Goal: Task Accomplishment & Management: Manage account settings

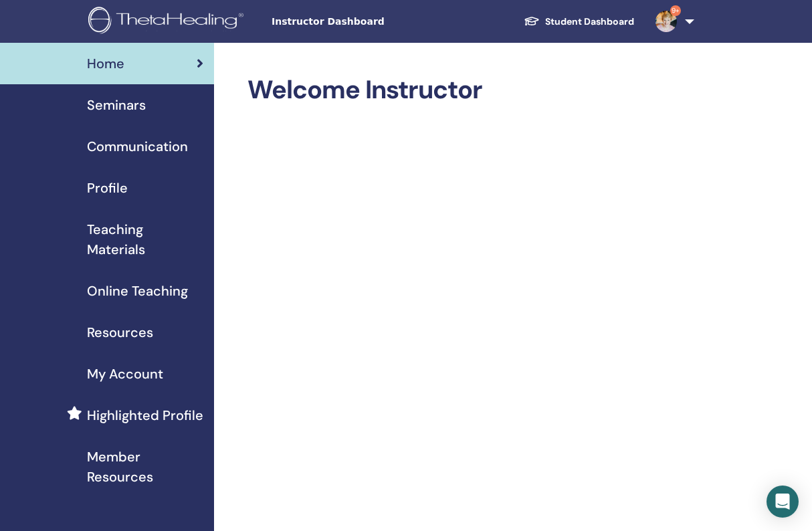
click at [326, 22] on span "Instructor Dashboard" at bounding box center [372, 22] width 201 height 14
click at [108, 105] on span "Seminars" at bounding box center [116, 105] width 59 height 20
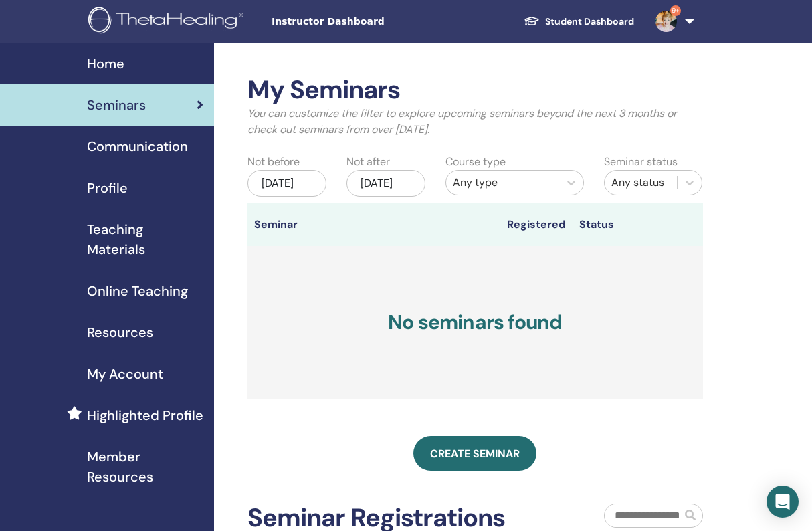
click at [286, 193] on div "[DATE]" at bounding box center [286, 183] width 79 height 27
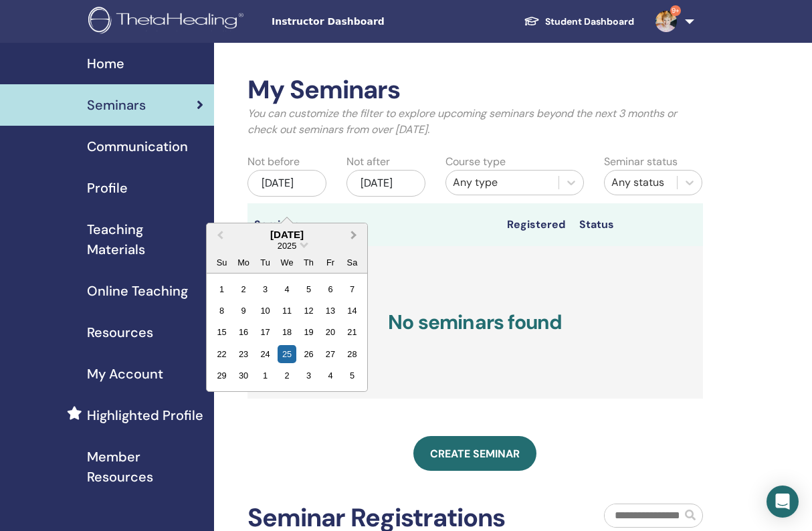
click at [354, 235] on span "Next Month" at bounding box center [354, 234] width 0 height 14
click at [354, 309] on div "11" at bounding box center [352, 311] width 18 height 18
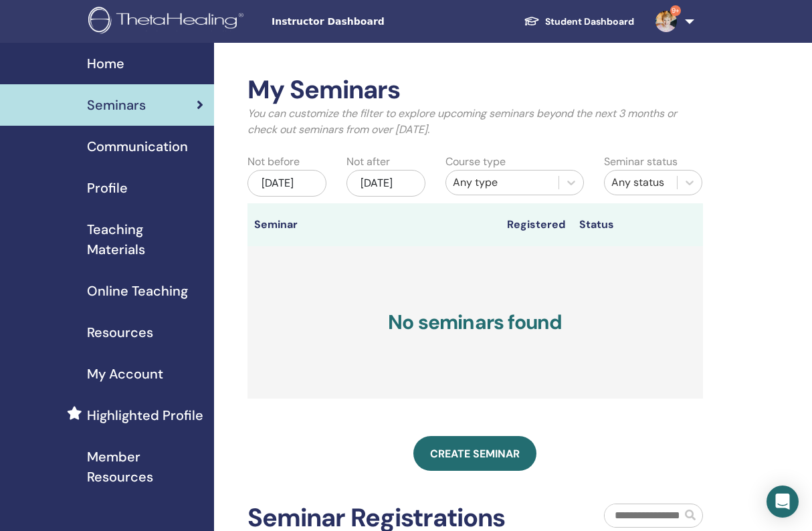
click at [386, 180] on div "[DATE]" at bounding box center [385, 183] width 79 height 27
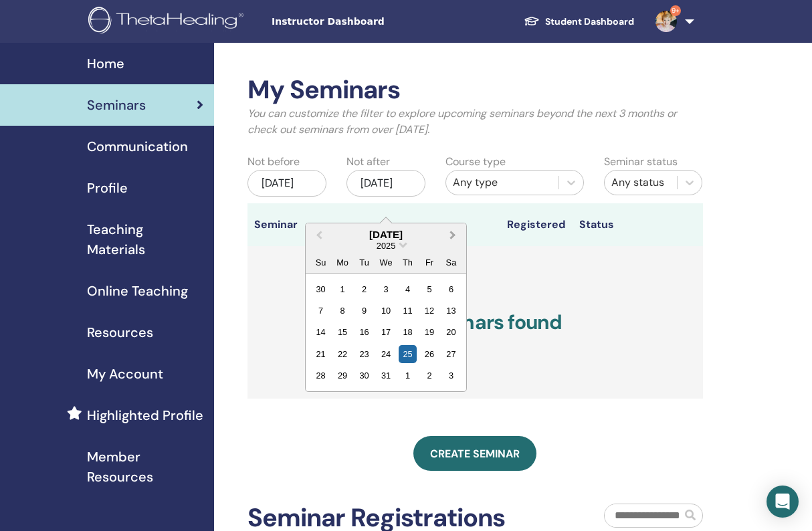
click at [453, 236] on span "Next Month" at bounding box center [453, 234] width 0 height 14
click at [446, 354] on div "28" at bounding box center [451, 354] width 18 height 18
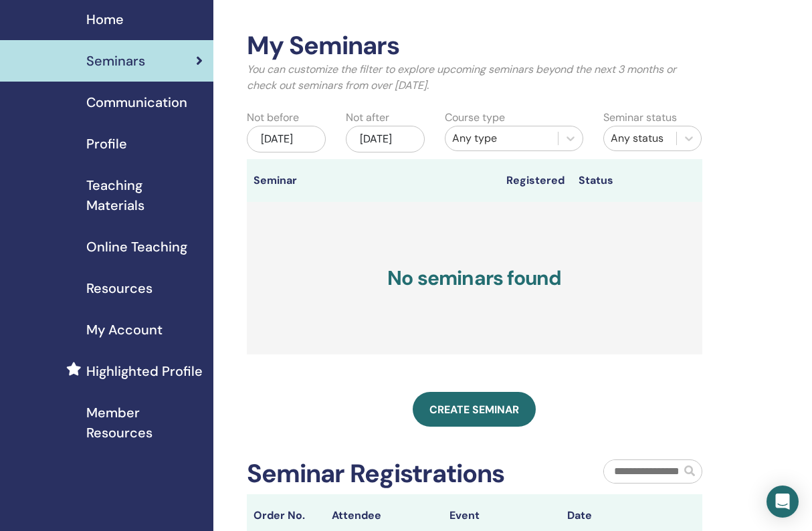
scroll to position [49, 1]
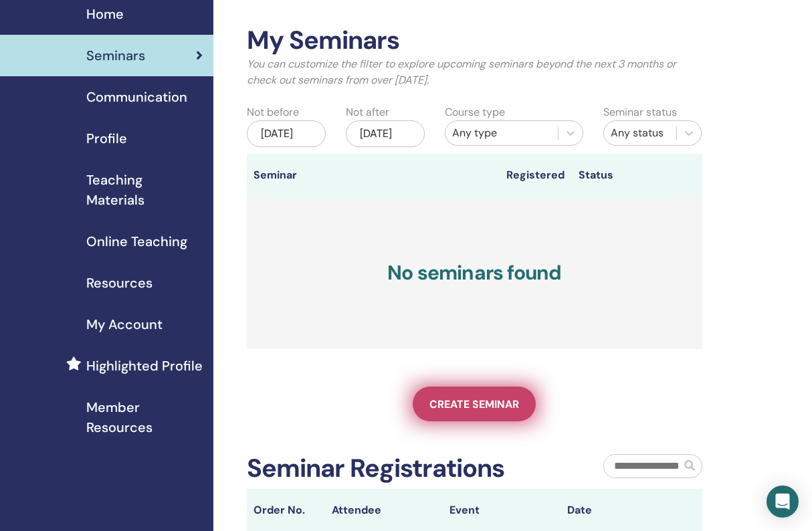
click at [483, 411] on span "Create seminar" at bounding box center [474, 404] width 90 height 14
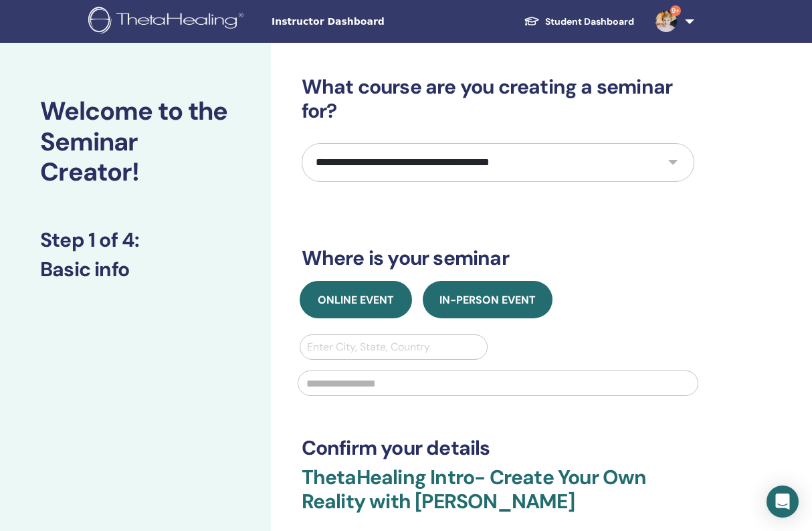
click at [369, 299] on span "Online Event" at bounding box center [356, 300] width 76 height 14
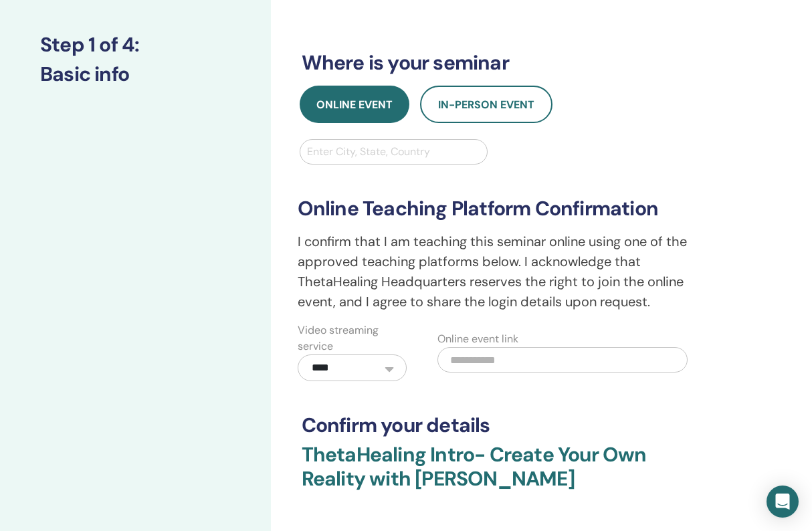
scroll to position [196, 0]
click at [467, 359] on input "text" at bounding box center [562, 358] width 250 height 25
paste input "**********"
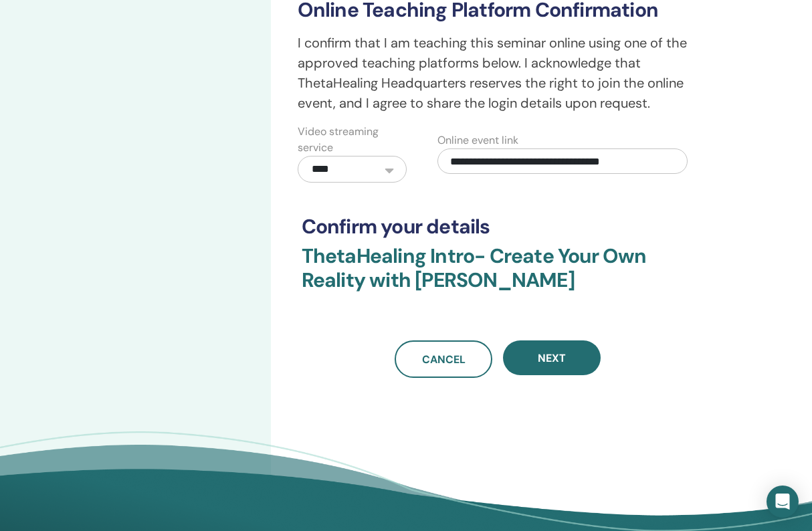
scroll to position [394, 0]
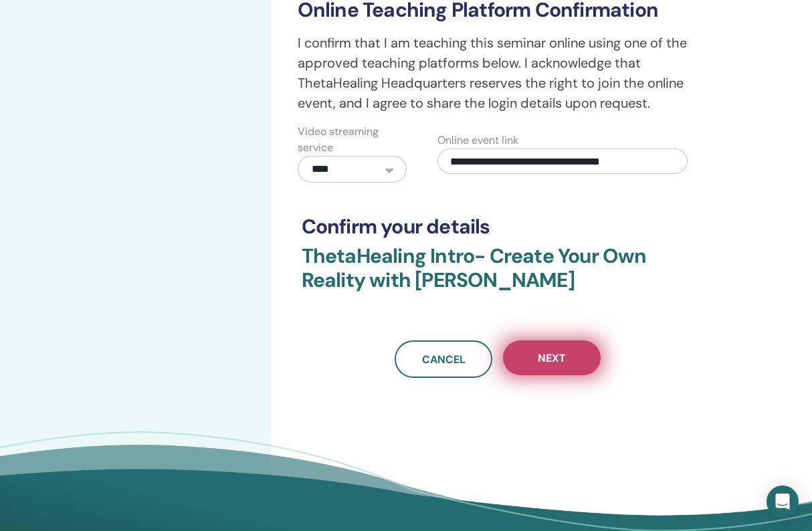
type input "**********"
click at [559, 358] on span "Next" at bounding box center [552, 358] width 28 height 14
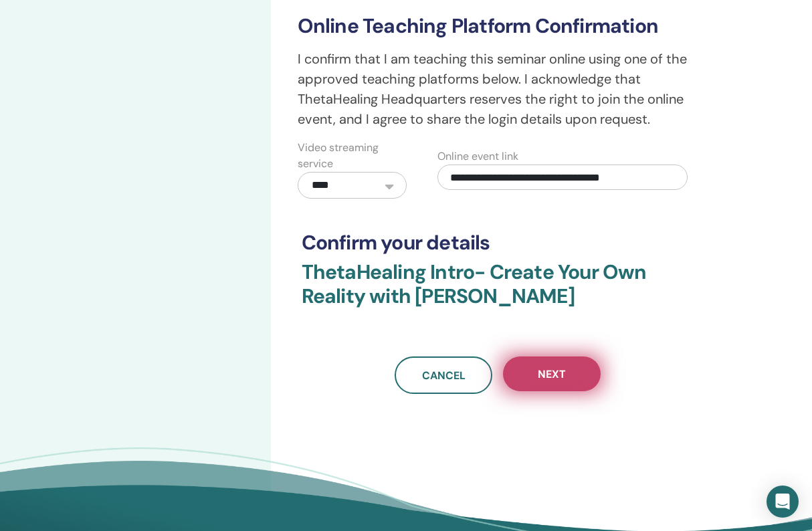
click at [560, 371] on span "Next" at bounding box center [552, 374] width 28 height 14
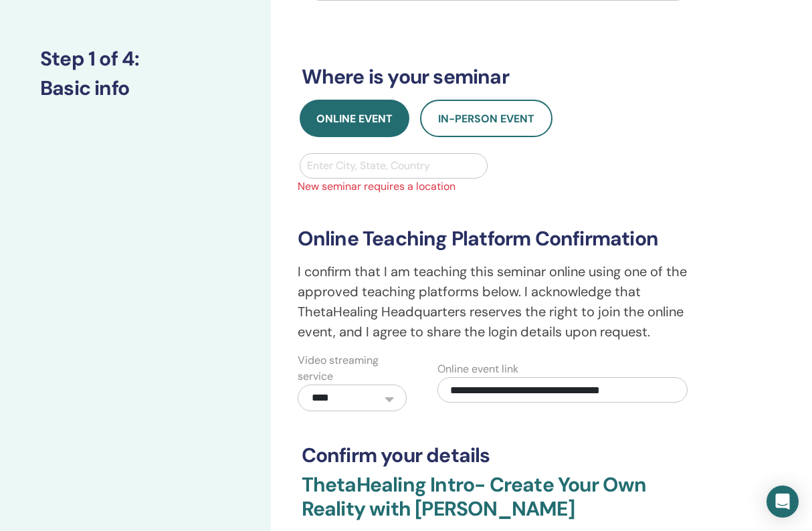
scroll to position [171, 0]
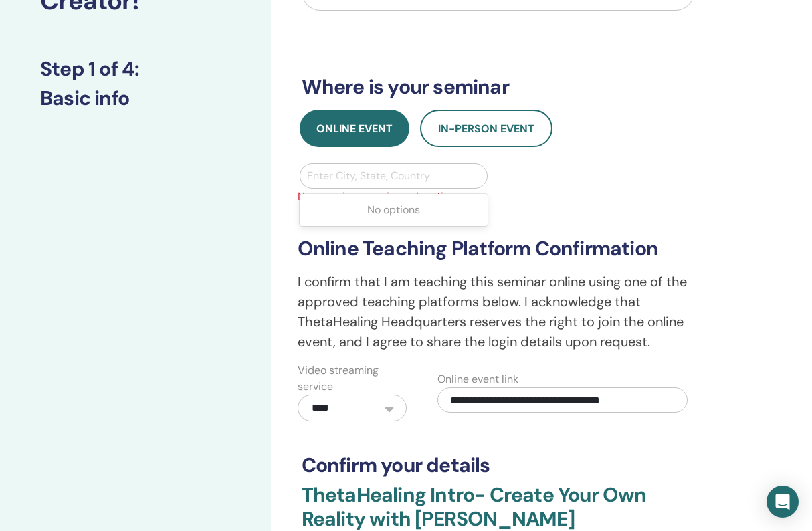
click at [395, 177] on div "Enter City, State, Country" at bounding box center [394, 176] width 174 height 16
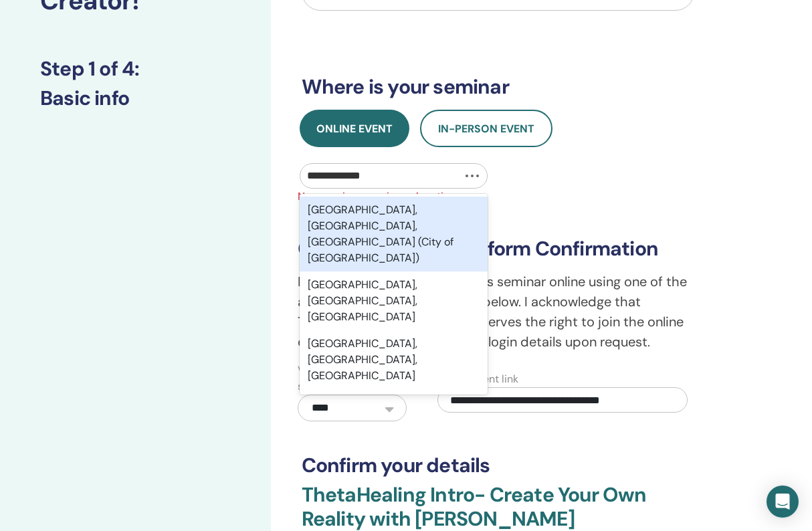
type input "**********"
click at [367, 226] on div "Fredericksburg, VA, USA (City of Fredericksburg)" at bounding box center [394, 234] width 189 height 75
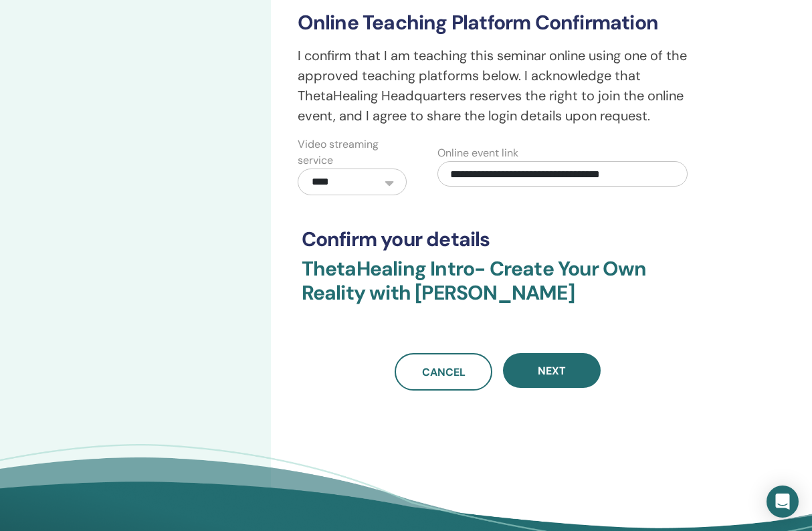
scroll to position [408, 0]
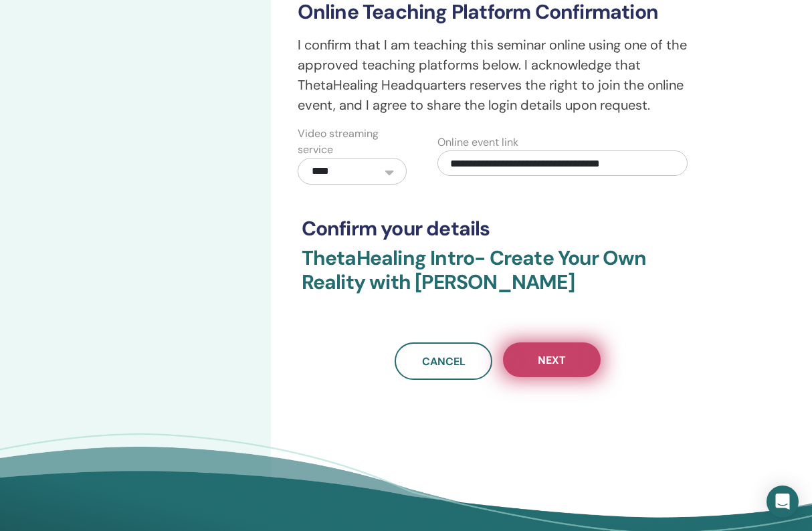
click at [568, 365] on button "Next" at bounding box center [552, 359] width 98 height 35
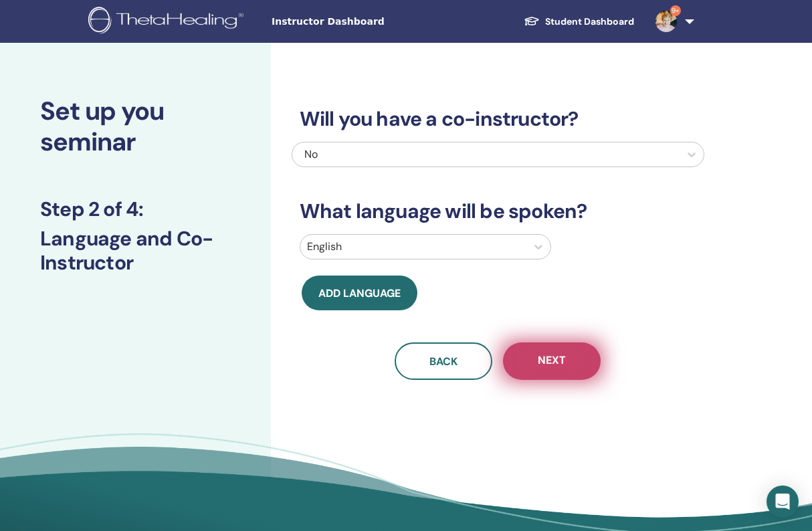
scroll to position [0, 0]
click at [566, 359] on button "Next" at bounding box center [552, 360] width 98 height 37
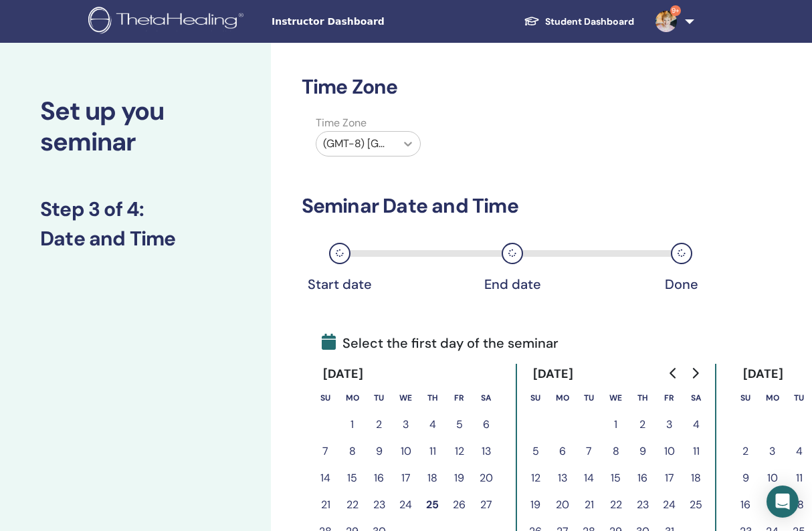
click at [409, 143] on icon at bounding box center [407, 143] width 13 height 13
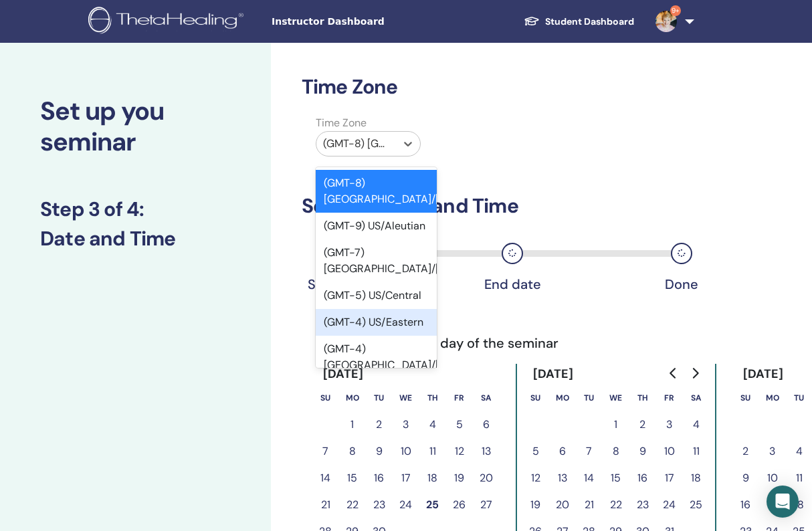
click at [385, 309] on div "(GMT-4) US/Eastern" at bounding box center [377, 322] width 122 height 27
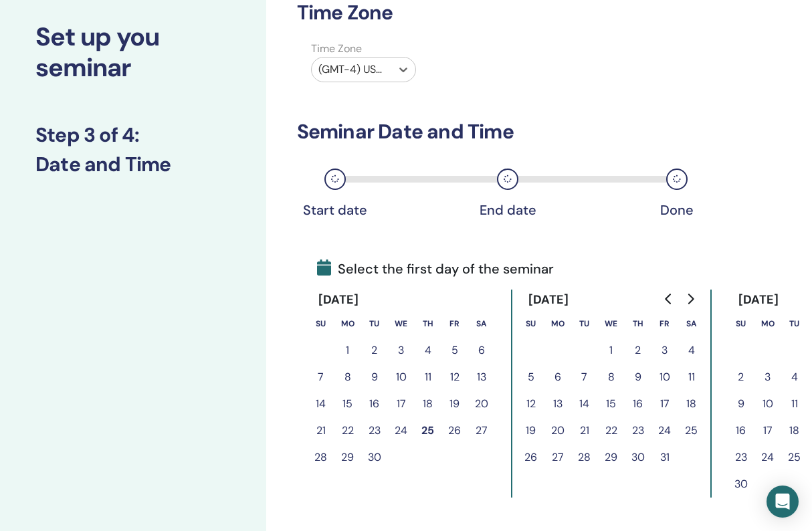
scroll to position [74, 4]
click at [693, 376] on button "11" at bounding box center [692, 377] width 27 height 27
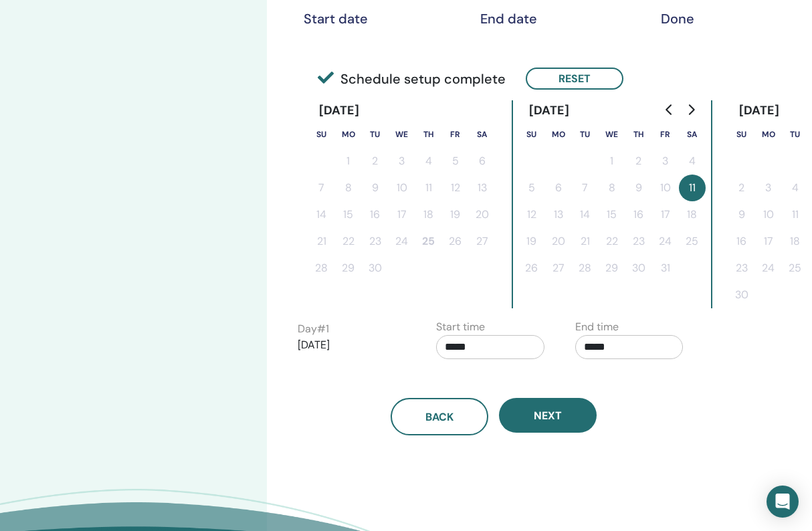
scroll to position [266, 4]
click at [457, 342] on input "*****" at bounding box center [490, 346] width 108 height 24
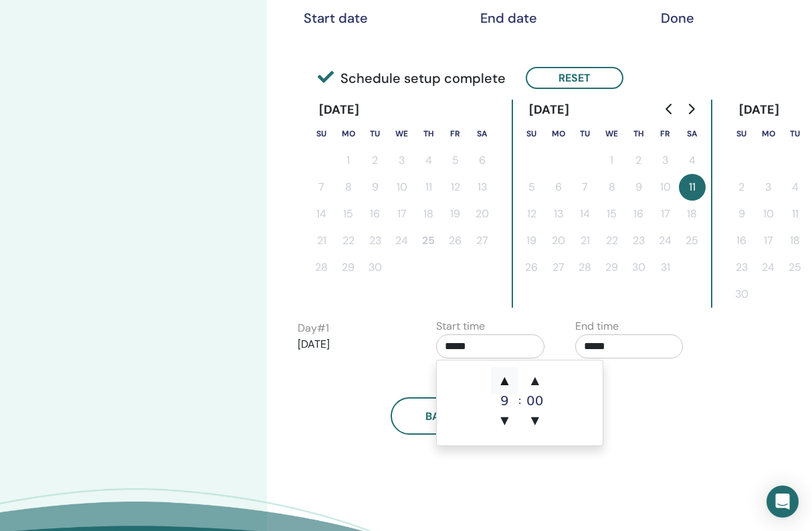
click at [508, 378] on span "▲" at bounding box center [504, 380] width 27 height 27
type input "*****"
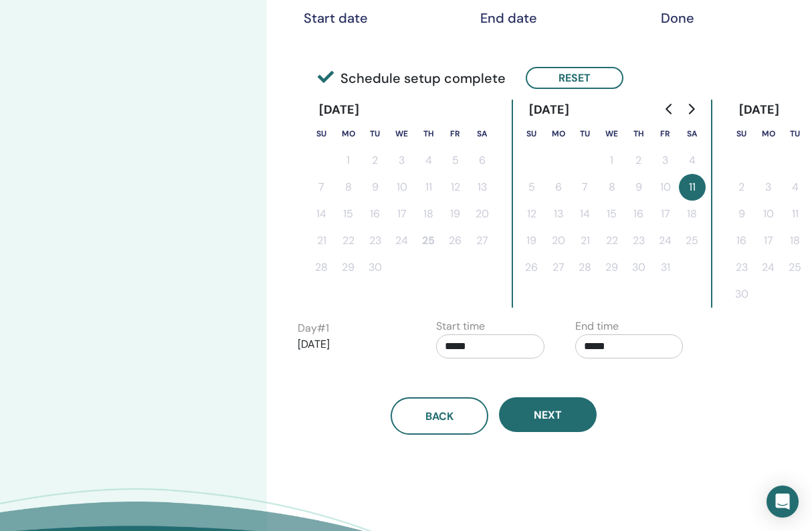
click at [665, 383] on div "Back Next" at bounding box center [494, 400] width 413 height 70
click at [601, 342] on input "*****" at bounding box center [629, 346] width 108 height 24
click at [645, 380] on span "▲" at bounding box center [643, 380] width 27 height 27
click at [648, 381] on span "▲" at bounding box center [643, 380] width 27 height 27
click at [643, 413] on span "▼" at bounding box center [643, 420] width 27 height 27
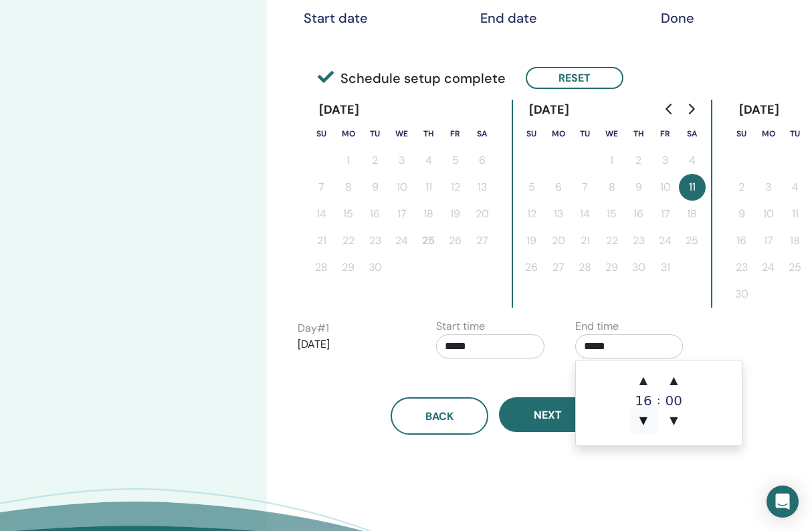
click at [643, 413] on span "▼" at bounding box center [643, 420] width 27 height 27
type input "*****"
click at [661, 454] on div "Time Zone Time Zone (GMT-4) US/Eastern Seminar Date and Time Start date End dat…" at bounding box center [537, 199] width 541 height 845
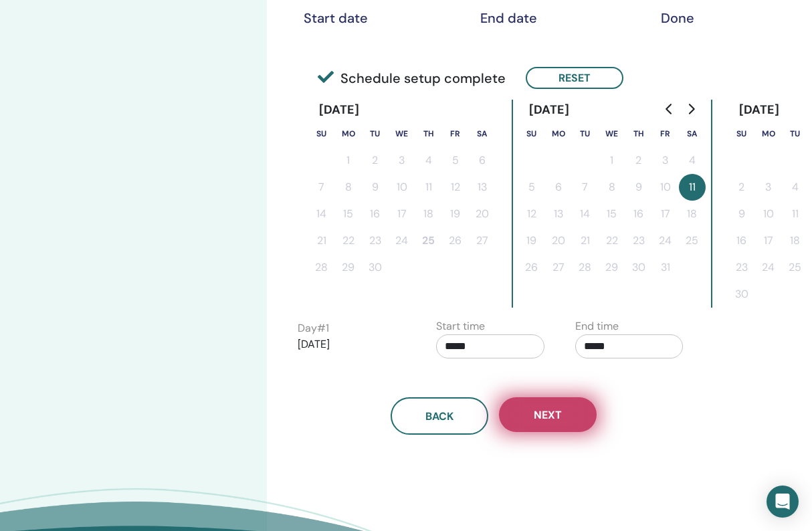
click at [557, 417] on span "Next" at bounding box center [548, 415] width 28 height 14
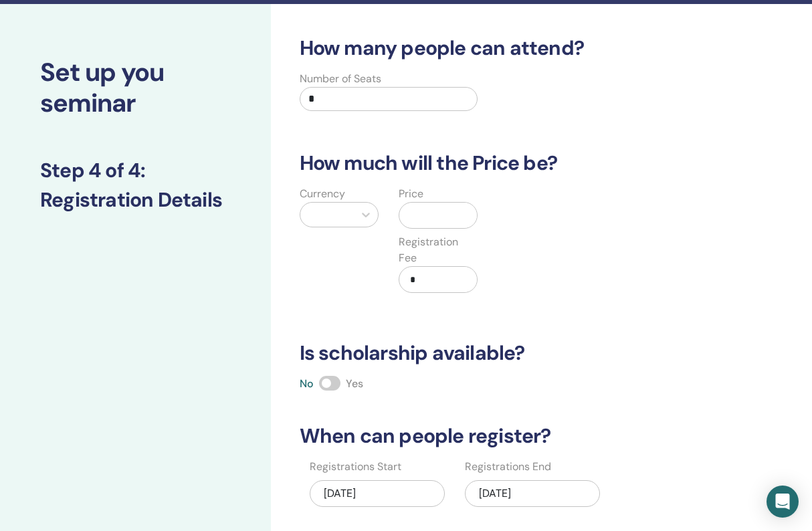
scroll to position [22, 0]
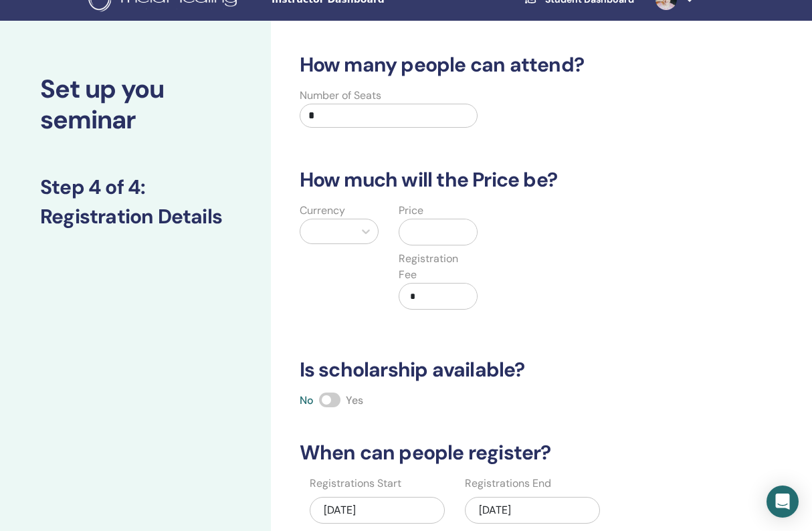
click at [342, 120] on input "*" at bounding box center [389, 116] width 179 height 24
drag, startPoint x: 338, startPoint y: 120, endPoint x: 277, endPoint y: 120, distance: 60.9
click at [277, 120] on div "How many people can attend? Number of Seats * How much will the Price be? Curre…" at bounding box center [541, 405] width 541 height 769
type input "**"
click at [366, 231] on icon at bounding box center [365, 231] width 13 height 13
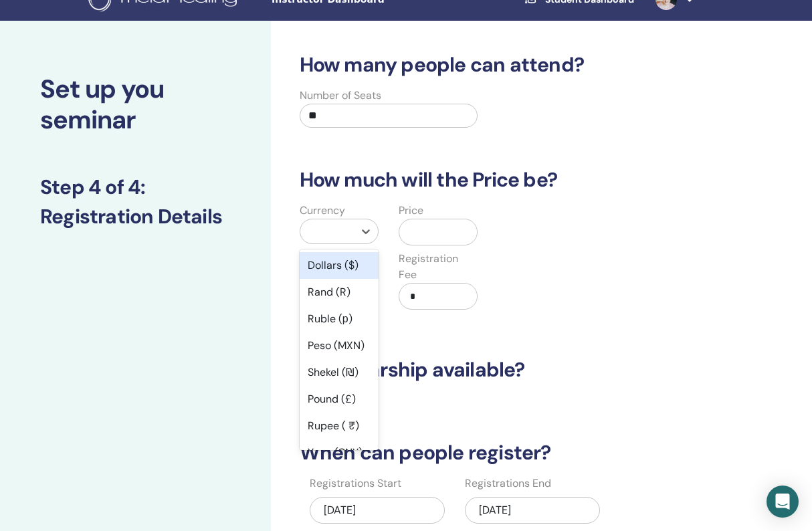
click at [337, 266] on div "Dollars ($)" at bounding box center [339, 265] width 79 height 27
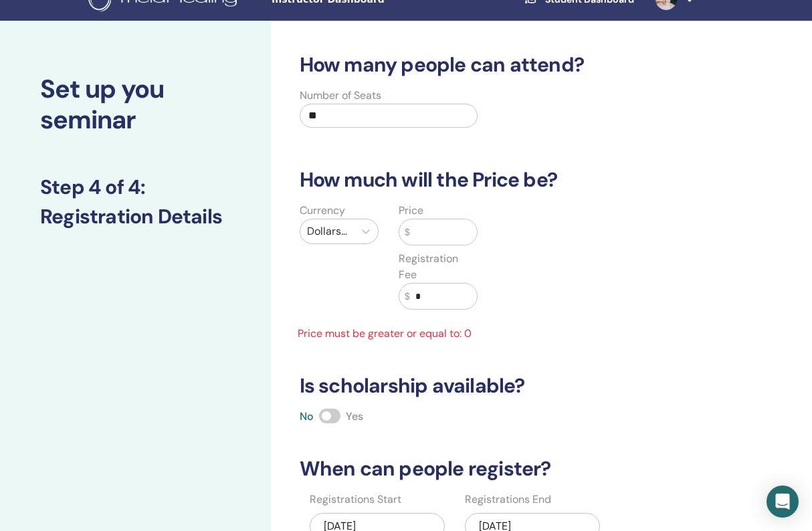
click at [432, 238] on input "text" at bounding box center [444, 231] width 68 height 25
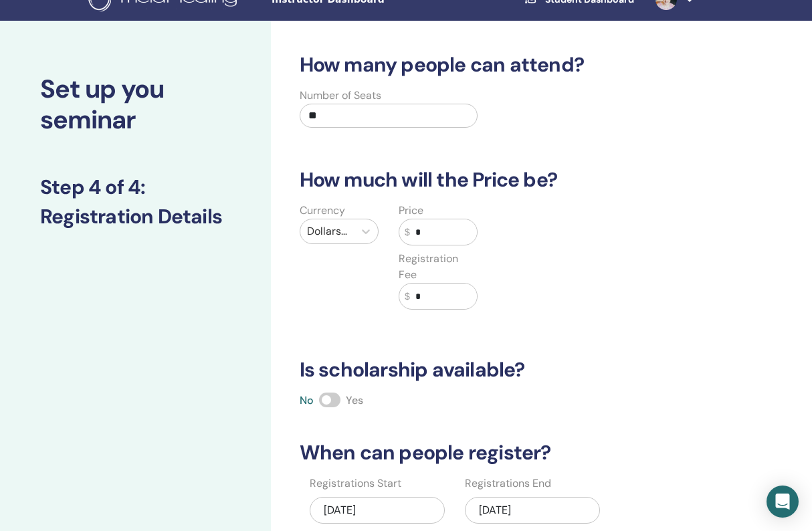
type input "*"
click at [504, 327] on div "How many people can attend? Number of Seats ** How much will the Price be? Curr…" at bounding box center [498, 328] width 413 height 550
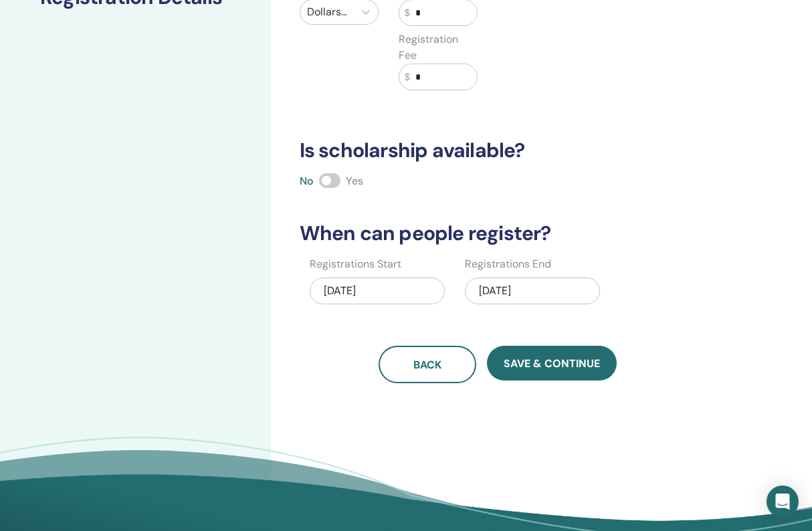
scroll to position [241, 0]
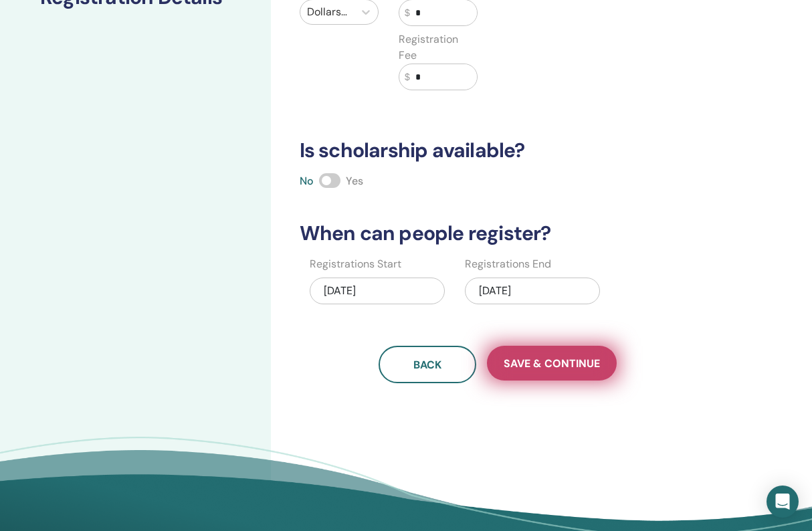
click at [527, 356] on span "Save & Continue" at bounding box center [552, 363] width 96 height 14
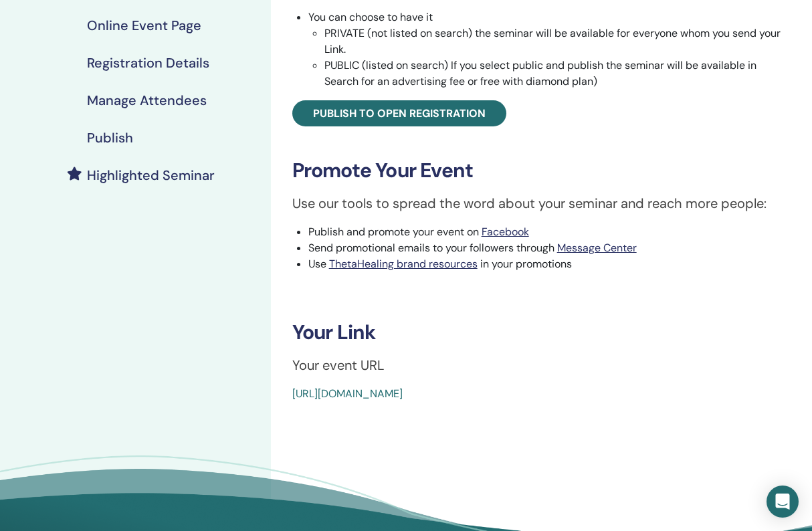
scroll to position [284, 0]
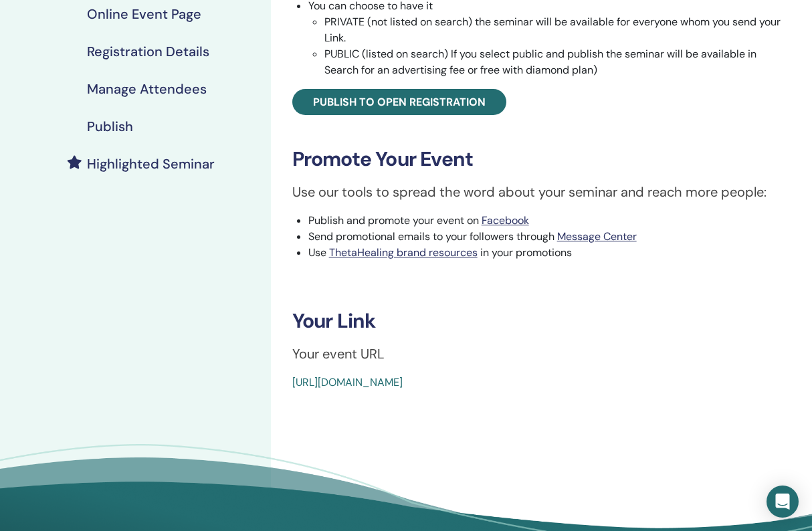
drag, startPoint x: 618, startPoint y: 380, endPoint x: 283, endPoint y: 387, distance: 335.1
click at [283, 387] on div "ThetaHealing Intro- Create Your Own Reality Event Type Online Event Status Not …" at bounding box center [541, 91] width 525 height 600
copy link "https://www.thetahealing.com/seminar-378480-details.html"
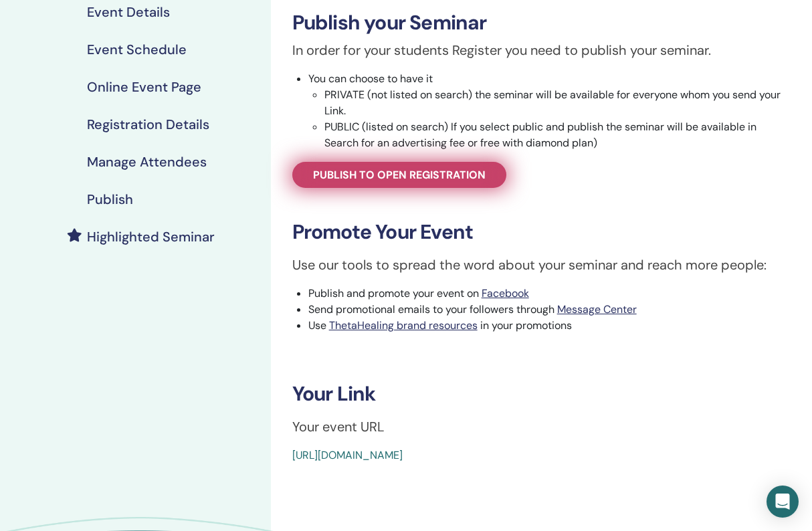
scroll to position [203, 0]
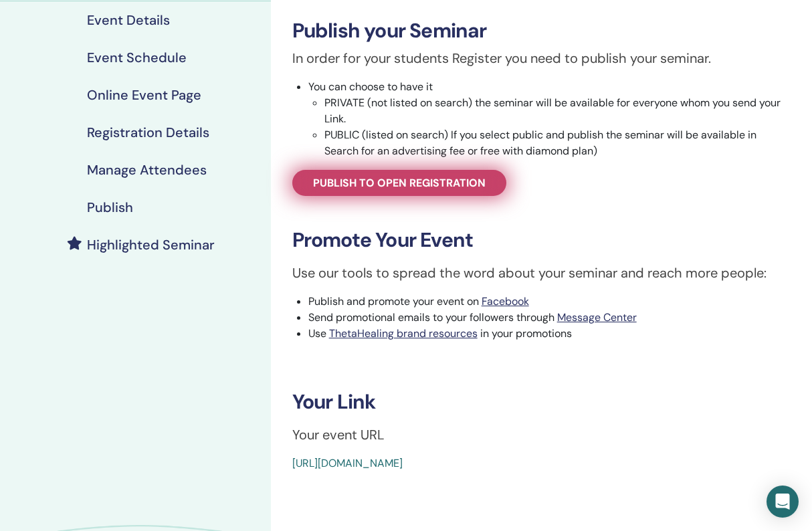
click at [454, 179] on span "Publish to open registration" at bounding box center [399, 183] width 173 height 14
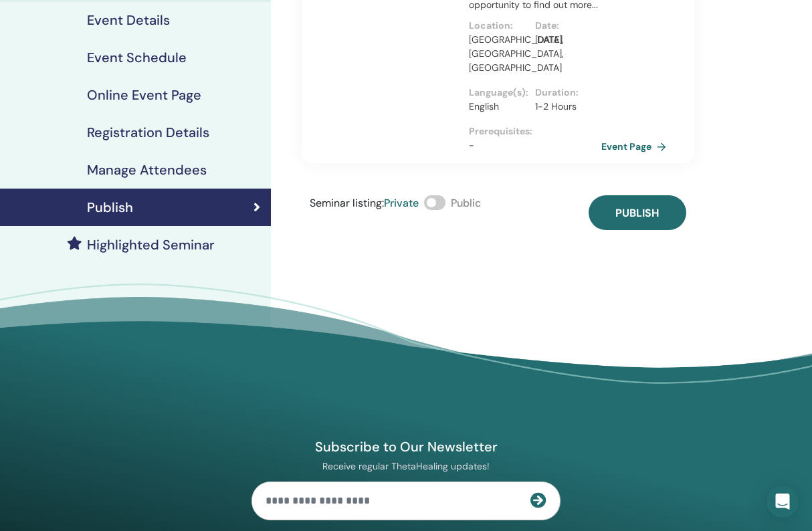
click at [442, 195] on span at bounding box center [434, 202] width 21 height 15
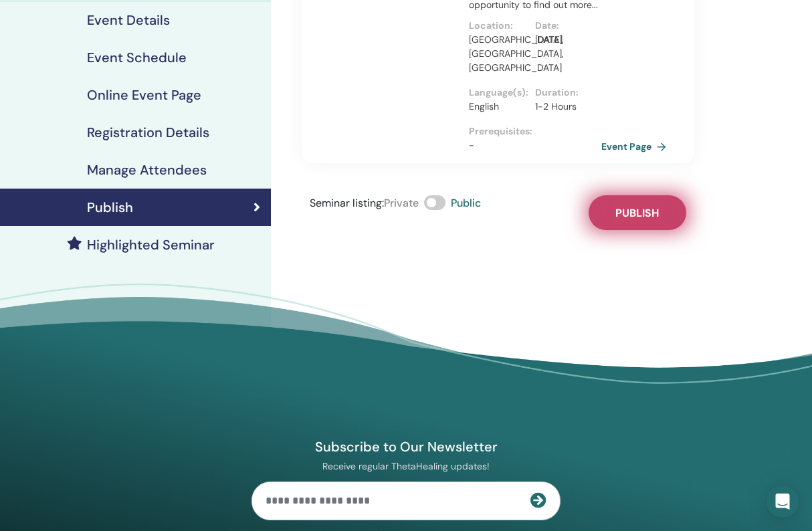
click at [620, 206] on span "Publish" at bounding box center [636, 213] width 43 height 14
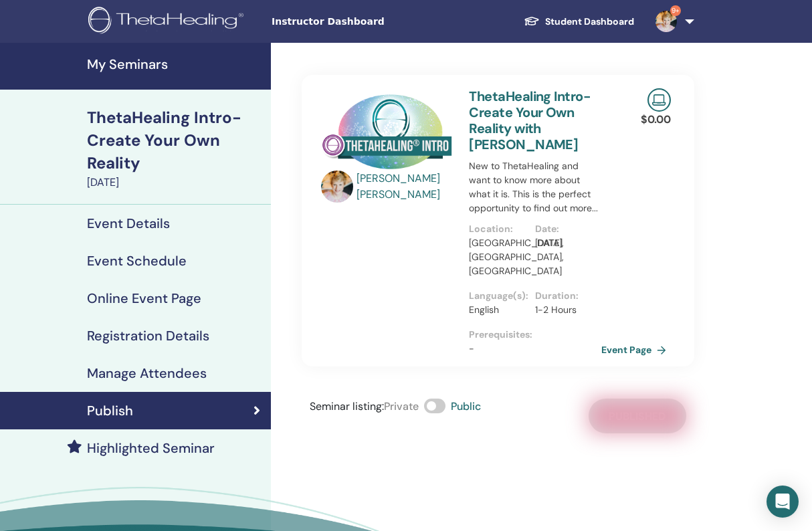
click at [302, 26] on span "Instructor Dashboard" at bounding box center [372, 22] width 201 height 14
click at [358, 23] on span "Instructor Dashboard" at bounding box center [372, 22] width 201 height 14
click at [124, 66] on h4 "My Seminars" at bounding box center [175, 64] width 176 height 16
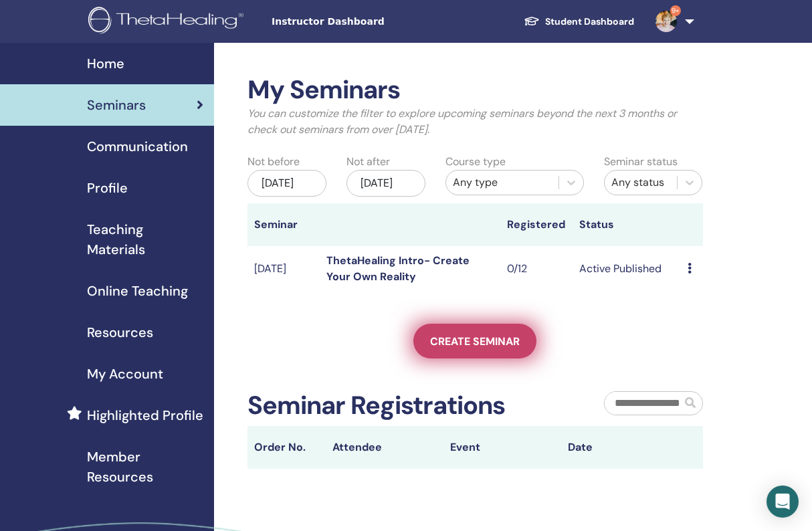
click at [486, 348] on span "Create seminar" at bounding box center [475, 341] width 90 height 14
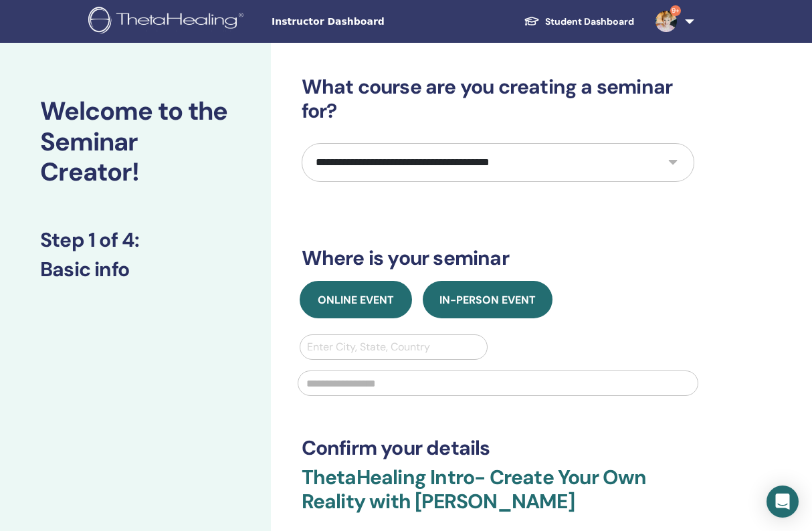
click at [371, 300] on span "Online Event" at bounding box center [356, 300] width 76 height 14
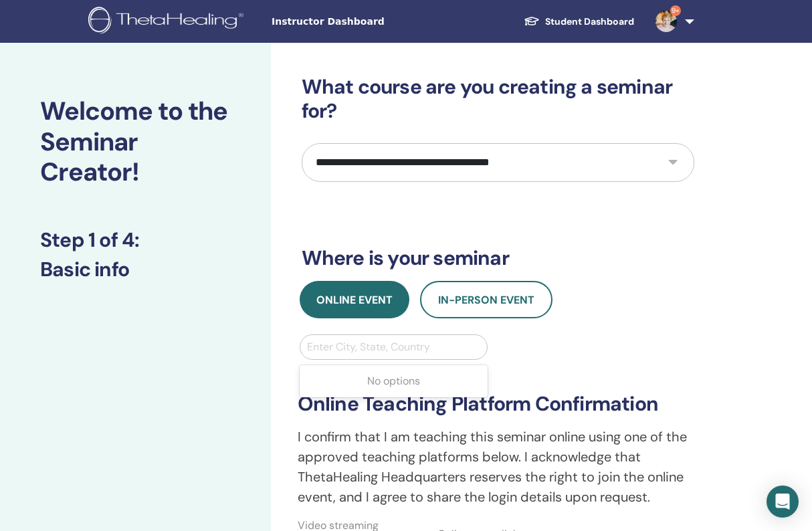
click at [370, 343] on div "Enter City, State, Country" at bounding box center [394, 347] width 174 height 16
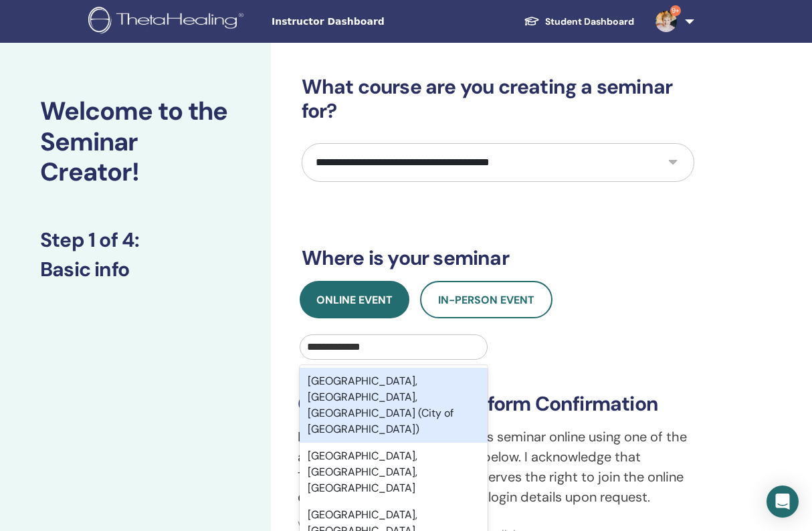
type input "**********"
click at [378, 397] on div "Fredericksburg, VA, USA (City of Fredericksburg)" at bounding box center [394, 405] width 189 height 75
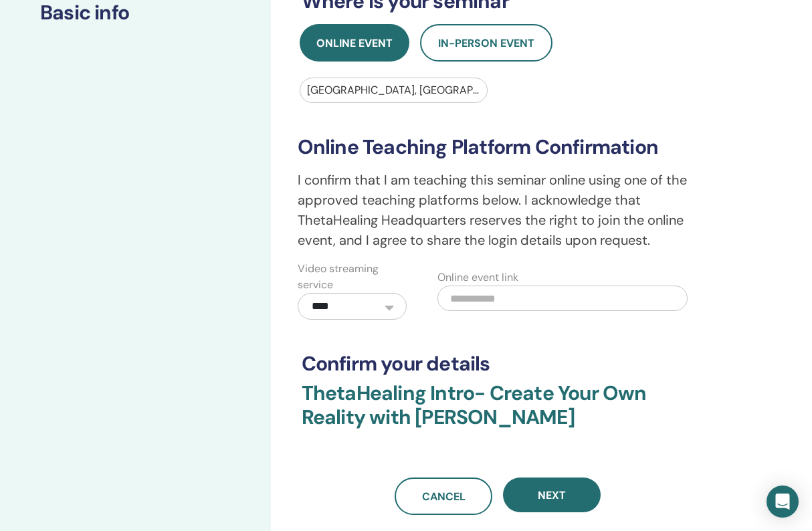
scroll to position [272, 0]
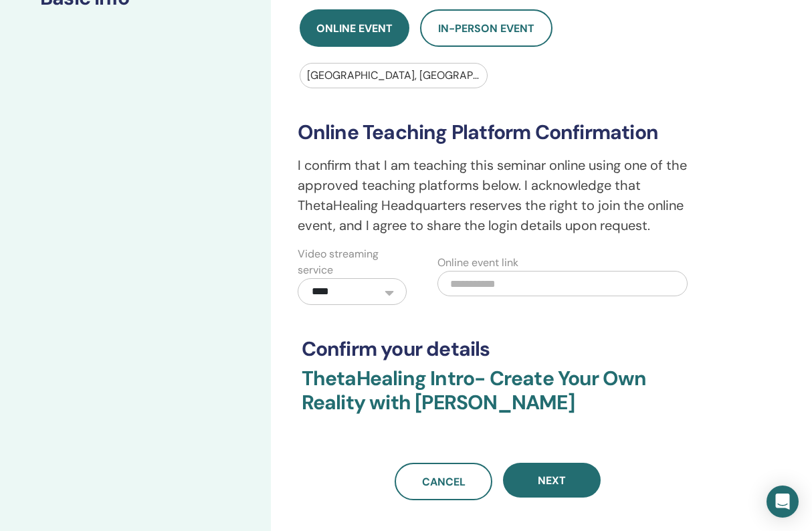
click at [511, 286] on input "text" at bounding box center [562, 283] width 250 height 25
paste input "**********"
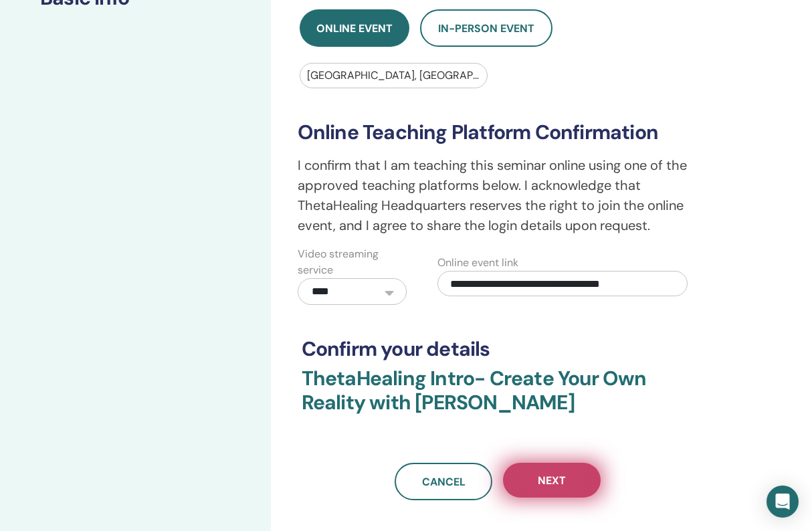
scroll to position [272, 0]
type input "**********"
click at [559, 486] on span "Next" at bounding box center [552, 480] width 28 height 14
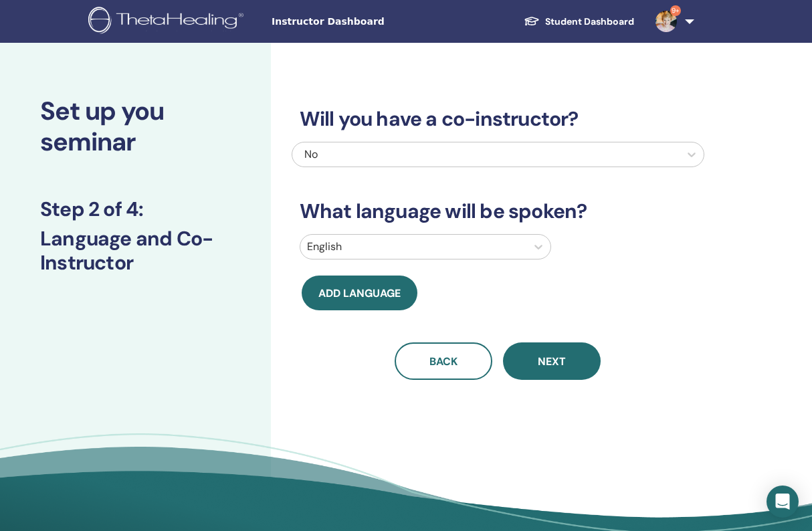
scroll to position [0, 0]
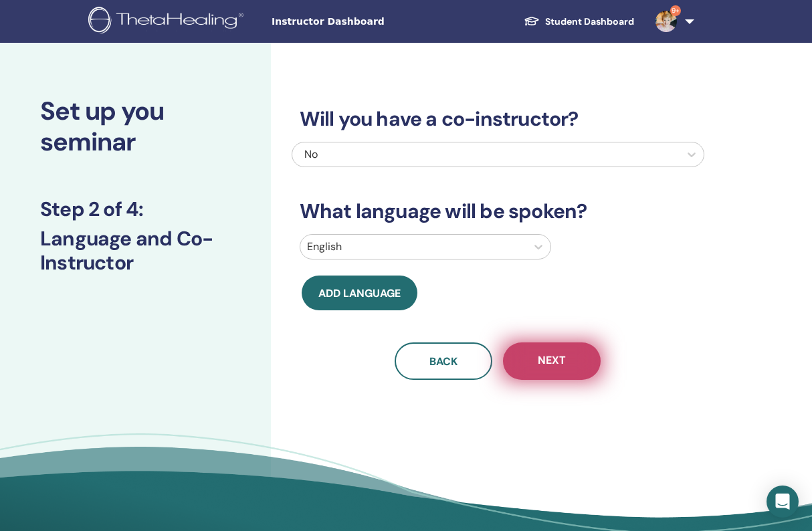
click at [560, 361] on span "Next" at bounding box center [552, 361] width 28 height 17
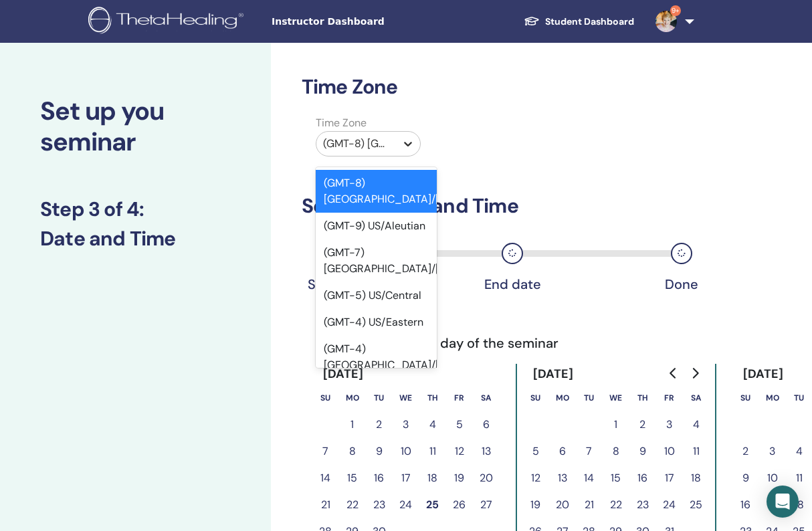
click at [409, 144] on icon at bounding box center [407, 143] width 13 height 13
click at [391, 336] on div "(GMT-4) US/East-Indiana" at bounding box center [377, 365] width 122 height 59
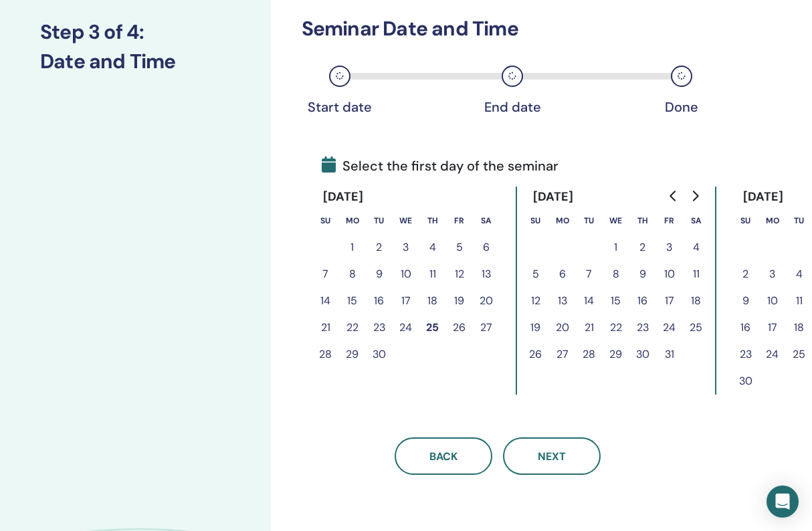
scroll to position [180, 0]
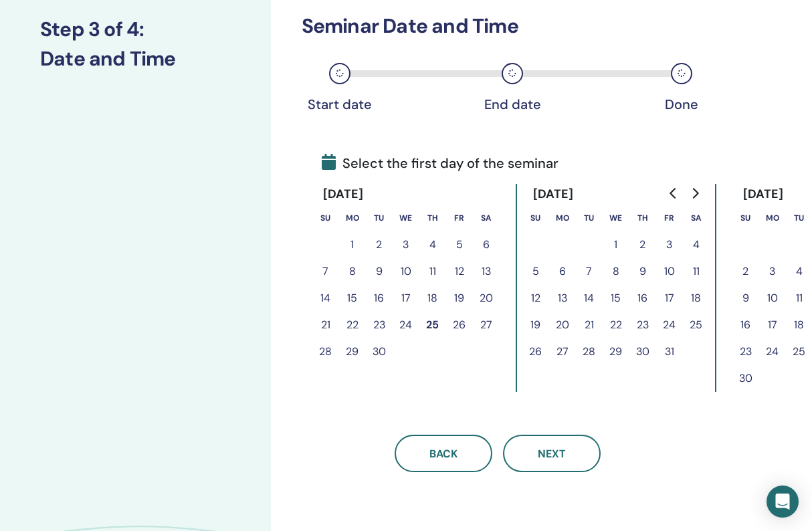
click at [700, 326] on button "25" at bounding box center [696, 325] width 27 height 27
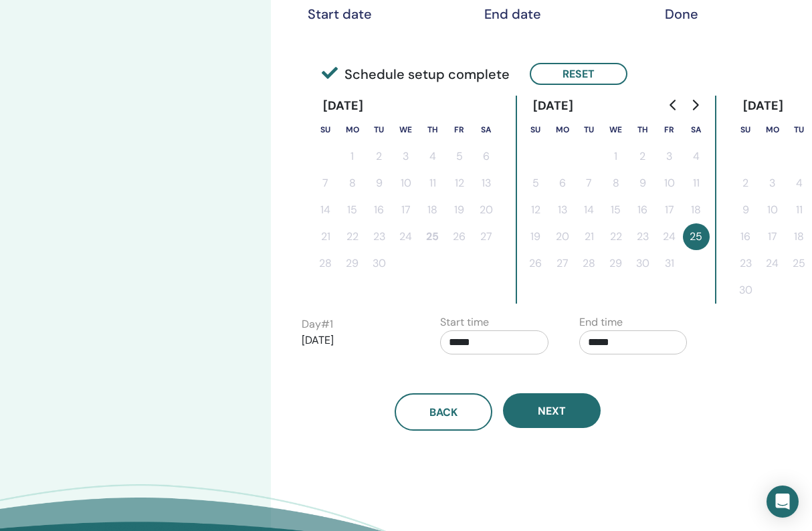
scroll to position [290, 0]
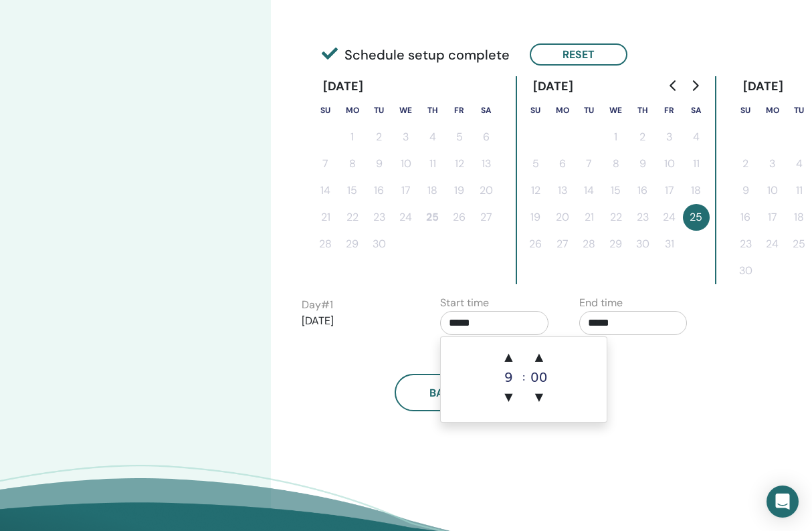
drag, startPoint x: 459, startPoint y: 321, endPoint x: 469, endPoint y: 323, distance: 10.2
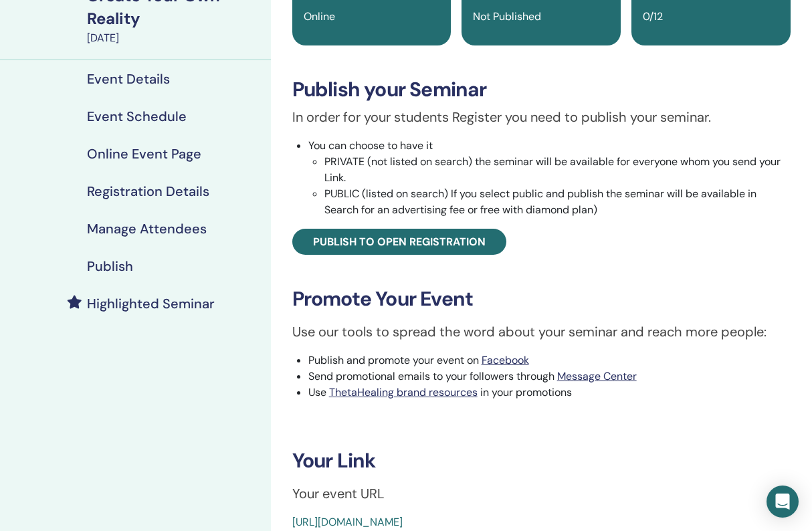
scroll to position [177, 0]
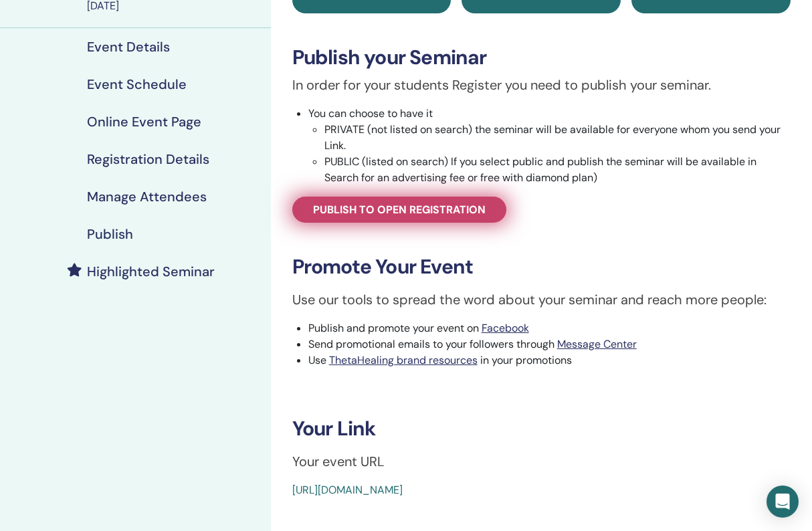
click at [419, 211] on span "Publish to open registration" at bounding box center [399, 210] width 173 height 14
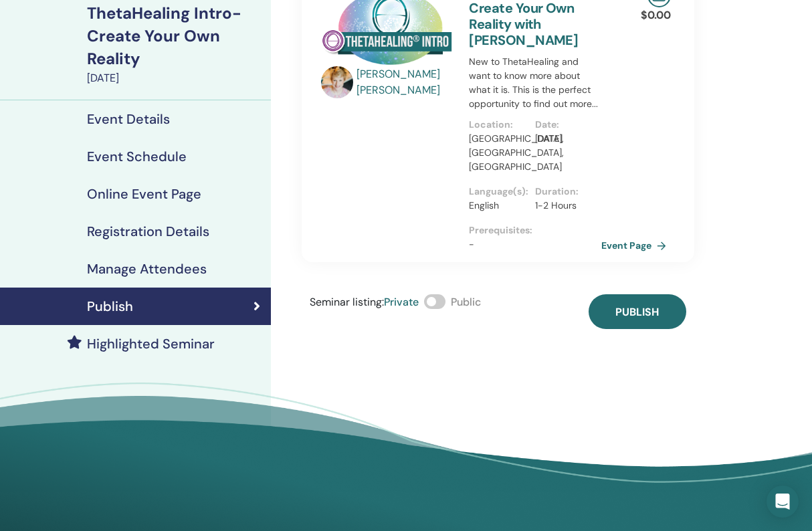
scroll to position [106, 0]
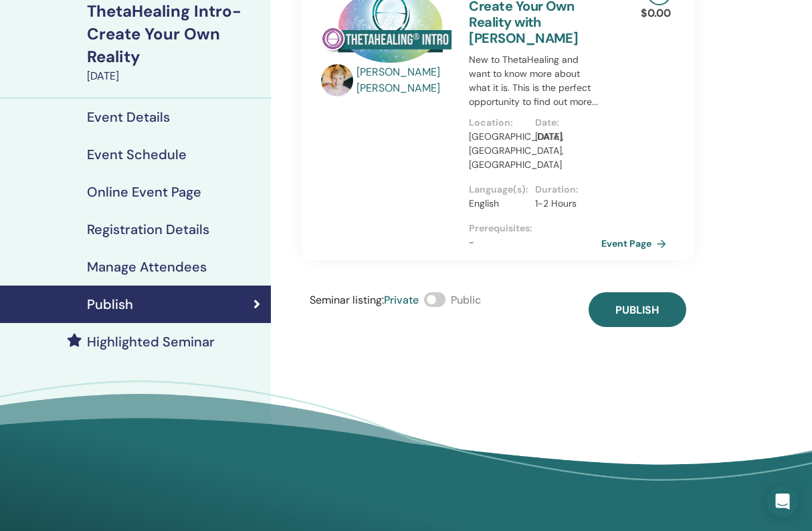
click at [445, 292] on span at bounding box center [434, 299] width 21 height 15
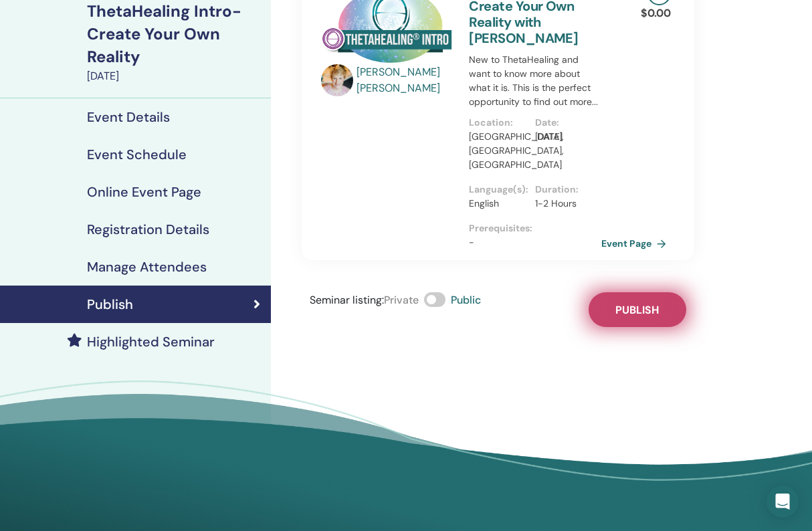
click at [634, 303] on span "Publish" at bounding box center [636, 310] width 43 height 14
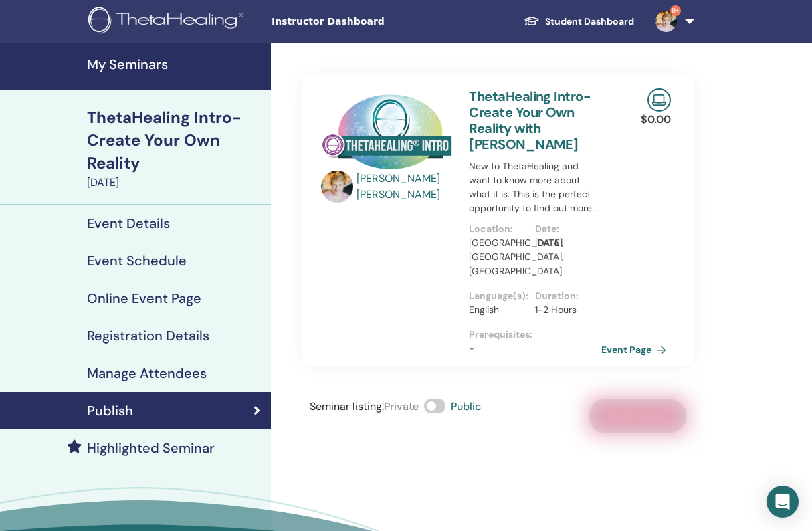
scroll to position [3, 0]
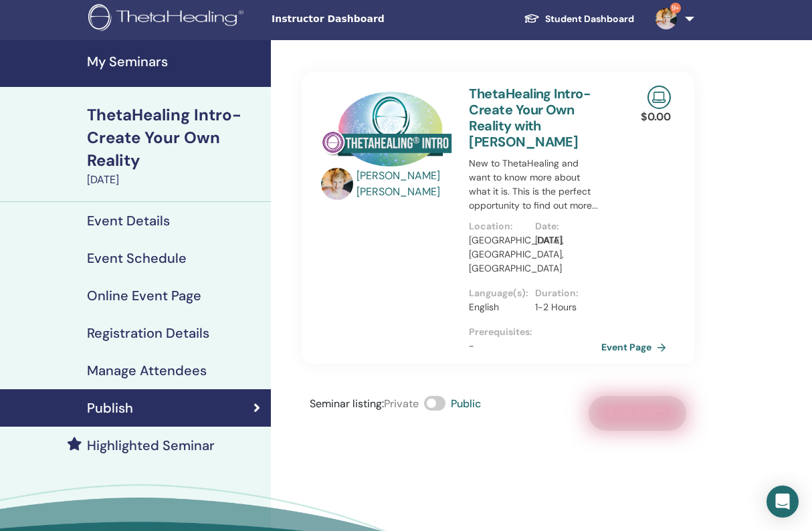
click at [156, 217] on h4 "Event Details" at bounding box center [128, 221] width 83 height 16
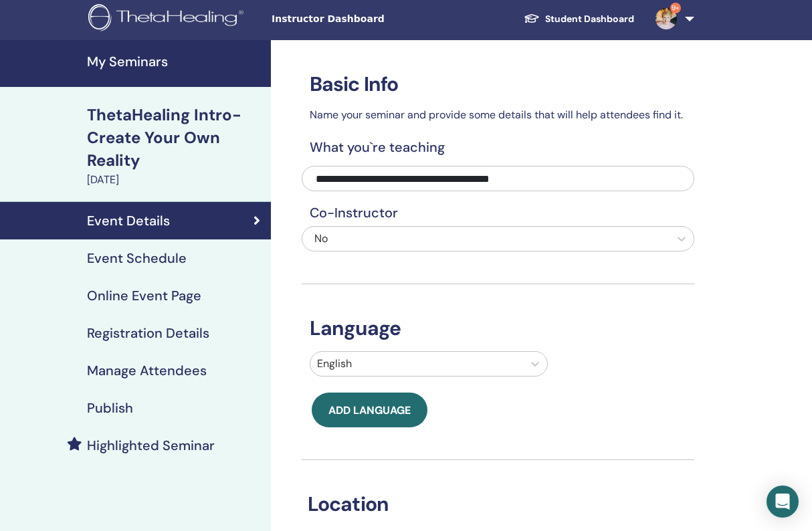
click at [158, 58] on h4 "My Seminars" at bounding box center [175, 62] width 176 height 16
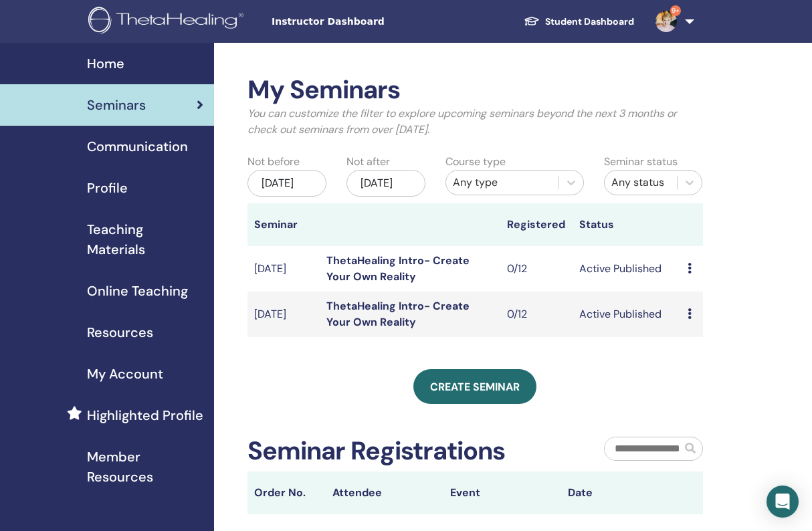
click at [434, 268] on link "ThetaHealing Intro- Create Your Own Reality" at bounding box center [397, 268] width 143 height 30
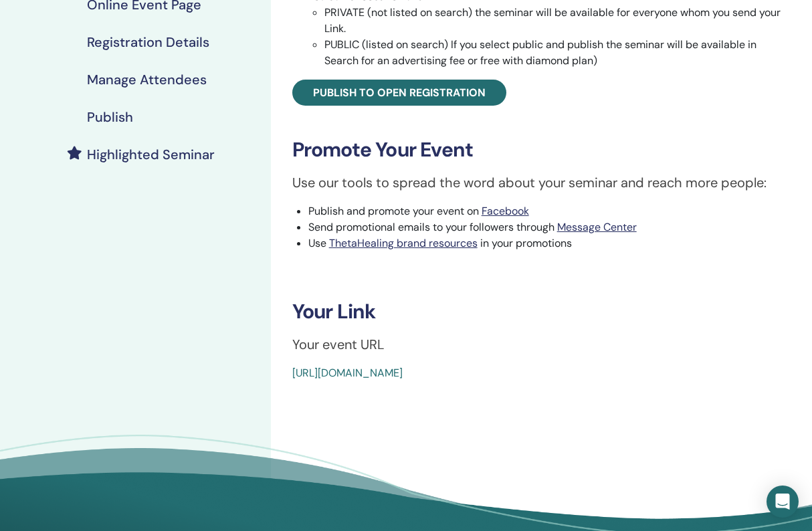
scroll to position [296, 0]
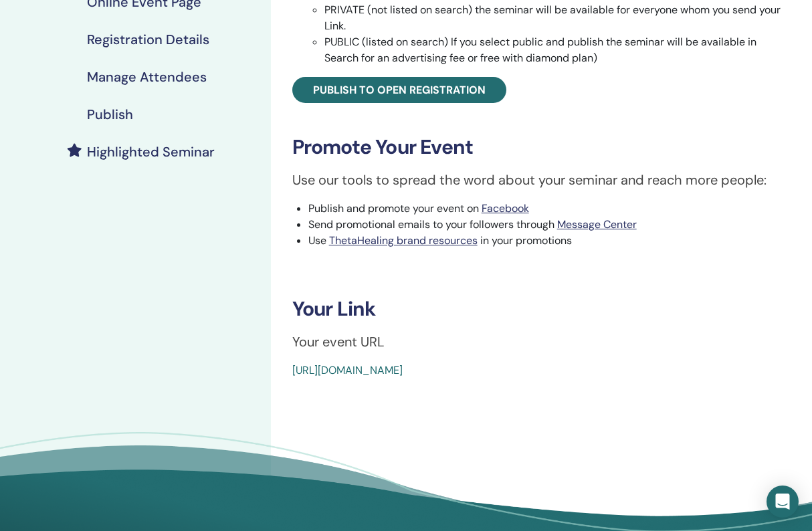
drag, startPoint x: 599, startPoint y: 368, endPoint x: 279, endPoint y: 361, distance: 319.8
click at [279, 361] on div "ThetaHealing Intro- Create Your Own Reality Event Type Online Event Status Acti…" at bounding box center [541, 79] width 525 height 600
copy link "[URL][DOMAIN_NAME]"
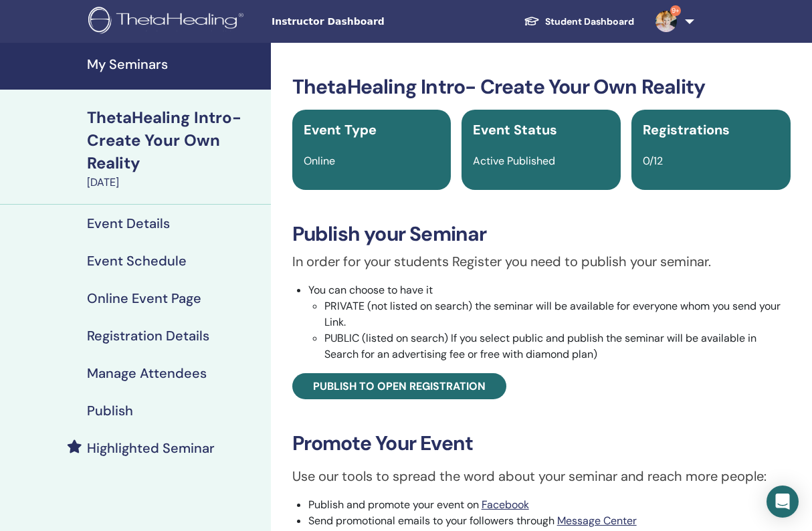
scroll to position [0, 0]
click at [140, 62] on h4 "My Seminars" at bounding box center [175, 64] width 176 height 16
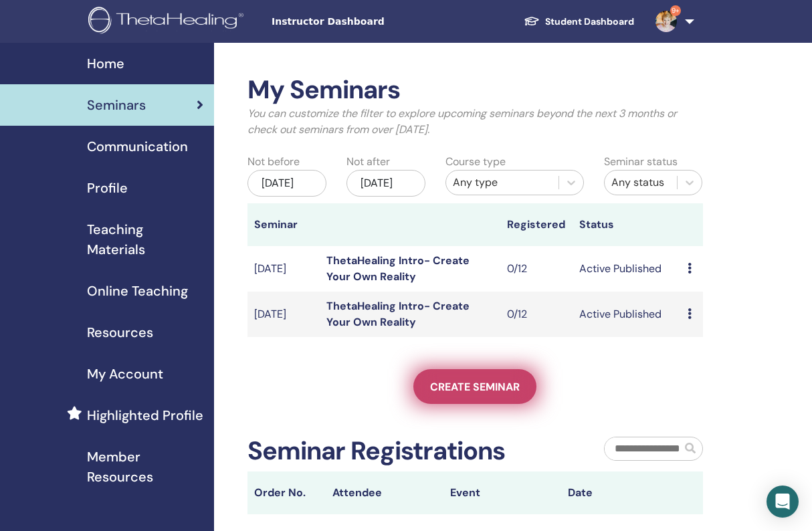
click at [483, 394] on span "Create seminar" at bounding box center [475, 387] width 90 height 14
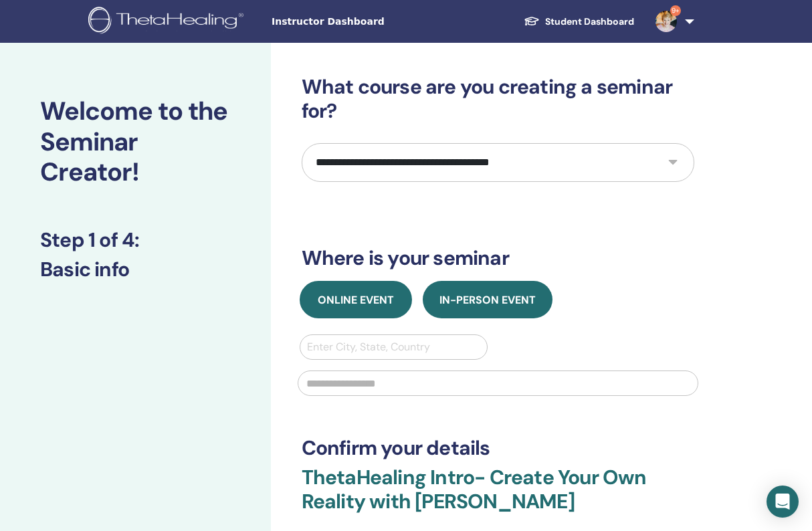
click at [357, 300] on span "Online Event" at bounding box center [356, 300] width 76 height 14
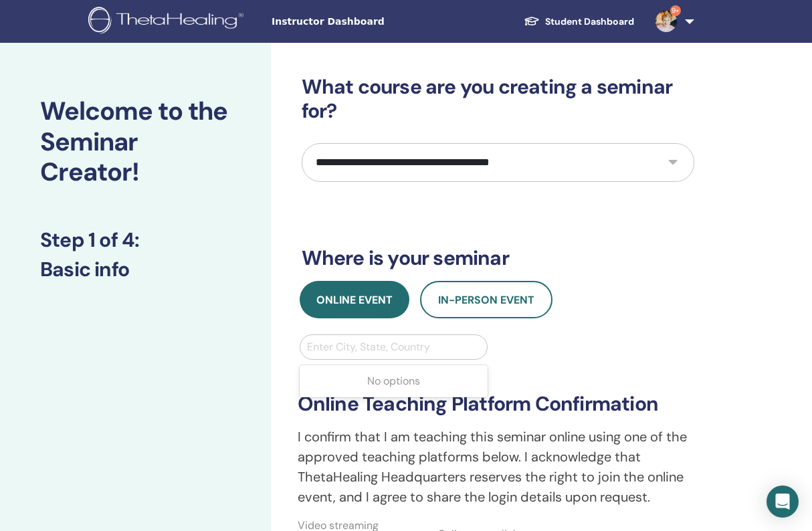
click at [335, 358] on div "Enter City, State, Country" at bounding box center [393, 347] width 187 height 24
type input "**********"
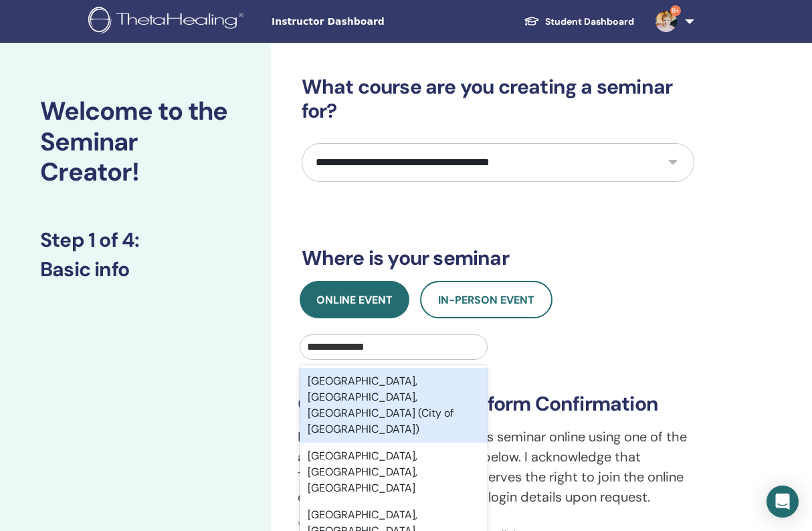
click at [348, 399] on div "[GEOGRAPHIC_DATA], [GEOGRAPHIC_DATA], [GEOGRAPHIC_DATA] (City of [GEOGRAPHIC_DA…" at bounding box center [394, 405] width 189 height 75
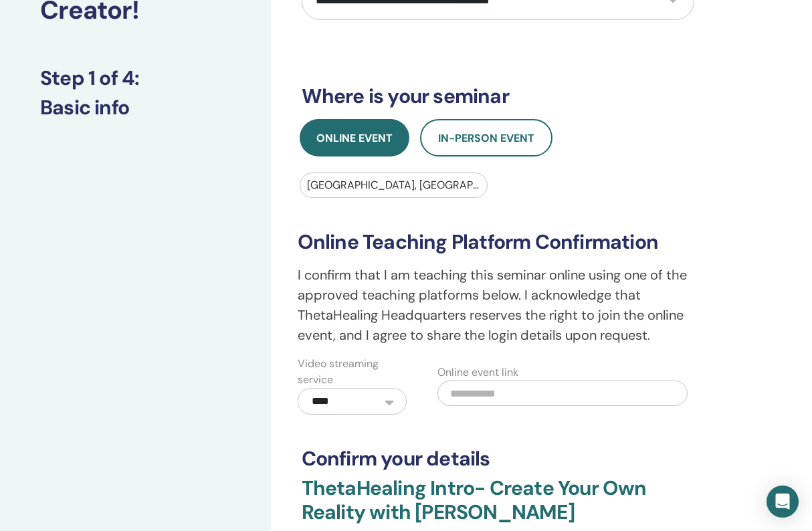
scroll to position [167, 0]
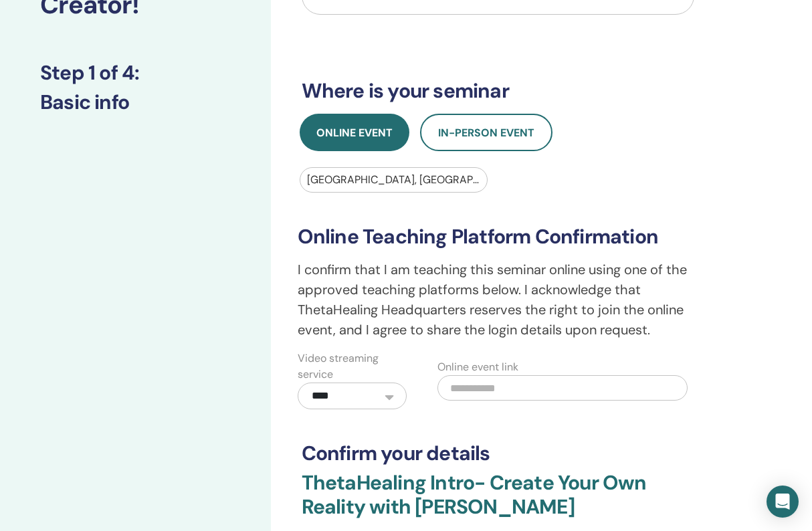
click at [485, 383] on input "text" at bounding box center [562, 387] width 250 height 25
paste input "**********"
type input "**********"
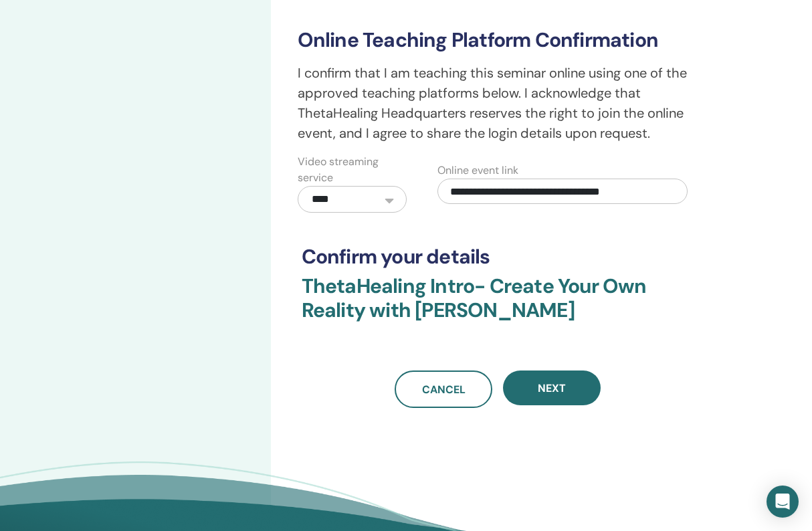
scroll to position [368, 0]
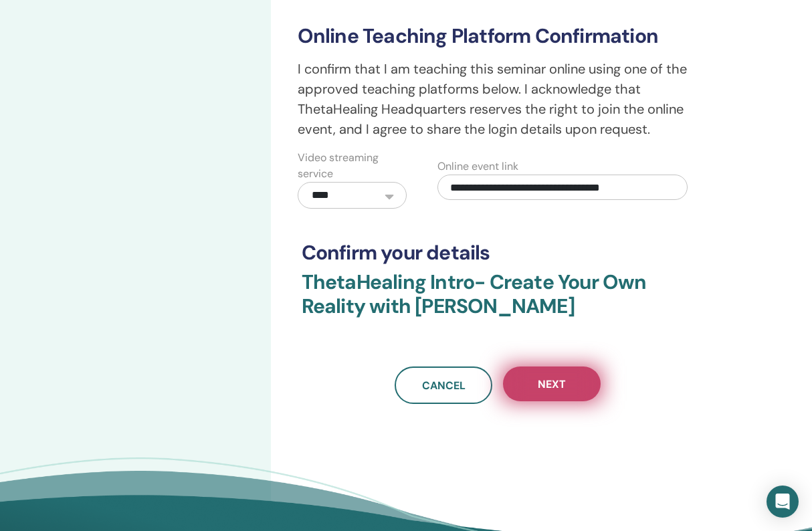
click at [551, 386] on span "Next" at bounding box center [552, 384] width 28 height 14
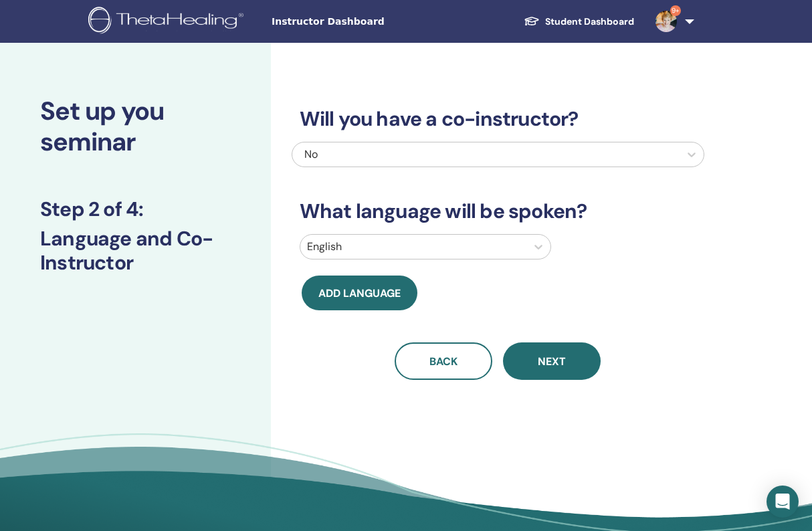
scroll to position [0, 0]
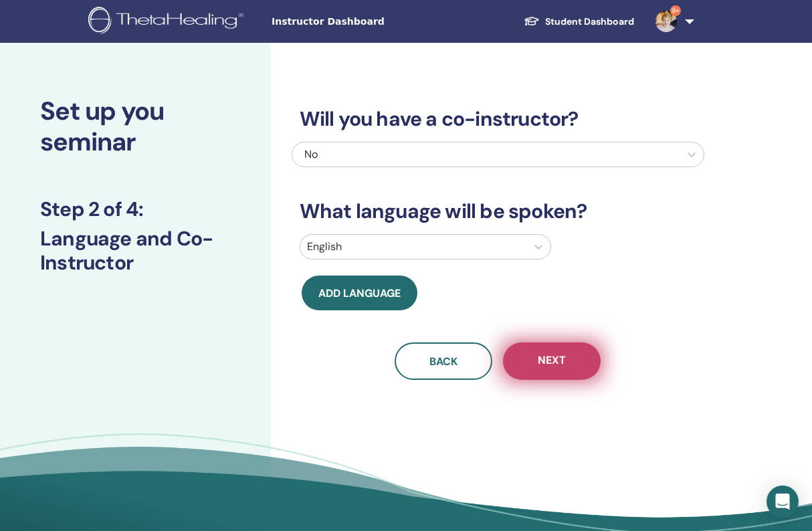
click at [563, 360] on span "Next" at bounding box center [552, 361] width 28 height 17
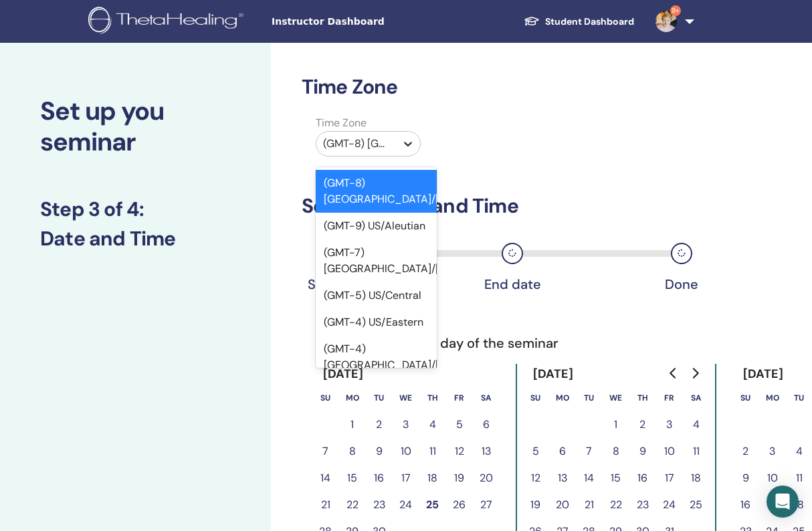
click at [406, 143] on icon at bounding box center [409, 144] width 8 height 5
click at [419, 309] on div "(GMT-4) US/Eastern" at bounding box center [377, 322] width 122 height 27
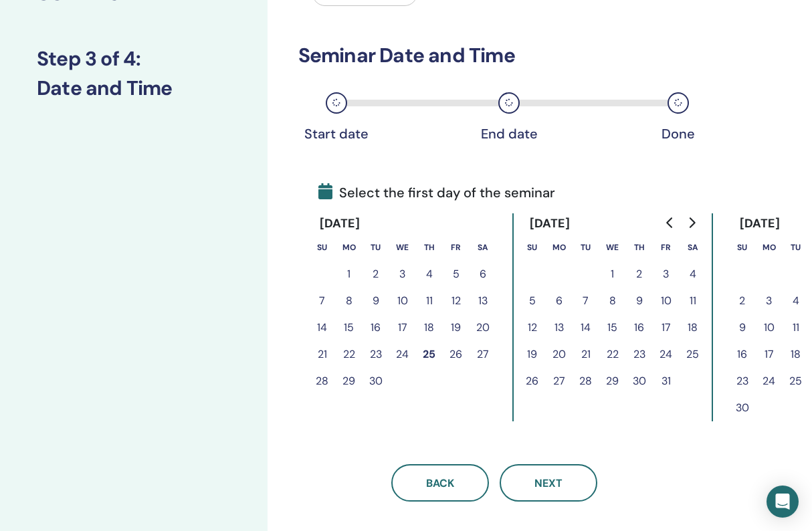
scroll to position [150, 5]
click at [665, 382] on button "31" at bounding box center [664, 381] width 27 height 27
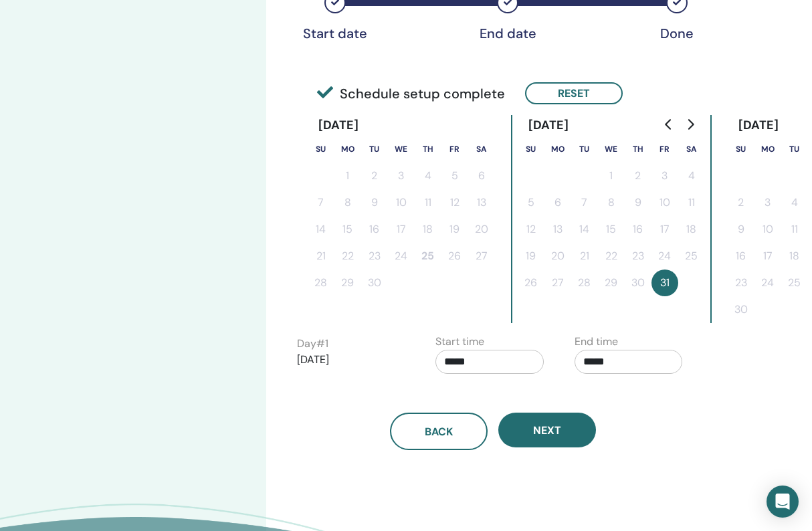
scroll to position [256, 5]
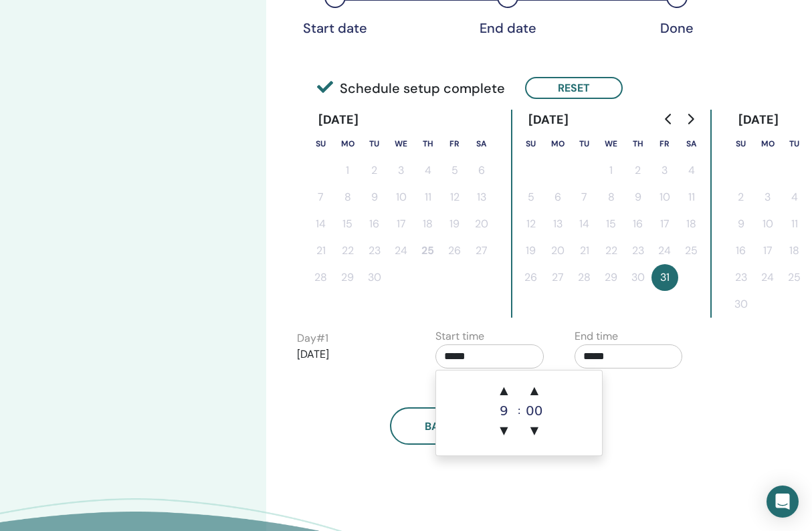
click at [454, 358] on input "*****" at bounding box center [489, 356] width 108 height 24
click at [508, 389] on span "▲" at bounding box center [503, 390] width 27 height 27
type input "*****"
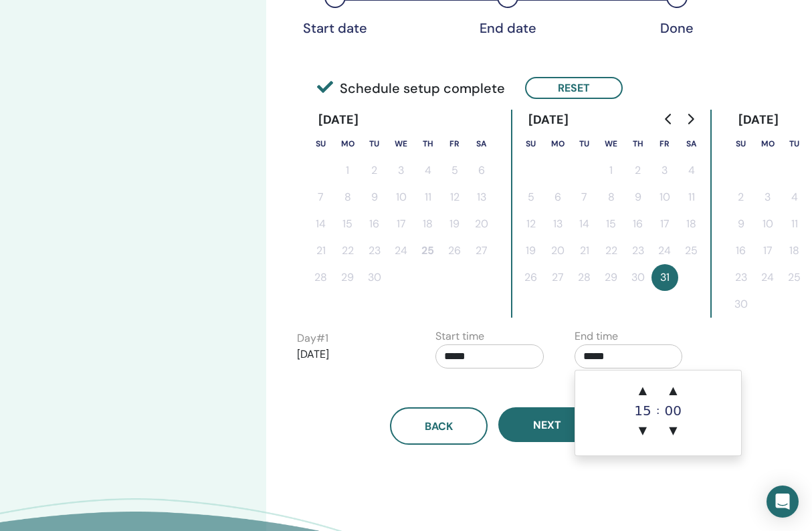
click at [607, 359] on input "*****" at bounding box center [628, 356] width 108 height 24
click at [643, 429] on span "▼" at bounding box center [642, 430] width 27 height 27
click at [644, 429] on span "▼" at bounding box center [642, 430] width 27 height 27
type input "*****"
click at [593, 486] on div "Time Zone Time Zone (GMT-4) US/Eastern Seminar Date and Time Start date End dat…" at bounding box center [536, 209] width 541 height 845
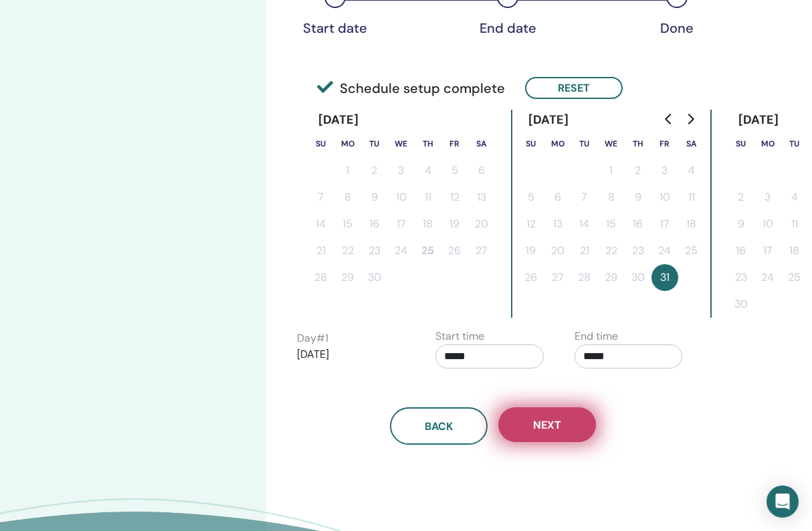
click at [551, 421] on span "Next" at bounding box center [547, 425] width 28 height 14
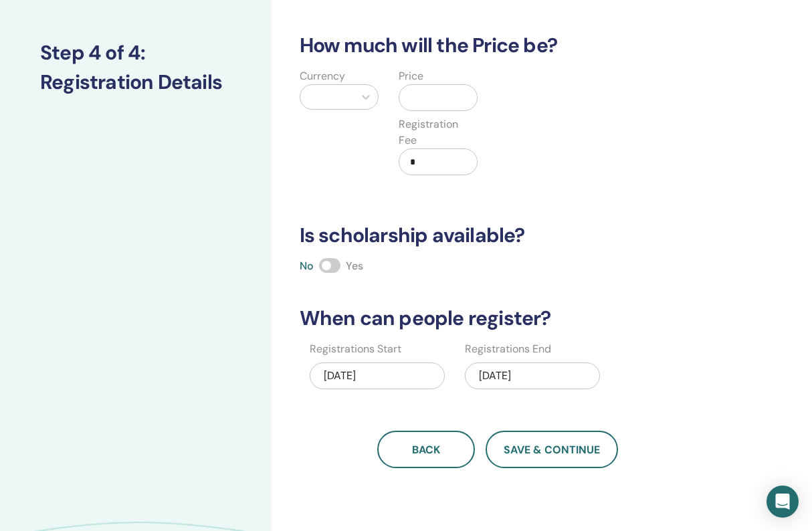
scroll to position [154, 0]
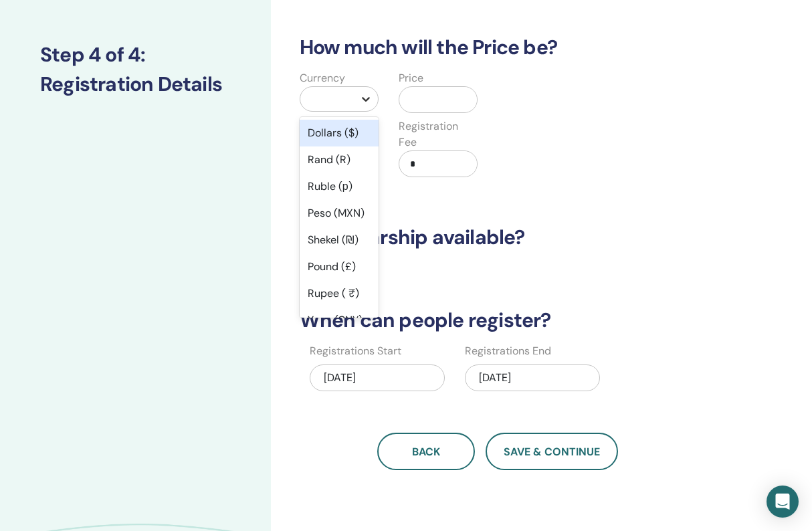
click at [362, 100] on icon at bounding box center [365, 98] width 13 height 13
click at [347, 129] on div "Dollars ($)" at bounding box center [339, 133] width 79 height 27
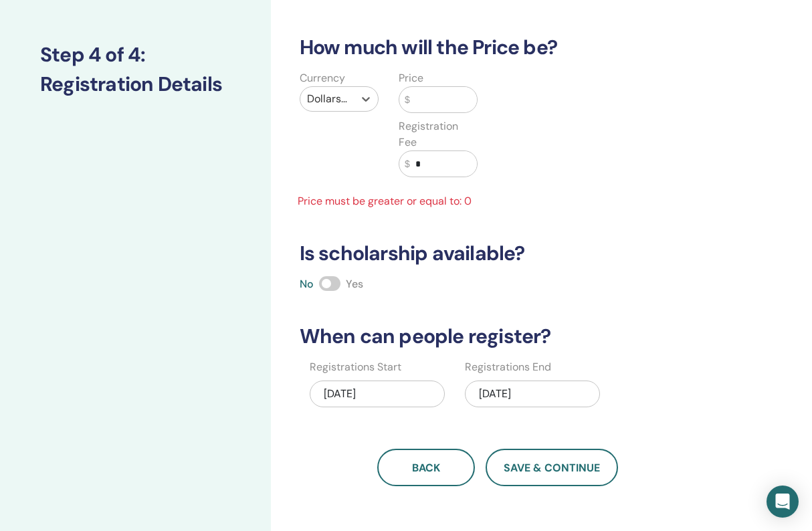
click at [425, 100] on input "text" at bounding box center [444, 99] width 68 height 25
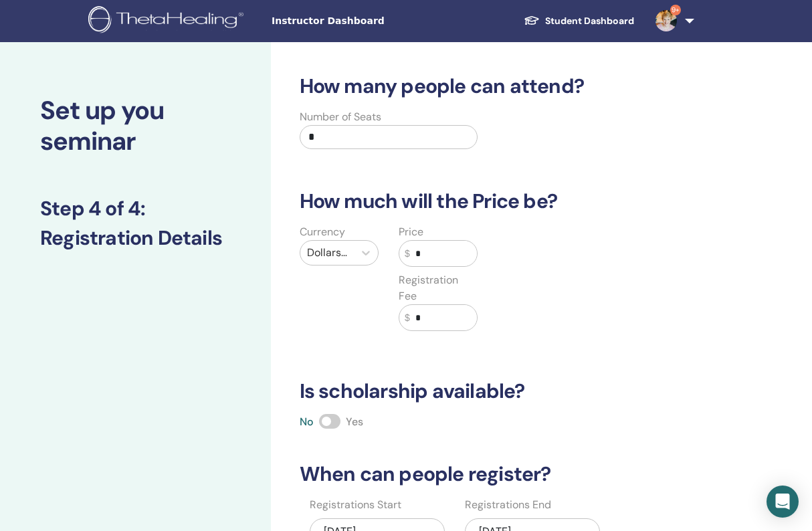
scroll to position [0, 0]
type input "*"
drag, startPoint x: 321, startPoint y: 136, endPoint x: 290, endPoint y: 140, distance: 31.7
click at [290, 140] on div "Number of Seats *" at bounding box center [389, 134] width 199 height 48
type input "**"
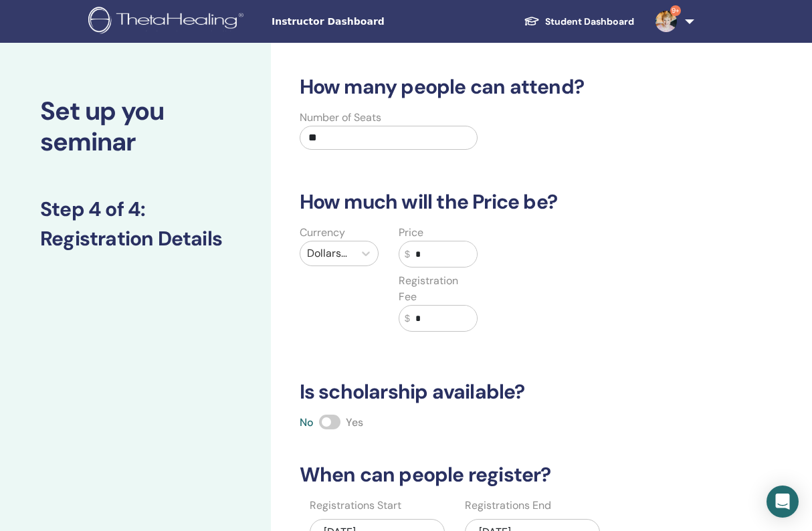
click at [588, 244] on div "Currency Dollars ($) Price $ * Registration Fee $ *" at bounding box center [488, 286] width 413 height 123
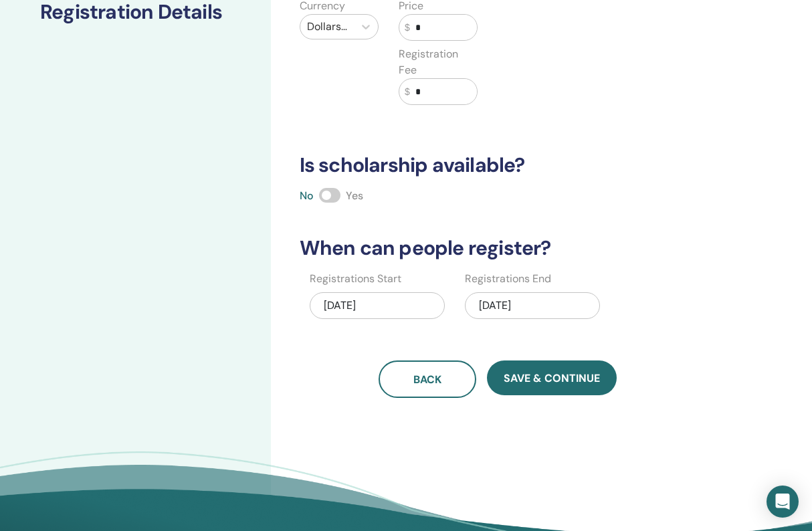
scroll to position [227, 0]
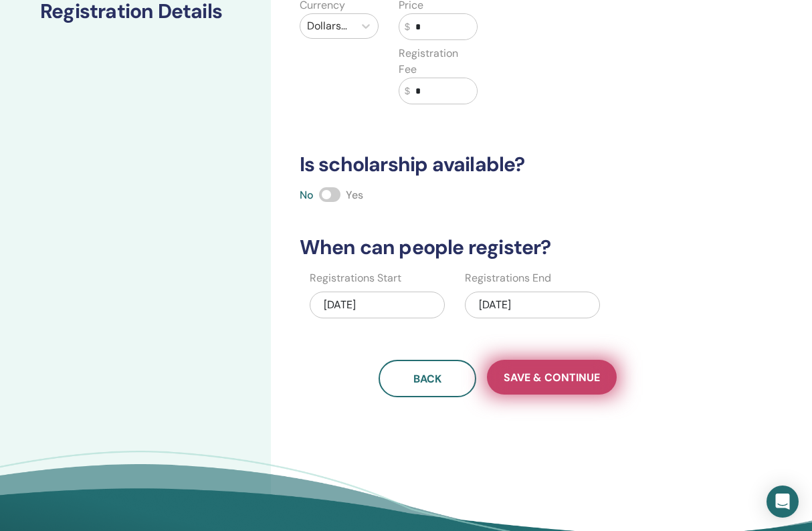
click at [572, 376] on span "Save & Continue" at bounding box center [552, 378] width 96 height 14
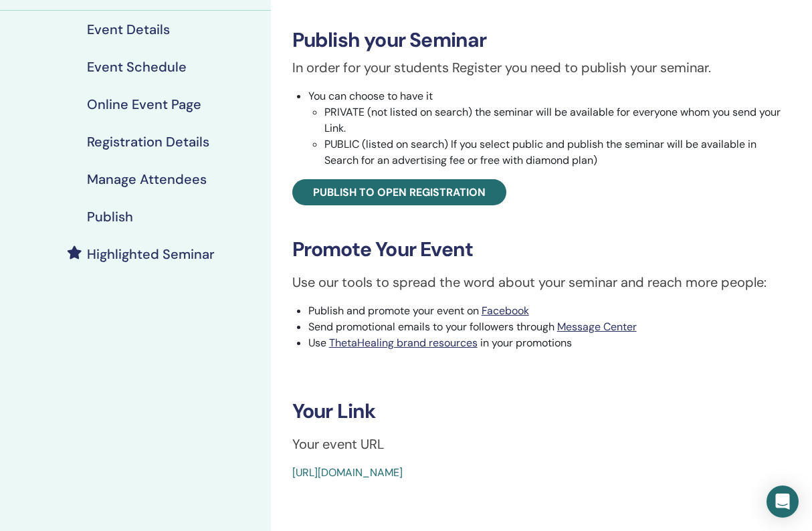
scroll to position [207, 0]
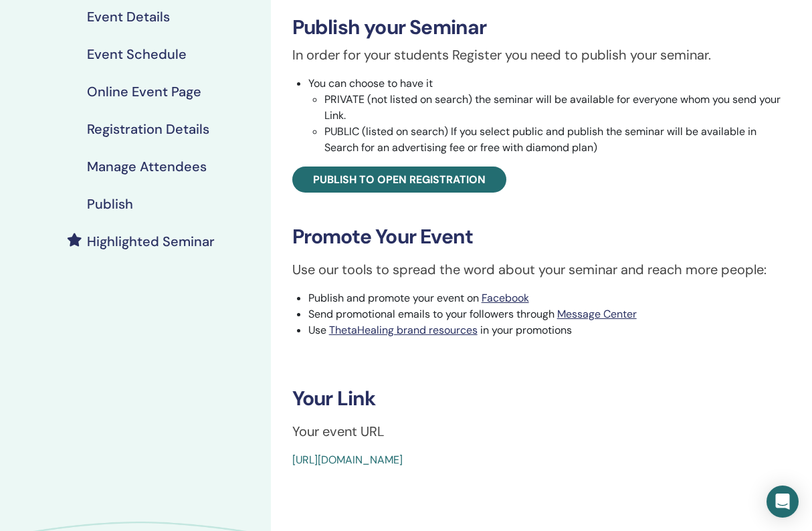
click at [598, 457] on div "[URL][DOMAIN_NAME]" at bounding box center [499, 460] width 415 height 16
drag, startPoint x: 596, startPoint y: 457, endPoint x: 279, endPoint y: 458, distance: 317.0
click at [279, 458] on div "ThetaHealing Intro- Create Your Own Reality Event Type Online Event Status Not …" at bounding box center [541, 168] width 525 height 600
copy link "https://www.thetahealing.com/seminar-378482-details.html"
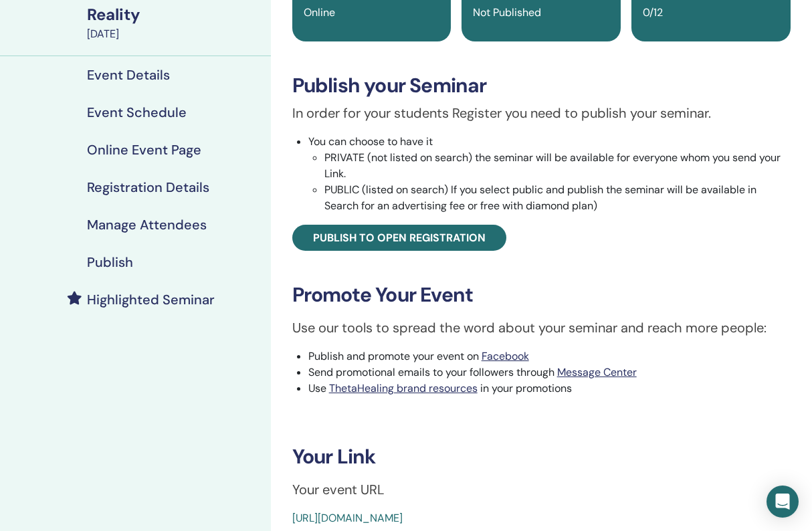
scroll to position [126, 0]
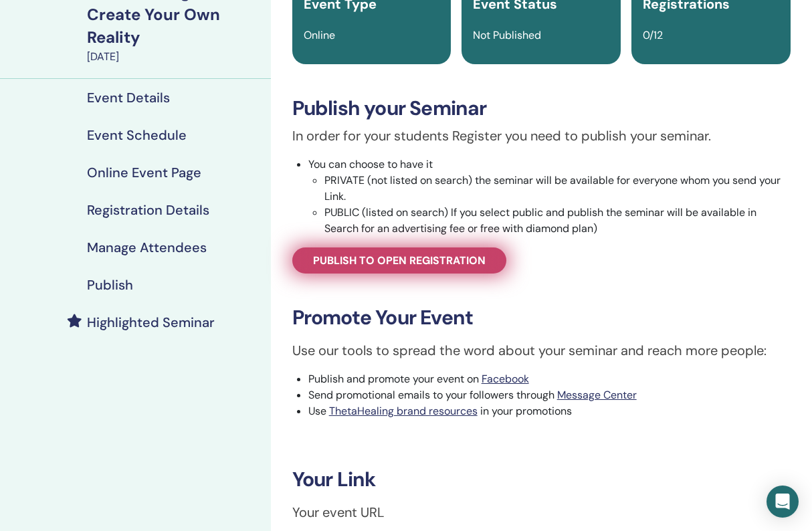
click at [402, 261] on span "Publish to open registration" at bounding box center [399, 260] width 173 height 14
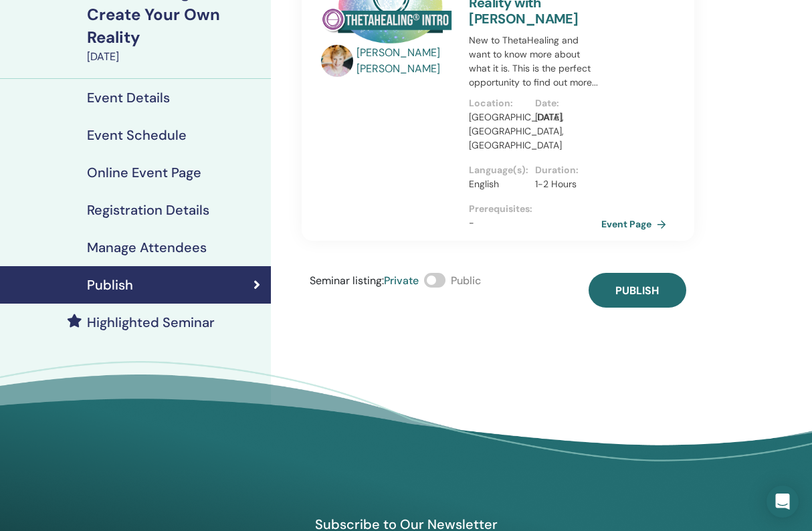
click at [443, 273] on span at bounding box center [434, 280] width 21 height 15
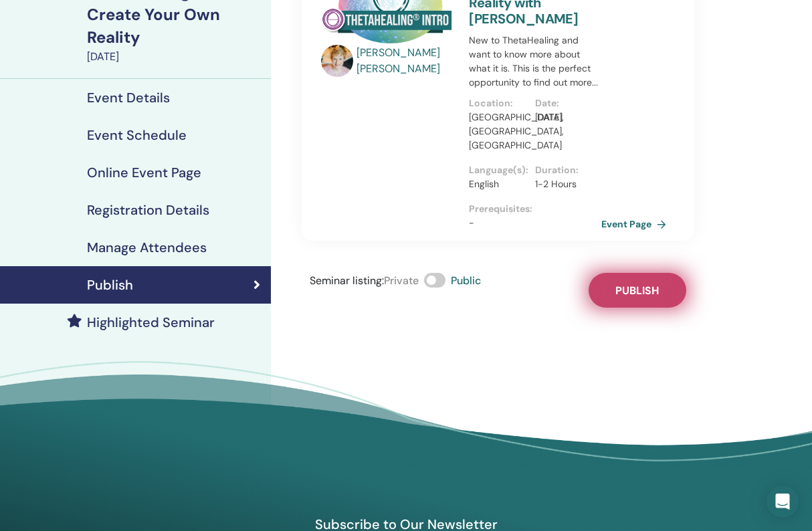
click at [652, 284] on span "Publish" at bounding box center [636, 291] width 43 height 14
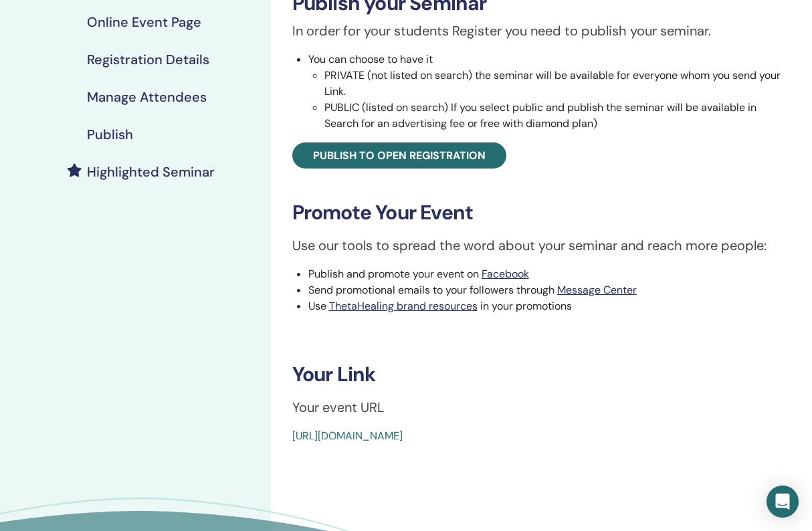
scroll to position [231, 0]
drag, startPoint x: 595, startPoint y: 428, endPoint x: 272, endPoint y: 439, distance: 323.2
click at [272, 439] on div "Basic DNA Event Type Online Event Status Not Published Registrations 0/12 Publi…" at bounding box center [541, 221] width 541 height 819
copy link "[URL][DOMAIN_NAME]"
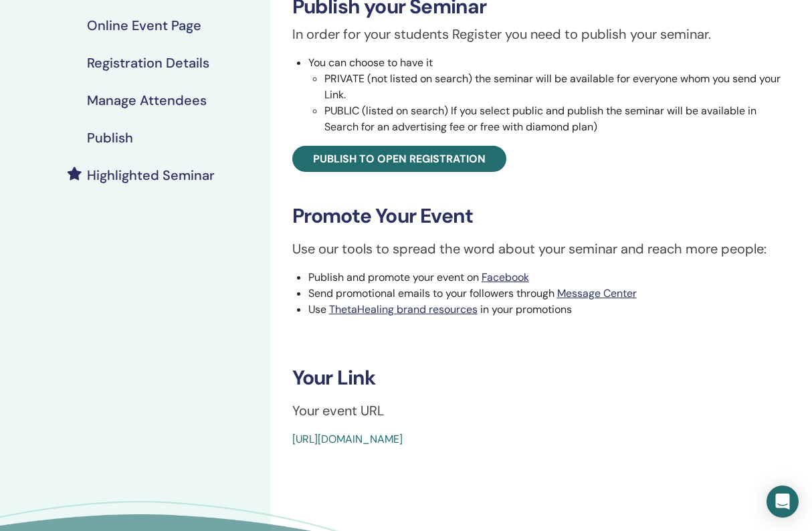
scroll to position [233, 0]
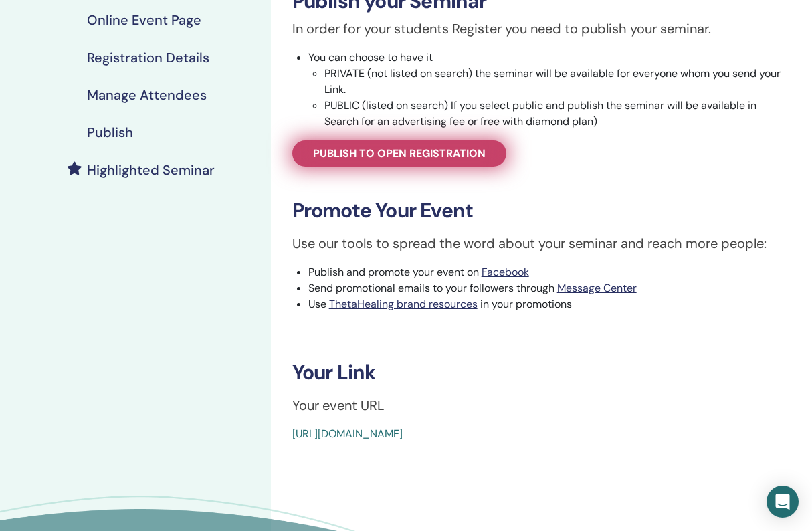
click at [456, 154] on span "Publish to open registration" at bounding box center [399, 153] width 173 height 14
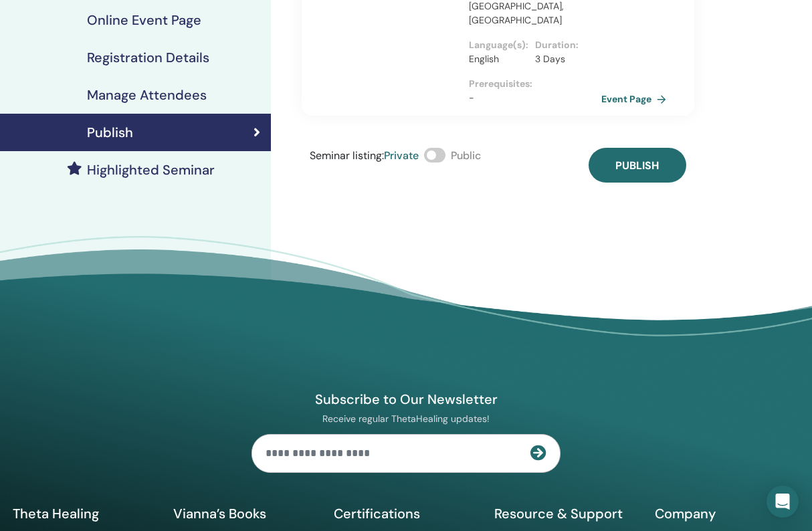
click at [442, 148] on span at bounding box center [434, 155] width 21 height 15
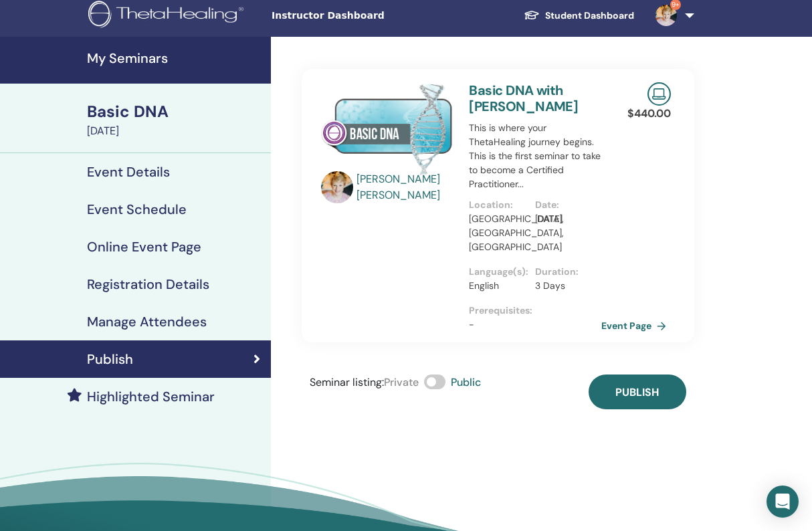
scroll to position [4, 0]
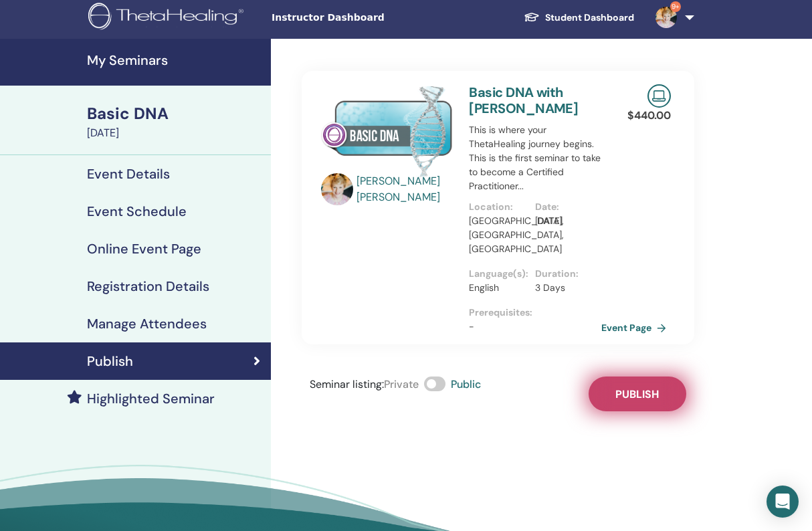
click at [653, 387] on span "Publish" at bounding box center [636, 394] width 43 height 14
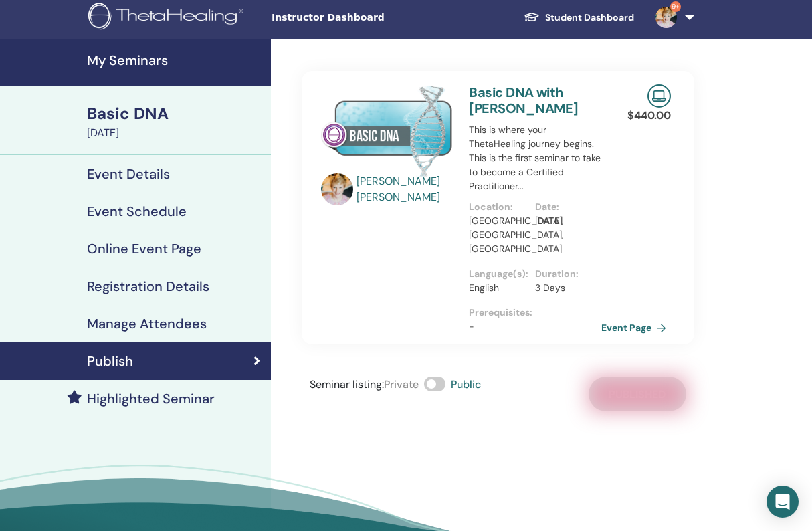
click at [122, 55] on h4 "My Seminars" at bounding box center [175, 60] width 176 height 16
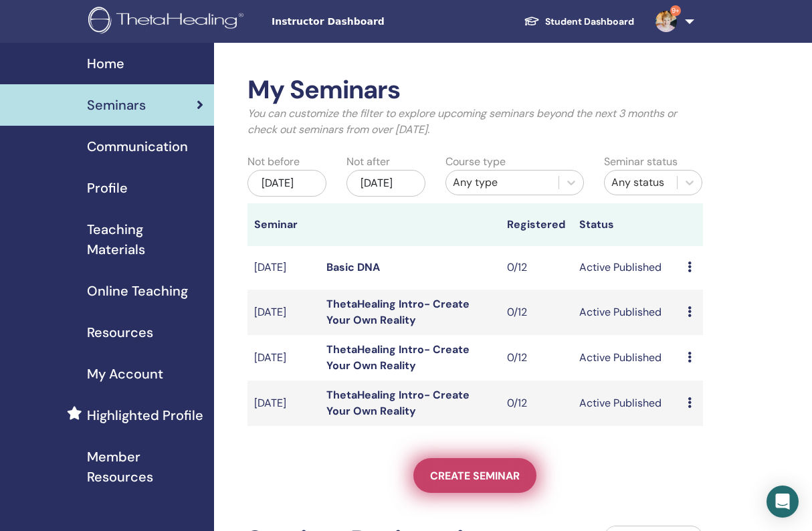
click at [468, 483] on span "Create seminar" at bounding box center [475, 476] width 90 height 14
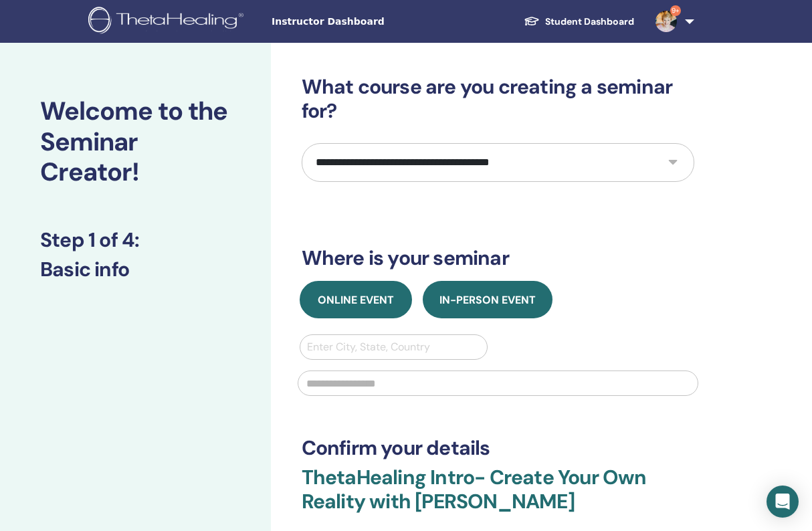
click at [331, 300] on span "Online Event" at bounding box center [356, 300] width 76 height 14
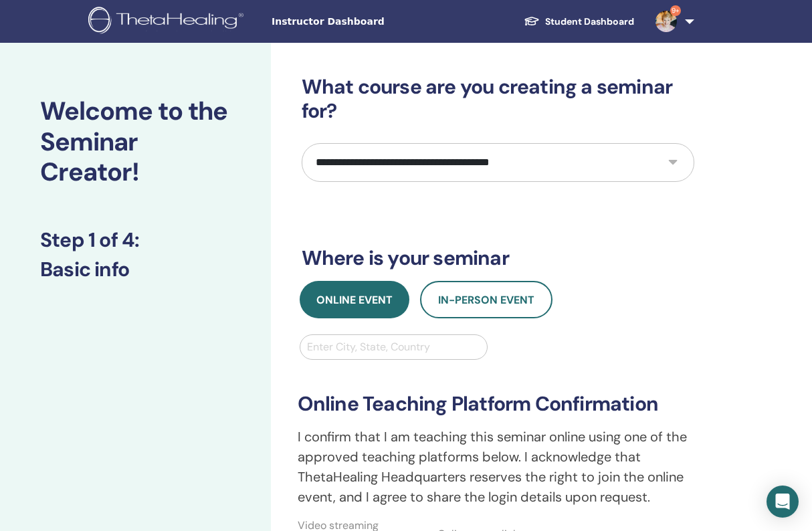
select select "*"
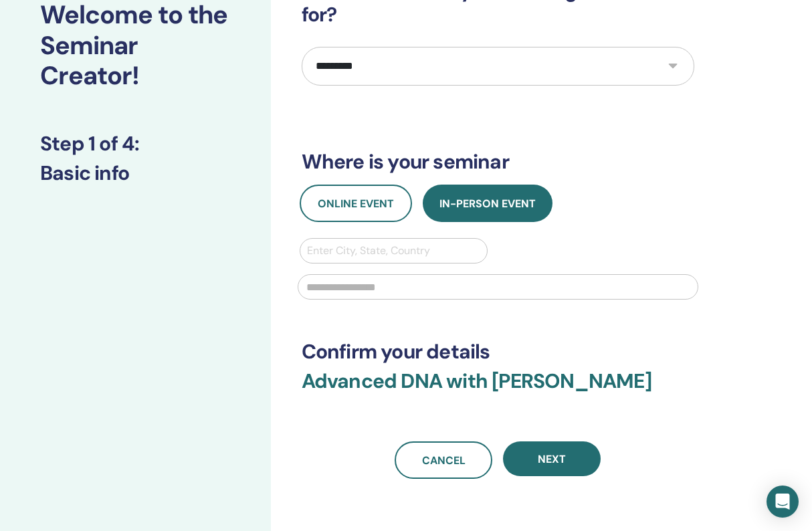
scroll to position [114, 0]
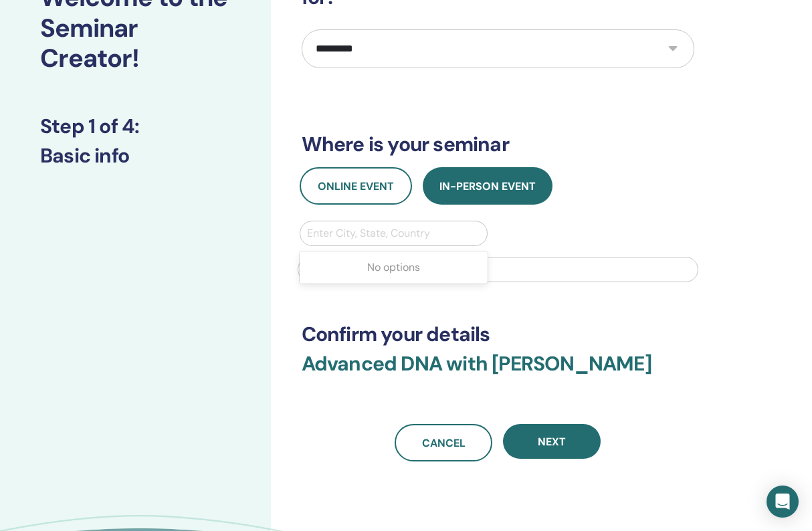
click at [390, 227] on div "Enter City, State, Country" at bounding box center [394, 233] width 174 height 16
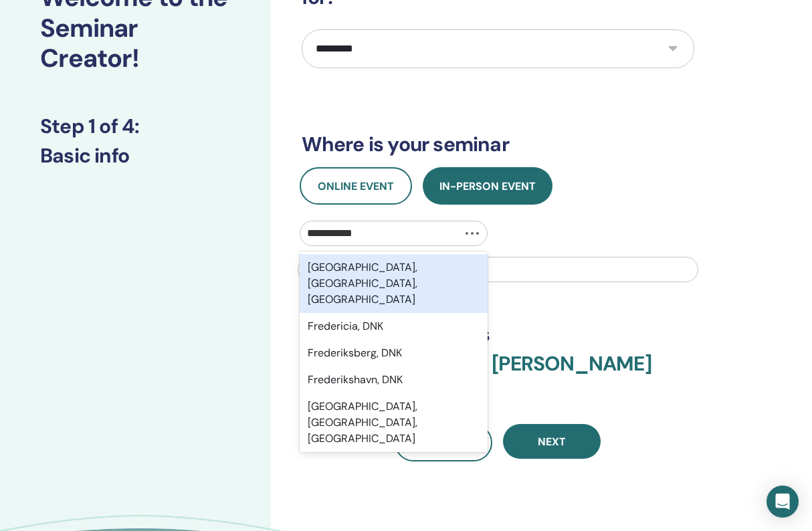
type input "**********"
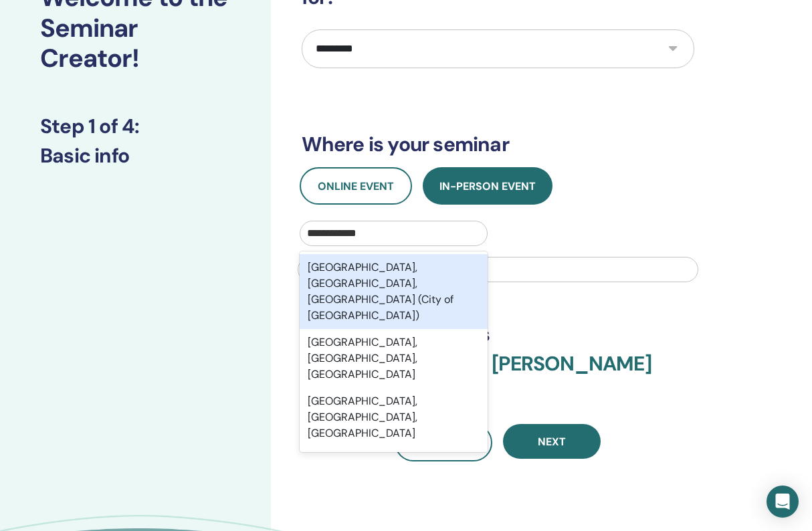
click at [393, 282] on div "Fredericksburg, VA, USA (City of Fredericksburg)" at bounding box center [394, 291] width 189 height 75
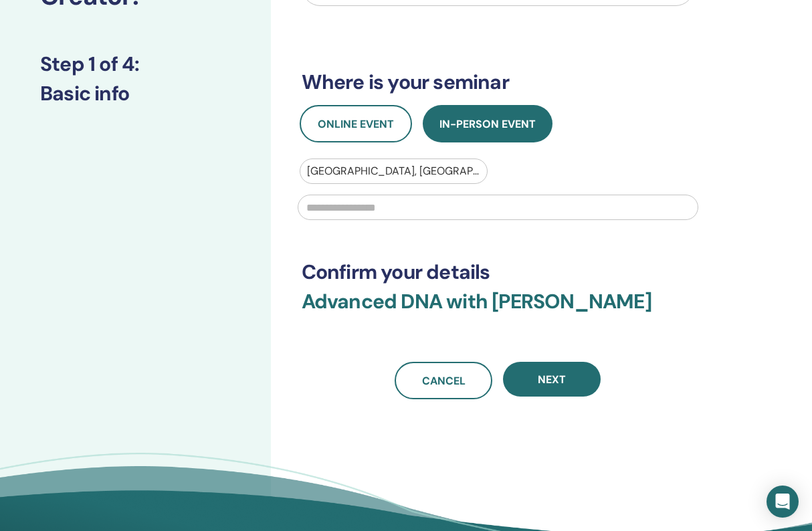
scroll to position [177, 0]
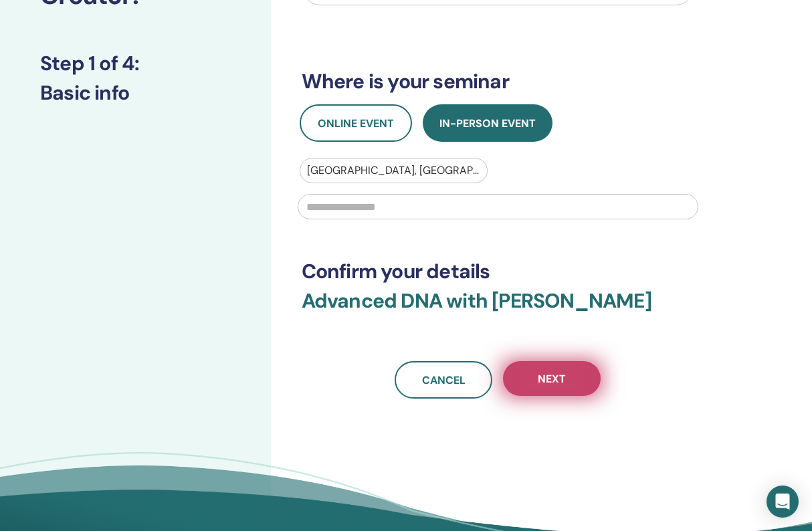
click at [564, 382] on span "Next" at bounding box center [552, 379] width 28 height 14
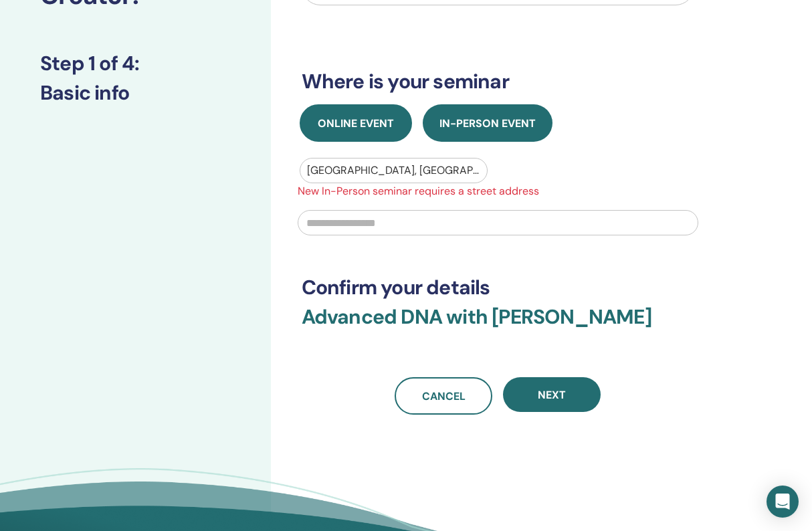
click at [369, 119] on span "Online Event" at bounding box center [356, 123] width 76 height 14
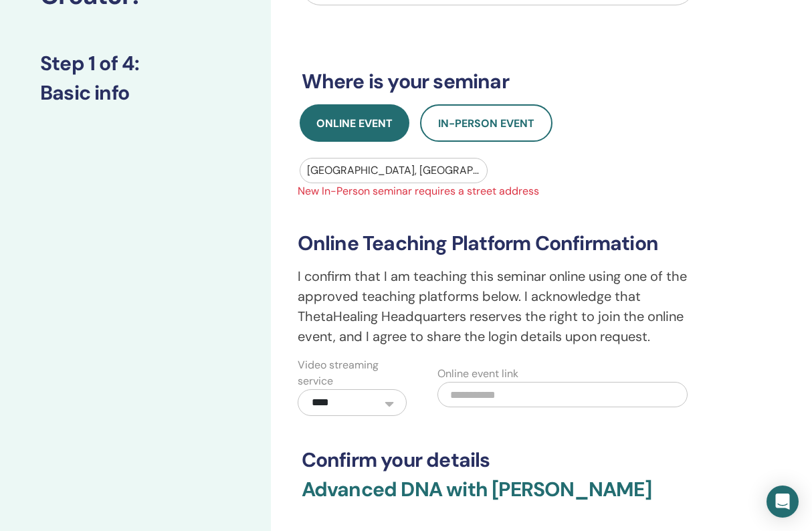
click at [509, 389] on input "text" at bounding box center [562, 394] width 250 height 25
paste input "**********"
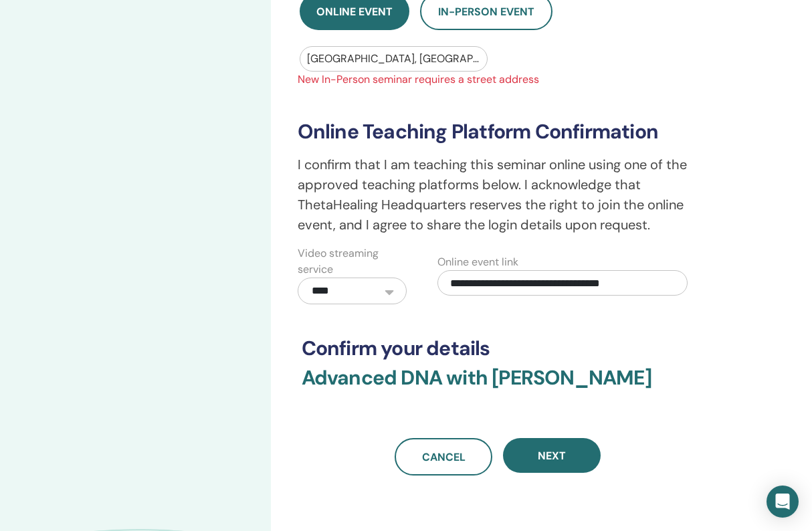
scroll to position [293, 0]
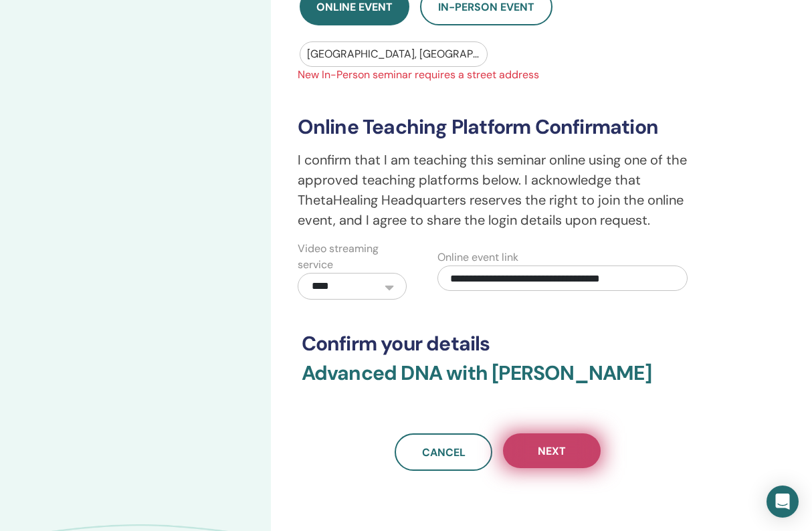
type input "**********"
click at [562, 451] on span "Next" at bounding box center [552, 451] width 28 height 14
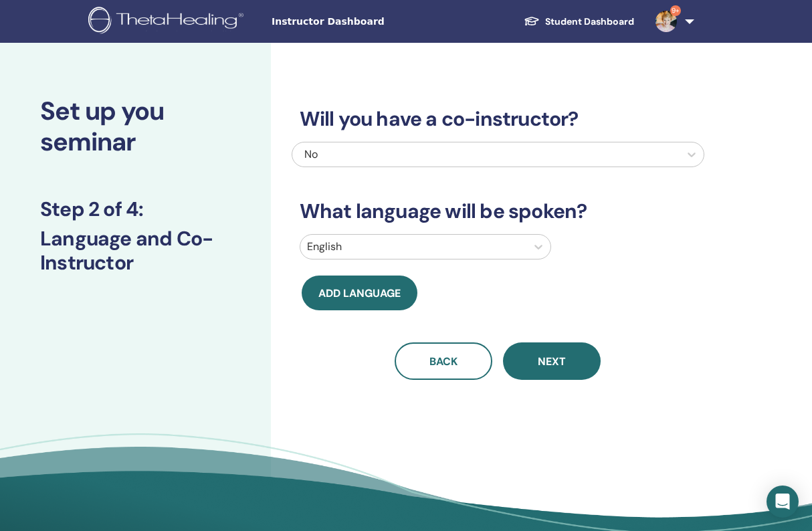
scroll to position [0, 0]
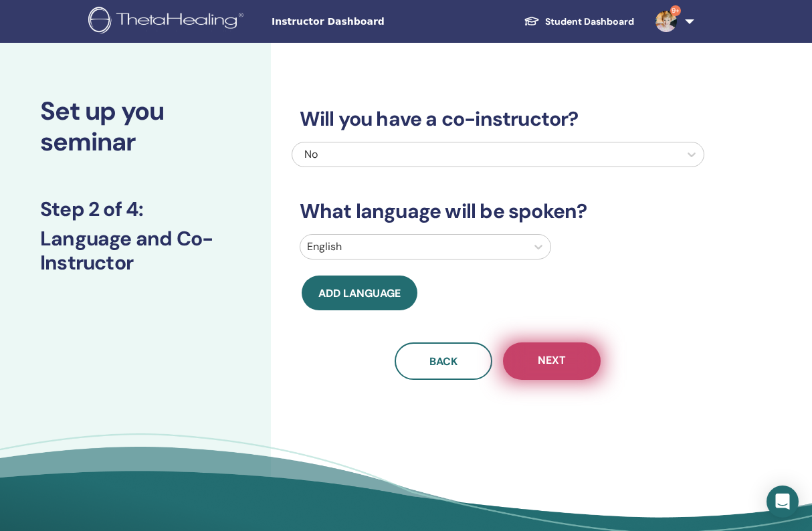
click at [554, 364] on span "Next" at bounding box center [552, 361] width 28 height 17
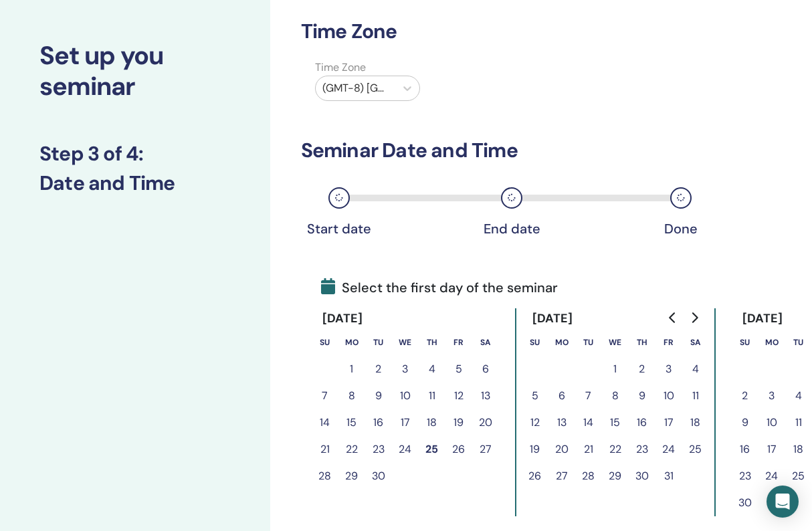
scroll to position [60, 1]
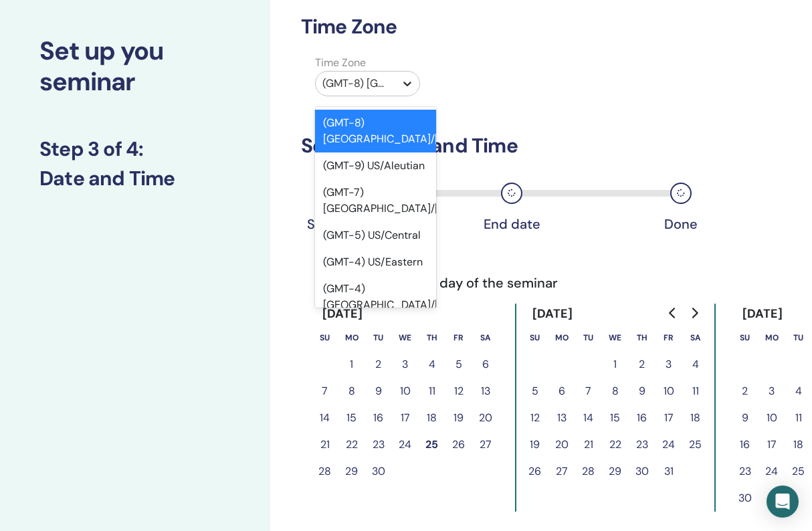
click at [403, 83] on icon at bounding box center [407, 83] width 13 height 13
click at [399, 249] on div "(GMT-4) US/Eastern" at bounding box center [376, 262] width 122 height 27
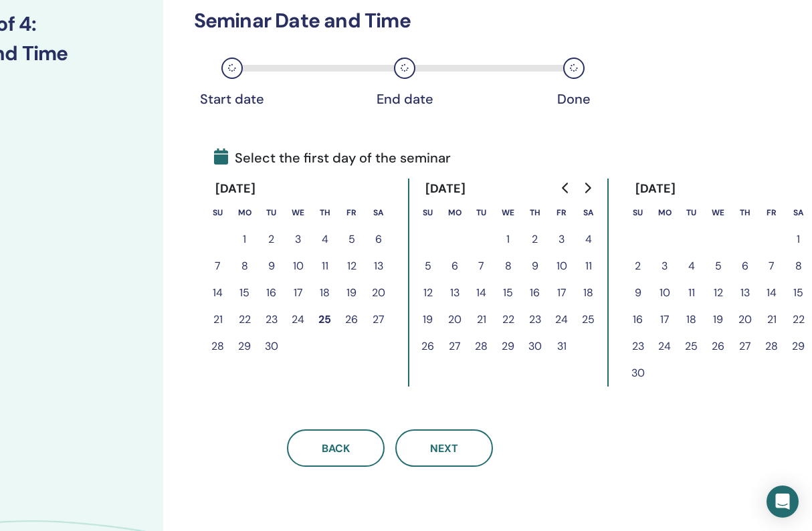
scroll to position [185, 108]
click at [744, 318] on button "20" at bounding box center [745, 319] width 27 height 27
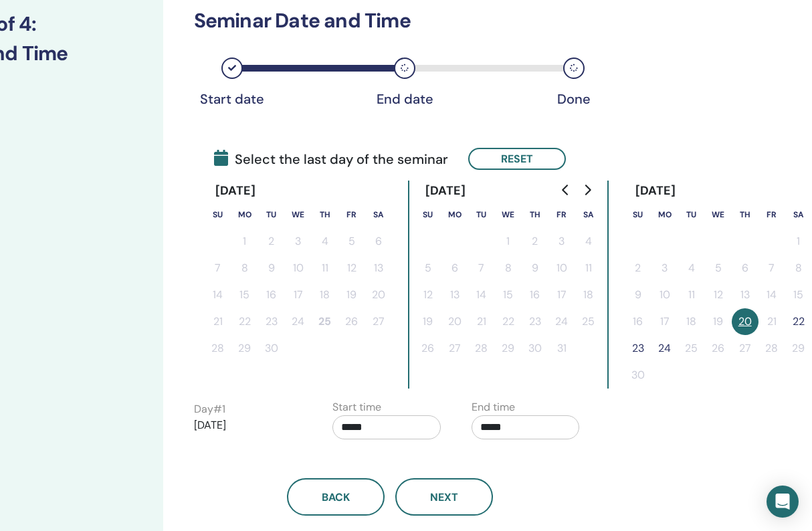
click at [801, 318] on button "22" at bounding box center [798, 321] width 27 height 27
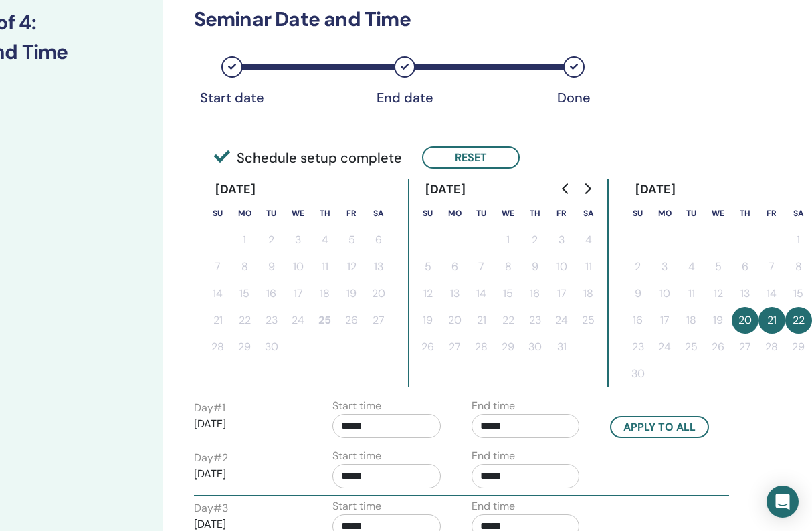
scroll to position [183, 108]
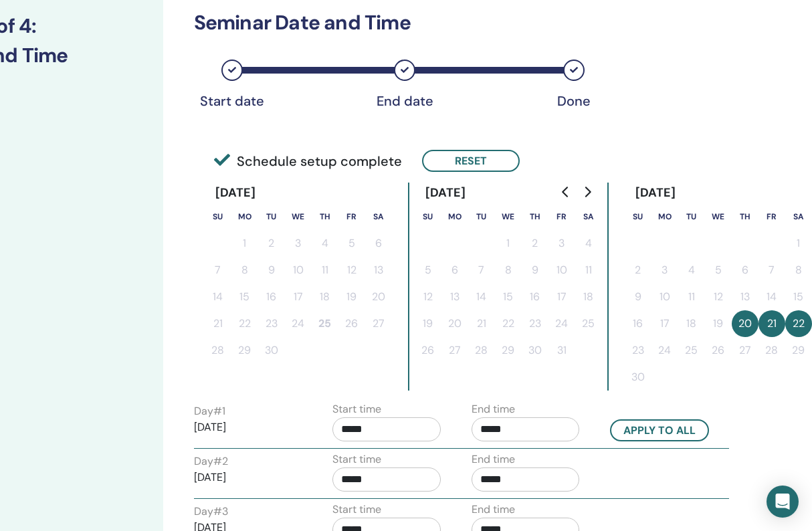
click at [351, 426] on input "*****" at bounding box center [386, 429] width 108 height 24
click at [404, 347] on span "▲" at bounding box center [400, 347] width 27 height 27
type input "*****"
click at [514, 433] on input "*****" at bounding box center [526, 429] width 108 height 24
click at [541, 383] on span "▼" at bounding box center [539, 387] width 27 height 27
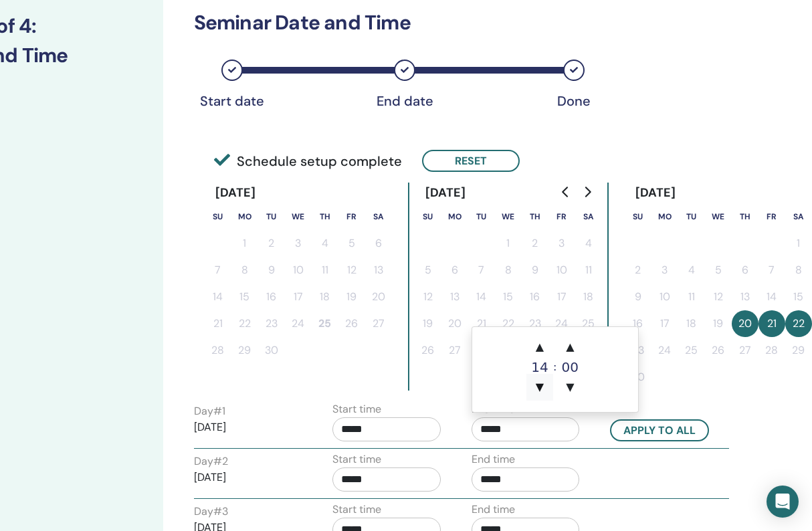
click at [546, 383] on span "▼" at bounding box center [539, 387] width 27 height 27
click at [539, 345] on span "▲" at bounding box center [539, 347] width 27 height 27
type input "*****"
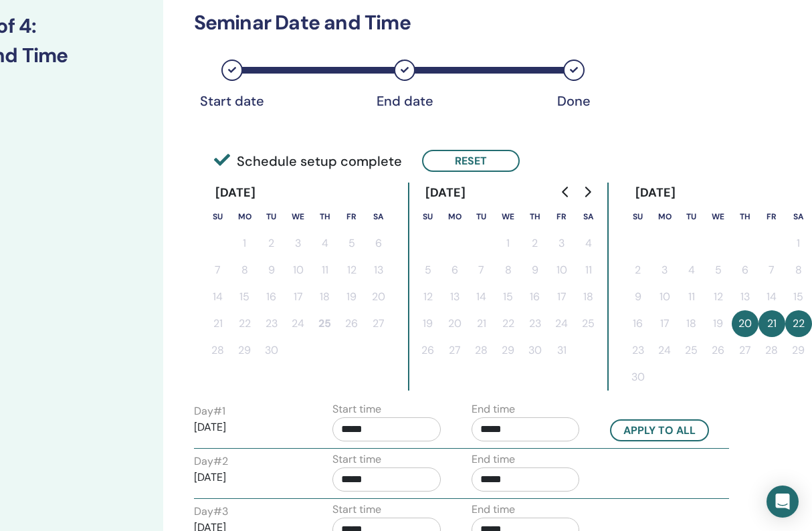
click at [599, 429] on div "End time *****" at bounding box center [530, 424] width 139 height 47
click at [647, 424] on button "Apply to all" at bounding box center [659, 430] width 99 height 22
type input "*****"
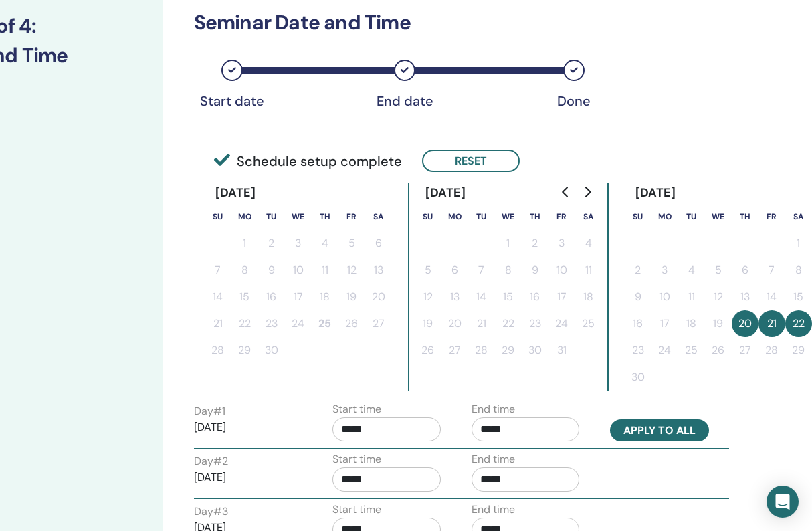
type input "*****"
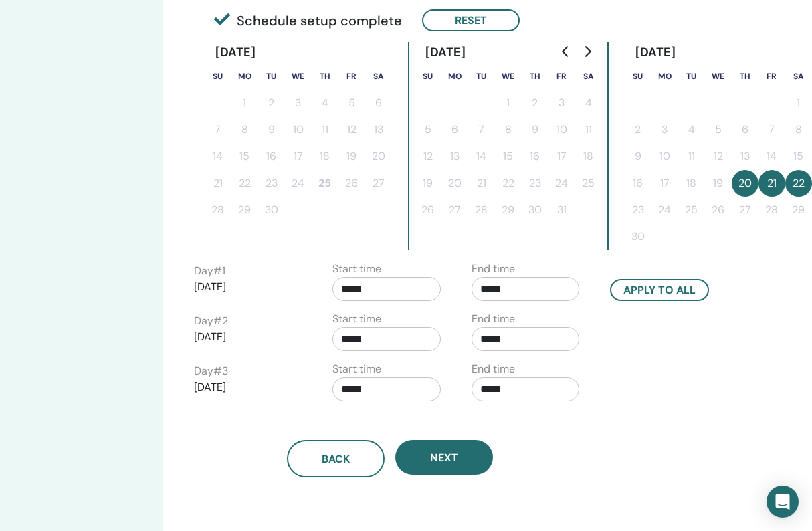
scroll to position [321, 108]
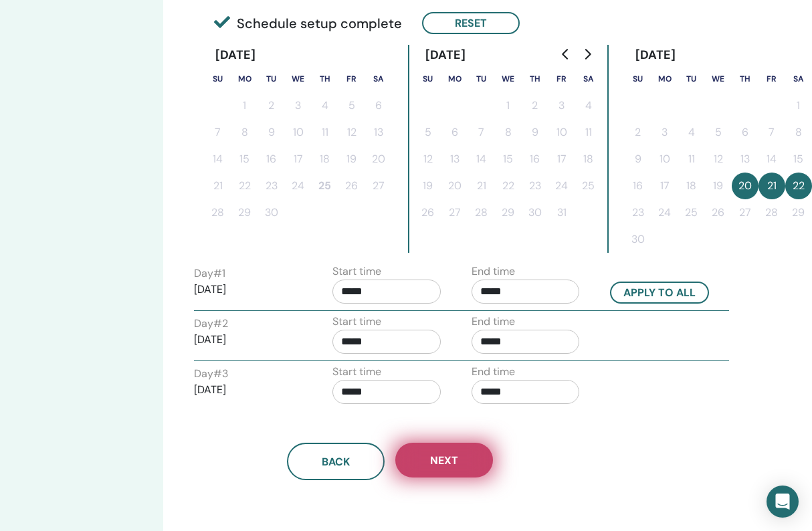
click at [446, 459] on span "Next" at bounding box center [444, 460] width 28 height 14
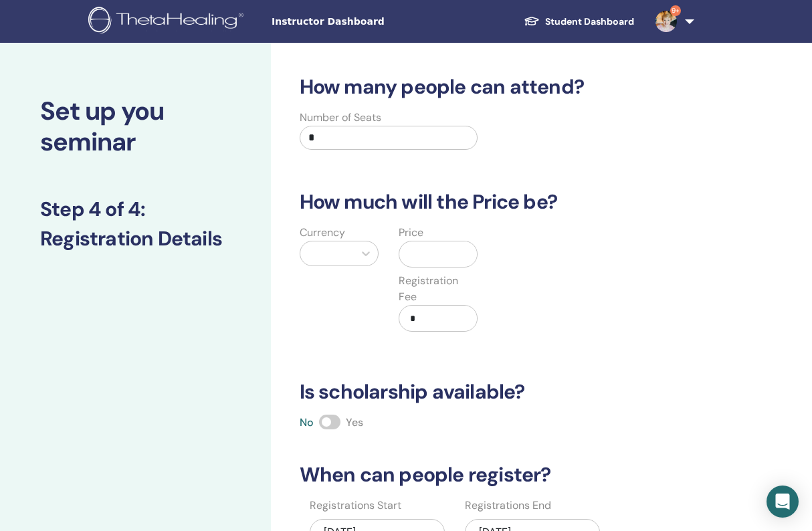
scroll to position [0, 0]
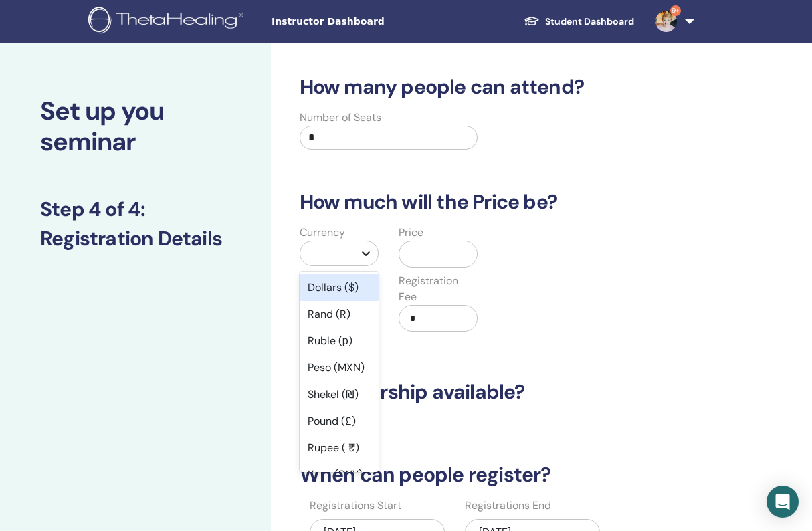
click at [367, 251] on icon at bounding box center [365, 253] width 13 height 13
click at [340, 288] on div "Dollars ($)" at bounding box center [339, 287] width 79 height 27
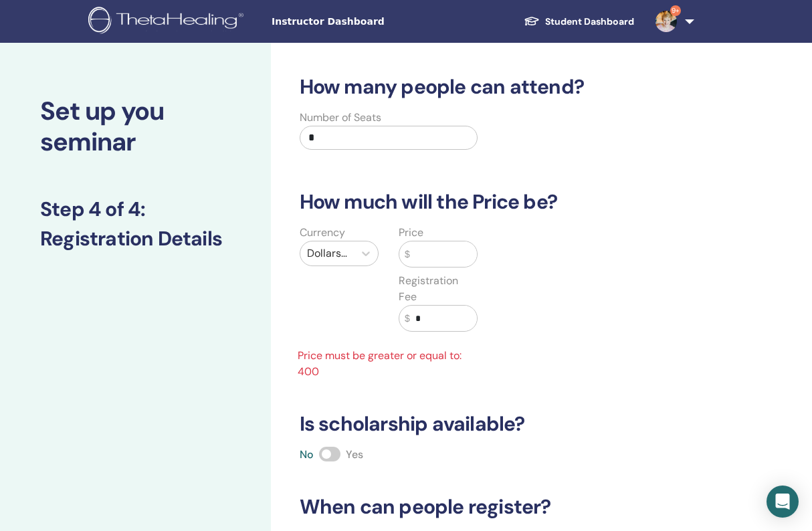
drag, startPoint x: 327, startPoint y: 141, endPoint x: 277, endPoint y: 134, distance: 50.7
click at [277, 132] on div "How many people can attend? Number of Seats * How much will the Price be? Curre…" at bounding box center [541, 443] width 541 height 801
type input "**"
click at [429, 251] on input "text" at bounding box center [444, 253] width 68 height 25
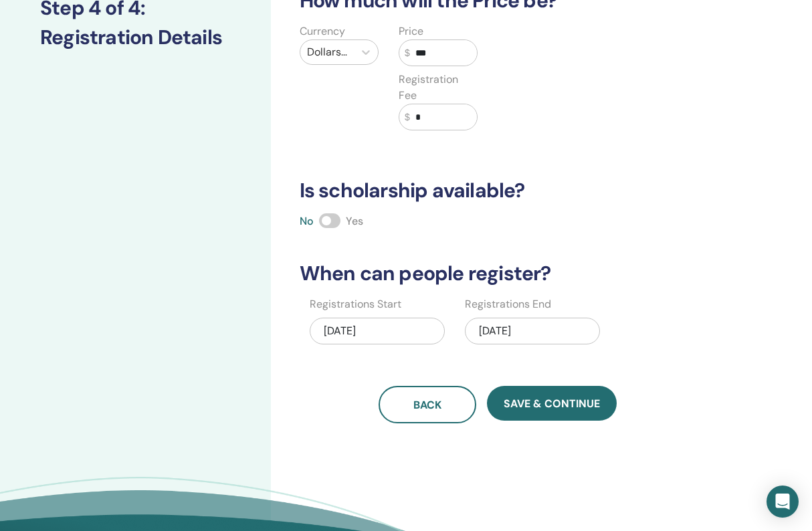
scroll to position [215, 0]
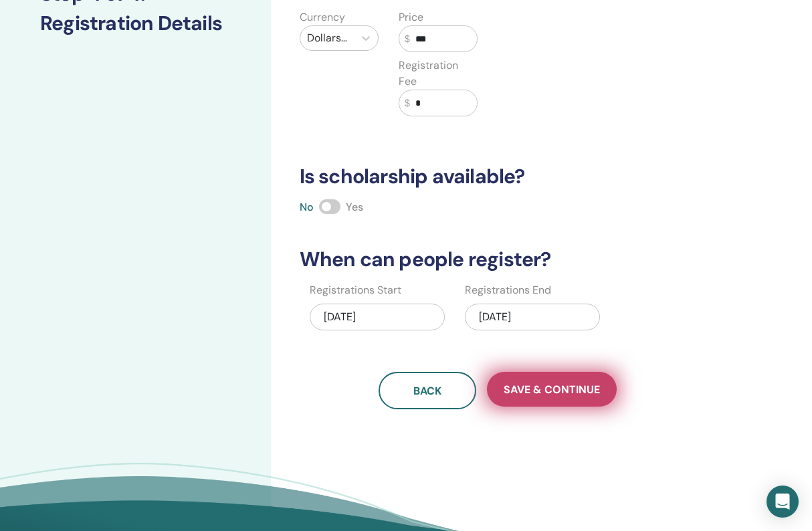
type input "***"
click at [536, 389] on span "Save & Continue" at bounding box center [552, 390] width 96 height 14
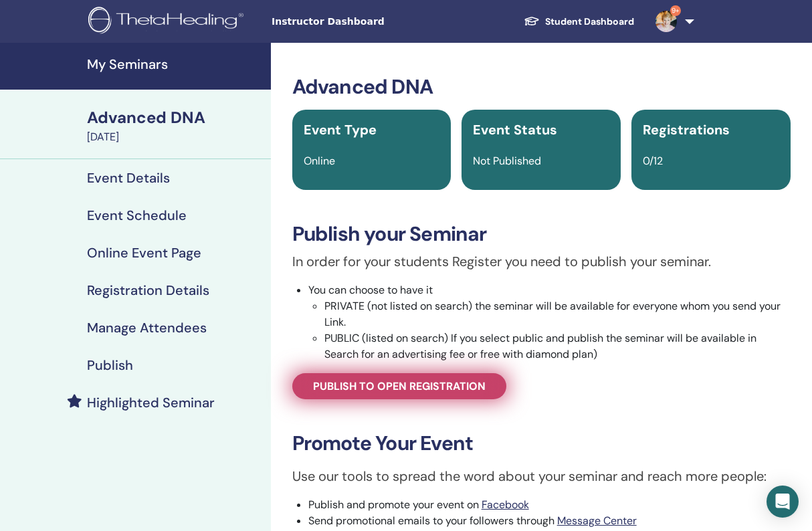
click at [453, 387] on span "Publish to open registration" at bounding box center [399, 386] width 173 height 14
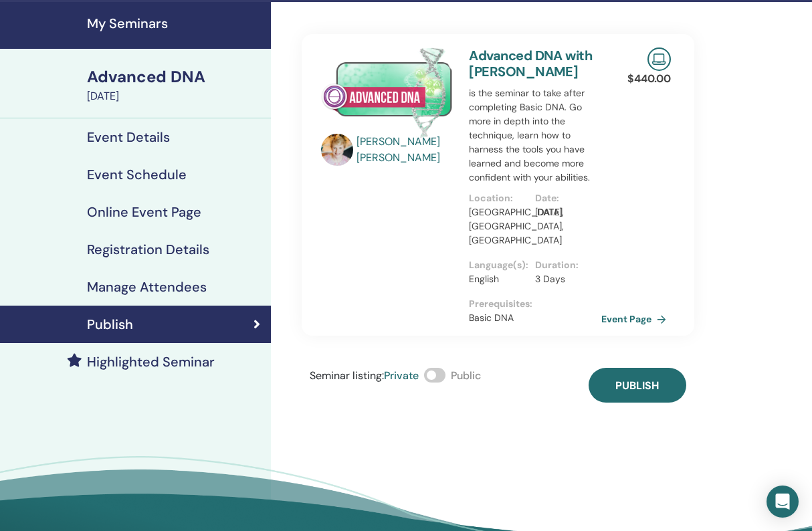
scroll to position [37, 0]
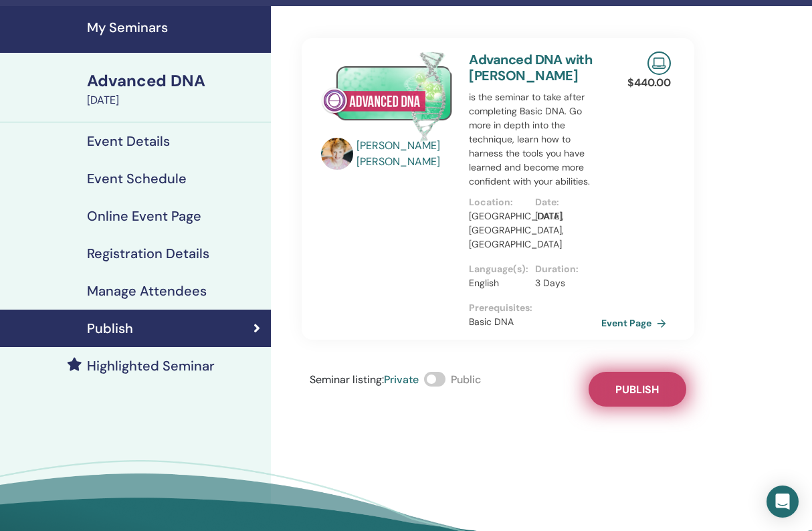
click at [637, 383] on span "Publish" at bounding box center [636, 390] width 43 height 14
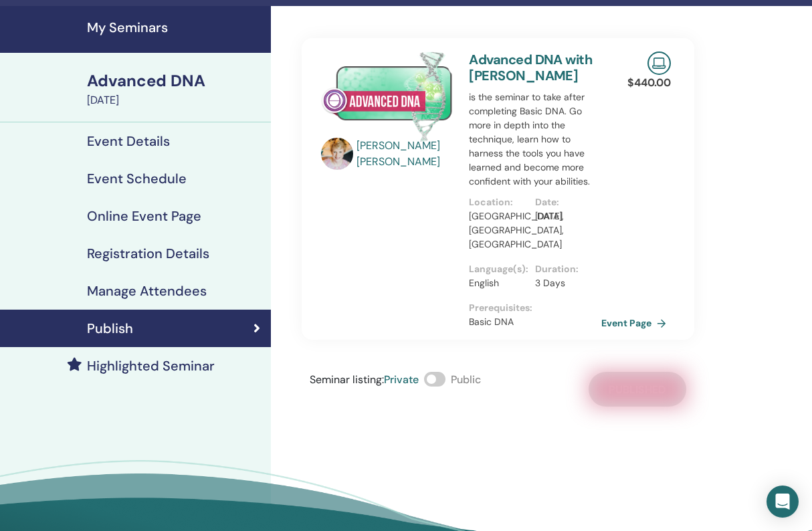
scroll to position [17, 0]
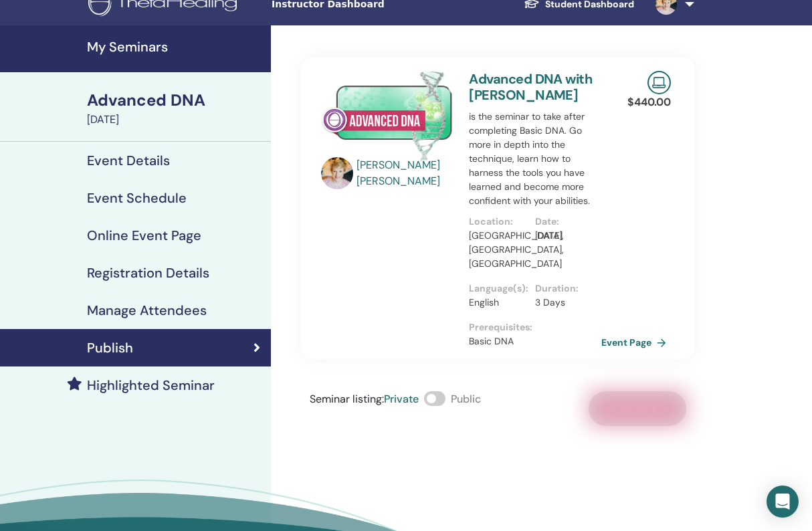
click at [440, 391] on span at bounding box center [434, 398] width 21 height 15
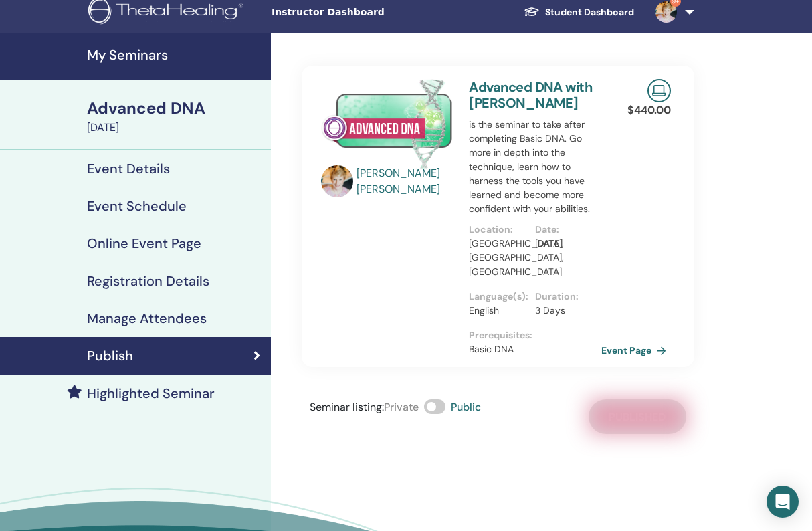
scroll to position [10, 0]
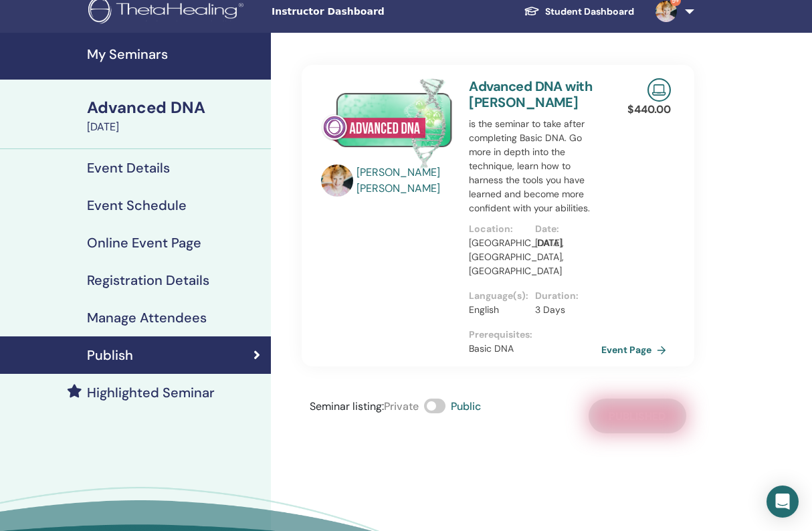
drag, startPoint x: 444, startPoint y: 391, endPoint x: 455, endPoint y: 391, distance: 11.4
click at [455, 399] on div "Seminar listing : Private Public" at bounding box center [395, 416] width 171 height 35
drag, startPoint x: 639, startPoint y: 403, endPoint x: 630, endPoint y: 404, distance: 8.8
click at [639, 403] on div "Seminar listing : Private Public Published" at bounding box center [498, 416] width 393 height 35
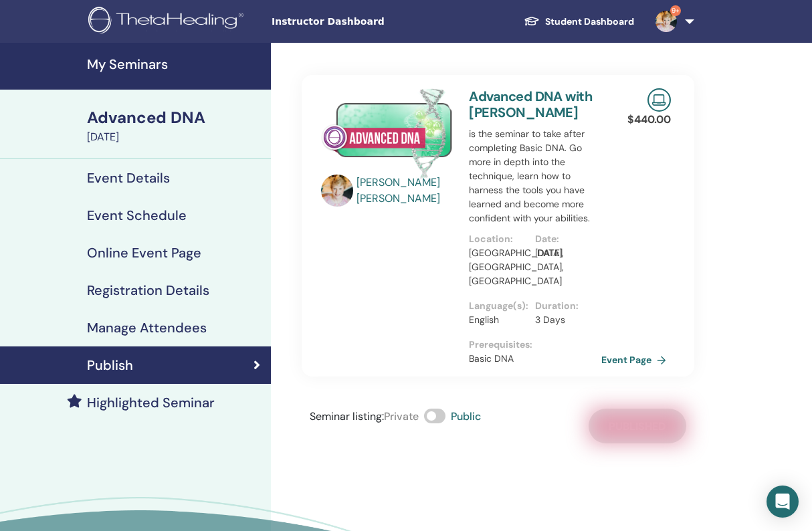
scroll to position [0, 0]
click at [122, 55] on link "My Seminars" at bounding box center [135, 66] width 271 height 47
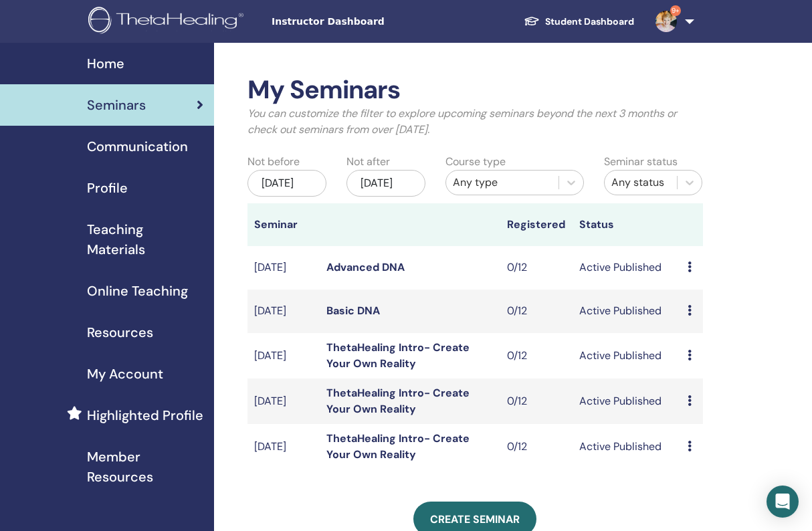
click at [353, 274] on link "Advanced DNA" at bounding box center [365, 267] width 78 height 14
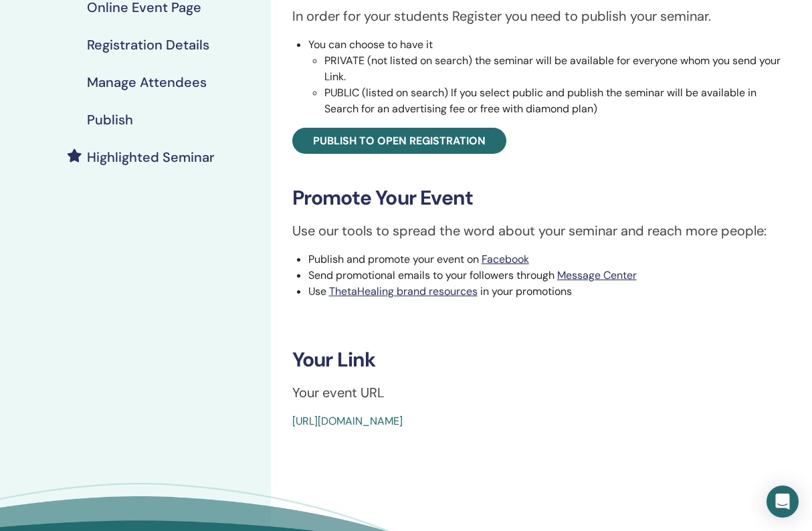
scroll to position [246, 0]
drag, startPoint x: 597, startPoint y: 419, endPoint x: 270, endPoint y: 420, distance: 327.0
click at [271, 420] on div "Advanced DNA Event Type Online Event Status Active Published Registrations 0/12…" at bounding box center [541, 206] width 541 height 819
copy link "https://www.thetahealing.com/seminar-378484-details.html"
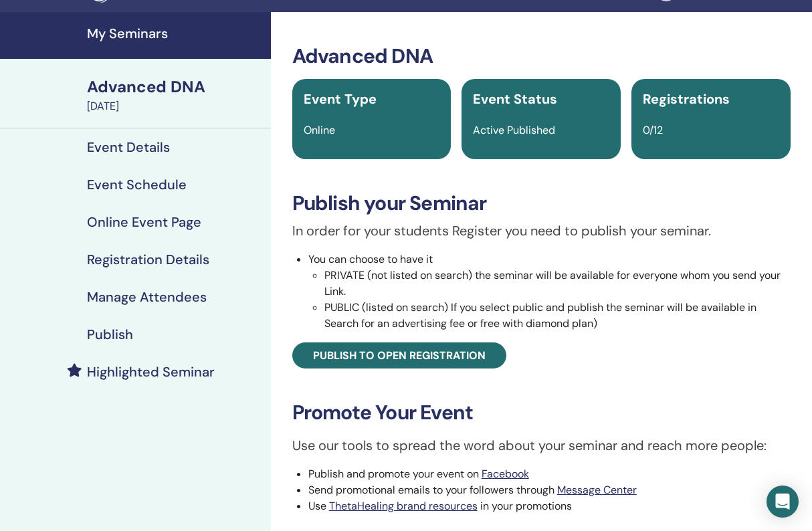
scroll to position [28, 0]
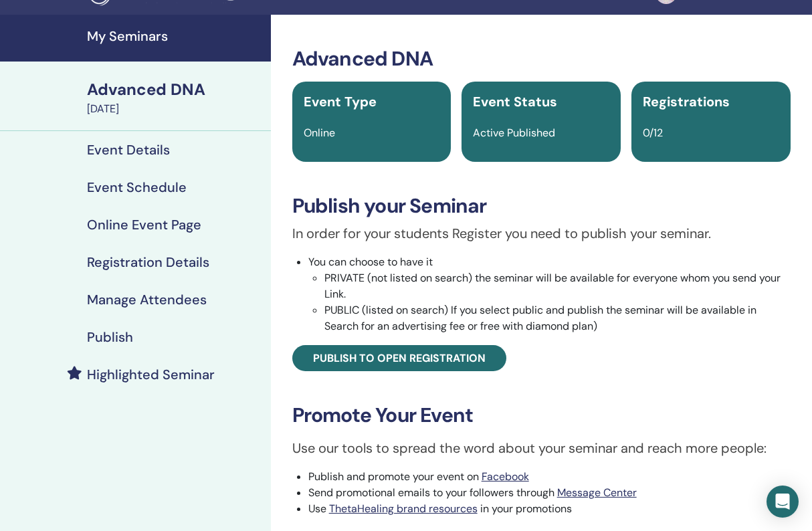
click at [523, 117] on div "Event Status Active Published" at bounding box center [540, 122] width 159 height 80
click at [118, 336] on h4 "Publish" at bounding box center [110, 337] width 46 height 16
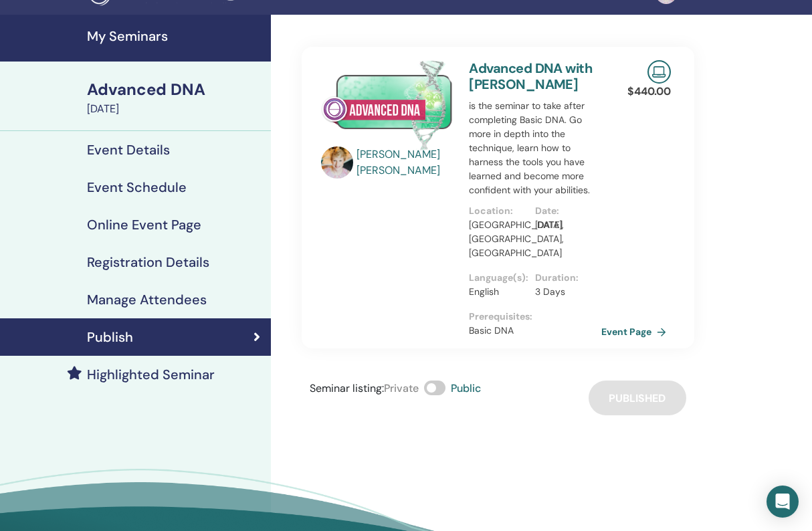
click at [143, 31] on h4 "My Seminars" at bounding box center [175, 36] width 176 height 16
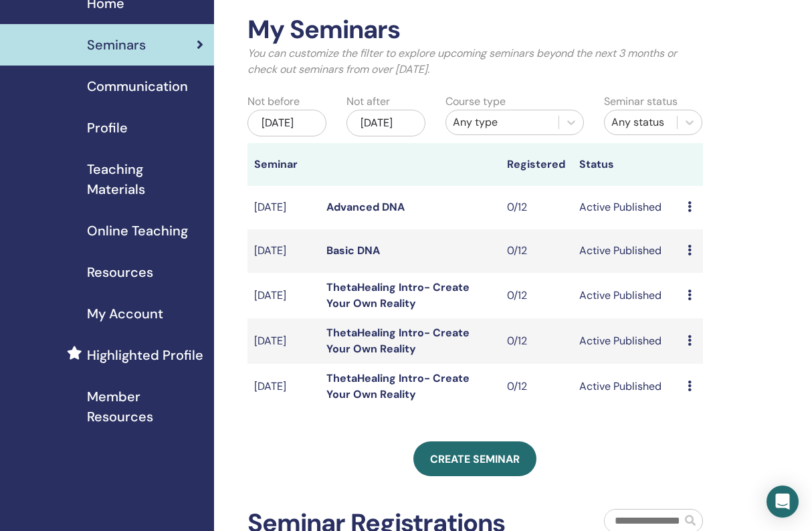
scroll to position [61, 0]
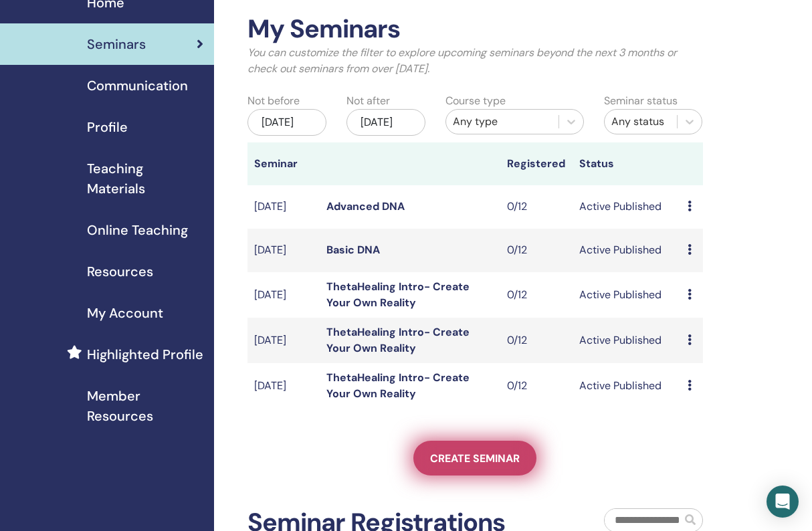
click at [490, 465] on span "Create seminar" at bounding box center [475, 458] width 90 height 14
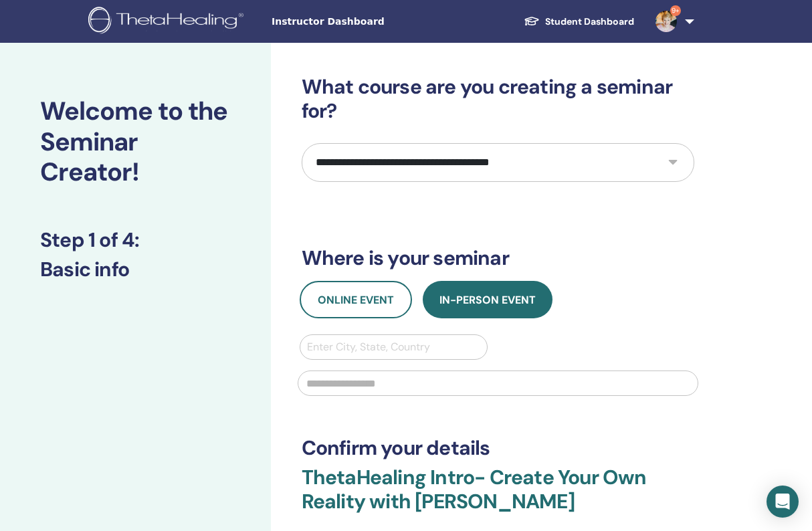
select select "**"
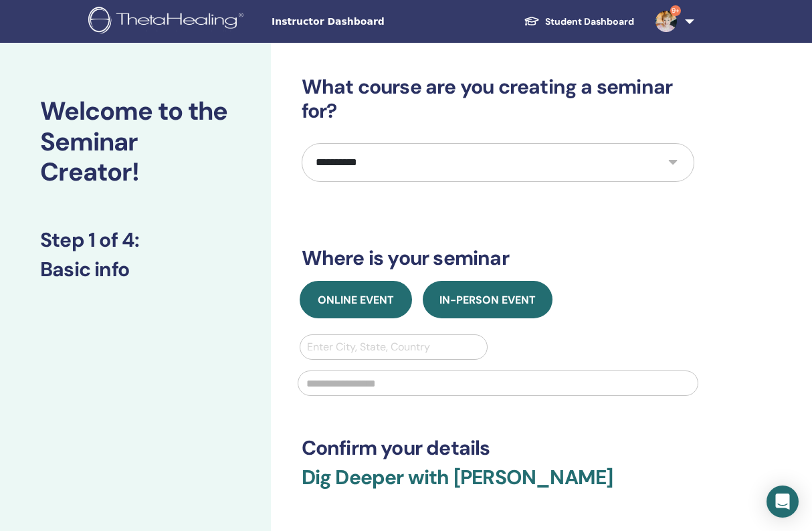
click at [366, 299] on span "Online Event" at bounding box center [356, 300] width 76 height 14
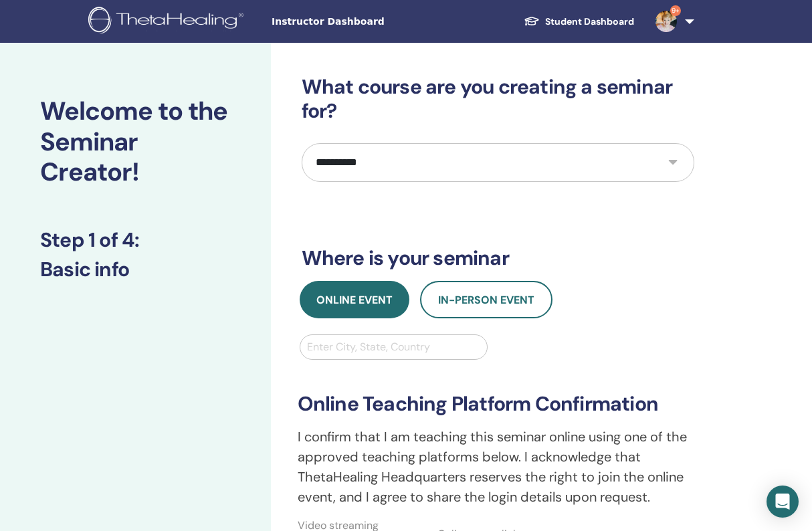
click at [358, 343] on div "Enter City, State, Country" at bounding box center [394, 347] width 174 height 16
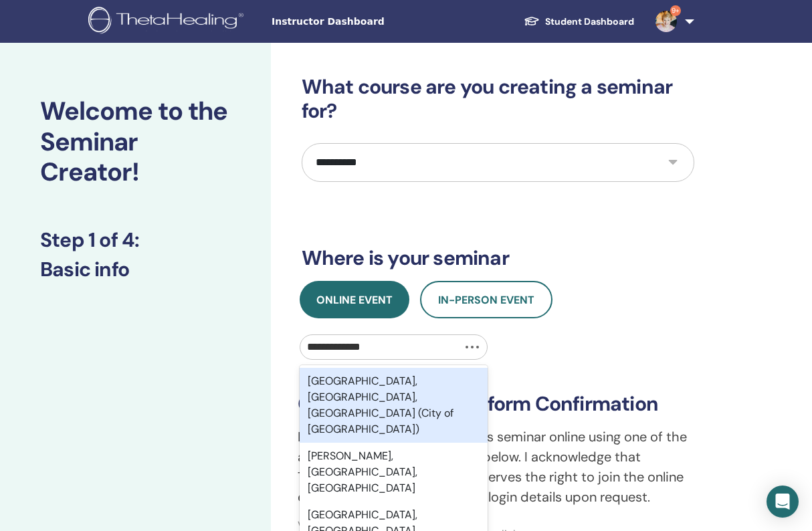
type input "**********"
click at [360, 383] on div "Fredericksburg, VA, USA (City of Fredericksburg)" at bounding box center [394, 405] width 189 height 75
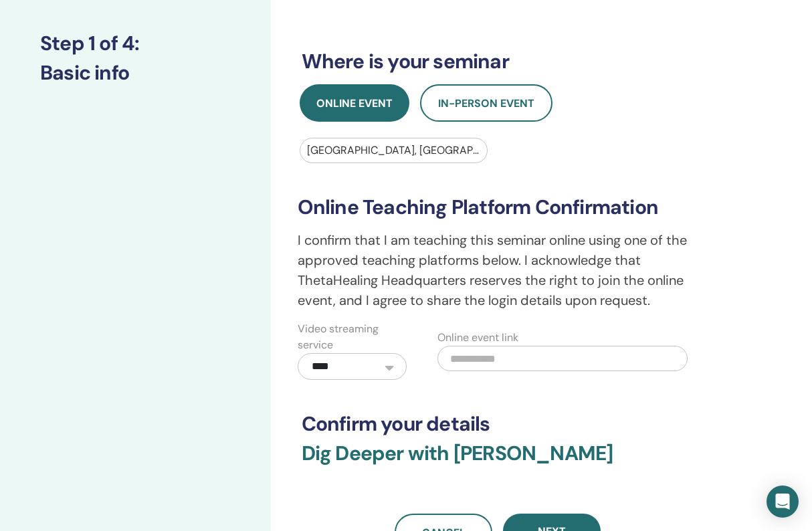
scroll to position [199, 0]
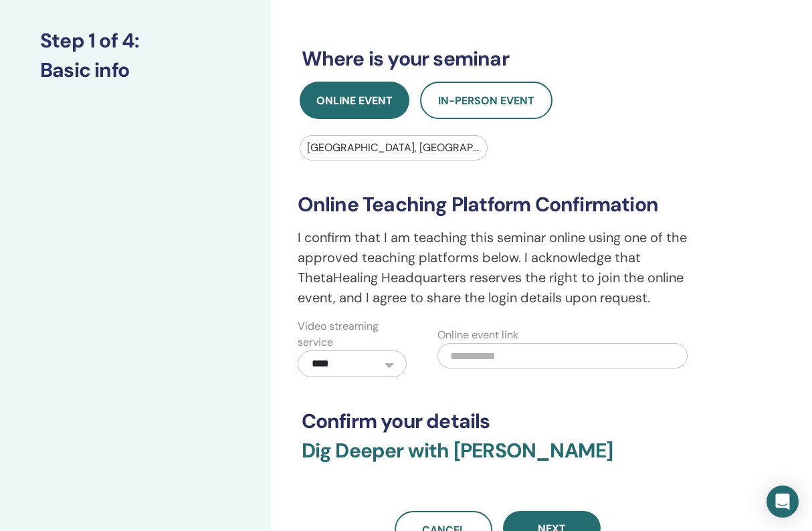
click at [479, 358] on input "text" at bounding box center [562, 355] width 250 height 25
paste input "**********"
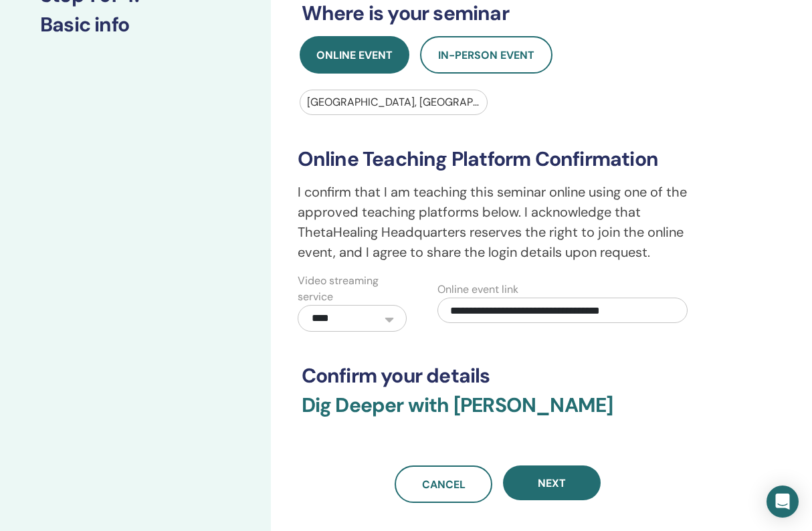
scroll to position [250, 0]
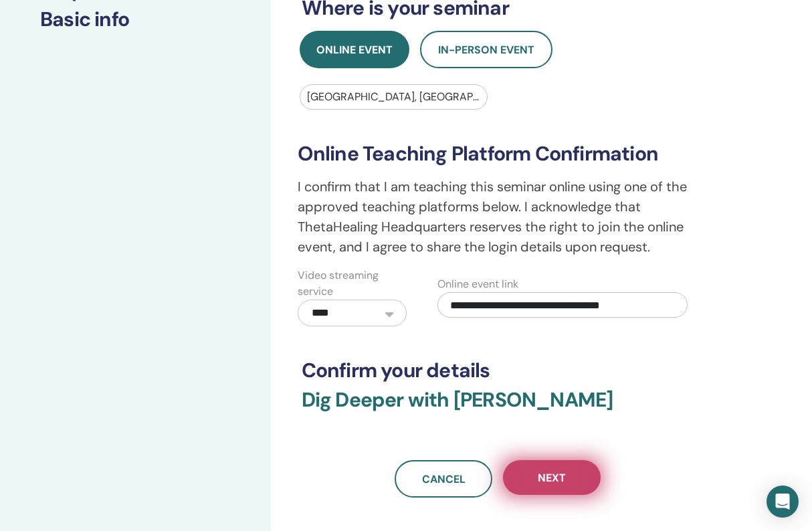
type input "**********"
click at [556, 477] on span "Next" at bounding box center [552, 478] width 28 height 14
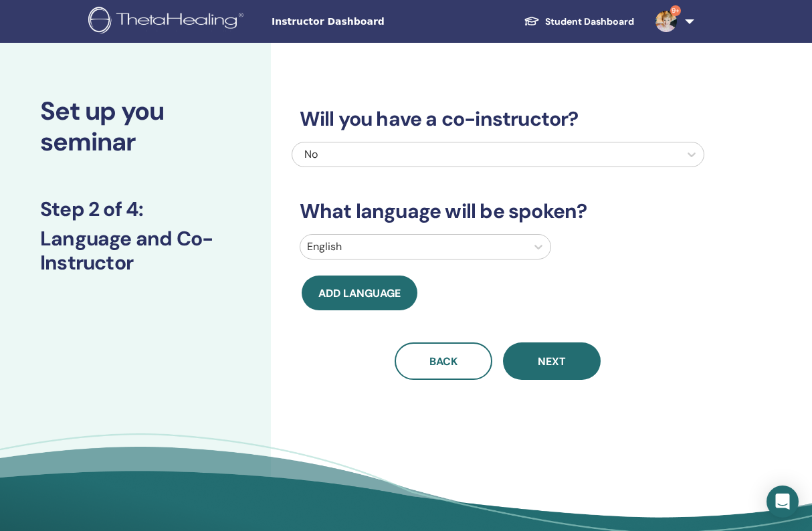
scroll to position [0, 0]
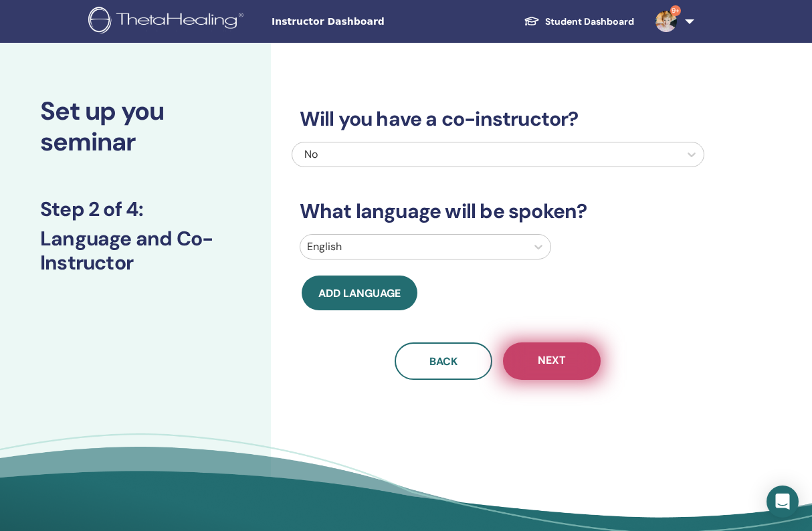
click at [566, 358] on button "Next" at bounding box center [552, 360] width 98 height 37
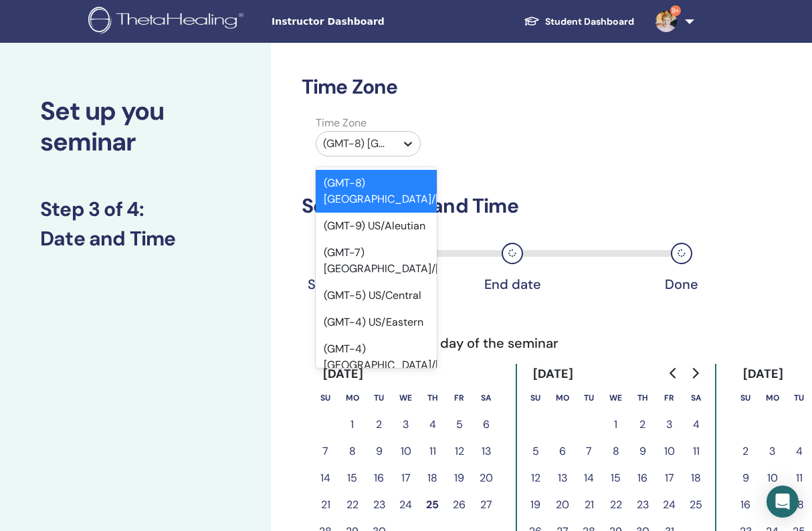
click at [407, 142] on icon at bounding box center [407, 143] width 13 height 13
click at [383, 309] on div "(GMT-4) US/Eastern" at bounding box center [377, 322] width 122 height 27
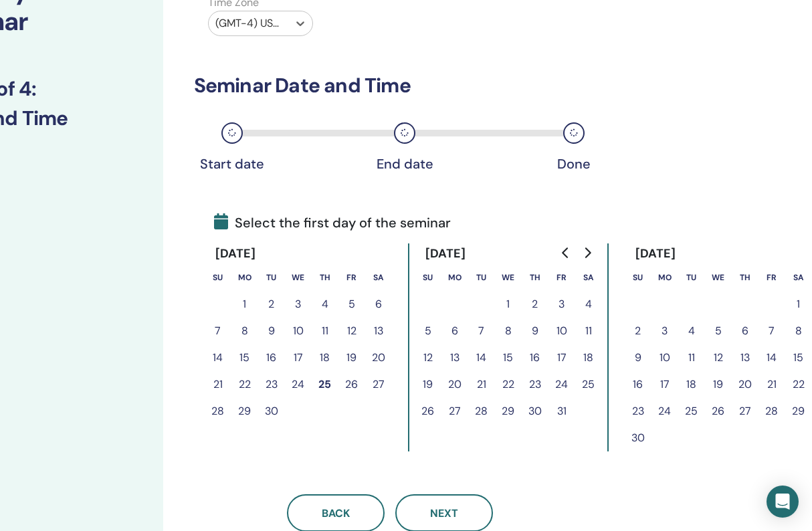
scroll to position [120, 108]
click at [589, 251] on icon "Go to next month" at bounding box center [588, 252] width 6 height 11
click at [590, 251] on icon "Go to next month" at bounding box center [588, 252] width 6 height 11
click at [560, 329] on button "12" at bounding box center [561, 331] width 27 height 27
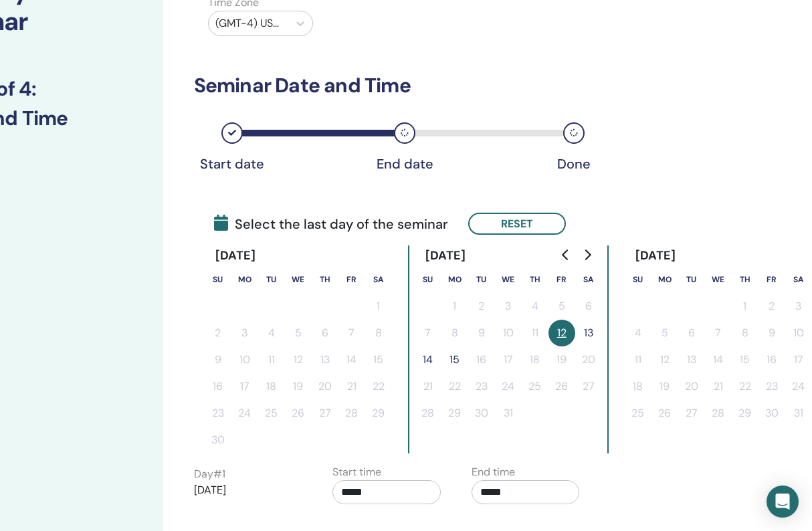
click at [588, 328] on button "13" at bounding box center [588, 333] width 27 height 27
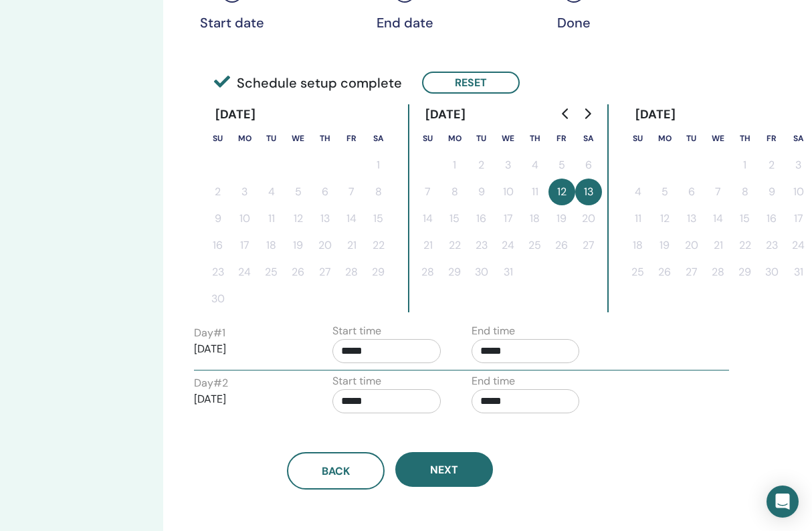
scroll to position [270, 108]
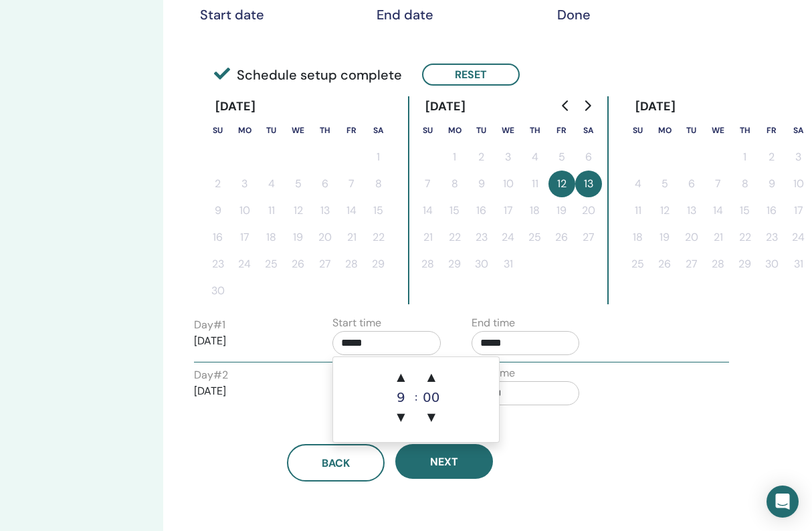
click at [373, 343] on input "*****" at bounding box center [386, 343] width 108 height 24
click at [402, 380] on span "▲" at bounding box center [400, 377] width 27 height 27
type input "*****"
click at [509, 337] on input "*****" at bounding box center [526, 343] width 108 height 24
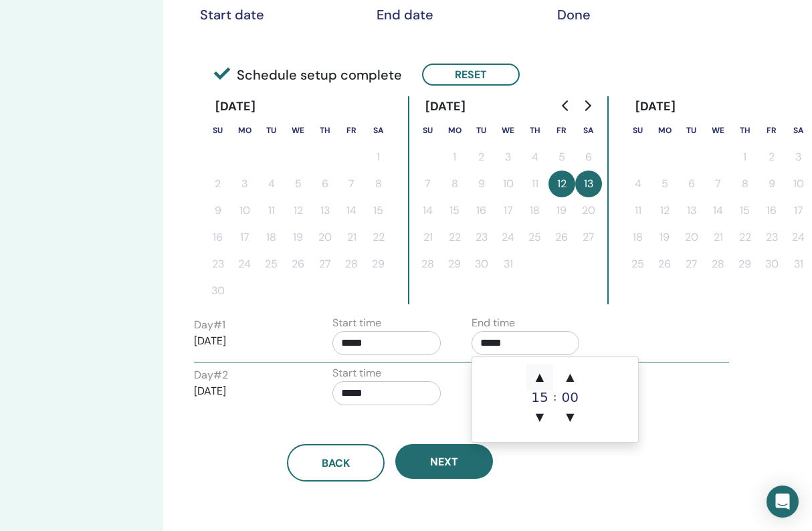
click at [540, 377] on span "▲" at bounding box center [539, 377] width 27 height 27
type input "*****"
click at [554, 484] on div "Time Zone Time Zone (GMT-4) US/Eastern Seminar Date and Time Start date End dat…" at bounding box center [433, 221] width 541 height 896
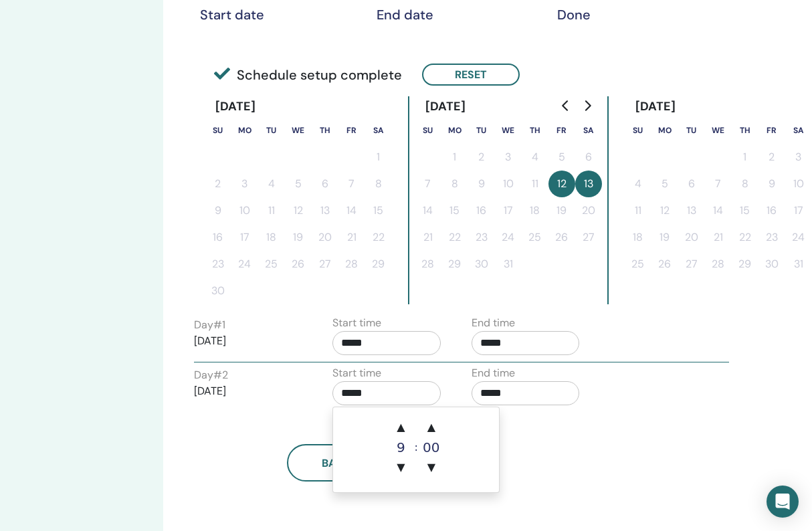
click at [356, 390] on input "*****" at bounding box center [386, 393] width 108 height 24
click at [399, 427] on span "▲" at bounding box center [400, 427] width 27 height 27
type input "*****"
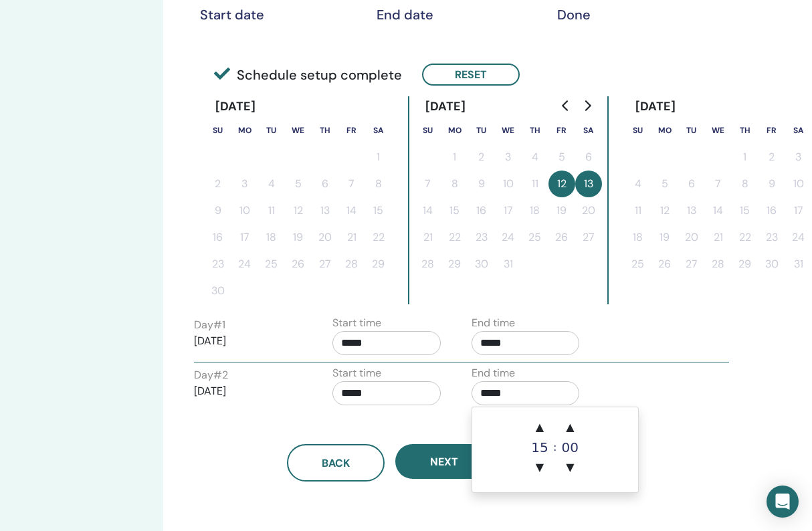
click at [508, 385] on input "*****" at bounding box center [526, 393] width 108 height 24
click at [542, 429] on span "▲" at bounding box center [539, 427] width 27 height 27
type input "*****"
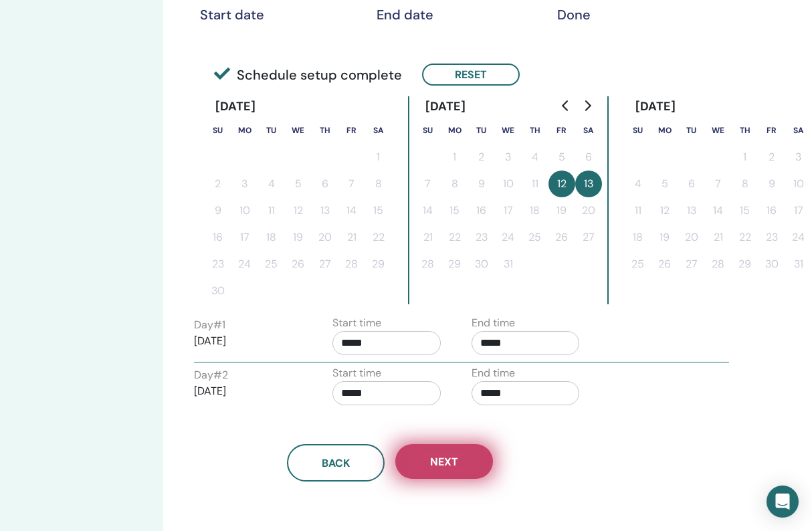
click at [459, 463] on button "Next" at bounding box center [444, 461] width 98 height 35
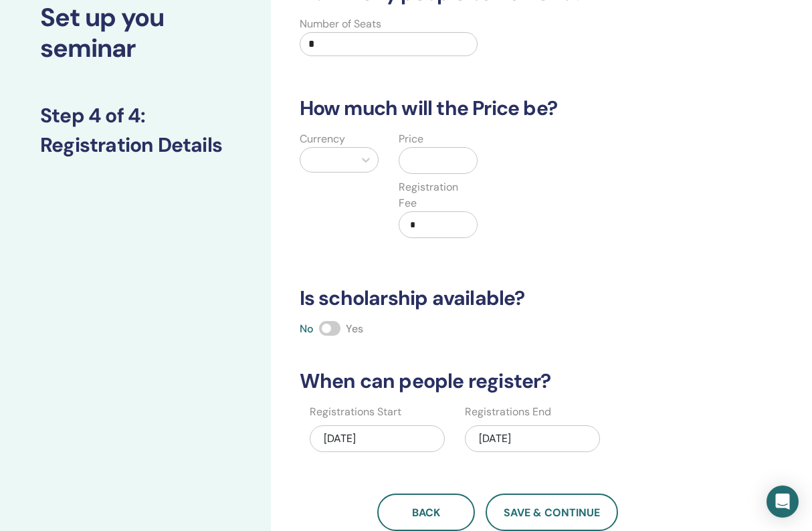
scroll to position [72, 0]
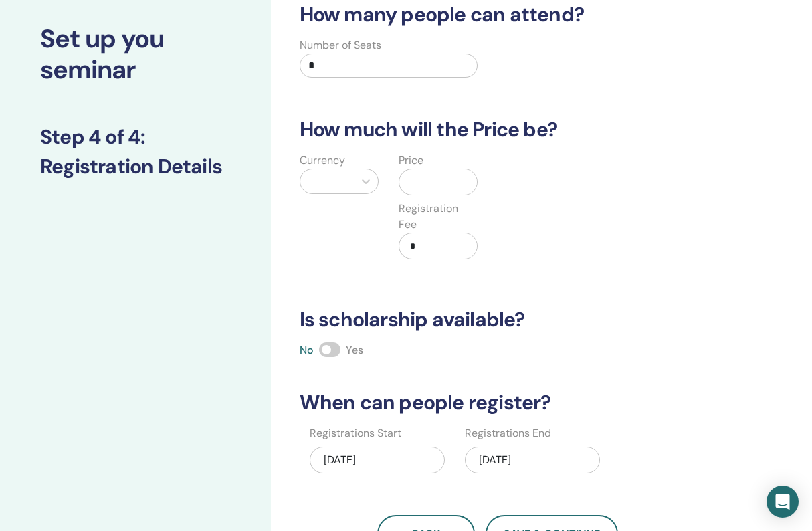
click at [318, 61] on input "*" at bounding box center [389, 66] width 179 height 24
type input "*"
type input "**"
click at [419, 108] on div "How many people can attend? Number of Seats ** How much will the Price be? Curr…" at bounding box center [498, 278] width 413 height 550
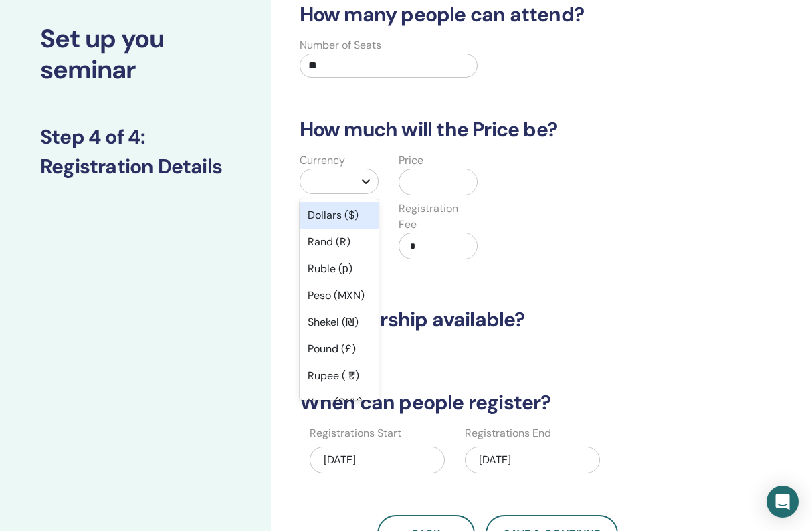
click at [368, 183] on icon at bounding box center [365, 181] width 13 height 13
click at [347, 216] on div "Dollars ($)" at bounding box center [339, 215] width 79 height 27
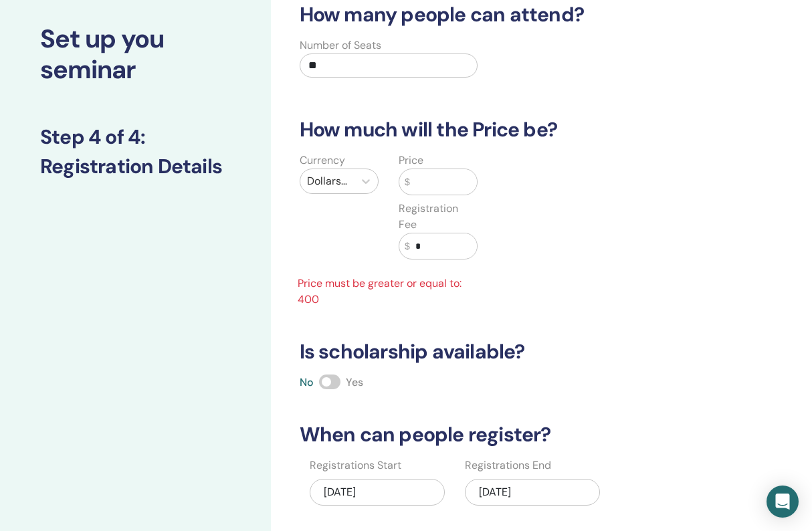
click at [448, 183] on input "text" at bounding box center [444, 181] width 68 height 25
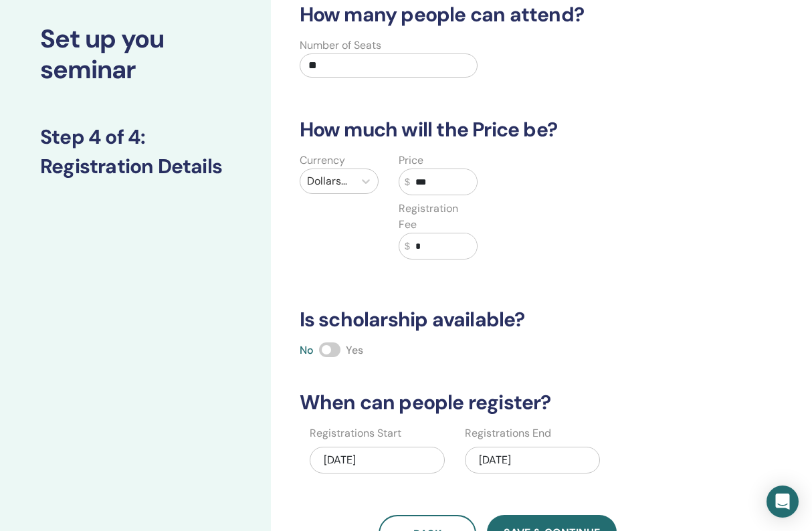
type input "***"
click at [579, 280] on div "How many people can attend? Number of Seats ** How much will the Price be? Curr…" at bounding box center [498, 278] width 413 height 550
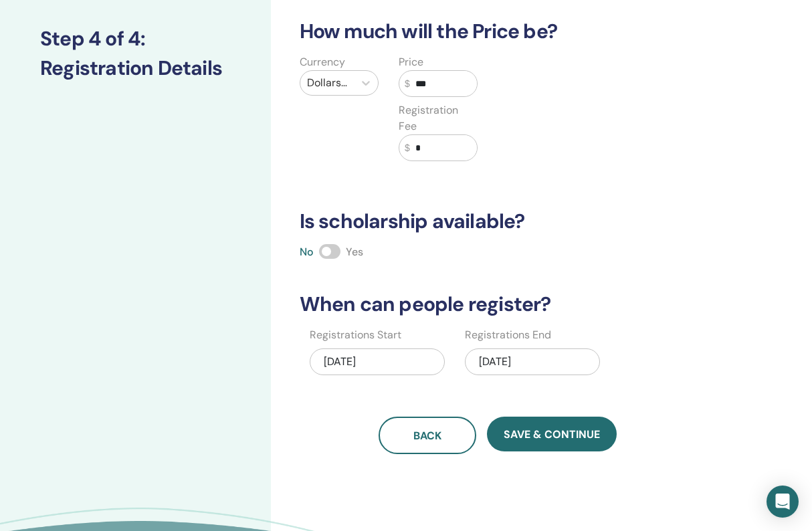
scroll to position [171, 0]
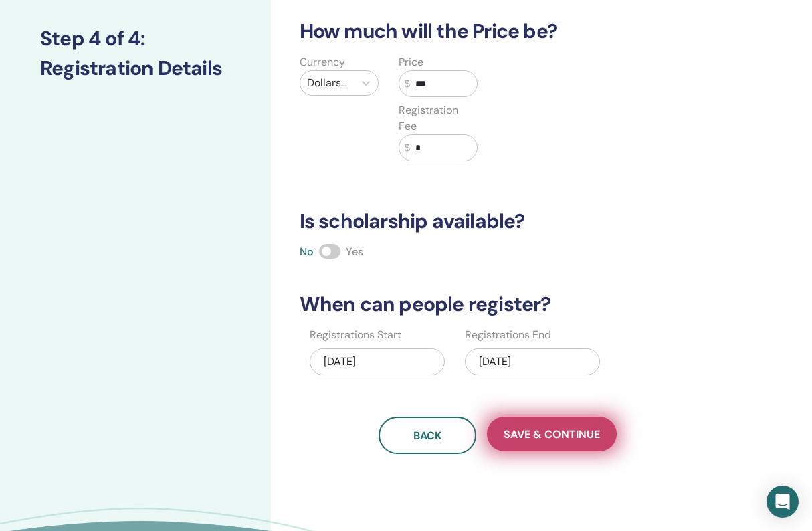
click at [555, 435] on span "Save & Continue" at bounding box center [552, 434] width 96 height 14
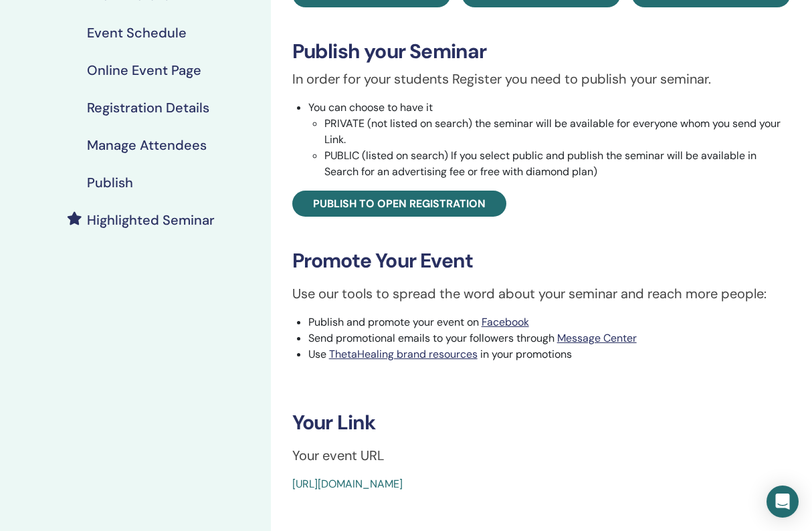
scroll to position [189, 0]
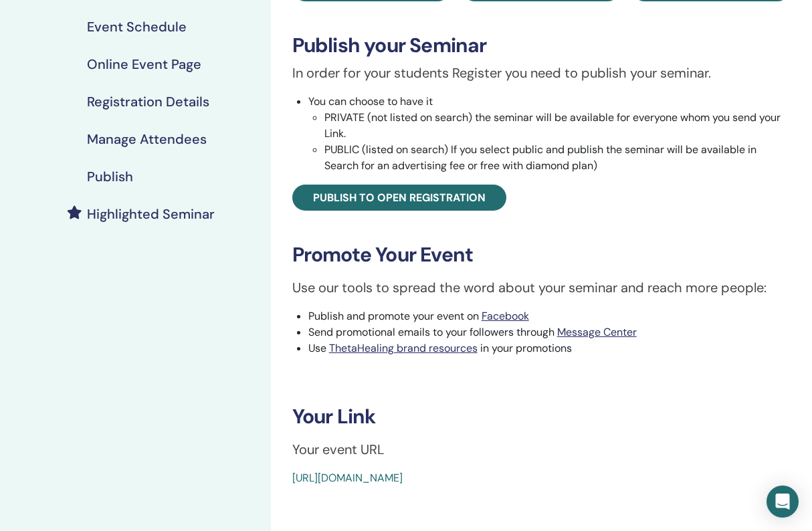
click at [594, 476] on div "[URL][DOMAIN_NAME]" at bounding box center [499, 478] width 415 height 16
drag, startPoint x: 594, startPoint y: 472, endPoint x: 271, endPoint y: 476, distance: 323.1
click at [271, 476] on div "Dig Deeper Event Type Online Event Status Not Published Registrations 0/12 Publ…" at bounding box center [541, 263] width 541 height 819
copy link "[URL][DOMAIN_NAME]"
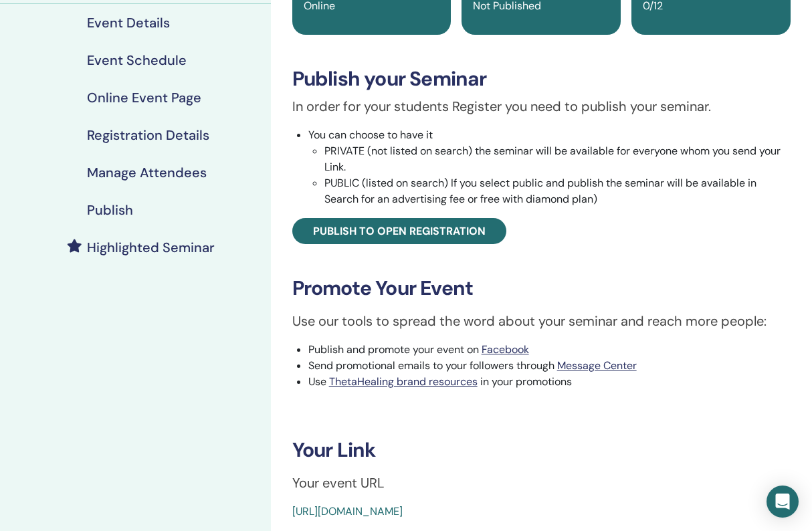
scroll to position [138, 0]
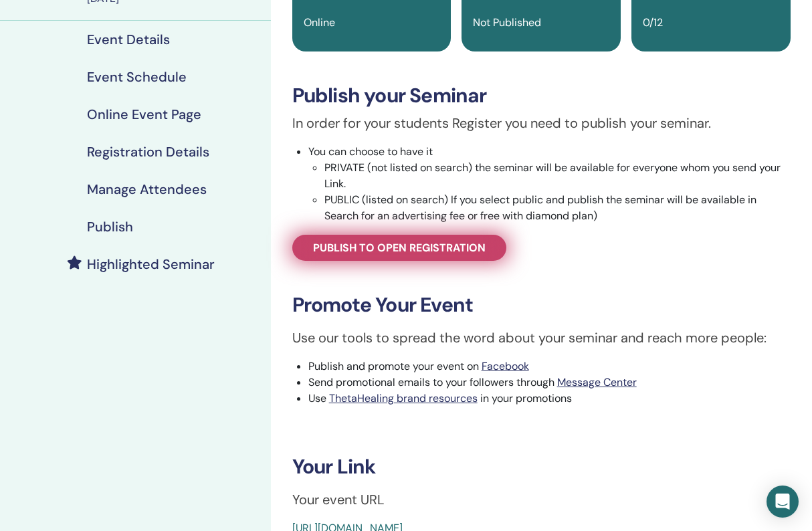
click at [349, 245] on span "Publish to open registration" at bounding box center [399, 248] width 173 height 14
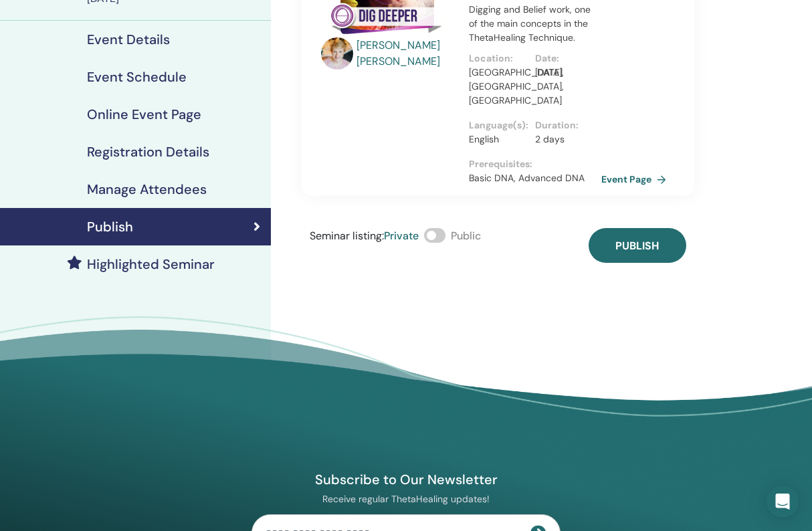
click at [441, 228] on span at bounding box center [434, 235] width 21 height 15
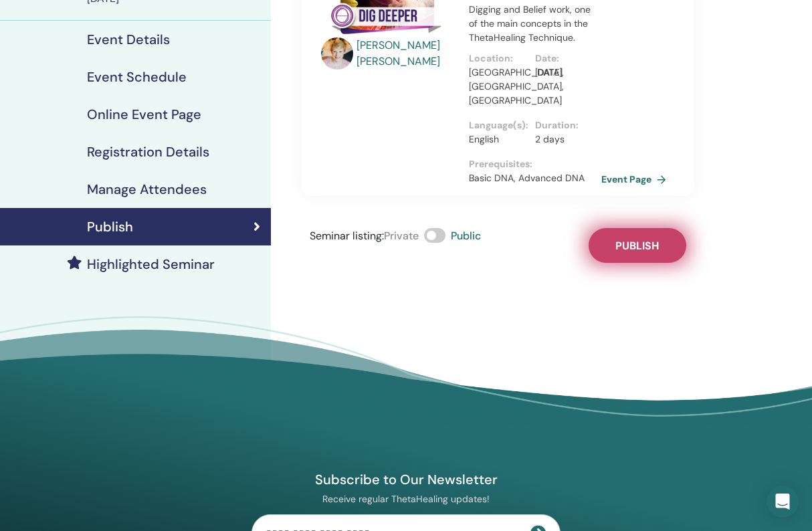
click at [645, 239] on span "Publish" at bounding box center [636, 246] width 43 height 14
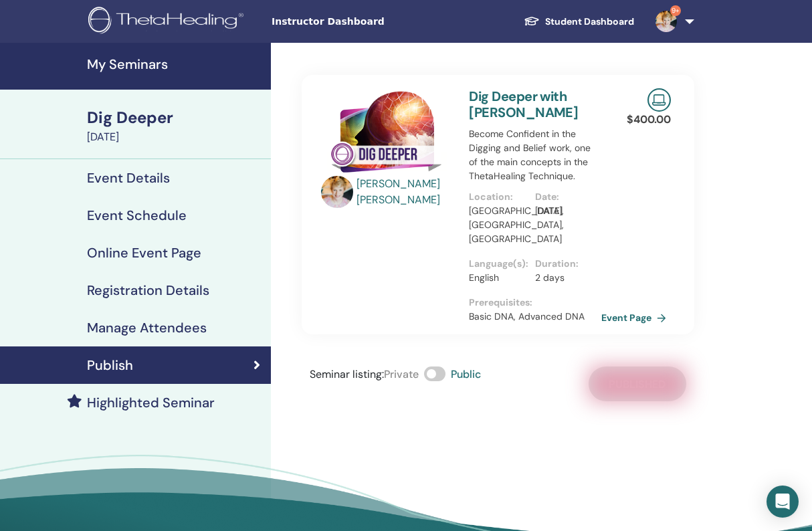
click at [140, 64] on h4 "My Seminars" at bounding box center [175, 64] width 176 height 16
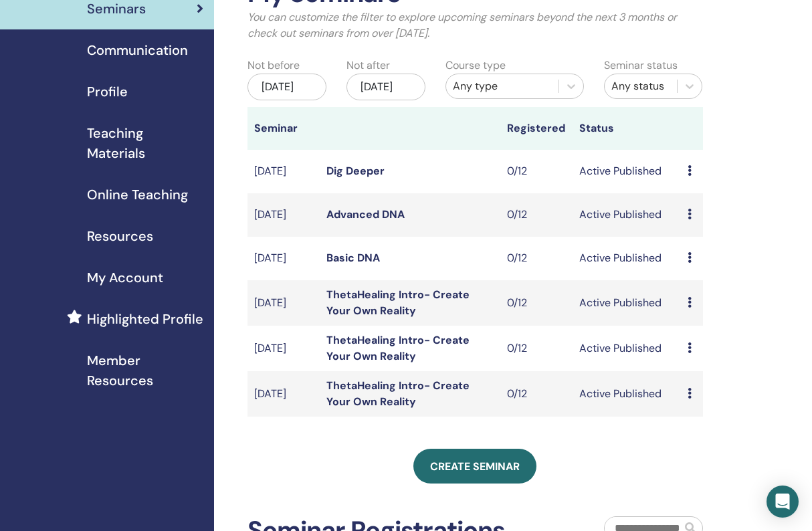
scroll to position [106, 0]
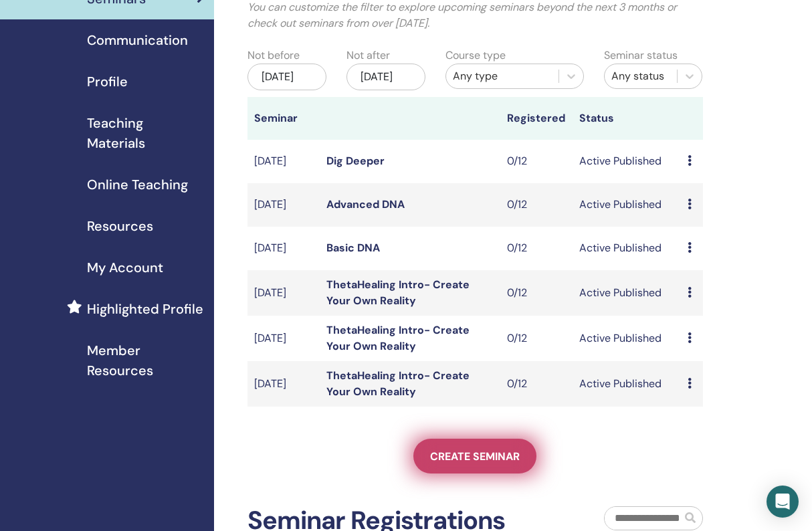
click at [488, 463] on span "Create seminar" at bounding box center [475, 456] width 90 height 14
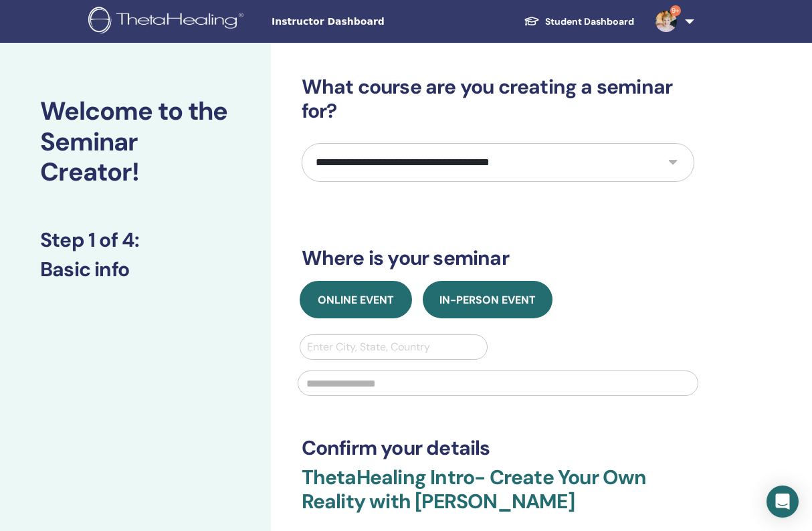
click at [365, 307] on button "Online Event" at bounding box center [356, 299] width 112 height 37
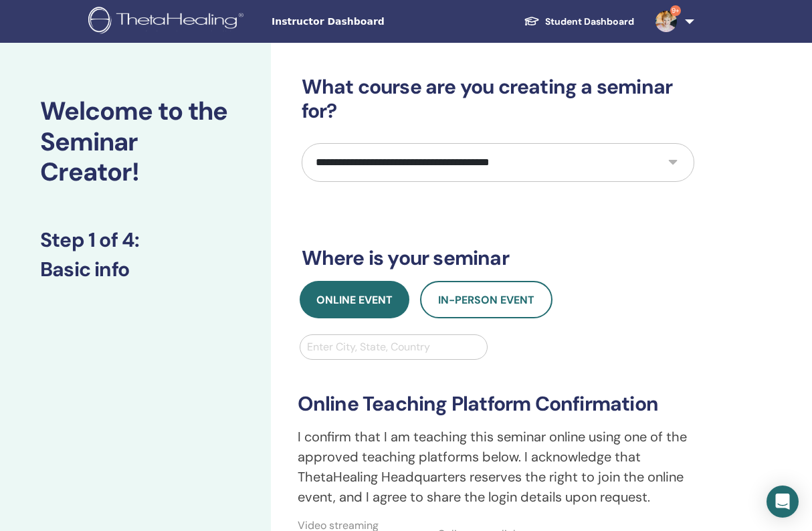
click at [358, 347] on div "Enter City, State, Country" at bounding box center [394, 347] width 174 height 16
type input "**********"
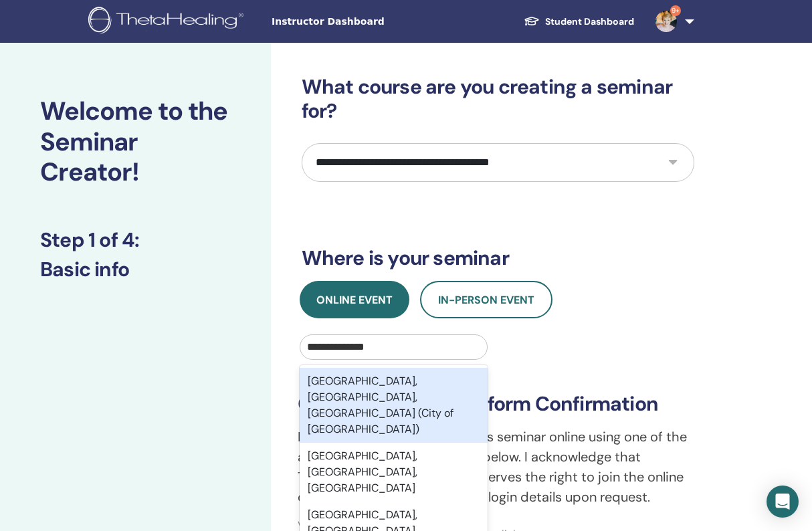
click at [358, 390] on div "Fredericksburg, VA, USA (City of Fredericksburg)" at bounding box center [394, 405] width 189 height 75
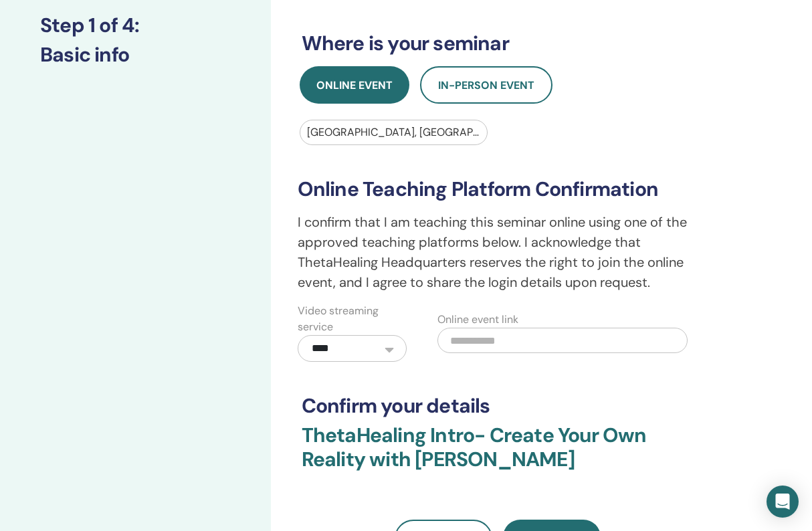
scroll to position [216, 0]
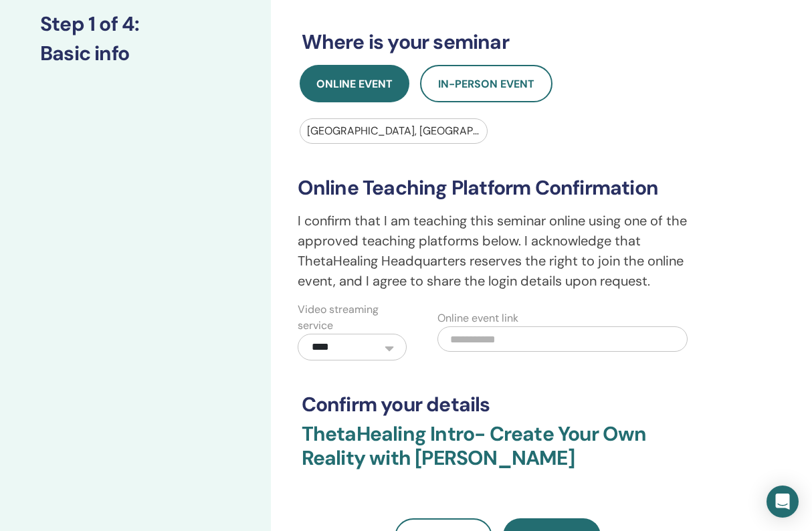
click at [516, 340] on input "text" at bounding box center [562, 338] width 250 height 25
paste input "**********"
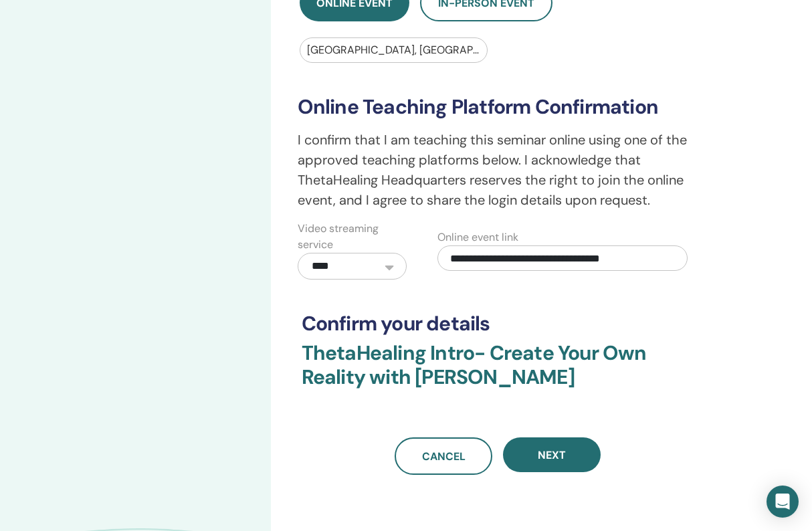
scroll to position [312, 1]
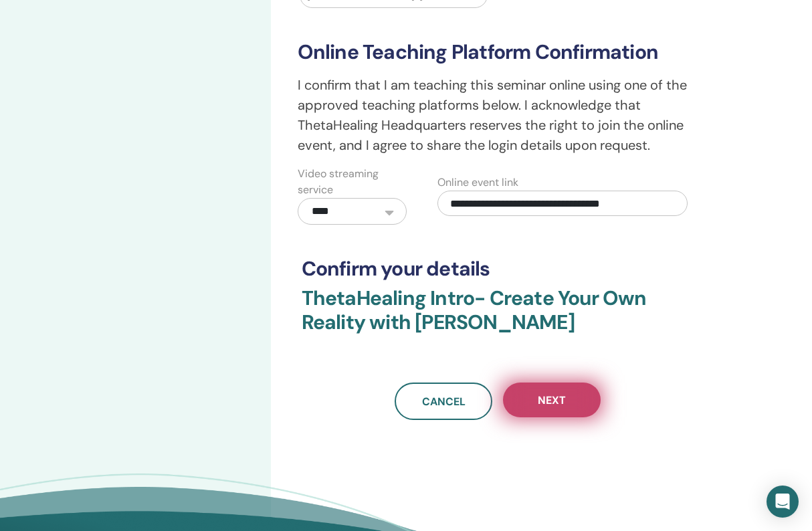
type input "**********"
click at [572, 397] on button "Next" at bounding box center [552, 400] width 98 height 35
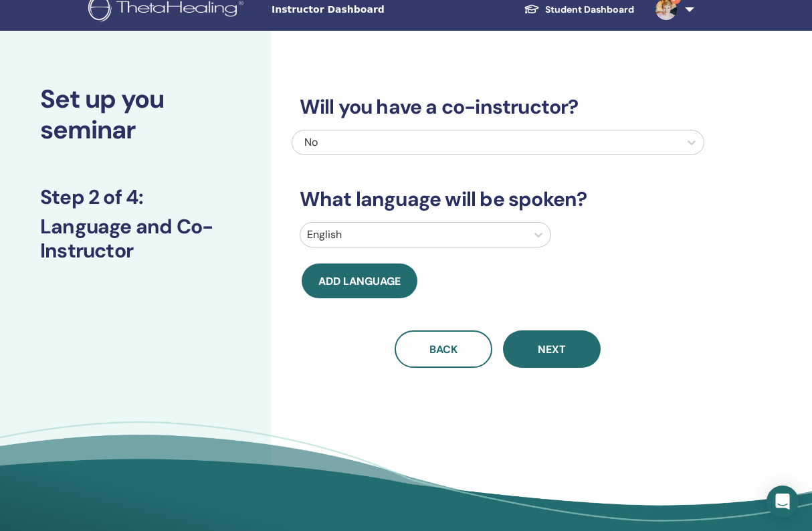
scroll to position [10, 0]
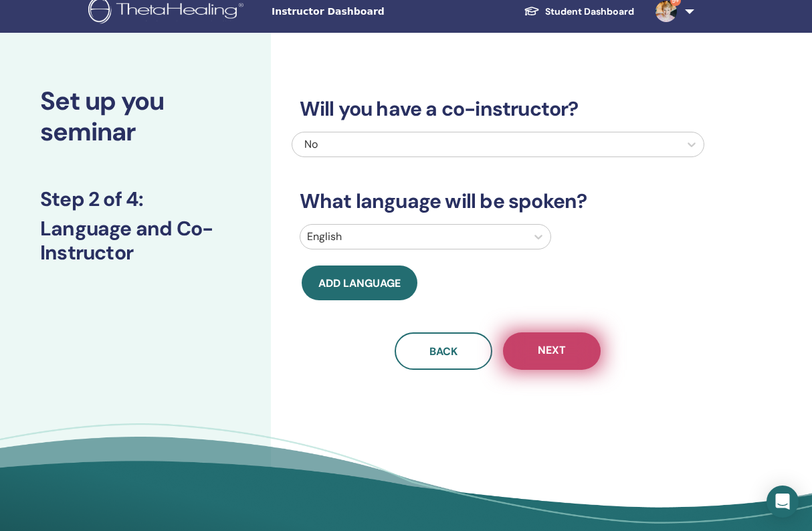
click at [554, 350] on span "Next" at bounding box center [552, 351] width 28 height 17
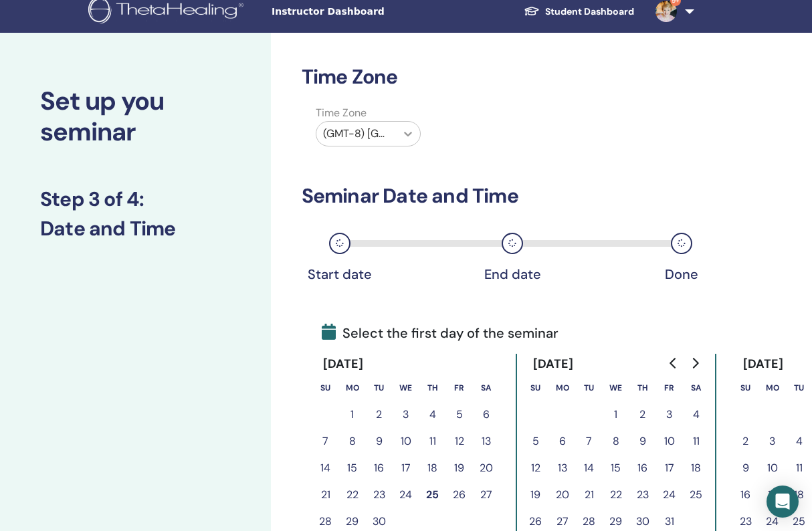
click at [406, 132] on icon at bounding box center [407, 133] width 13 height 13
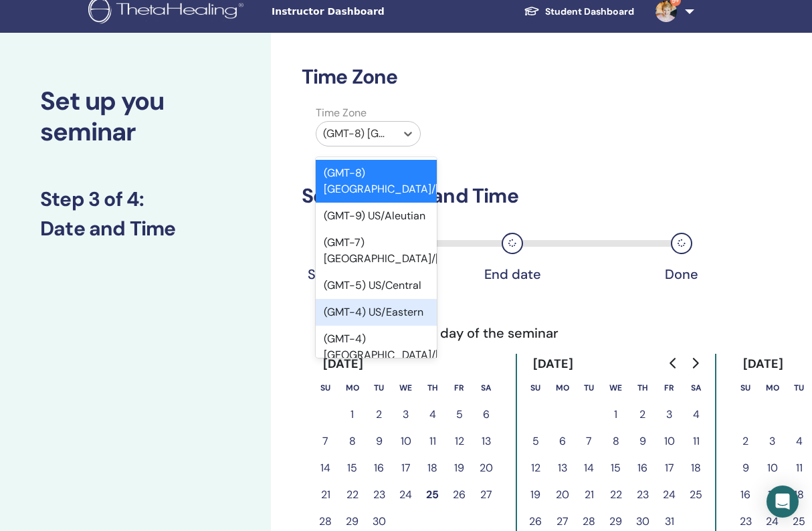
click at [397, 299] on div "(GMT-4) US/Eastern" at bounding box center [377, 312] width 122 height 27
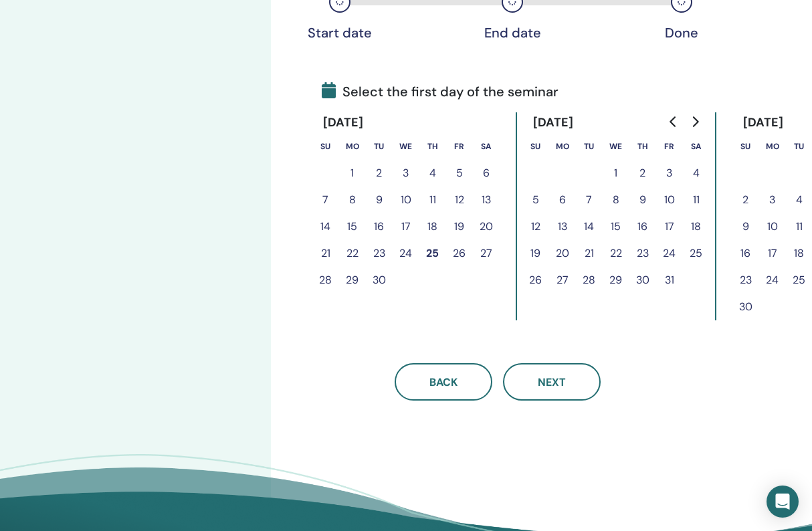
scroll to position [254, 0]
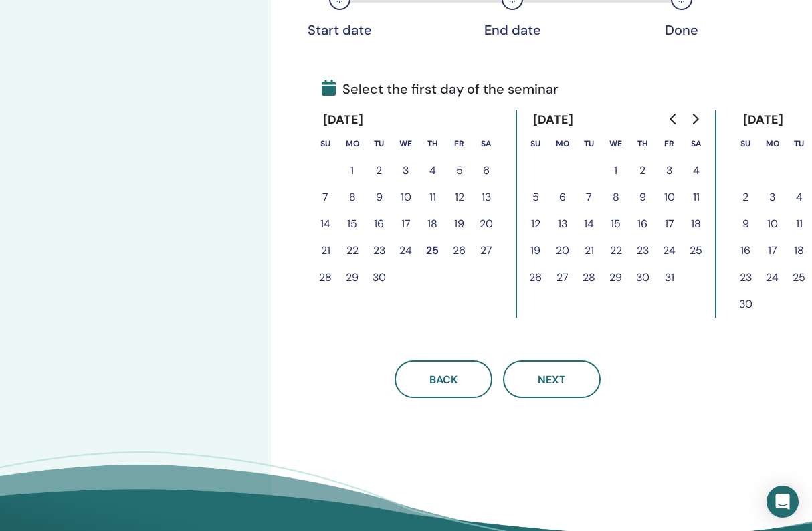
click at [698, 118] on icon "Go to next month" at bounding box center [695, 119] width 11 height 11
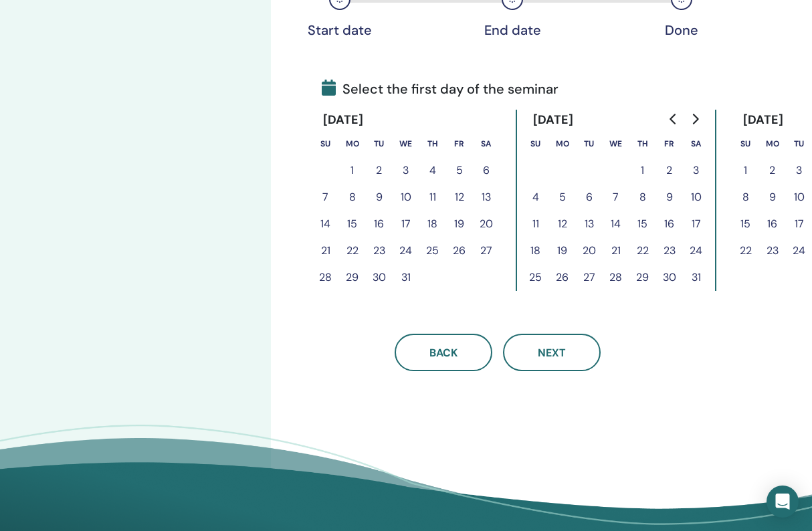
click at [672, 221] on button "16" at bounding box center [669, 224] width 27 height 27
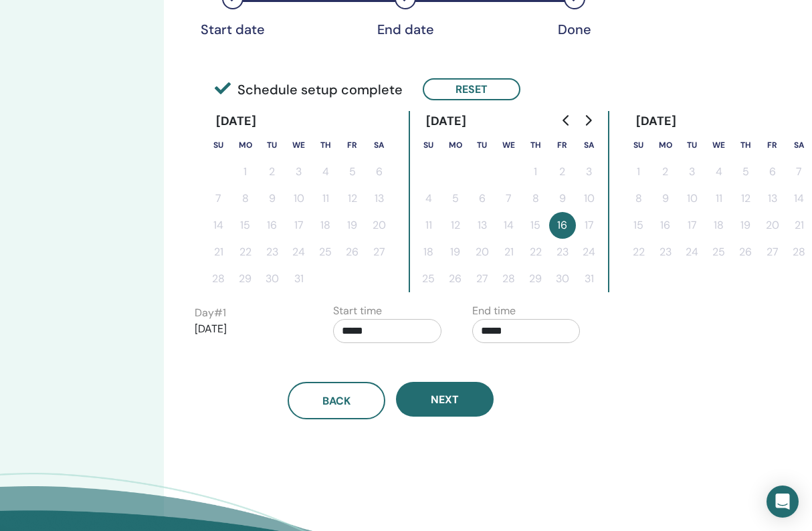
scroll to position [266, 107]
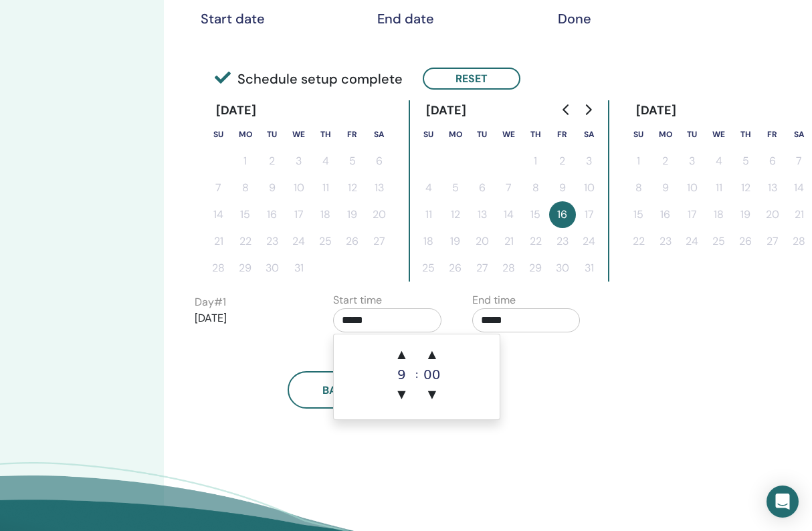
click at [352, 321] on input "*****" at bounding box center [387, 320] width 108 height 24
click at [404, 352] on span "▲" at bounding box center [401, 354] width 27 height 27
type input "*****"
click at [489, 320] on input "*****" at bounding box center [526, 320] width 108 height 24
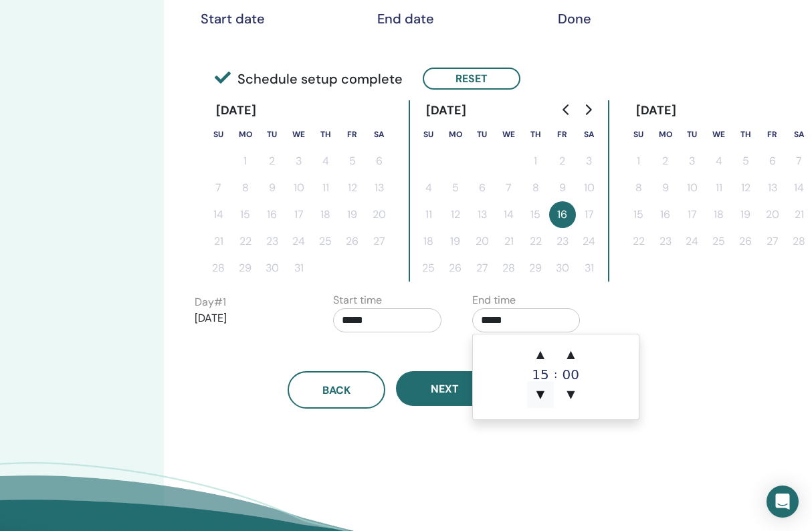
click at [542, 395] on span "▼" at bounding box center [540, 394] width 27 height 27
click at [540, 395] on span "▼" at bounding box center [540, 394] width 27 height 27
click at [540, 352] on span "▲" at bounding box center [540, 354] width 27 height 27
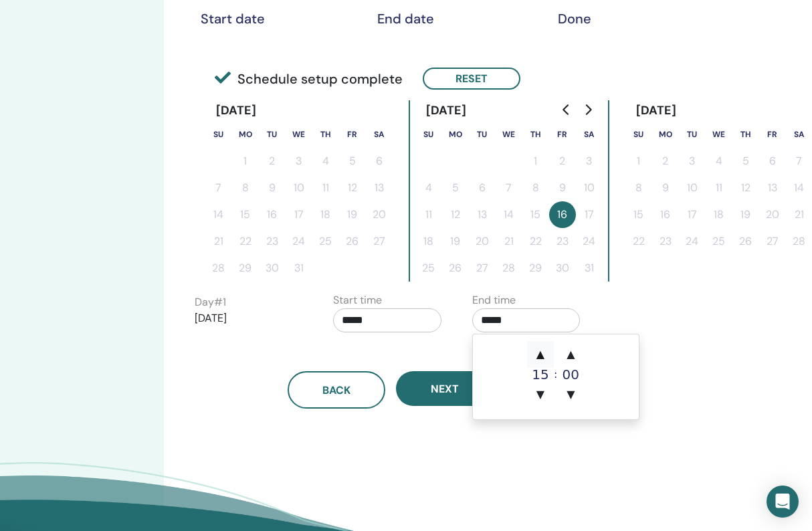
type input "*****"
click at [643, 371] on div "Time Zone Time Zone (GMT-4) US/Eastern Seminar Date and Time Start date End dat…" at bounding box center [434, 186] width 541 height 819
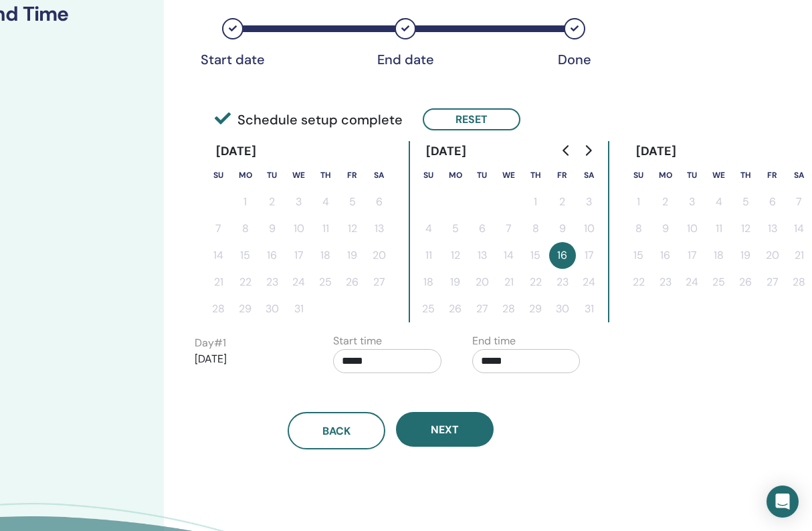
scroll to position [224, 107]
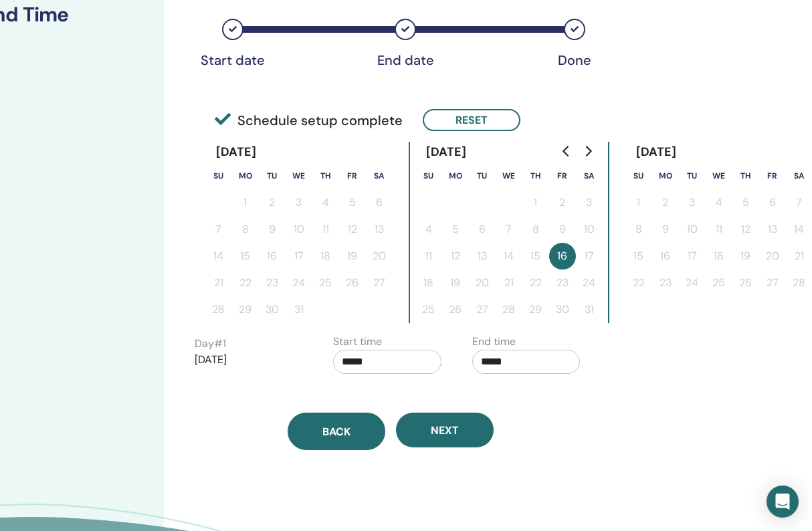
click at [342, 433] on span "Back" at bounding box center [336, 432] width 28 height 14
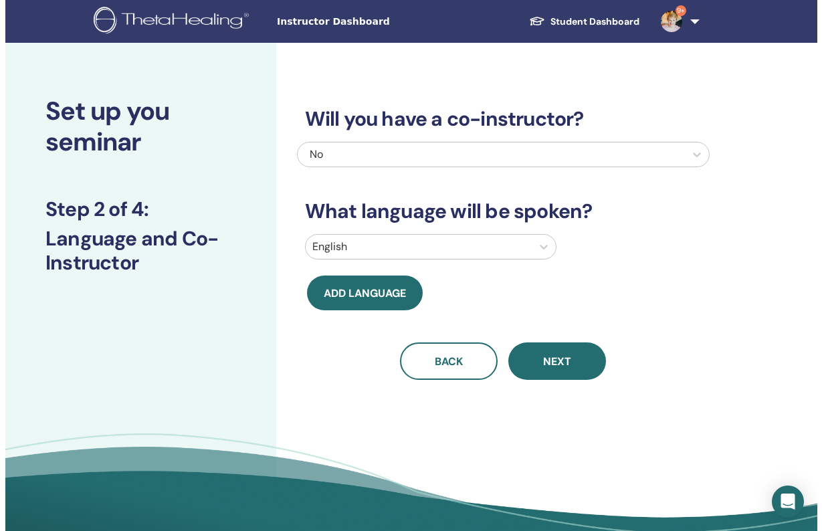
scroll to position [0, 0]
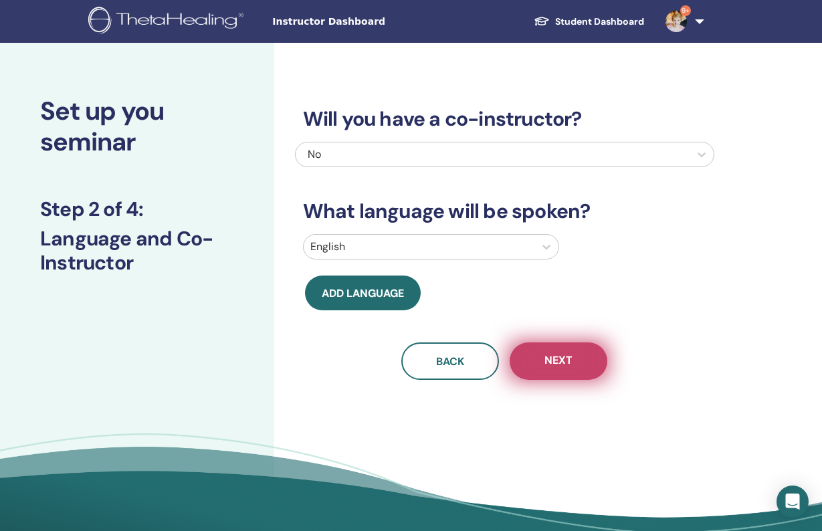
click at [564, 362] on span "Next" at bounding box center [558, 361] width 28 height 17
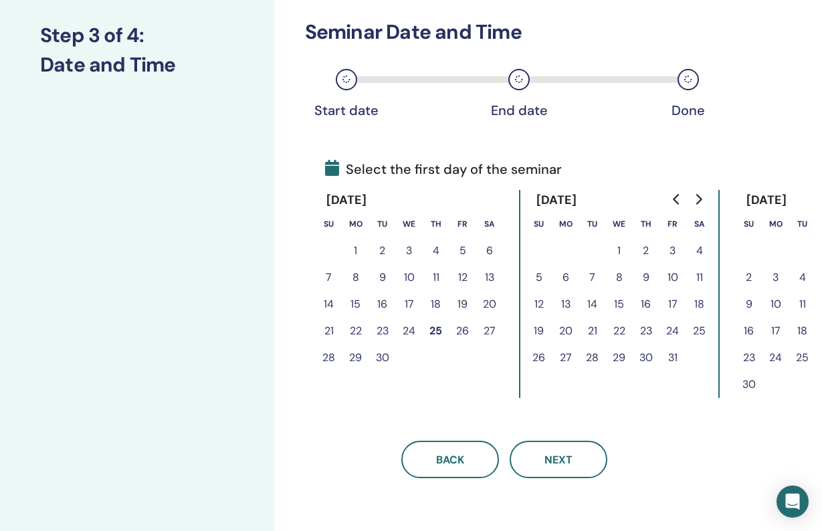
scroll to position [186, 0]
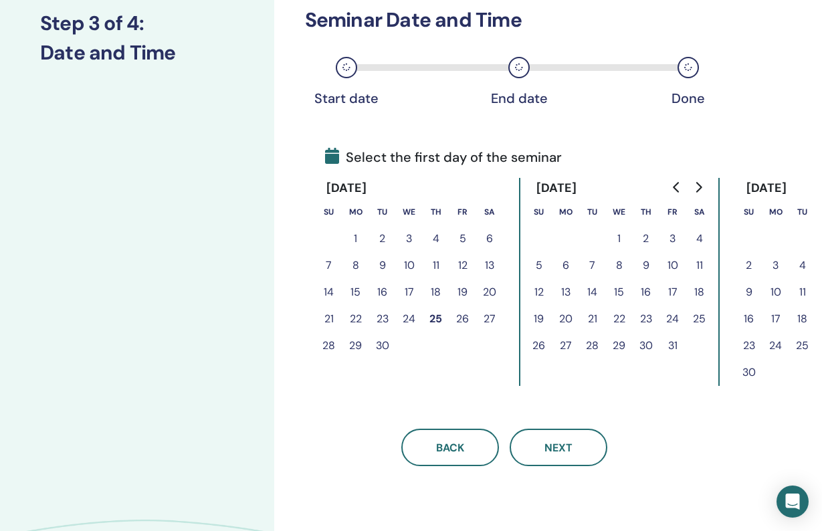
click at [673, 292] on button "17" at bounding box center [672, 292] width 27 height 27
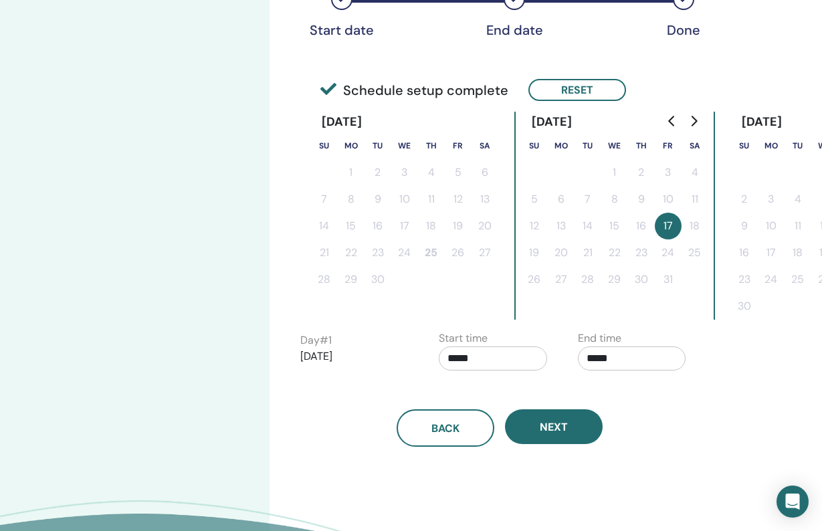
scroll to position [300, 5]
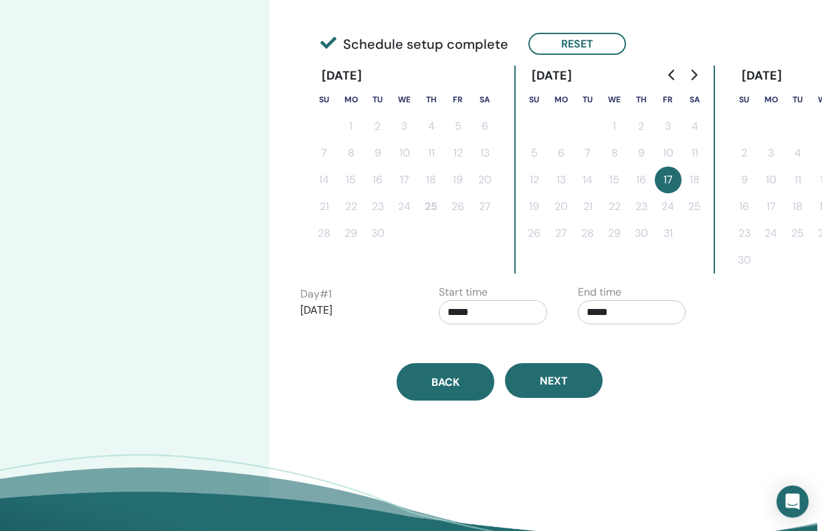
click at [453, 382] on span "Back" at bounding box center [445, 382] width 28 height 14
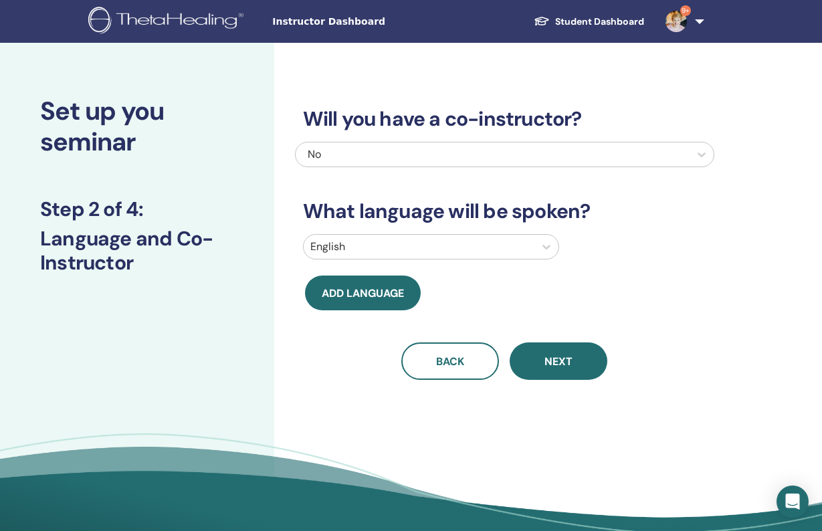
scroll to position [0, 0]
click at [316, 23] on span "Instructor Dashboard" at bounding box center [372, 22] width 201 height 14
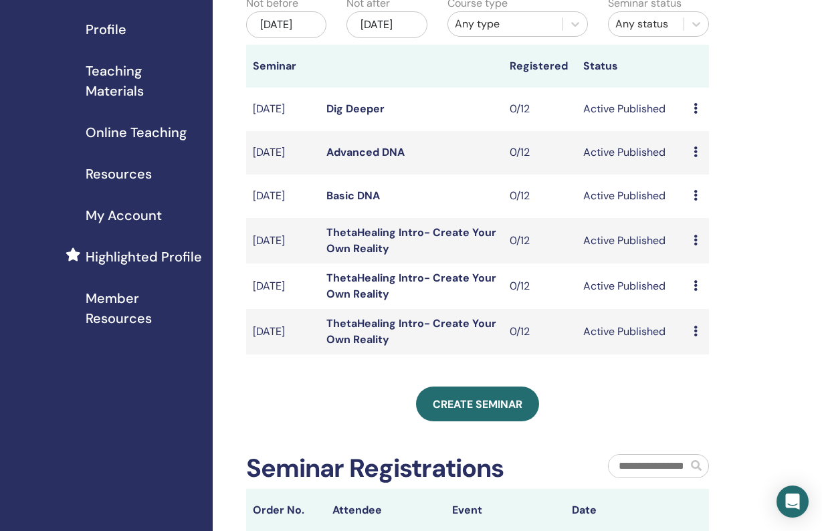
scroll to position [154, 1]
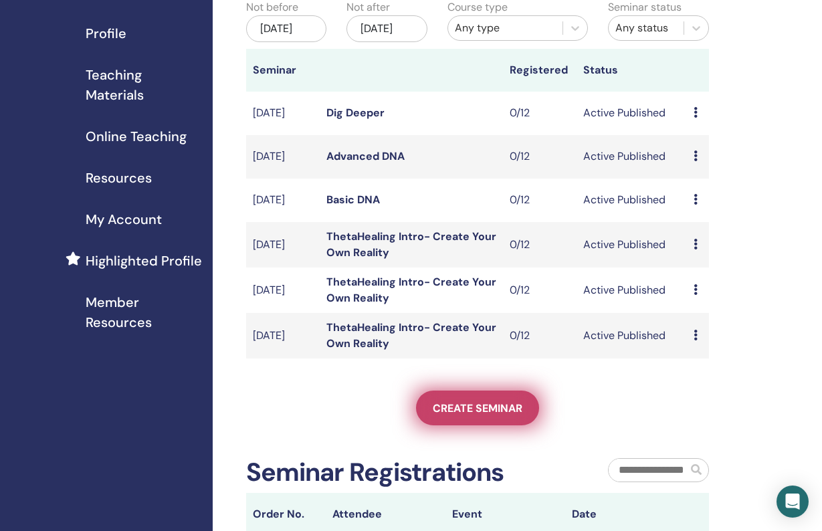
click at [476, 415] on span "Create seminar" at bounding box center [478, 408] width 90 height 14
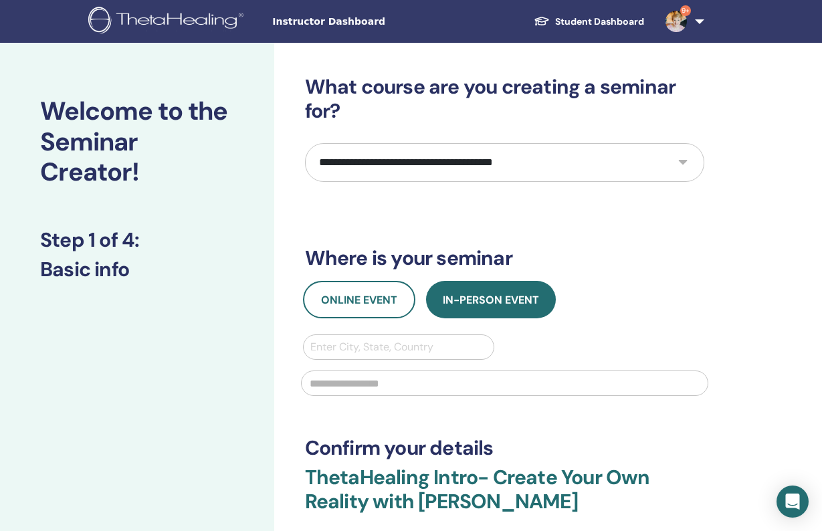
select select "****"
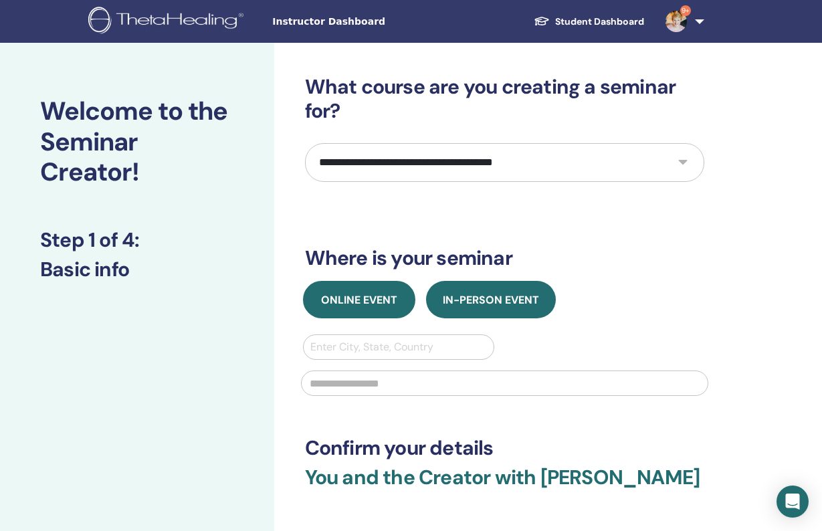
click at [345, 305] on span "Online Event" at bounding box center [359, 300] width 76 height 14
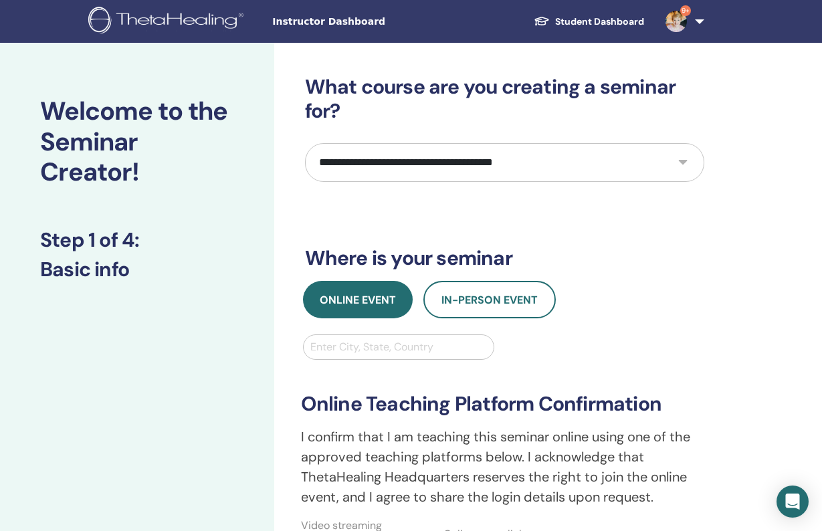
click at [347, 340] on div "Enter City, State, Country" at bounding box center [398, 347] width 177 height 16
type input "**********"
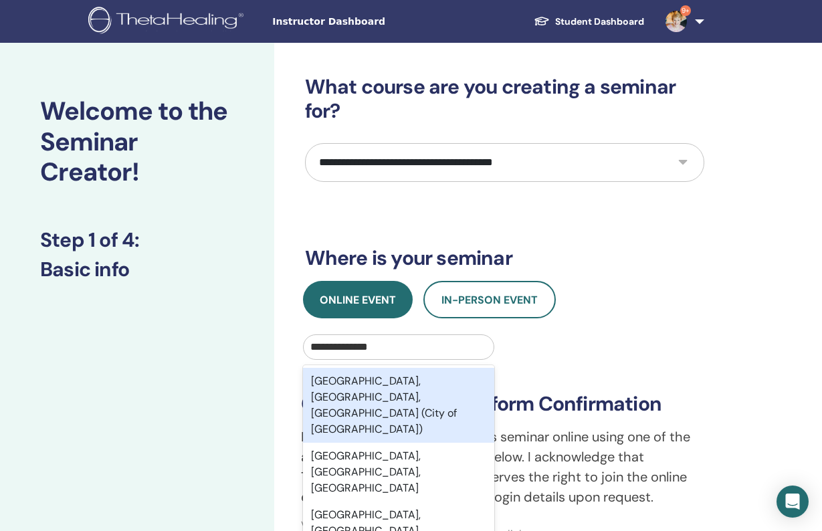
click at [336, 386] on div "[GEOGRAPHIC_DATA], [GEOGRAPHIC_DATA], [GEOGRAPHIC_DATA] (City of [GEOGRAPHIC_DA…" at bounding box center [399, 405] width 192 height 75
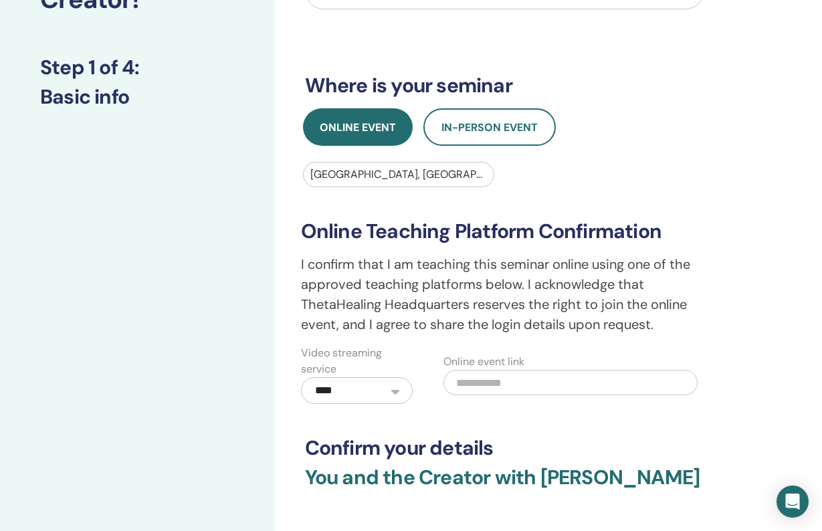
scroll to position [181, 0]
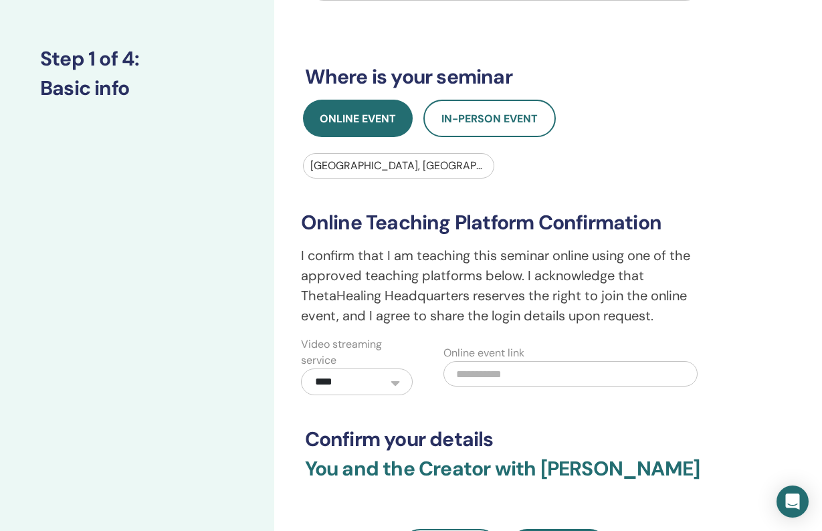
click at [493, 372] on input "text" at bounding box center [570, 373] width 254 height 25
paste input "**********"
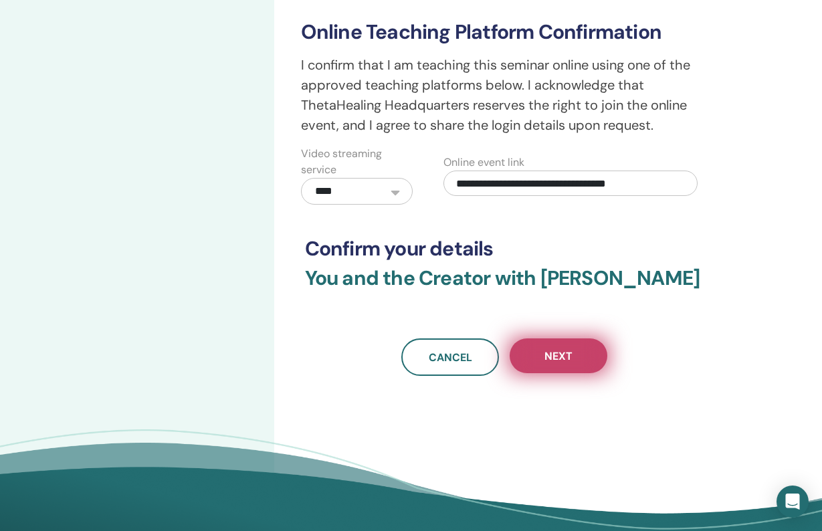
type input "**********"
click at [574, 355] on button "Next" at bounding box center [559, 355] width 98 height 35
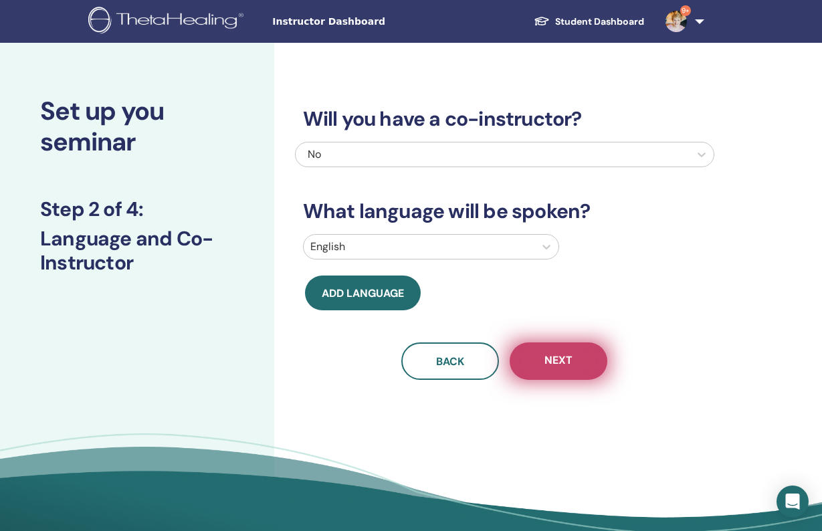
scroll to position [0, 0]
click at [577, 362] on button "Next" at bounding box center [559, 360] width 98 height 37
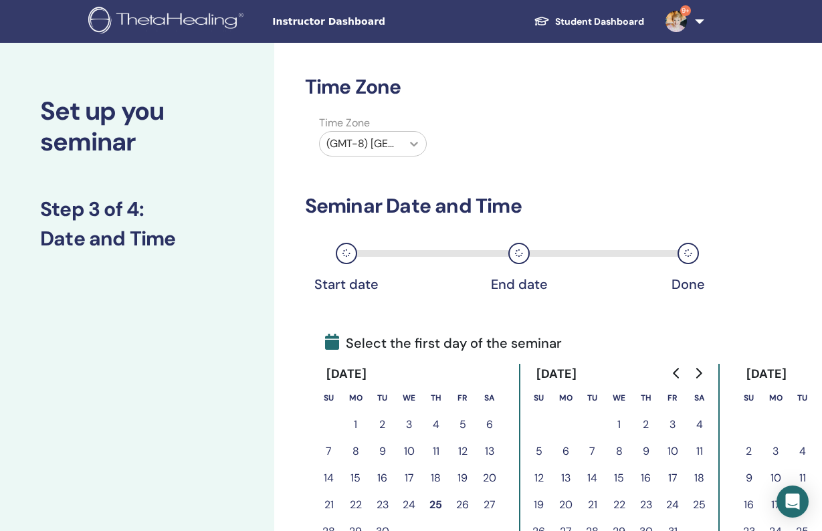
click at [415, 143] on icon at bounding box center [413, 143] width 13 height 13
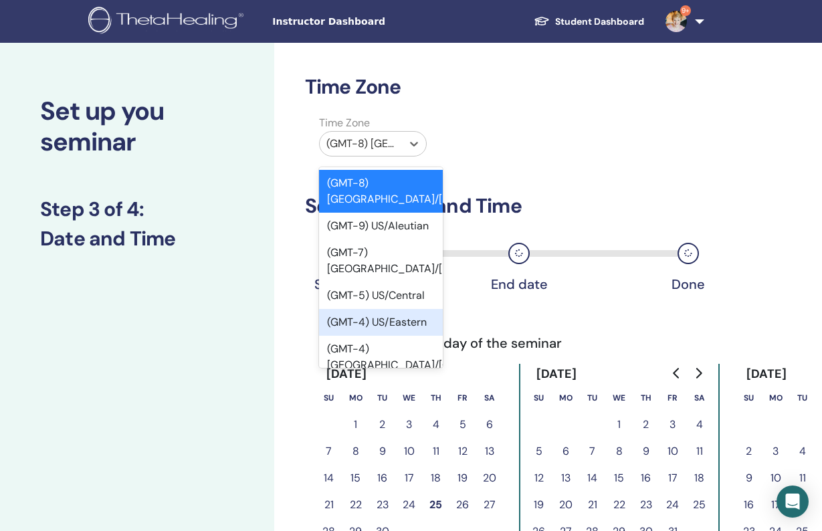
click at [389, 309] on div "(GMT-4) US/Eastern" at bounding box center [381, 322] width 124 height 27
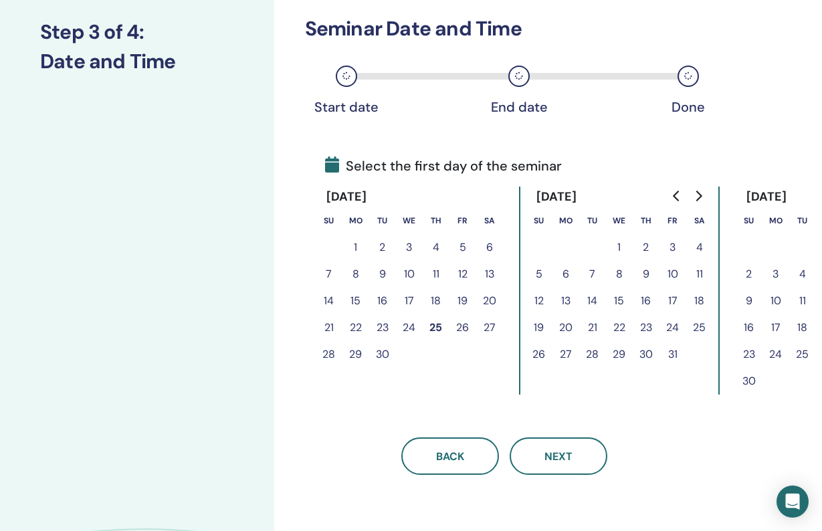
scroll to position [199, 0]
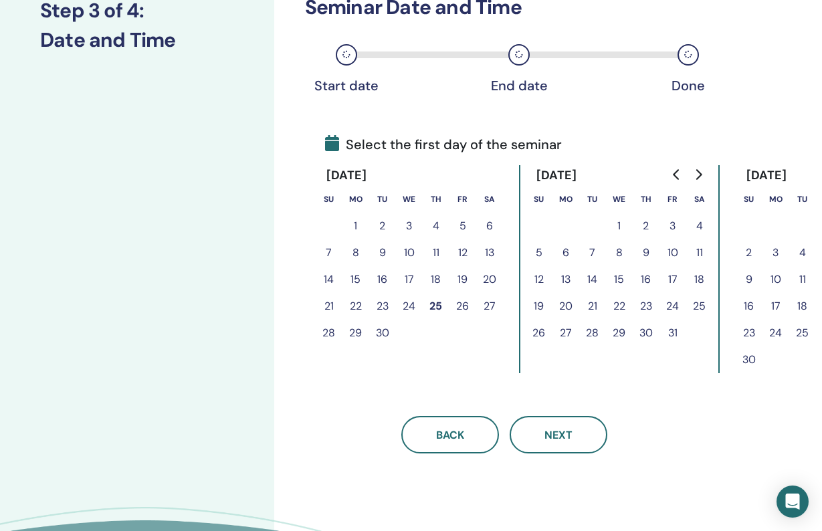
click at [703, 171] on icon "Go to next month" at bounding box center [698, 174] width 11 height 11
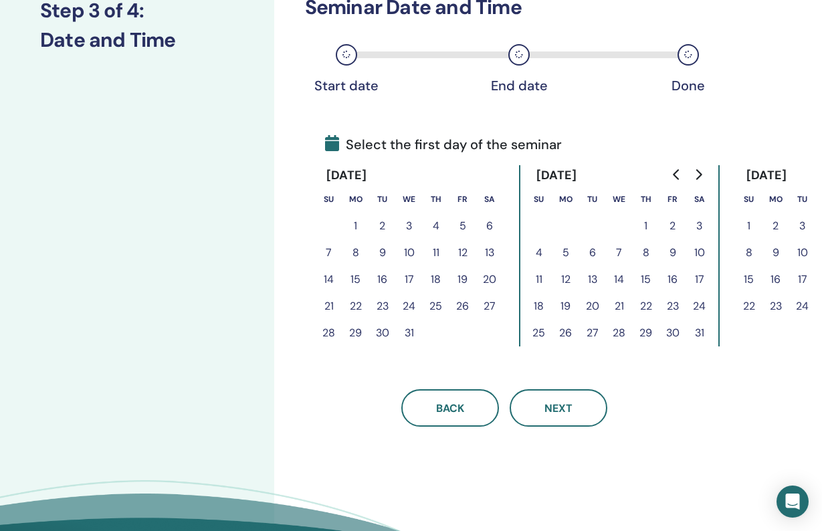
click at [673, 278] on button "16" at bounding box center [672, 279] width 27 height 27
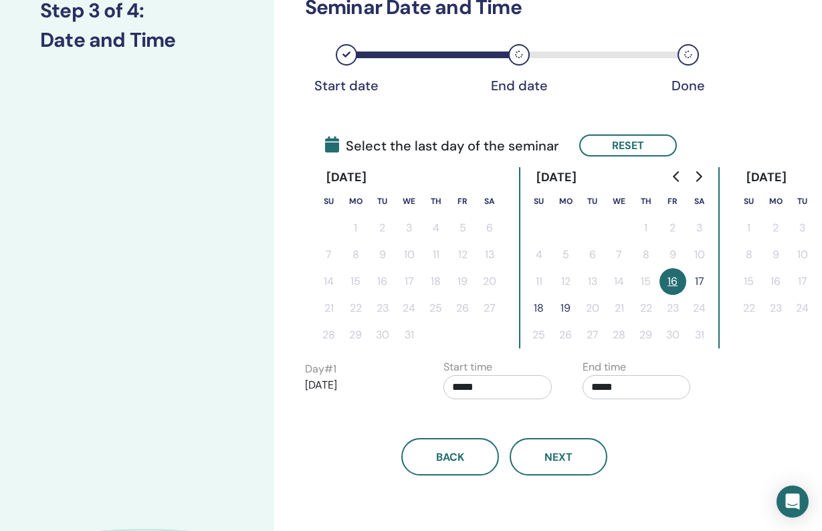
click at [698, 278] on button "17" at bounding box center [699, 281] width 27 height 27
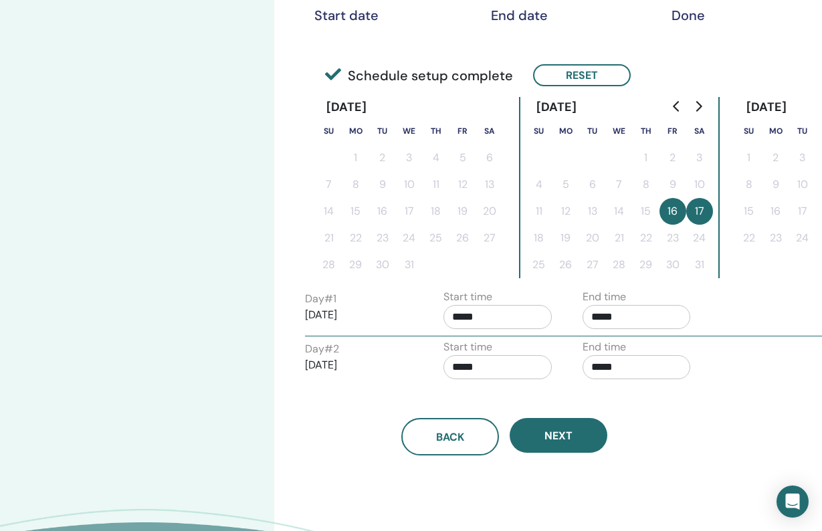
scroll to position [271, 0]
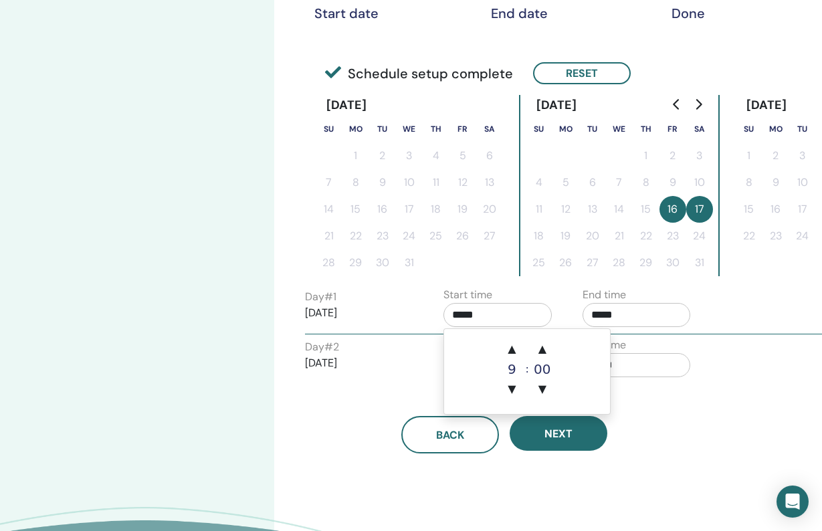
click at [464, 317] on input "*****" at bounding box center [497, 315] width 108 height 24
click at [514, 350] on span "▲" at bounding box center [511, 349] width 27 height 27
type input "*****"
click at [608, 312] on input "*****" at bounding box center [637, 315] width 108 height 24
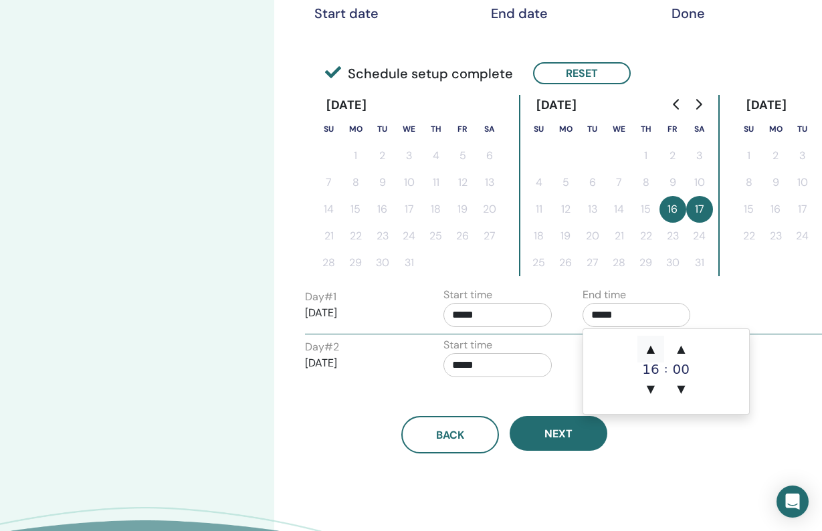
click at [654, 350] on span "▲" at bounding box center [650, 349] width 27 height 27
type input "*****"
click at [778, 360] on div "Day # 2 [DATE] Start time ***** End time *****" at bounding box center [572, 360] width 555 height 47
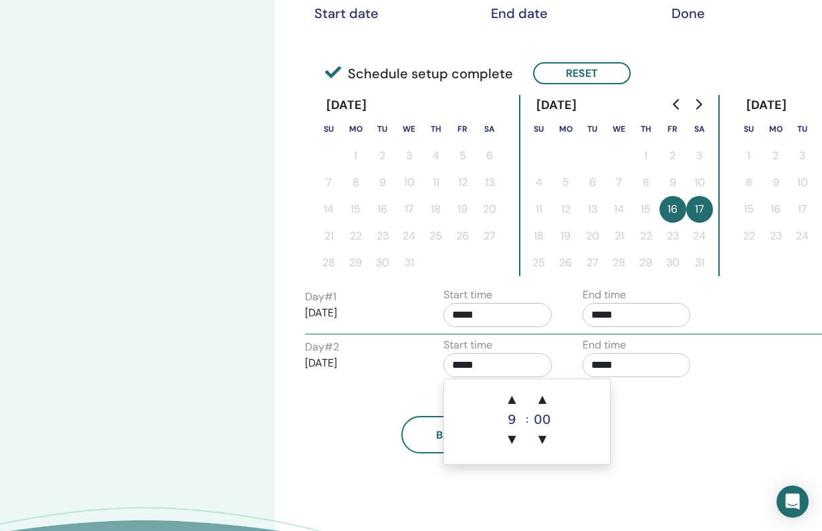
click at [475, 367] on input "*****" at bounding box center [497, 365] width 108 height 24
click at [511, 398] on span "▲" at bounding box center [511, 399] width 27 height 27
type input "*****"
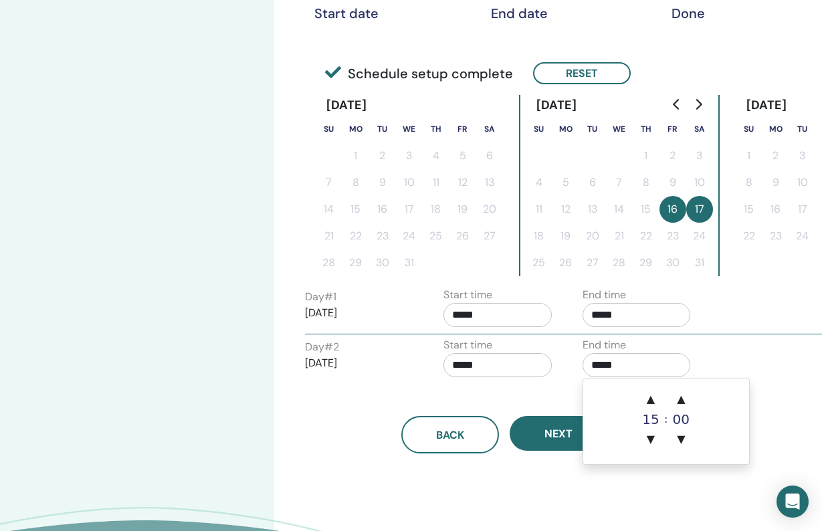
click at [593, 364] on input "*****" at bounding box center [637, 365] width 108 height 24
click at [652, 399] on span "▲" at bounding box center [650, 399] width 27 height 27
type input "*****"
click at [759, 370] on div "Day # 2 [DATE] Start time ***** End time *****" at bounding box center [572, 360] width 555 height 47
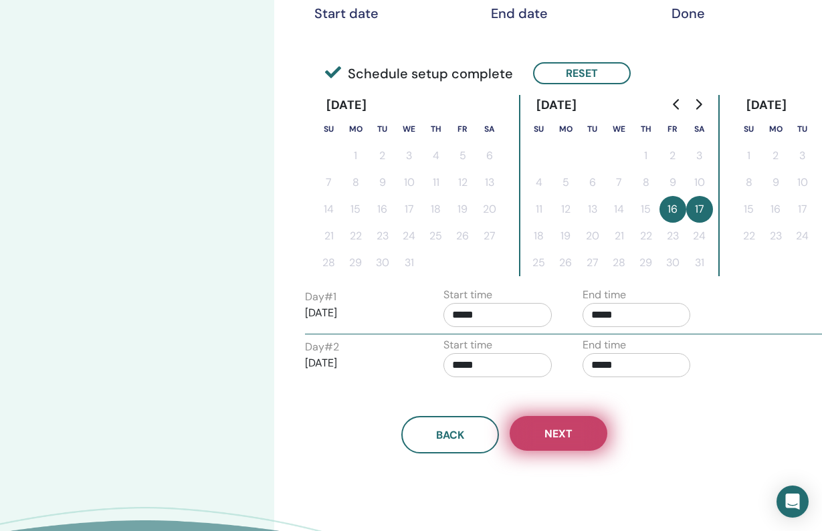
click at [570, 435] on span "Next" at bounding box center [558, 434] width 28 height 14
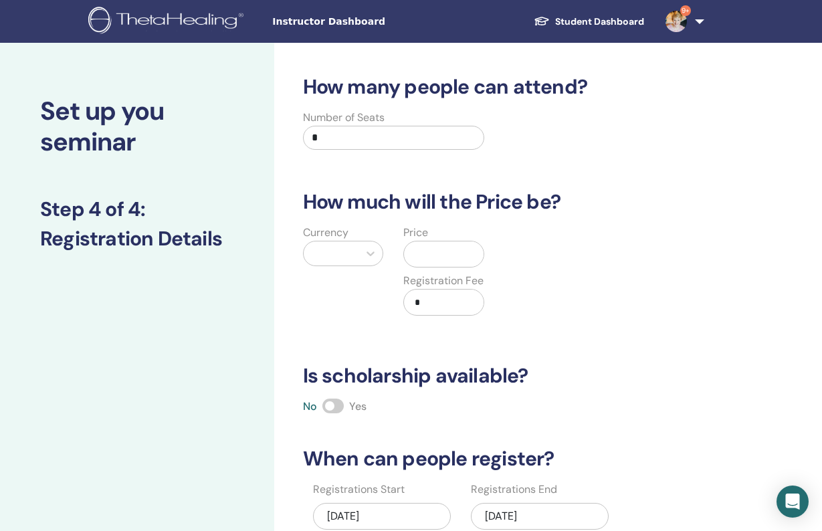
scroll to position [0, 0]
drag, startPoint x: 328, startPoint y: 135, endPoint x: 278, endPoint y: 134, distance: 50.8
click at [277, 134] on div "How many people can attend? Number of Seats * How much will the Price be? Curre…" at bounding box center [548, 419] width 548 height 753
type input "**"
click at [452, 185] on div "How many people can attend? Number of Seats ** How much will the Price be? Curr…" at bounding box center [504, 342] width 419 height 534
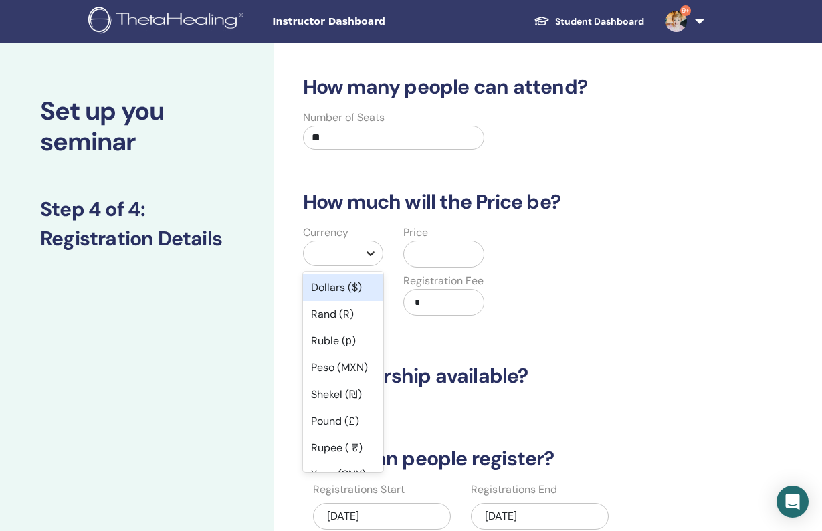
click at [366, 252] on icon at bounding box center [370, 253] width 13 height 13
click at [348, 286] on div "Dollars ($)" at bounding box center [343, 287] width 81 height 27
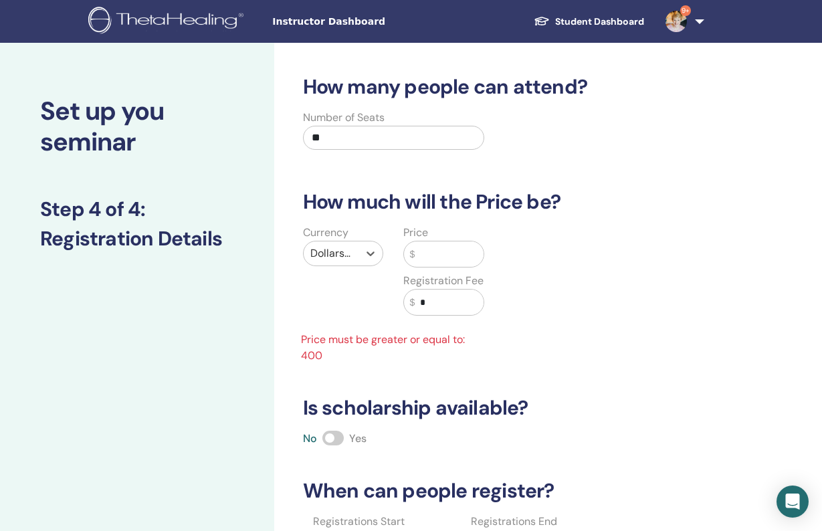
click at [436, 254] on input "text" at bounding box center [449, 253] width 69 height 25
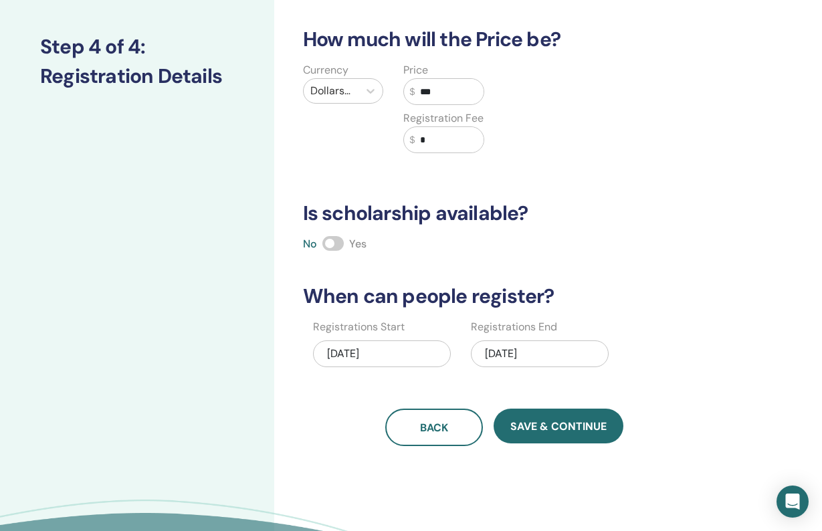
scroll to position [237, 0]
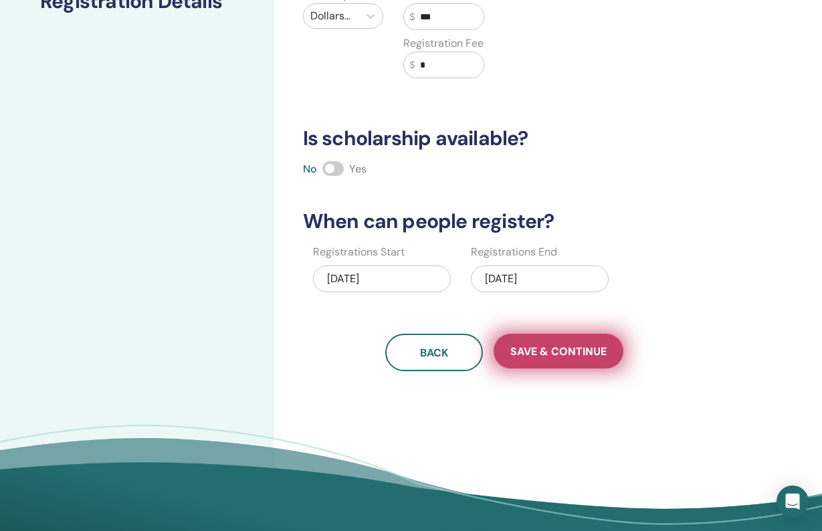
type input "***"
click at [543, 350] on span "Save & Continue" at bounding box center [558, 351] width 96 height 14
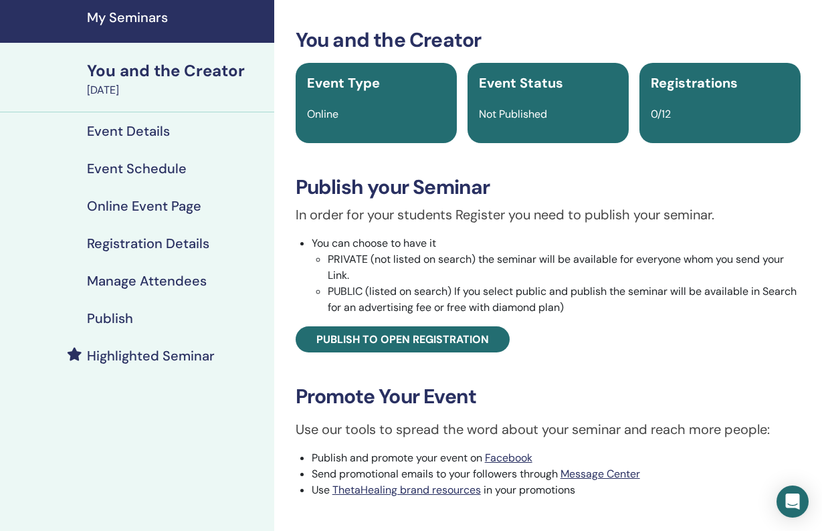
scroll to position [64, 0]
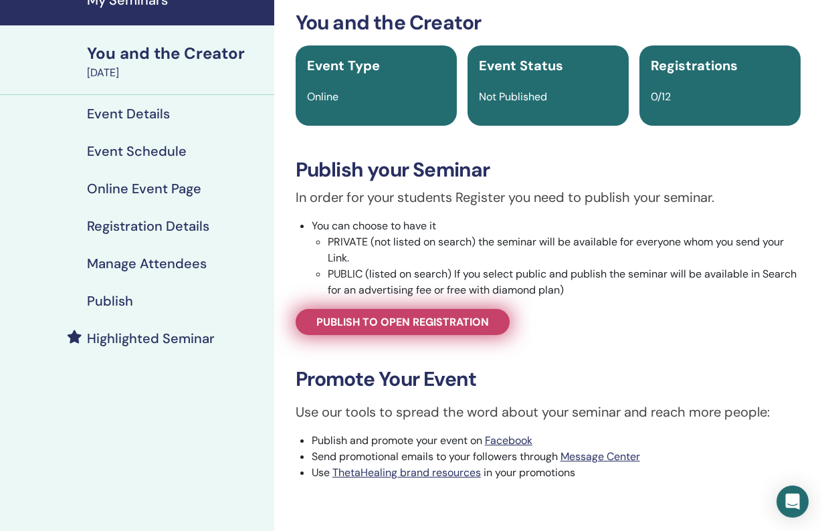
click at [457, 322] on span "Publish to open registration" at bounding box center [402, 322] width 173 height 14
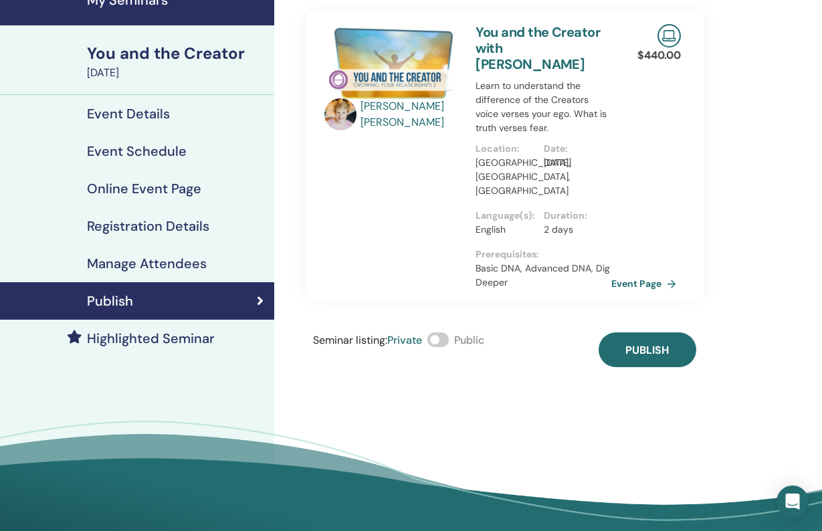
scroll to position [74, 0]
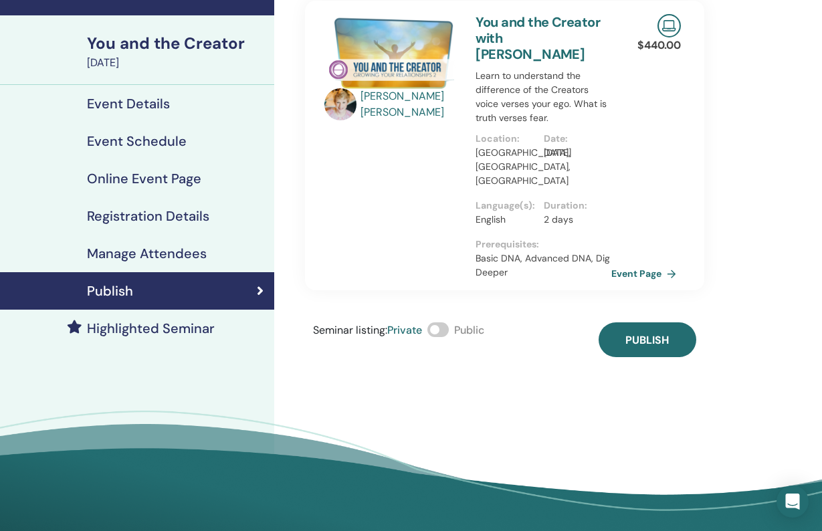
click at [446, 322] on span at bounding box center [437, 329] width 21 height 15
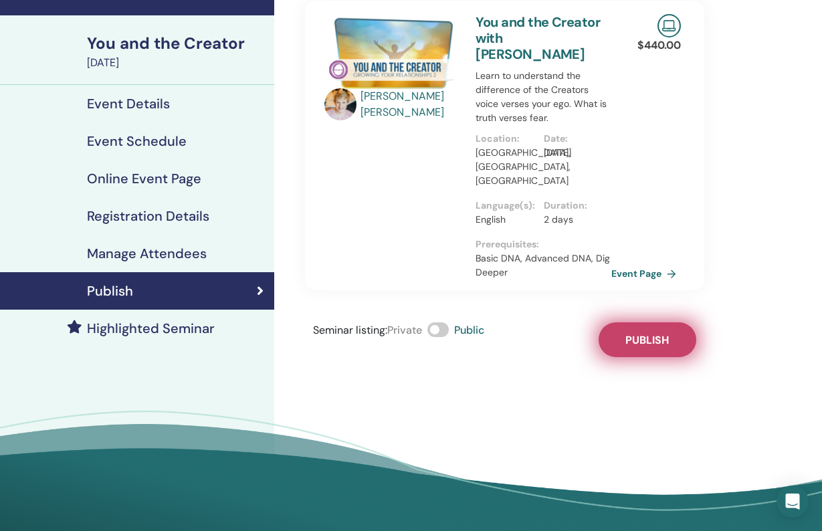
click at [645, 333] on span "Publish" at bounding box center [646, 340] width 43 height 14
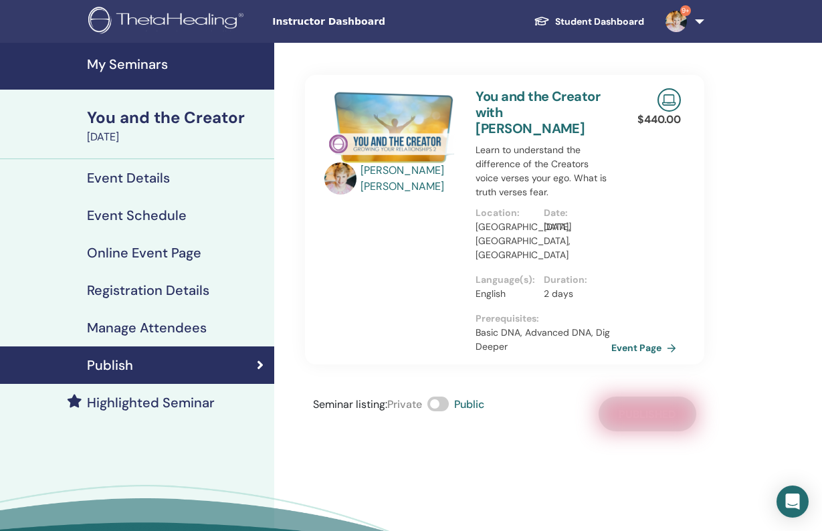
scroll to position [0, 0]
click at [124, 65] on h4 "My Seminars" at bounding box center [176, 64] width 179 height 16
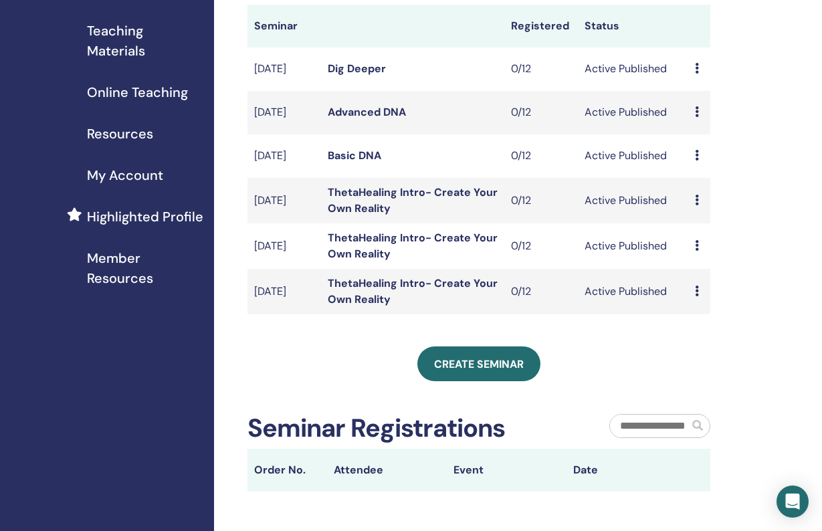
scroll to position [212, 0]
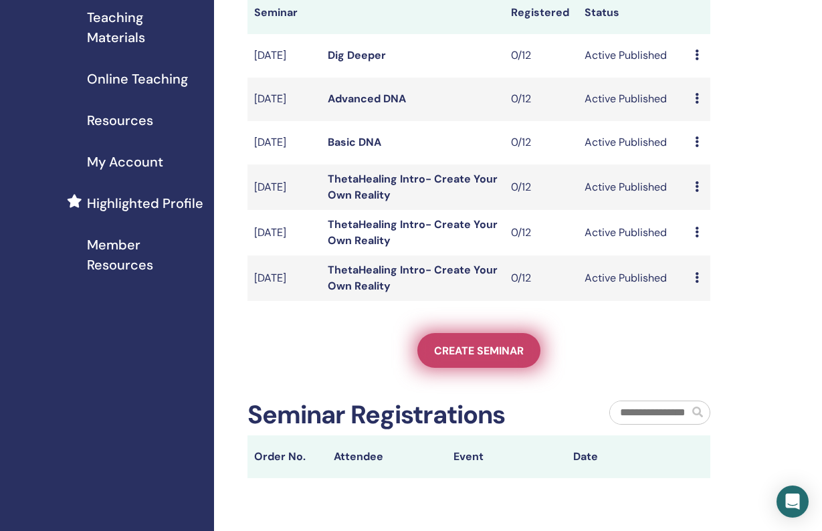
click at [474, 358] on span "Create seminar" at bounding box center [479, 351] width 90 height 14
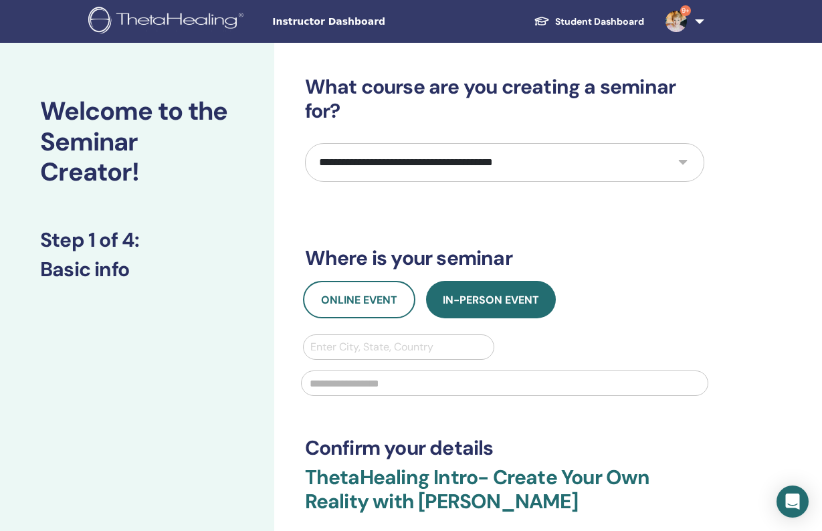
select select "**"
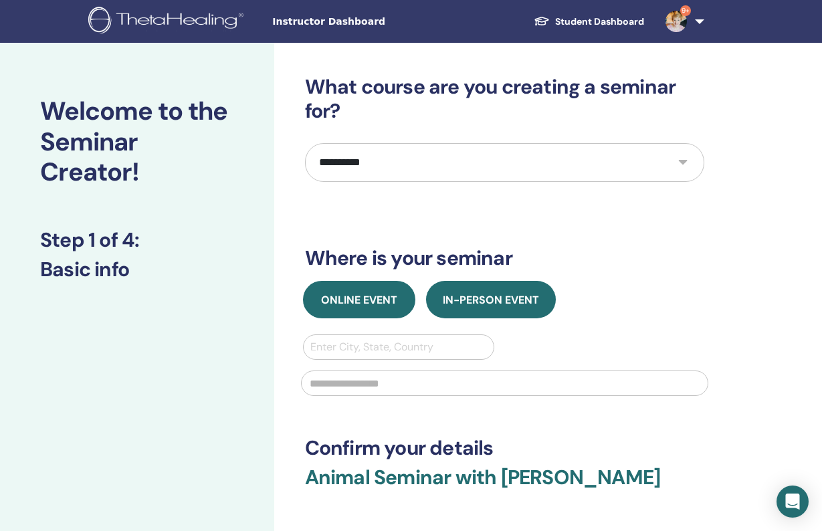
click at [375, 298] on span "Online Event" at bounding box center [359, 300] width 76 height 14
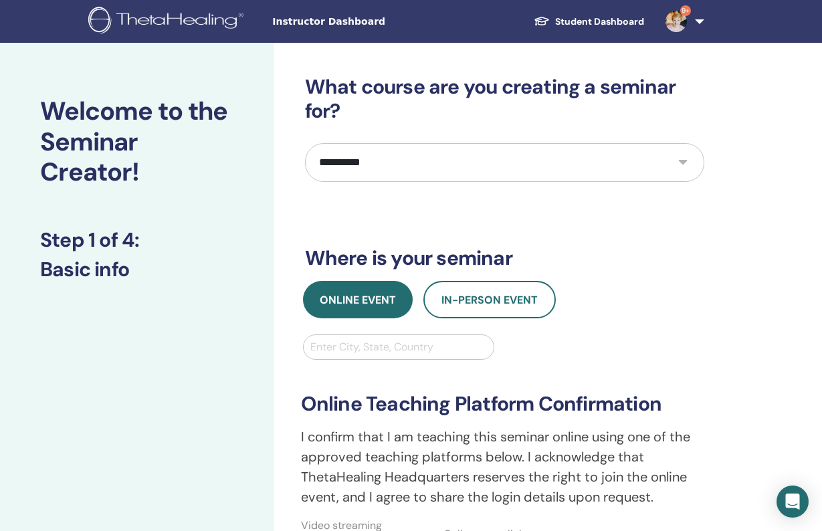
drag, startPoint x: 340, startPoint y: 369, endPoint x: 340, endPoint y: 352, distance: 16.1
click at [340, 369] on div "**********" at bounding box center [504, 468] width 423 height 217
click at [342, 350] on div "Enter City, State, Country" at bounding box center [398, 347] width 177 height 16
type input "**********"
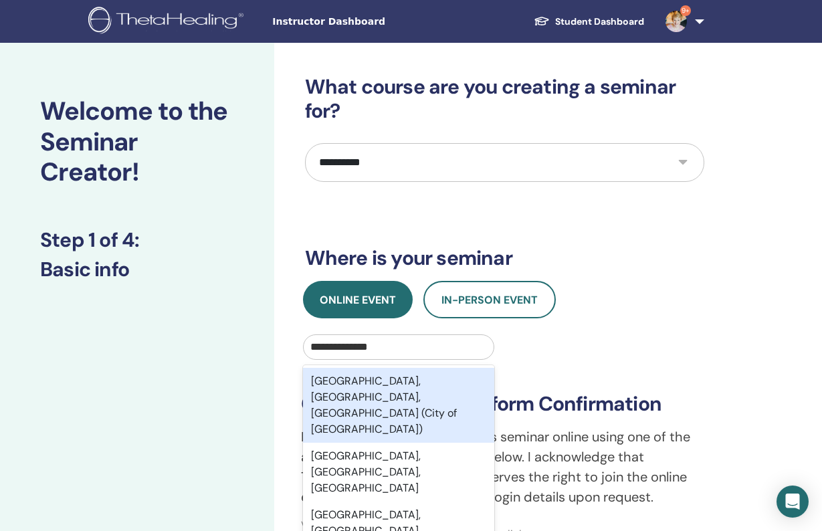
click at [445, 385] on div "Fredericksburg, VA, USA (City of Fredericksburg)" at bounding box center [399, 405] width 192 height 75
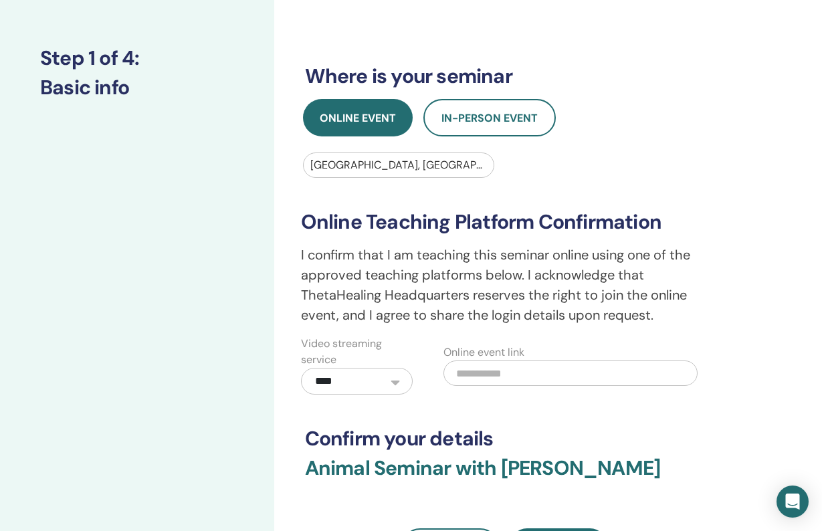
scroll to position [195, 0]
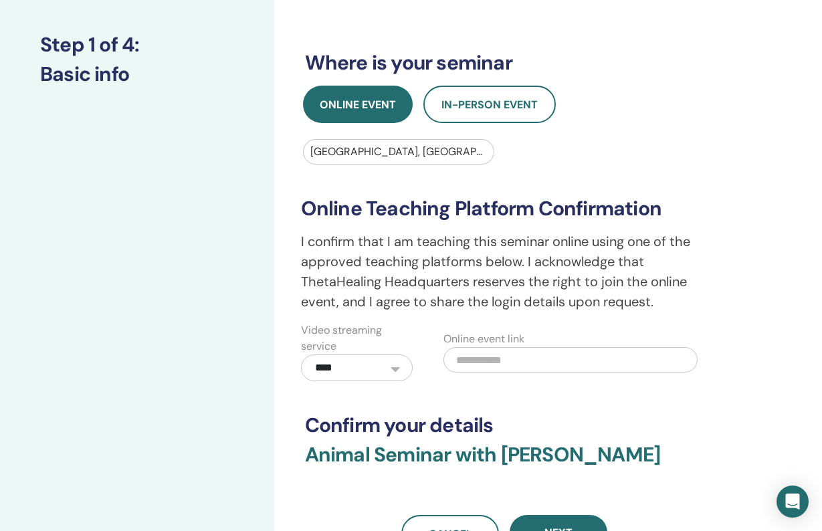
click at [510, 356] on input "text" at bounding box center [570, 359] width 254 height 25
paste input "**********"
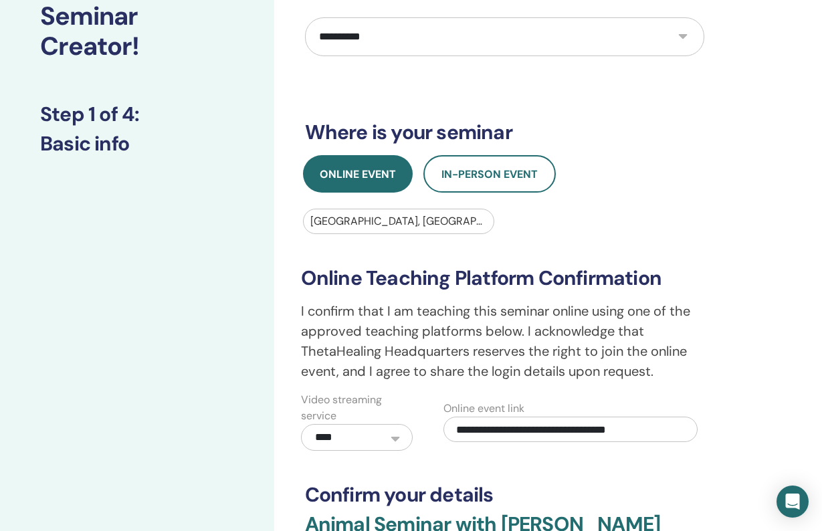
scroll to position [154, 1]
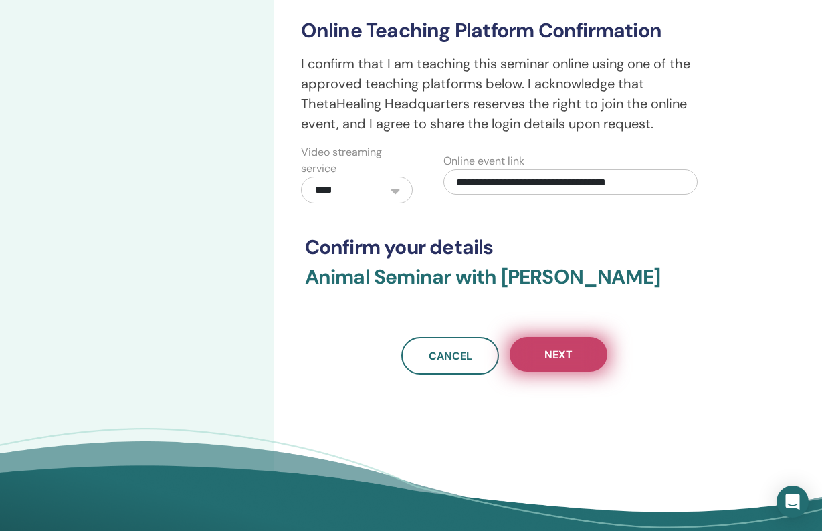
type input "**********"
click at [570, 349] on span "Next" at bounding box center [558, 355] width 28 height 14
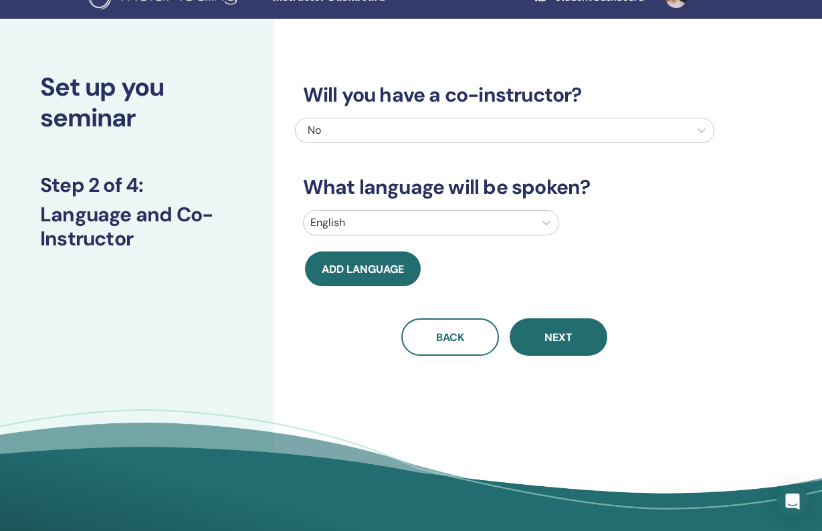
scroll to position [23, 0]
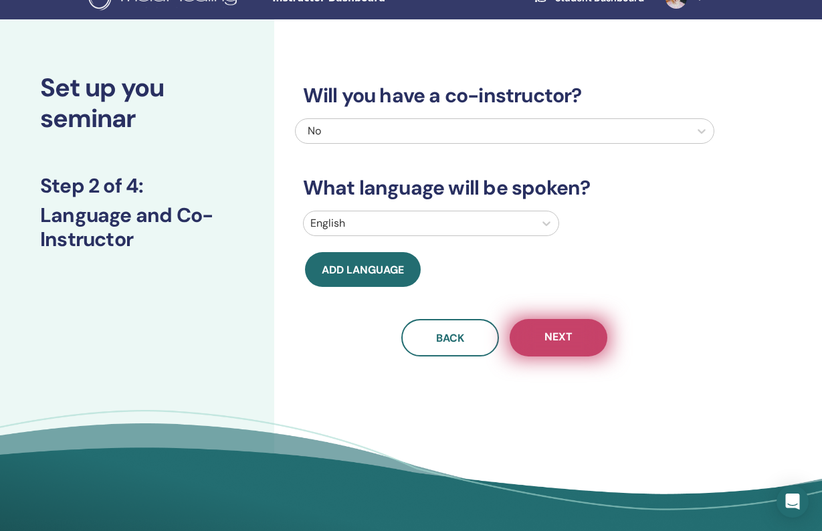
click at [568, 336] on span "Next" at bounding box center [558, 338] width 28 height 17
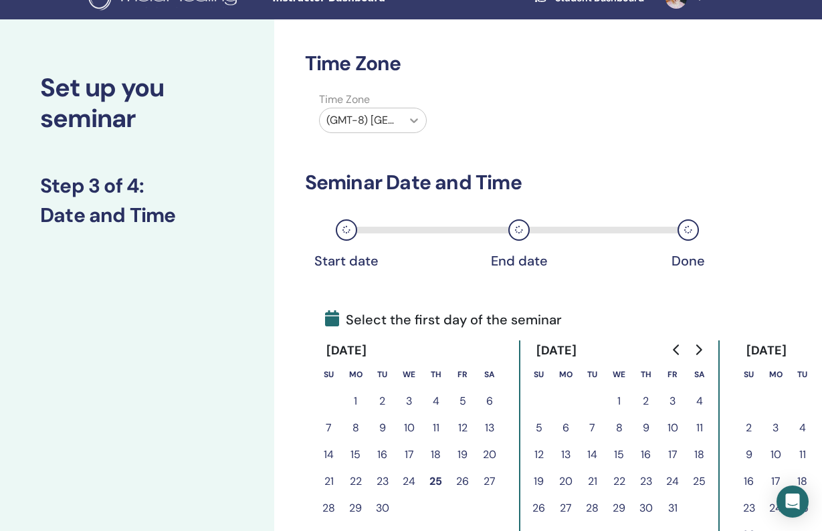
click at [413, 116] on icon at bounding box center [413, 120] width 13 height 13
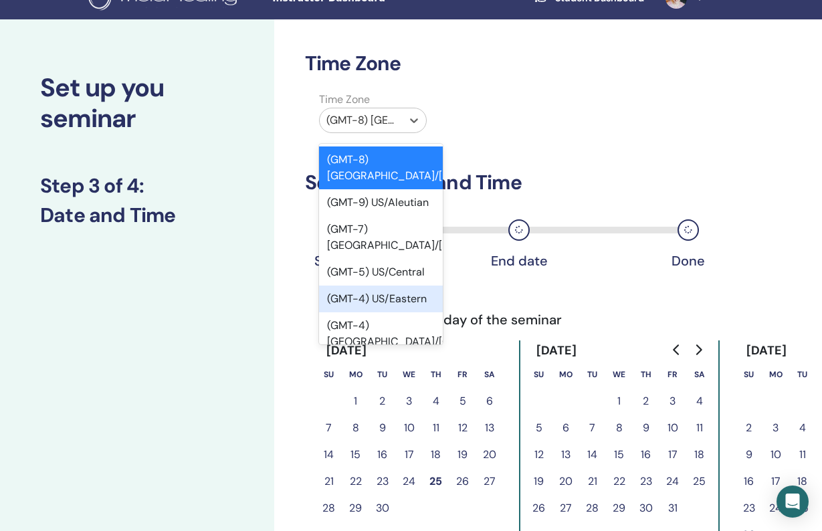
click at [403, 286] on div "(GMT-4) US/Eastern" at bounding box center [381, 299] width 124 height 27
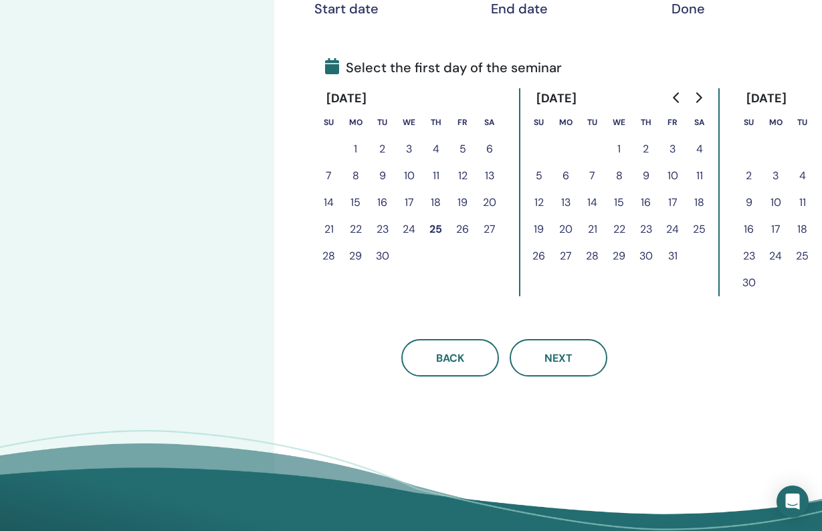
scroll to position [294, 0]
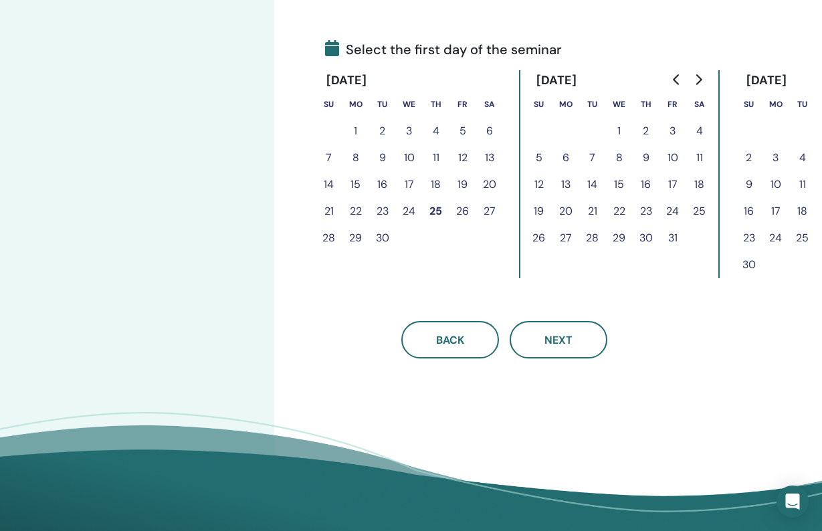
click at [700, 78] on icon "Go to next month" at bounding box center [699, 79] width 6 height 11
click at [703, 76] on icon "Go to next month" at bounding box center [698, 79] width 11 height 11
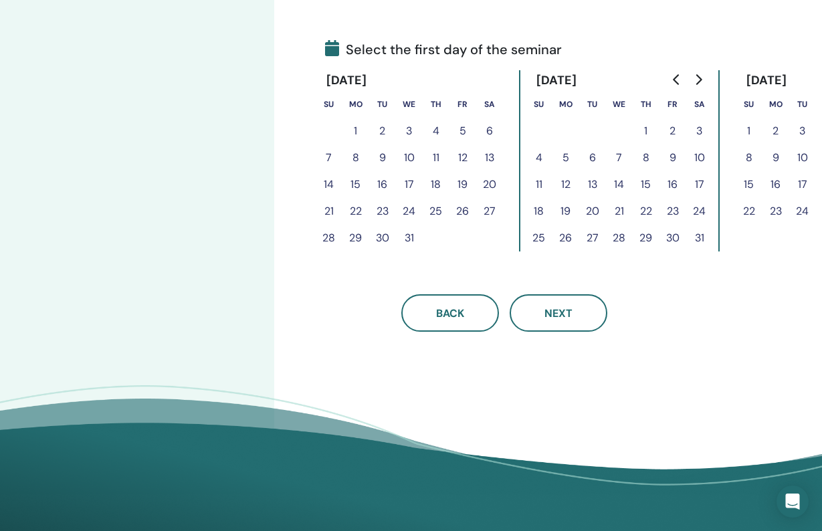
click at [677, 237] on button "30" at bounding box center [672, 238] width 27 height 27
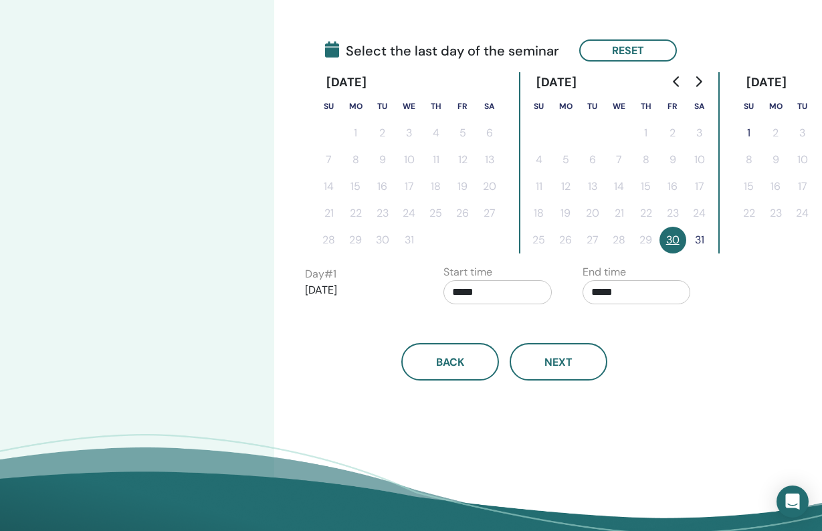
click at [466, 294] on input "*****" at bounding box center [497, 292] width 108 height 24
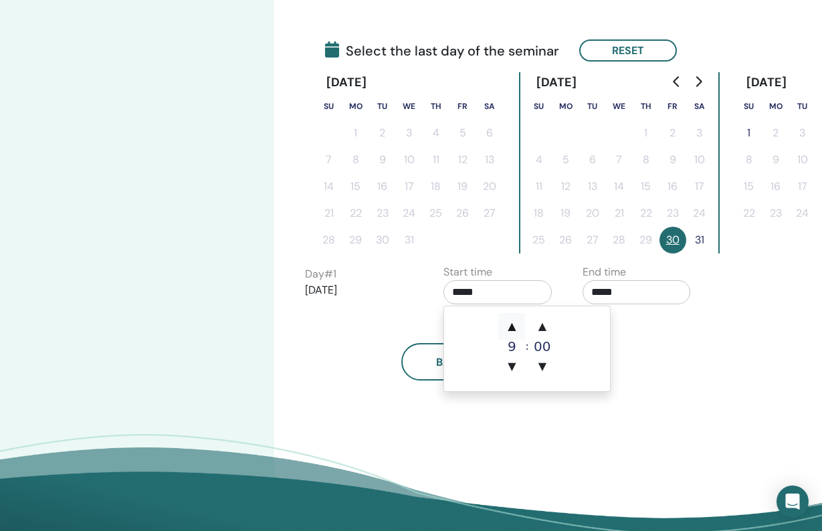
click at [515, 328] on span "▲" at bounding box center [511, 326] width 27 height 27
type input "*****"
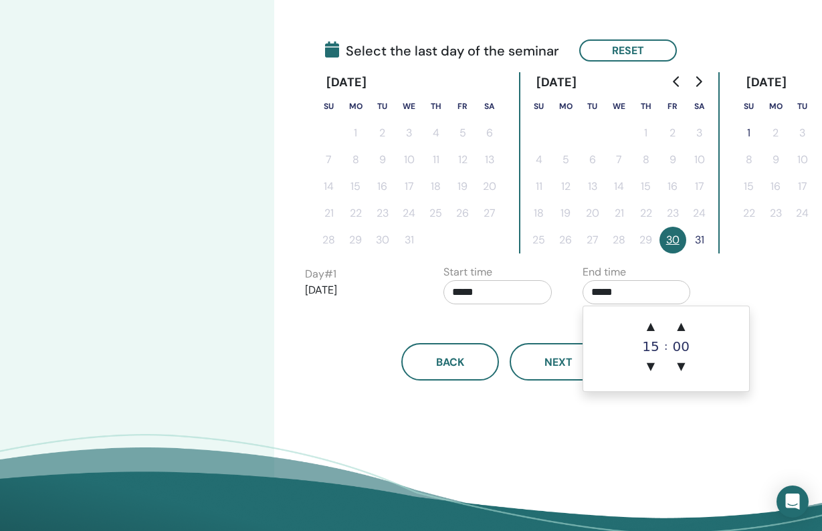
click at [600, 298] on input "*****" at bounding box center [637, 292] width 108 height 24
click at [655, 326] on span "▲" at bounding box center [650, 326] width 27 height 27
type input "*****"
click at [544, 415] on div "Time Zone Time Zone (GMT-4) US/Eastern Seminar Date and Time Start date End dat…" at bounding box center [548, 158] width 548 height 819
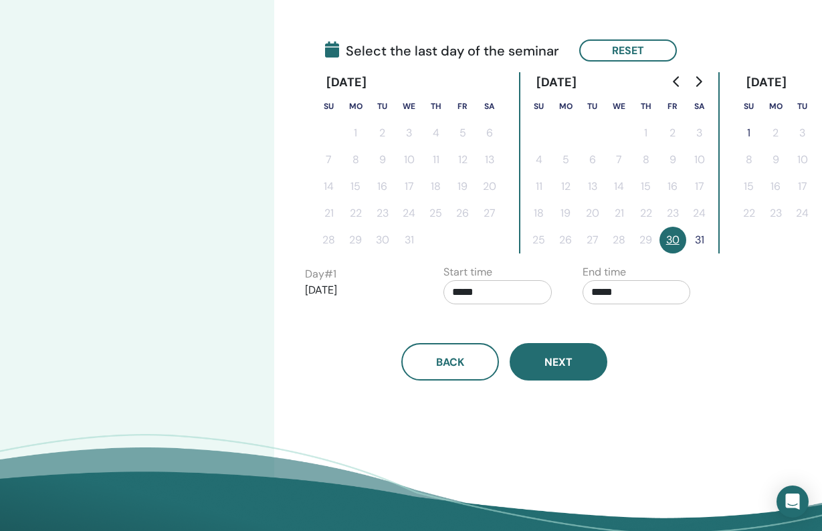
click at [568, 353] on button "Next" at bounding box center [559, 361] width 98 height 37
click at [564, 361] on span "Next" at bounding box center [558, 362] width 28 height 14
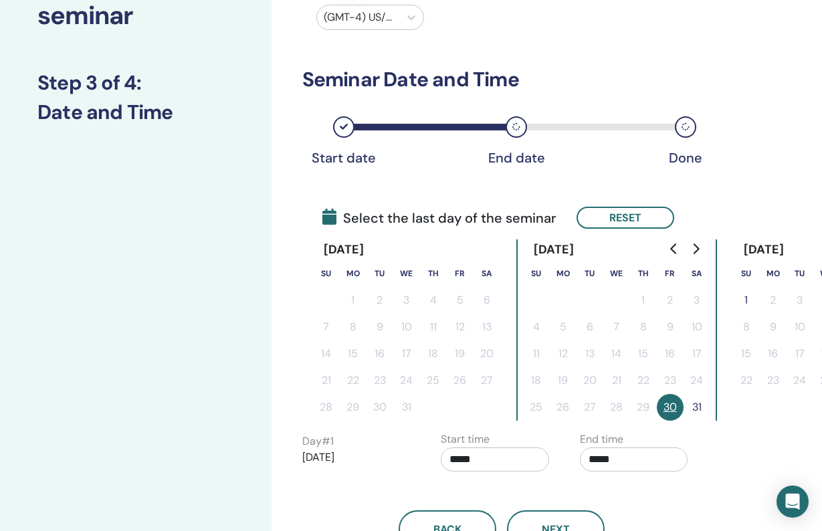
scroll to position [130, 3]
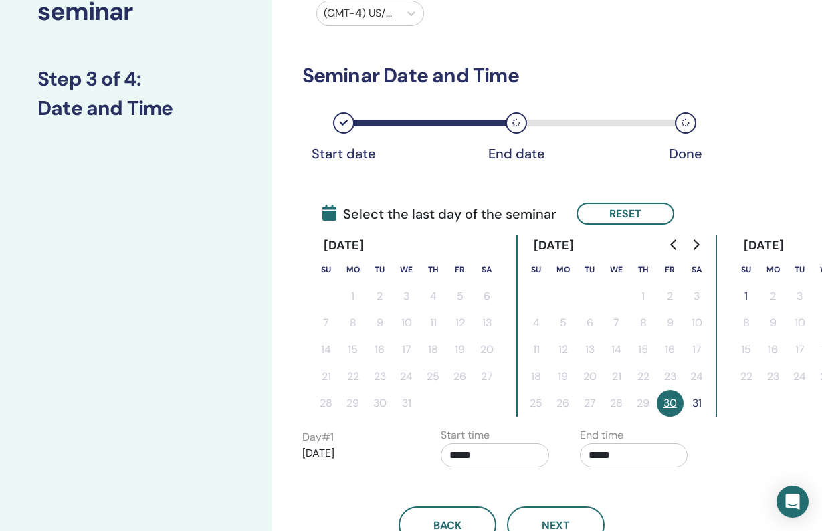
click at [671, 405] on button "30" at bounding box center [670, 403] width 27 height 27
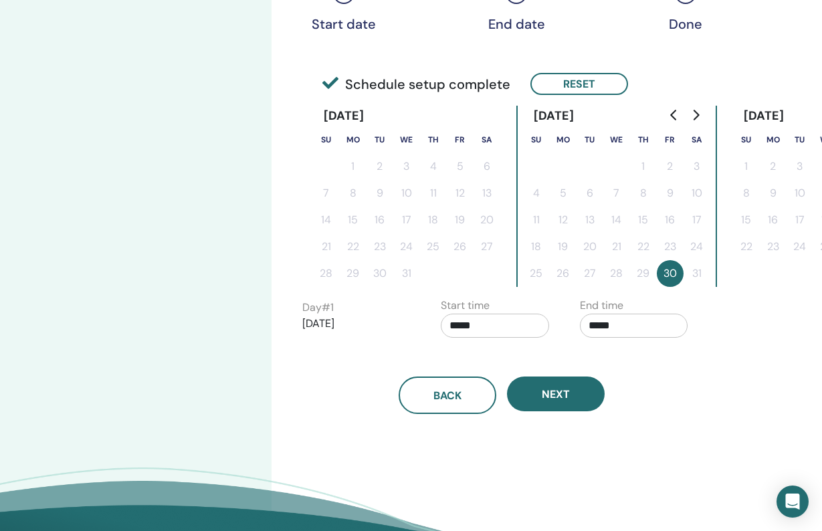
scroll to position [261, 3]
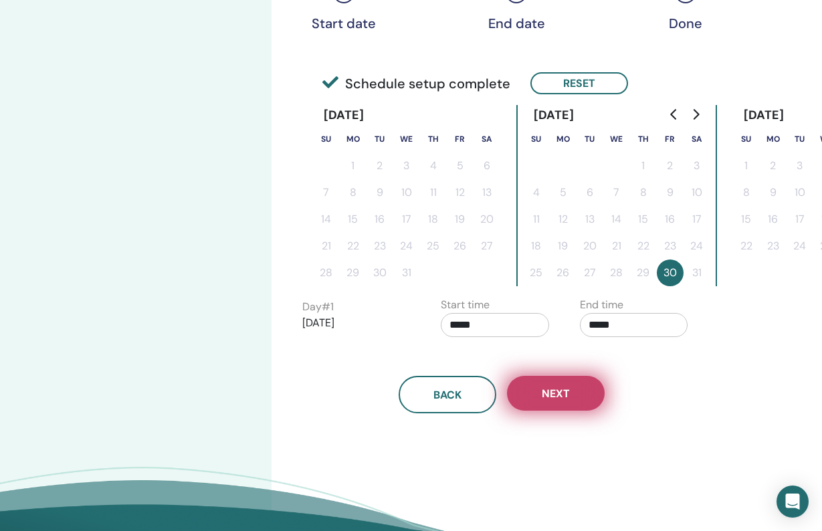
click at [556, 399] on span "Next" at bounding box center [556, 394] width 28 height 14
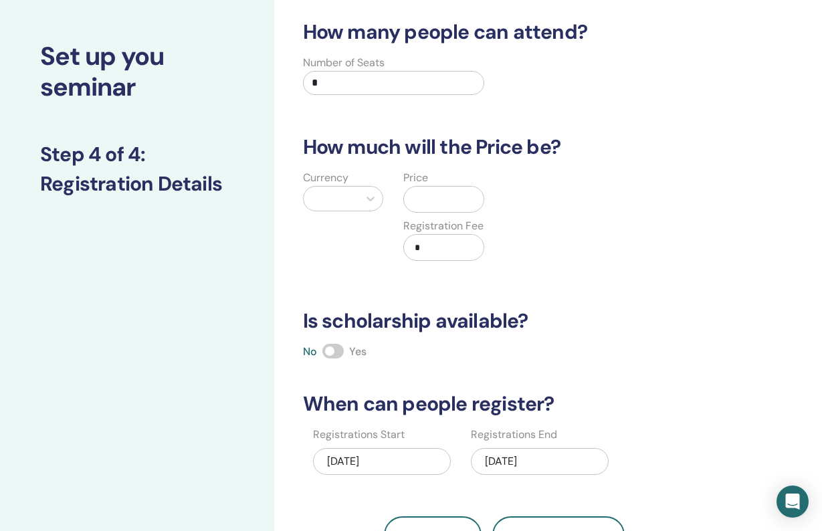
scroll to position [36, 0]
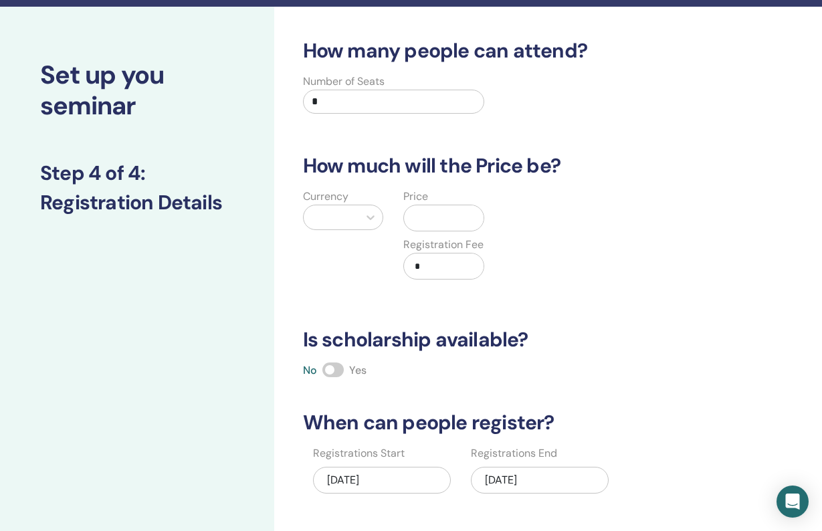
drag, startPoint x: 321, startPoint y: 99, endPoint x: 301, endPoint y: 100, distance: 20.1
click at [301, 100] on div "Number of Seats *" at bounding box center [394, 98] width 202 height 48
type input "**"
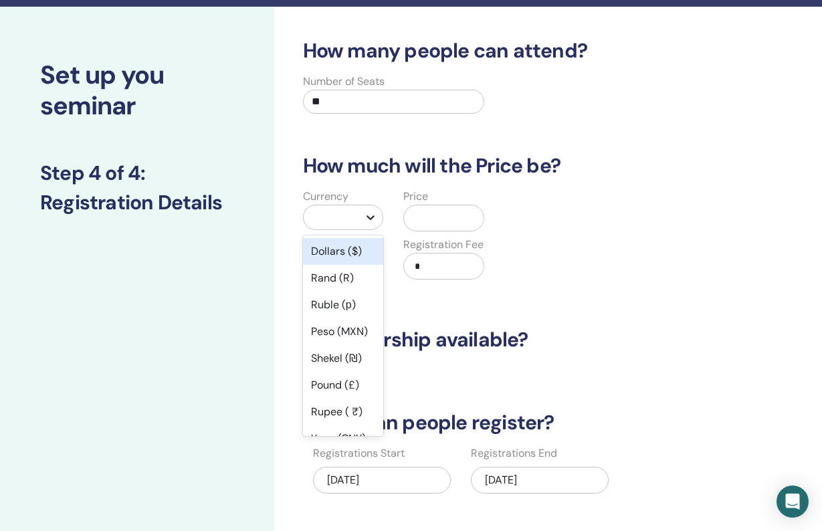
click at [373, 216] on icon at bounding box center [370, 217] width 13 height 13
click at [353, 252] on div "Dollars ($)" at bounding box center [343, 251] width 81 height 27
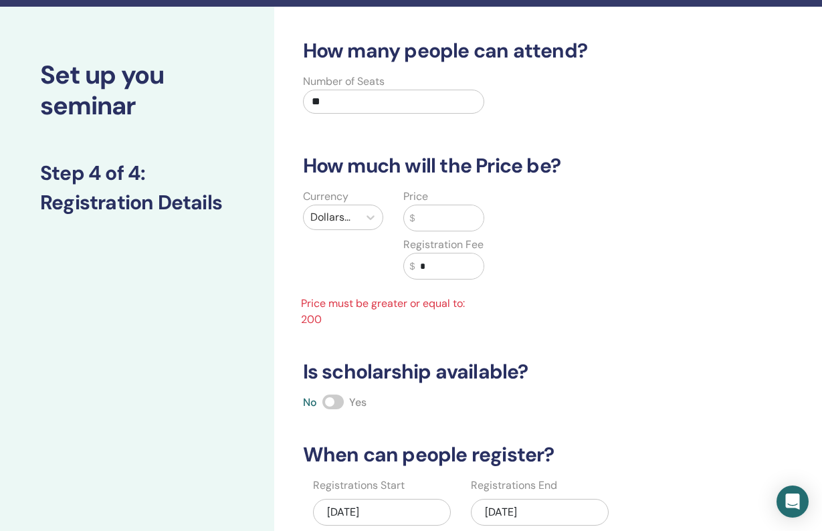
click at [434, 217] on input "text" at bounding box center [449, 217] width 69 height 25
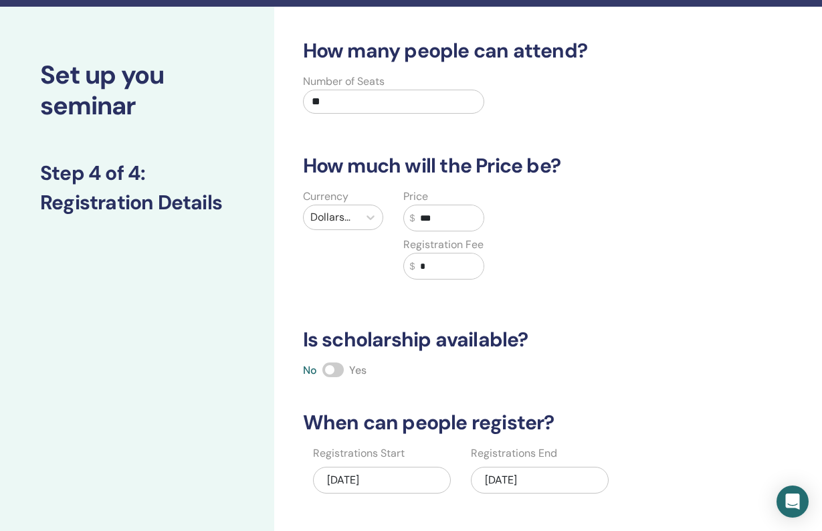
type input "***"
click at [615, 306] on div "How many people can attend? Number of Seats ** How much will the Price be? Curr…" at bounding box center [504, 306] width 419 height 534
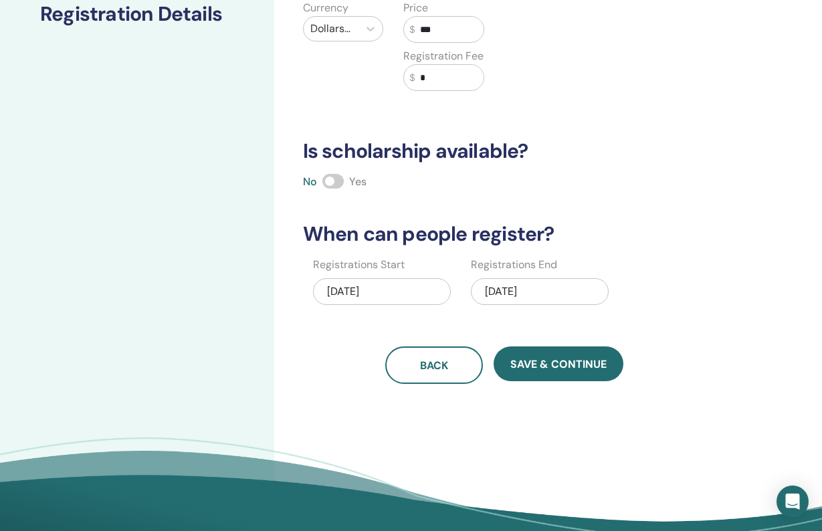
scroll to position [226, 0]
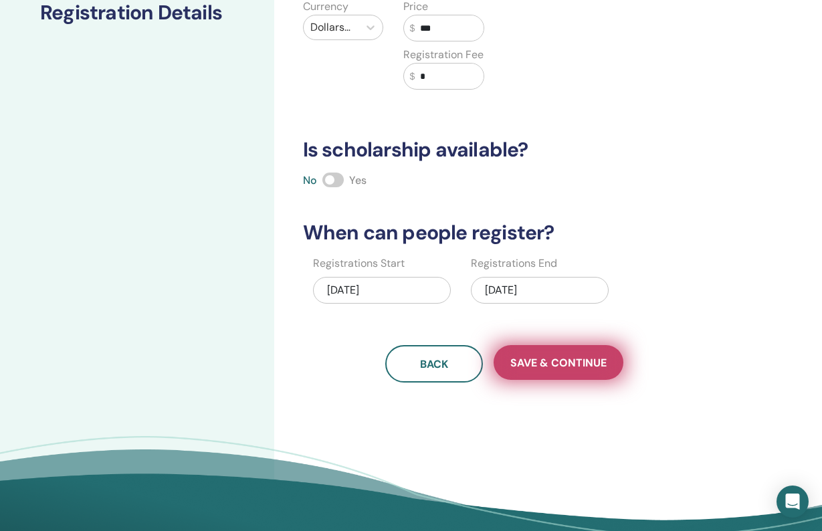
click at [577, 361] on span "Save & Continue" at bounding box center [558, 363] width 96 height 14
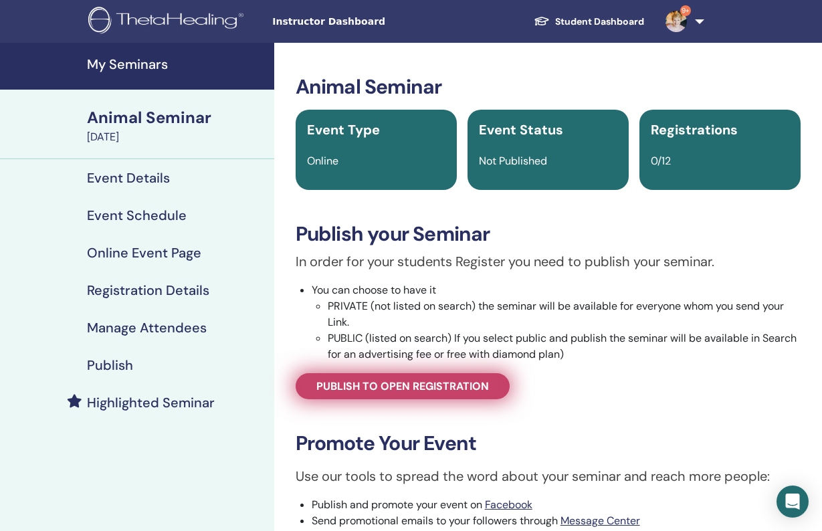
click at [459, 389] on span "Publish to open registration" at bounding box center [402, 386] width 173 height 14
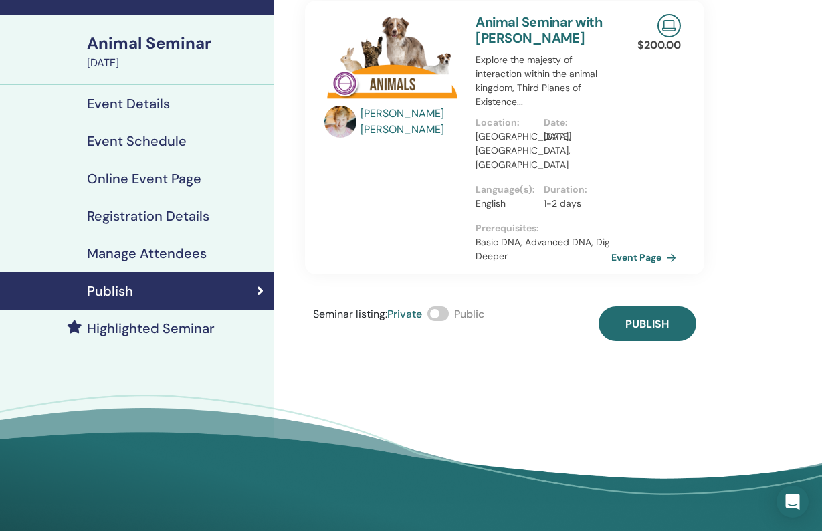
scroll to position [76, 0]
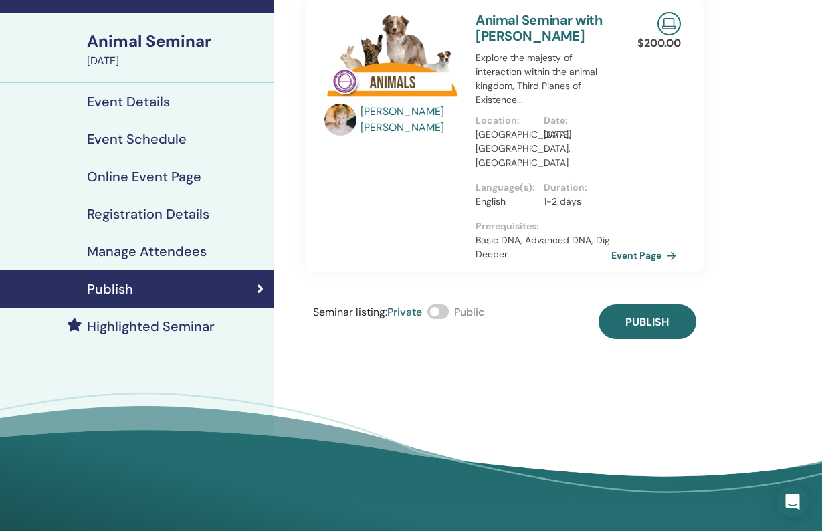
click at [448, 304] on span at bounding box center [437, 311] width 21 height 15
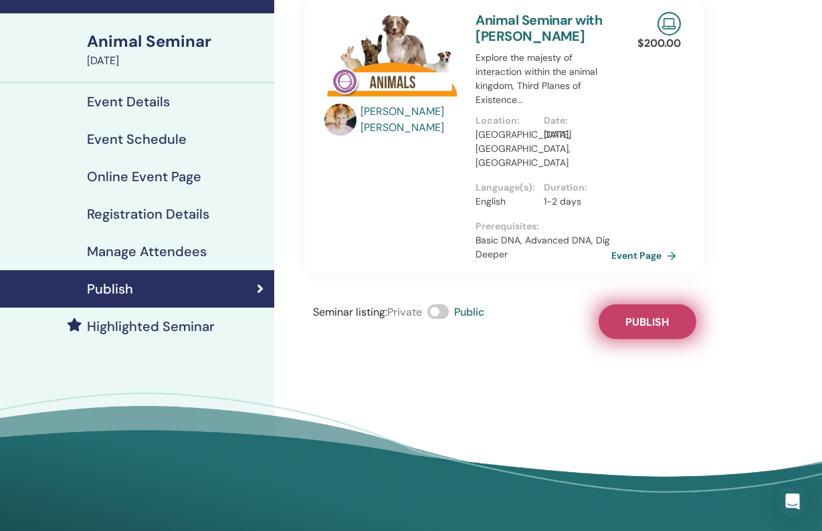
click at [640, 315] on span "Publish" at bounding box center [646, 322] width 43 height 14
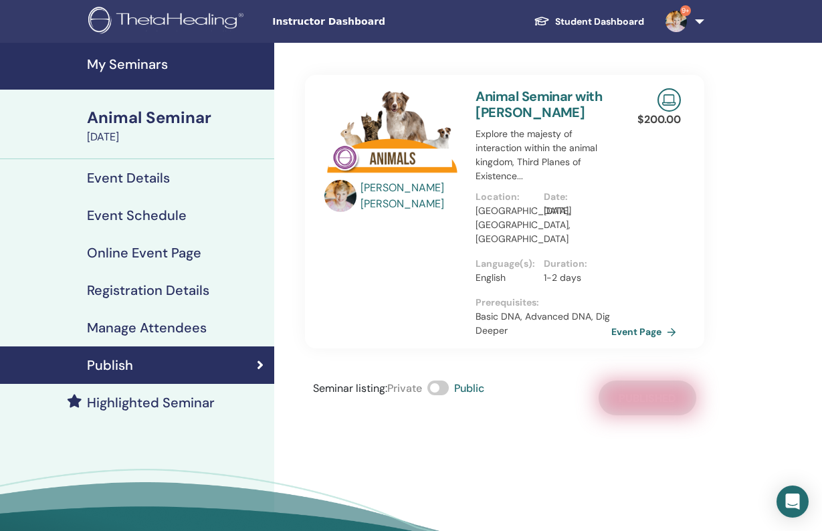
scroll to position [0, 0]
click at [164, 117] on div "Animal Seminar" at bounding box center [176, 117] width 179 height 23
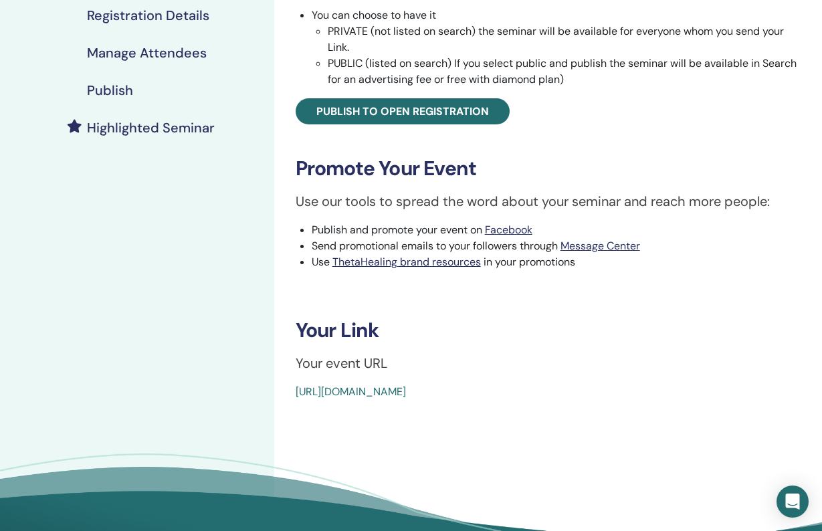
scroll to position [274, 0]
drag, startPoint x: 597, startPoint y: 392, endPoint x: 288, endPoint y: 392, distance: 308.3
click at [288, 392] on div "Animal Seminar Event Type Online Event Status Not Published Registrations 0/12 …" at bounding box center [548, 101] width 532 height 600
copy link "[URL][DOMAIN_NAME]"
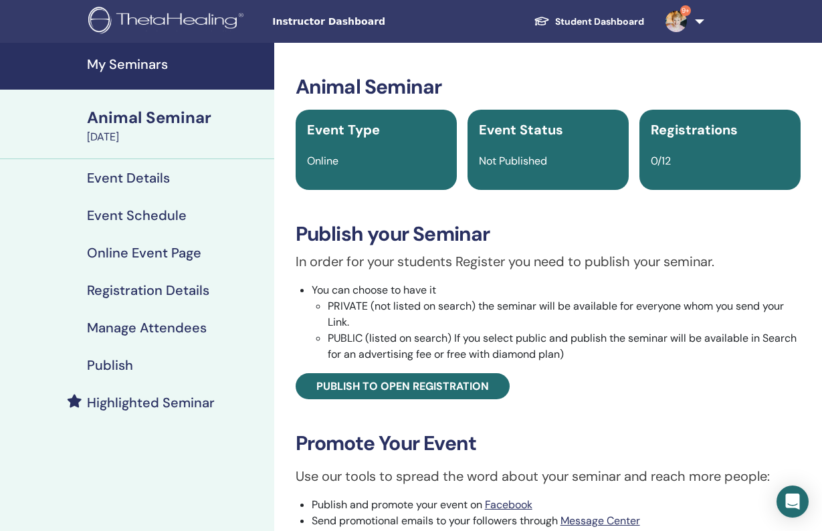
scroll to position [0, 0]
click at [128, 61] on h4 "My Seminars" at bounding box center [176, 64] width 179 height 16
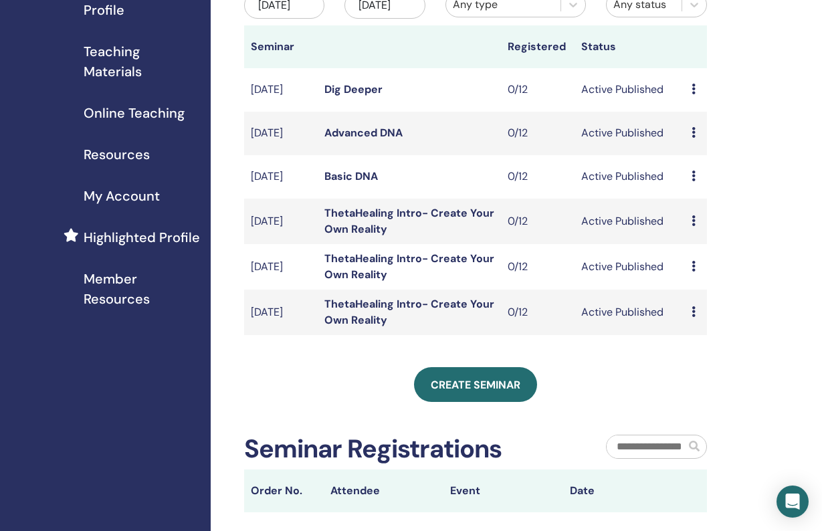
scroll to position [181, 3]
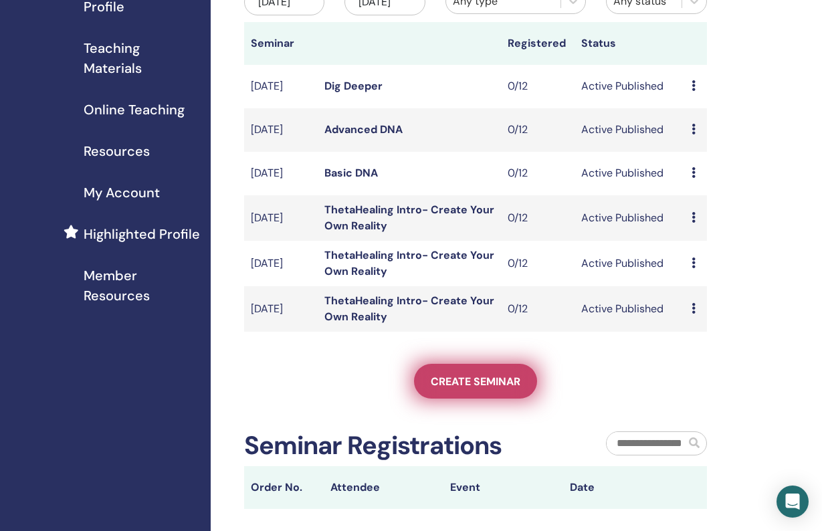
click at [483, 389] on span "Create seminar" at bounding box center [476, 382] width 90 height 14
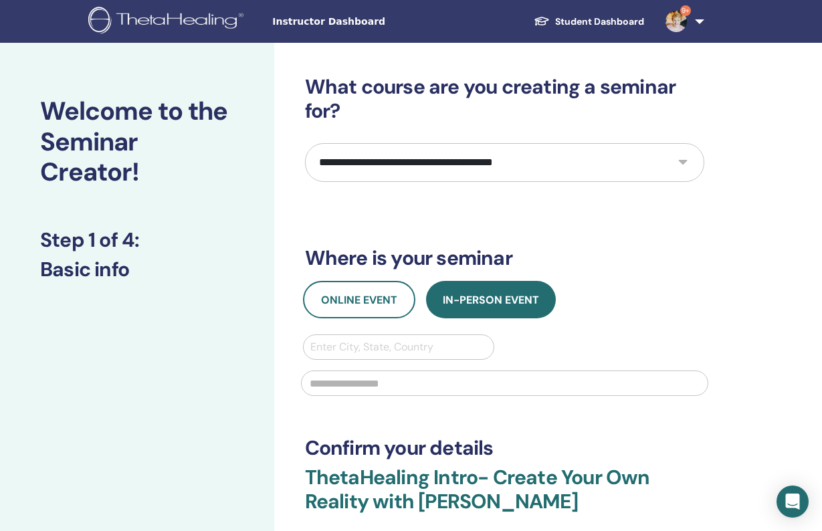
select select "****"
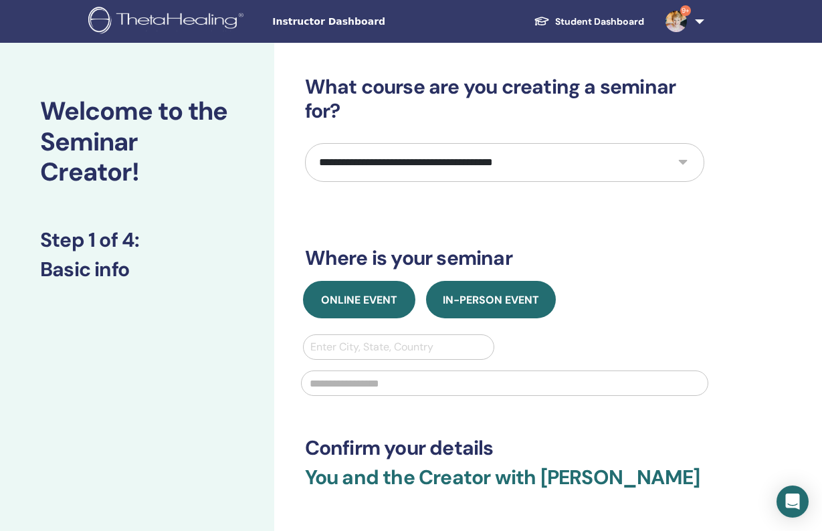
click at [356, 298] on span "Online Event" at bounding box center [359, 300] width 76 height 14
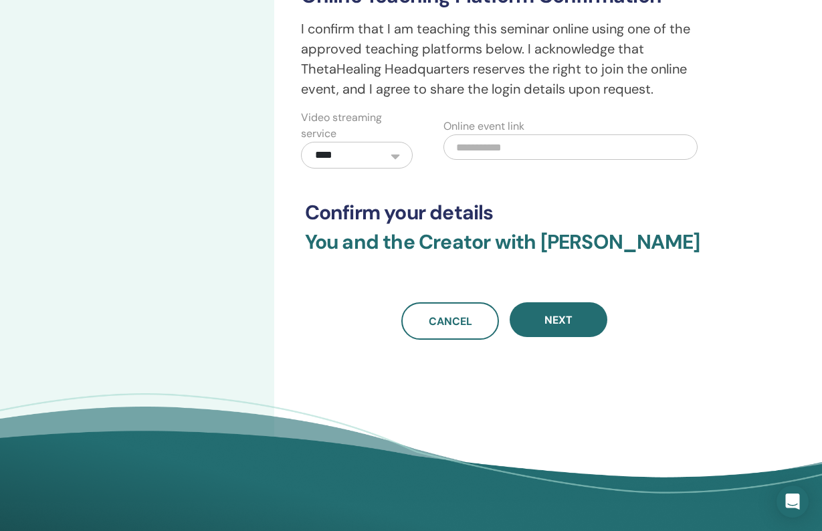
scroll to position [408, 0]
click at [515, 138] on input "text" at bounding box center [570, 146] width 254 height 25
paste input "**********"
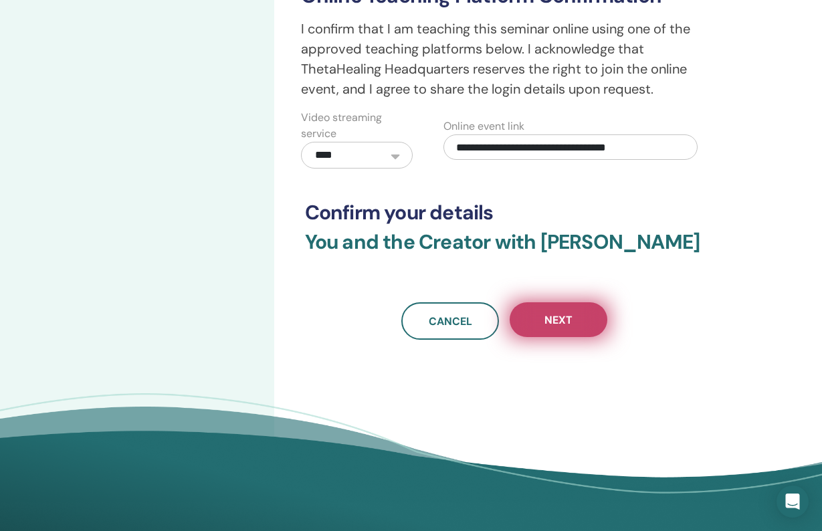
type input "**********"
click at [573, 319] on button "Next" at bounding box center [559, 319] width 98 height 35
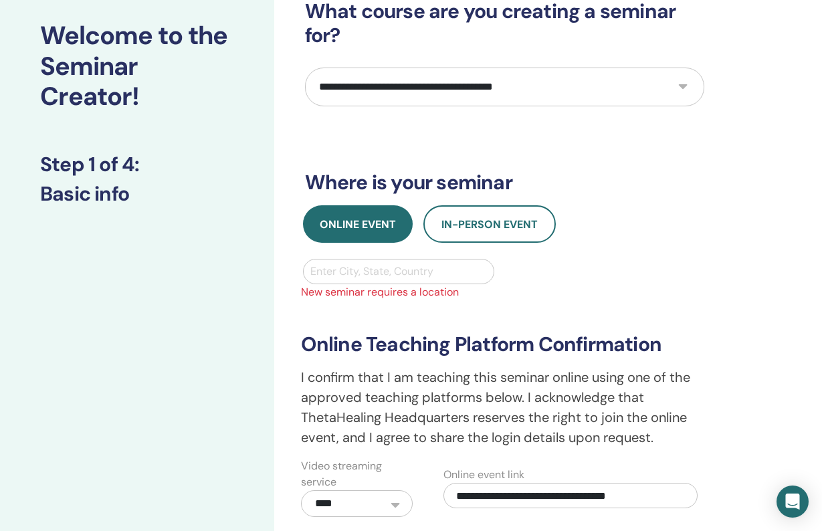
scroll to position [65, 0]
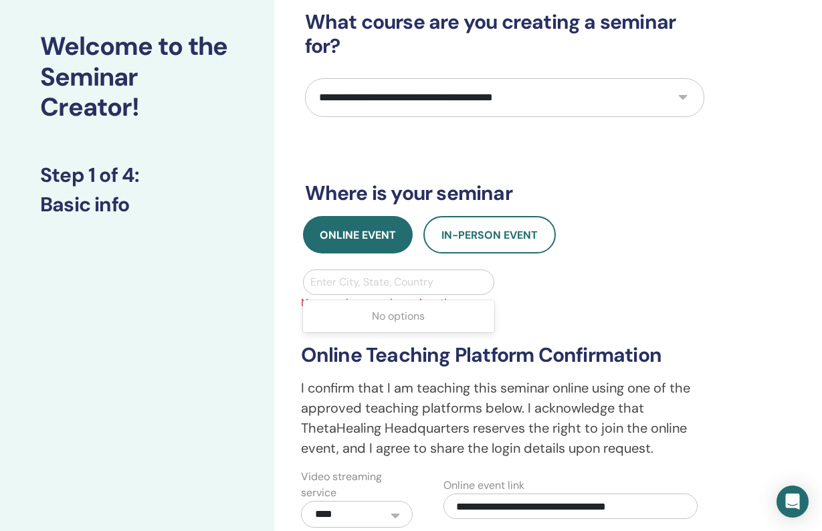
click at [405, 282] on div "Enter City, State, Country" at bounding box center [398, 282] width 177 height 16
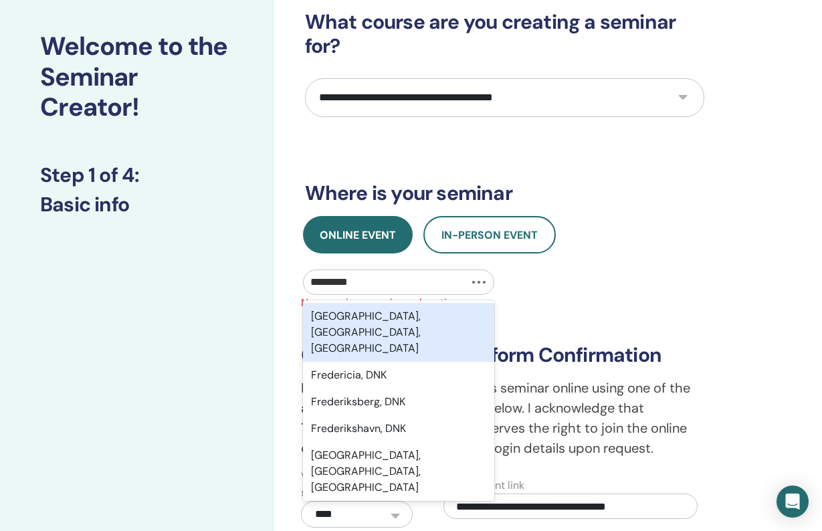
type input "**********"
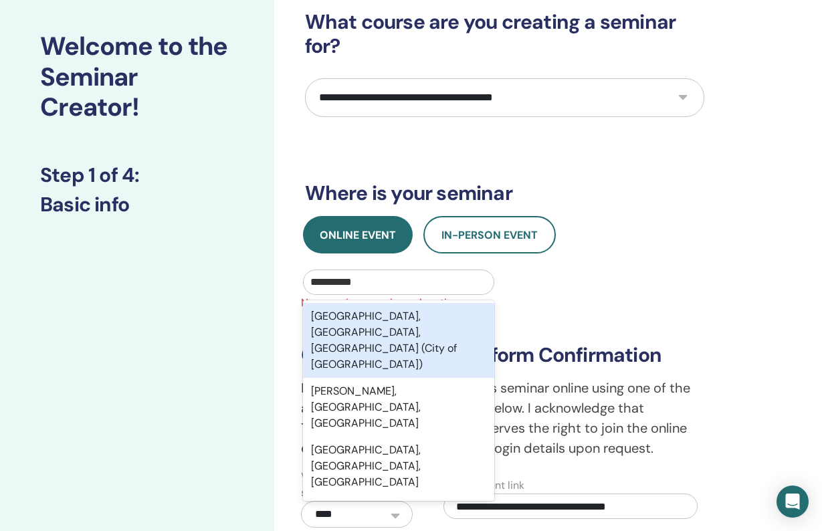
click at [370, 332] on div "[GEOGRAPHIC_DATA], [GEOGRAPHIC_DATA], [GEOGRAPHIC_DATA] (City of [GEOGRAPHIC_DA…" at bounding box center [399, 340] width 192 height 75
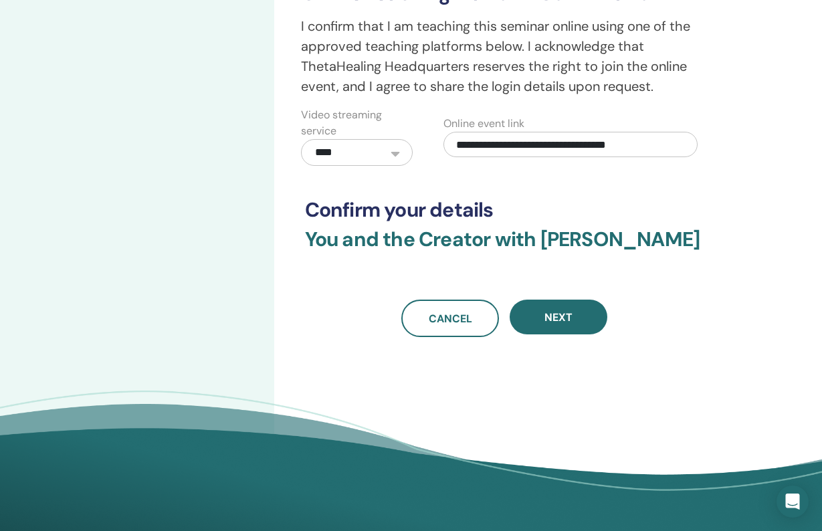
scroll to position [441, 0]
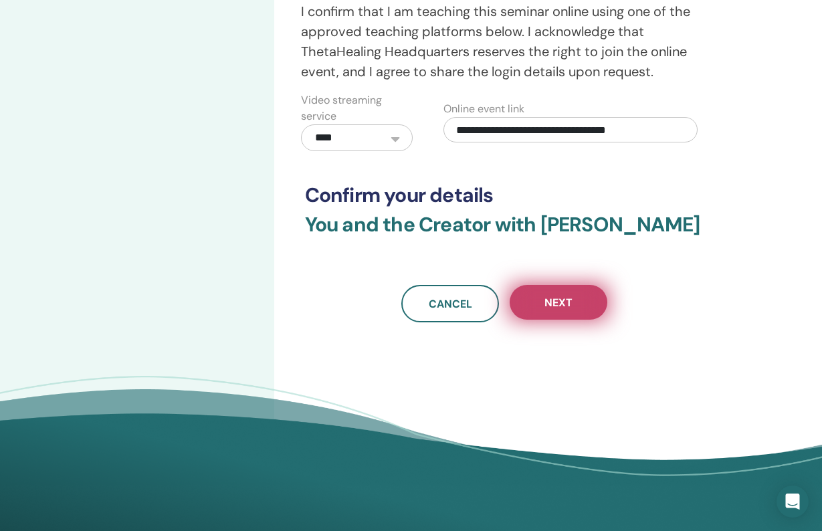
click at [574, 302] on button "Next" at bounding box center [559, 302] width 98 height 35
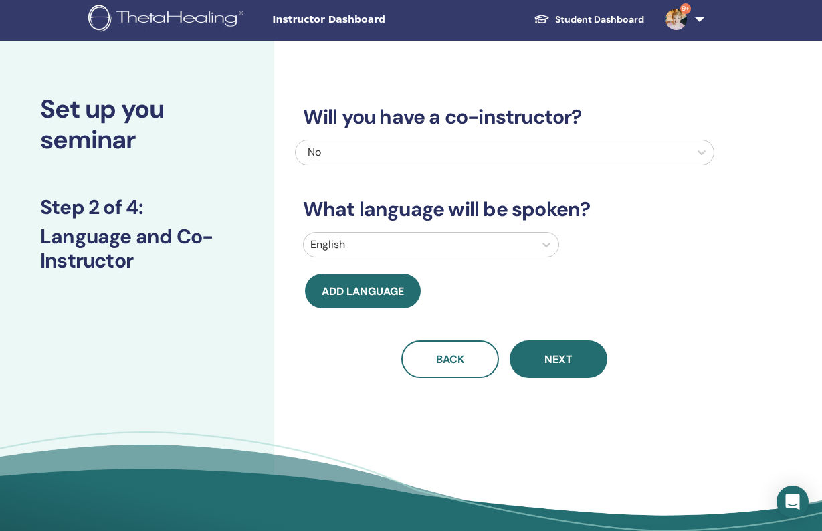
scroll to position [3, 0]
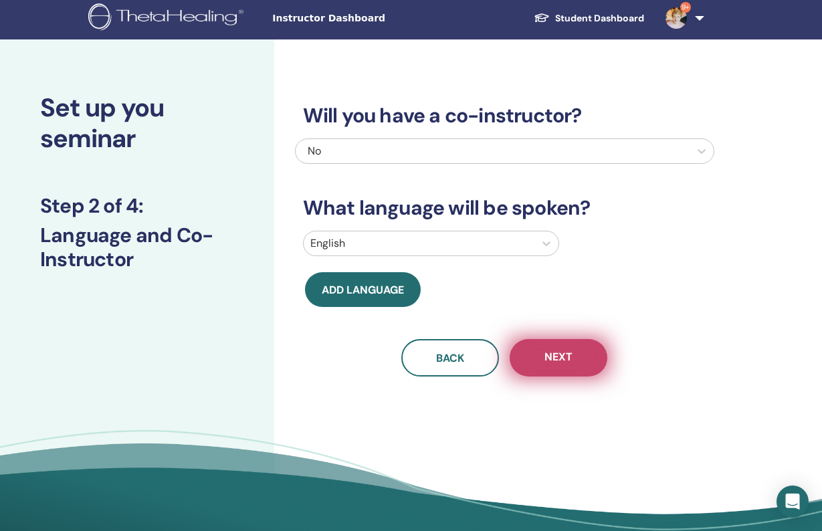
click at [561, 358] on span "Next" at bounding box center [558, 358] width 28 height 17
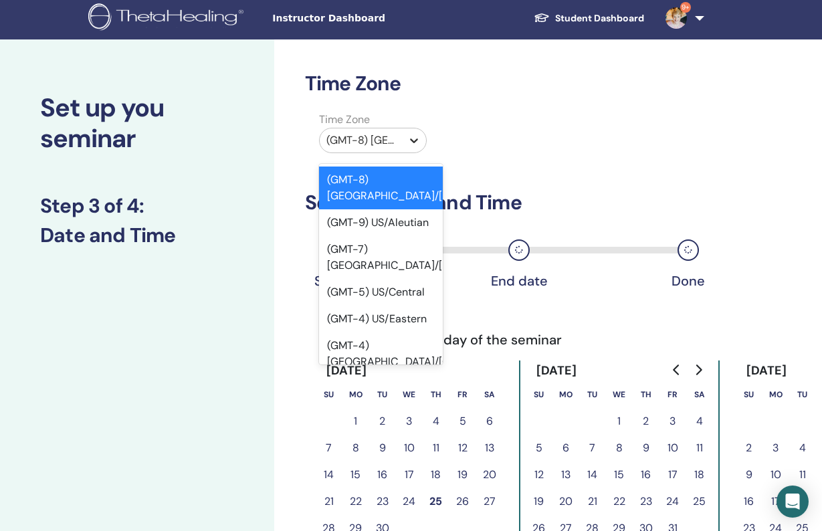
click at [415, 142] on icon at bounding box center [414, 140] width 8 height 5
click at [387, 306] on div "(GMT-4) US/Eastern" at bounding box center [381, 319] width 124 height 27
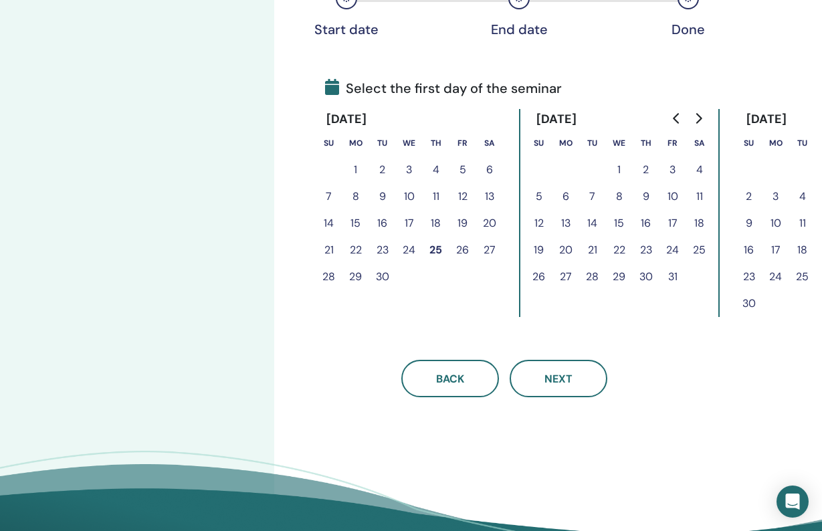
scroll to position [253, 0]
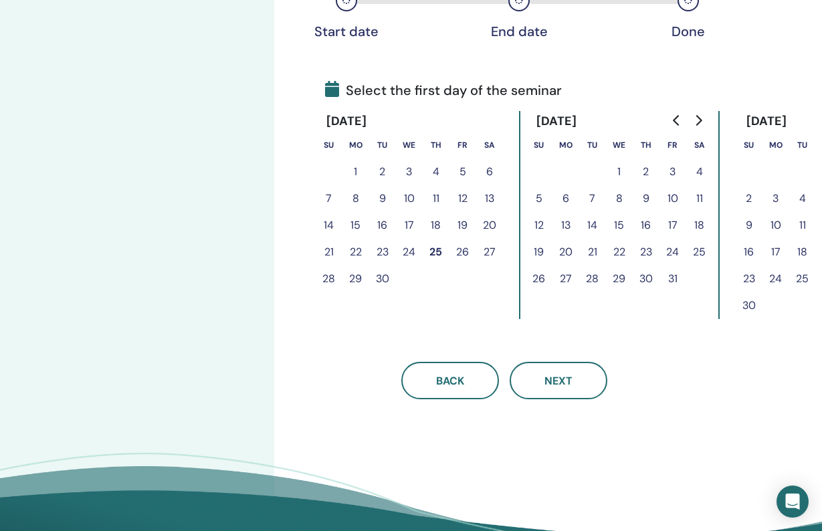
click at [701, 118] on icon "Go to next month" at bounding box center [698, 120] width 11 height 11
click at [702, 118] on icon "Go to next month" at bounding box center [698, 120] width 11 height 11
click at [701, 117] on icon "Go to next month" at bounding box center [698, 120] width 11 height 11
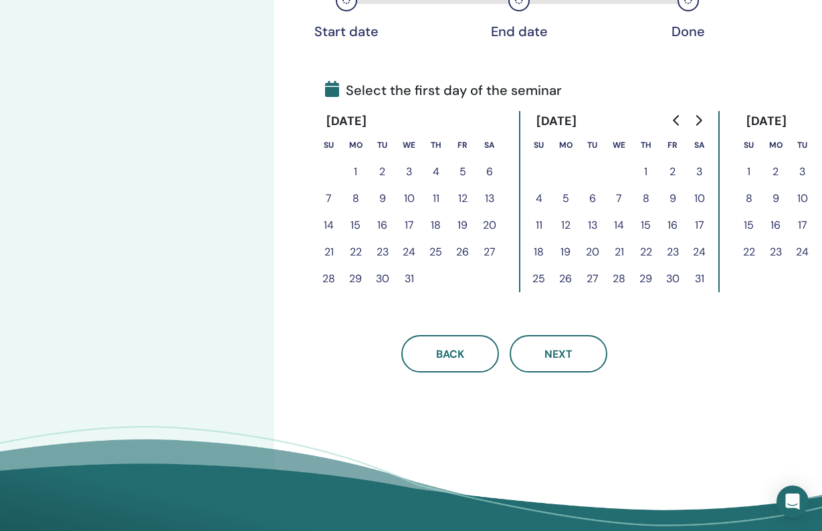
click at [676, 224] on button "16" at bounding box center [672, 225] width 27 height 27
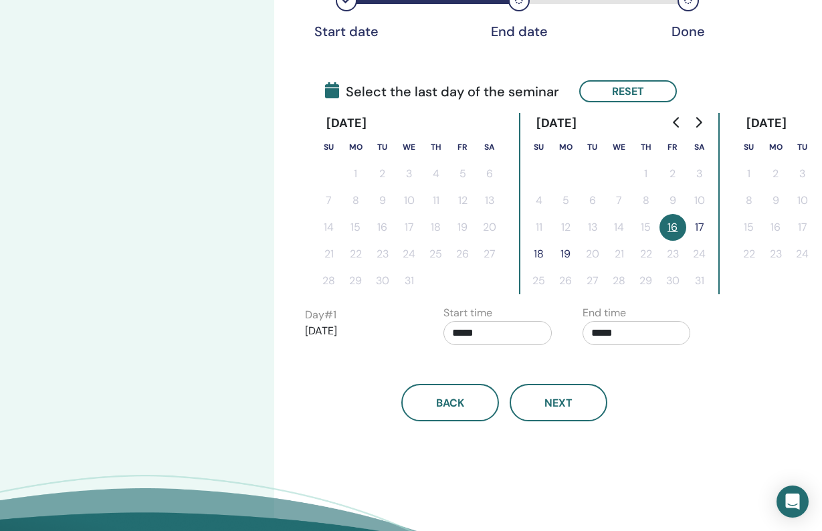
click at [698, 225] on button "17" at bounding box center [699, 227] width 27 height 27
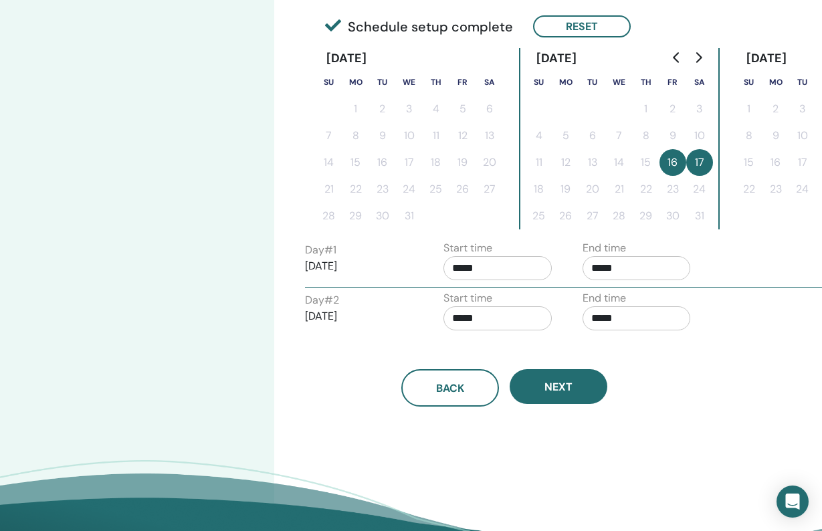
scroll to position [327, 0]
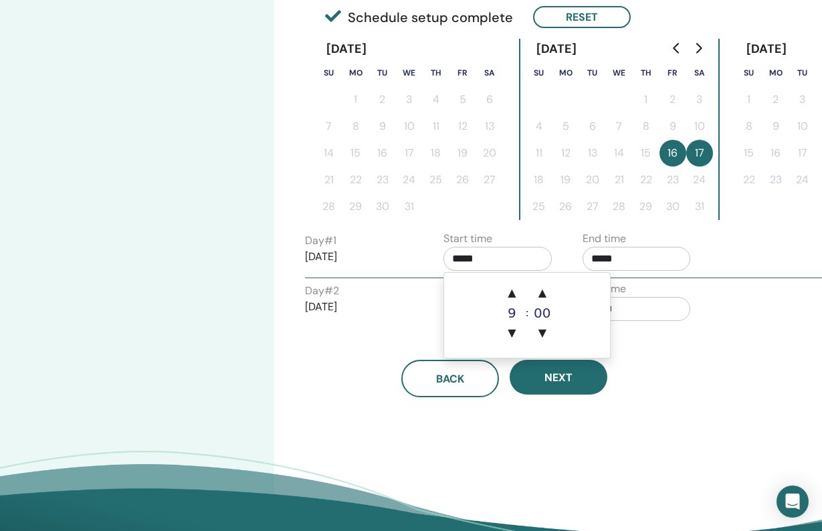
click at [464, 262] on input "*****" at bounding box center [497, 259] width 108 height 24
click at [514, 291] on span "▲" at bounding box center [511, 293] width 27 height 27
type input "*****"
click at [600, 259] on input "*****" at bounding box center [637, 259] width 108 height 24
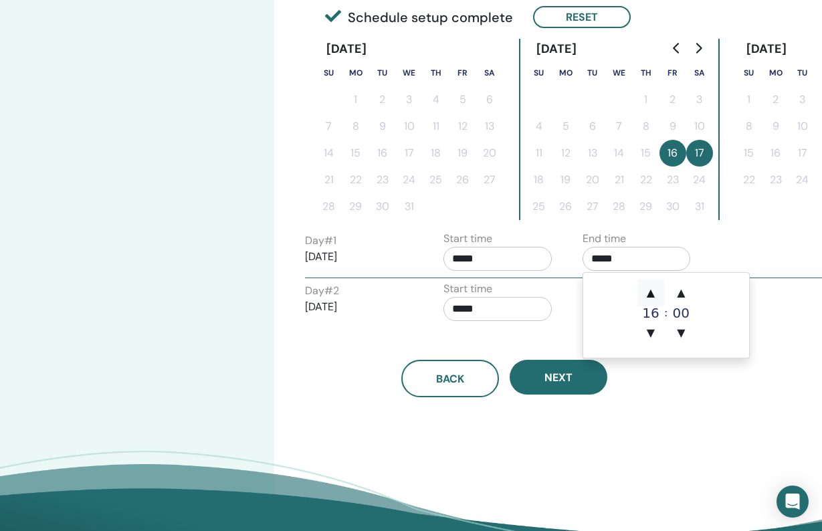
click at [652, 295] on span "▲" at bounding box center [650, 293] width 27 height 27
type input "*****"
click at [463, 310] on input "*****" at bounding box center [497, 309] width 108 height 24
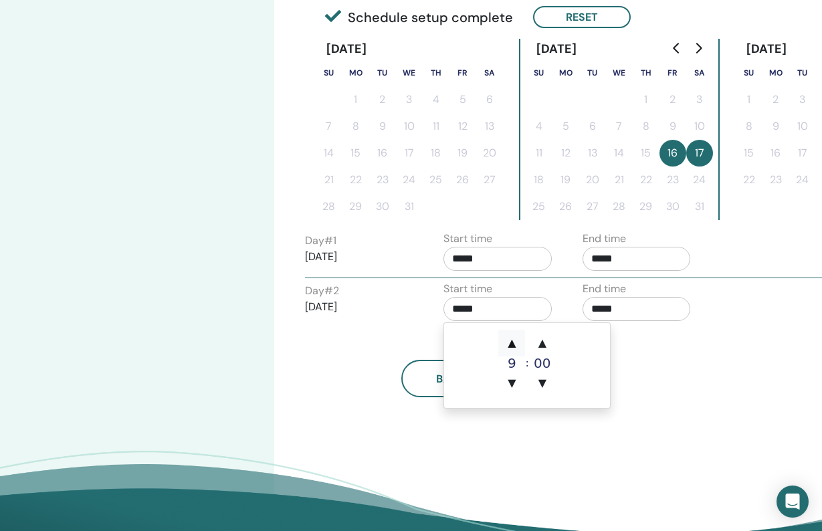
click at [511, 342] on span "▲" at bounding box center [511, 343] width 27 height 27
type input "*****"
click at [607, 308] on input "*****" at bounding box center [636, 310] width 108 height 24
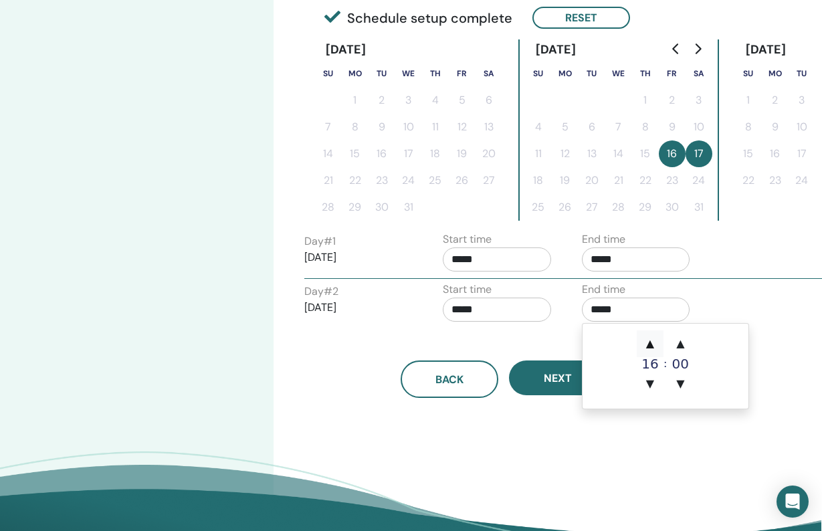
click at [650, 344] on span "▲" at bounding box center [650, 343] width 27 height 27
type input "*****"
click at [770, 342] on div "Time Zone Time Zone (GMT-4) US/Eastern Seminar Date and Time Start date End dat…" at bounding box center [548, 150] width 548 height 869
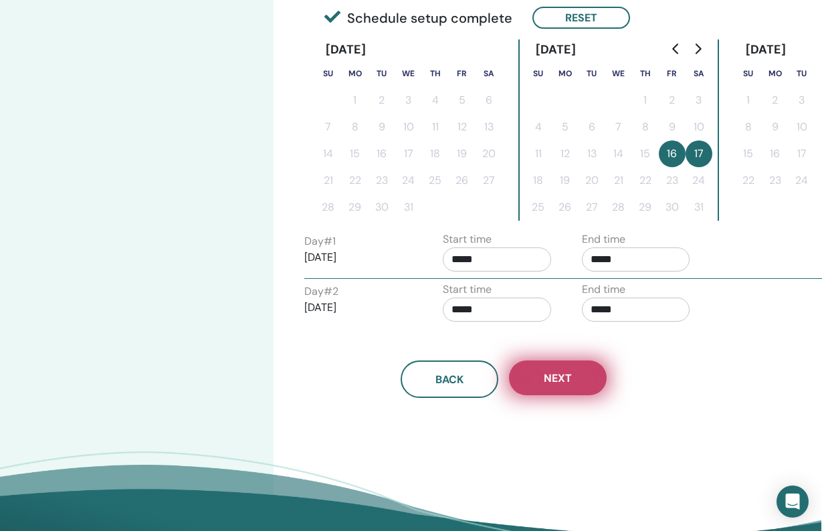
click at [572, 381] on button "Next" at bounding box center [558, 377] width 98 height 35
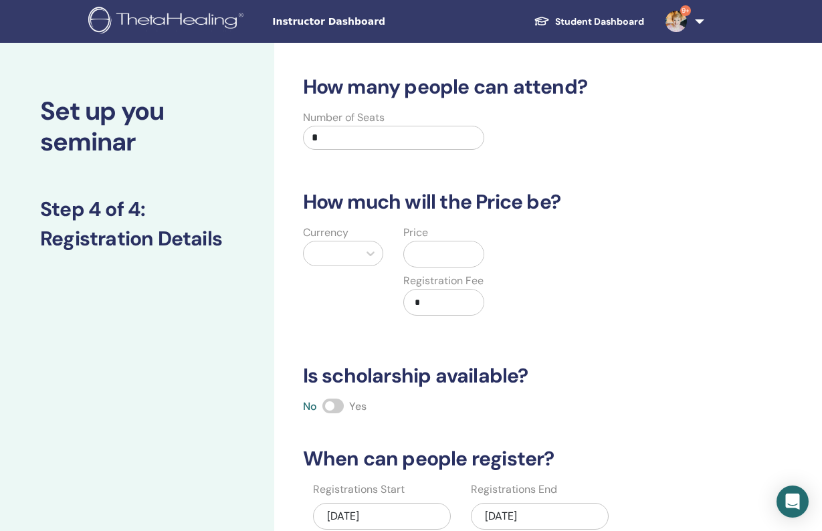
scroll to position [0, 0]
type input "**"
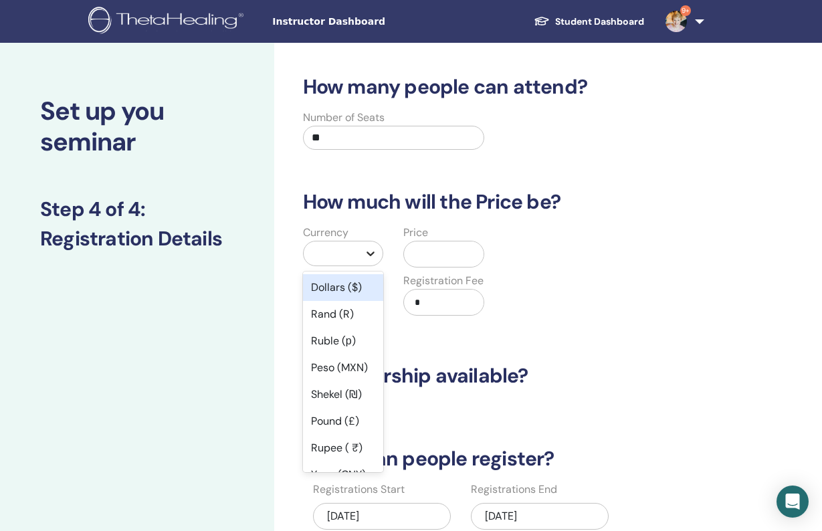
click at [372, 253] on icon at bounding box center [371, 253] width 8 height 5
click at [344, 286] on div "Dollars ($)" at bounding box center [343, 287] width 81 height 27
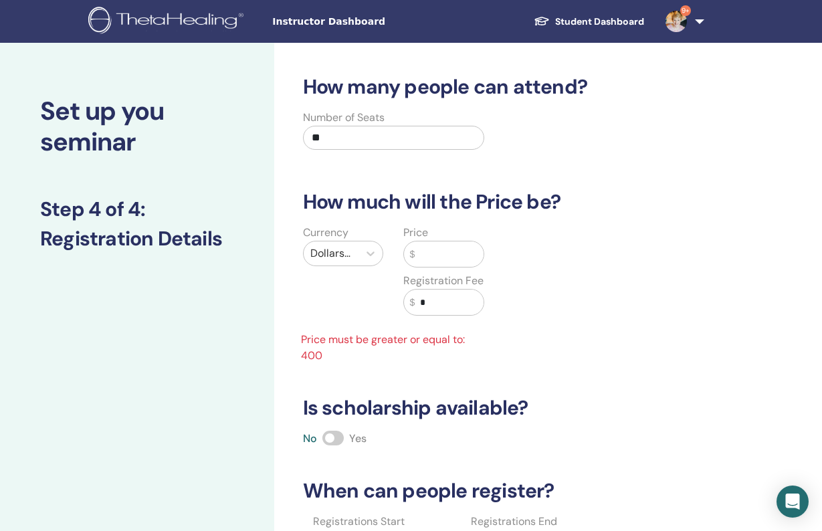
click at [441, 256] on input "text" at bounding box center [449, 253] width 69 height 25
type input "*"
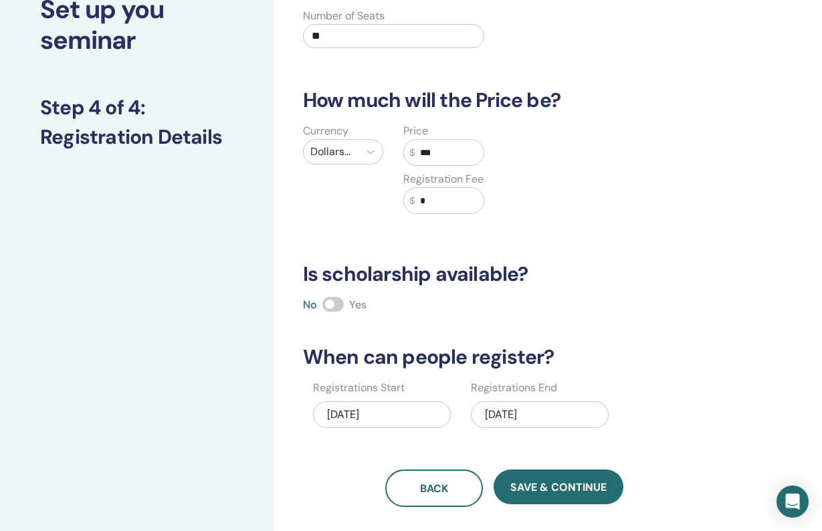
scroll to position [94, 0]
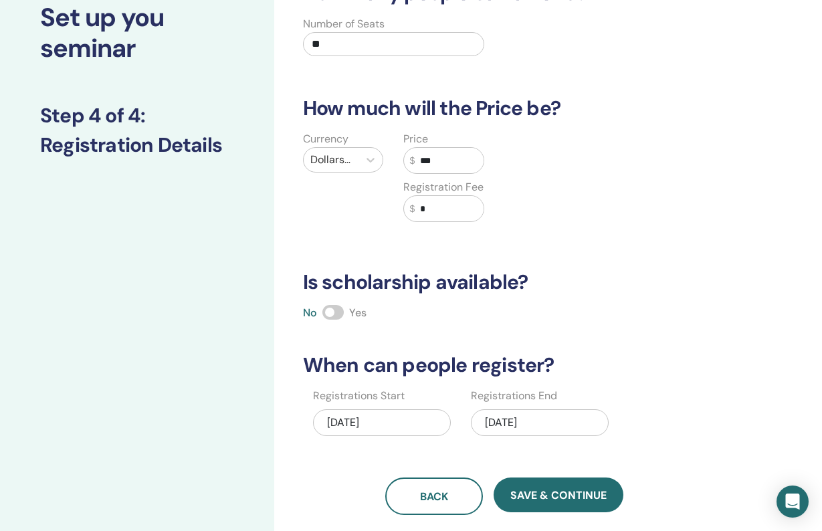
type input "***"
click at [557, 186] on div "Currency Dollars ($) Price $ *** Registration Fee $ *" at bounding box center [494, 184] width 419 height 107
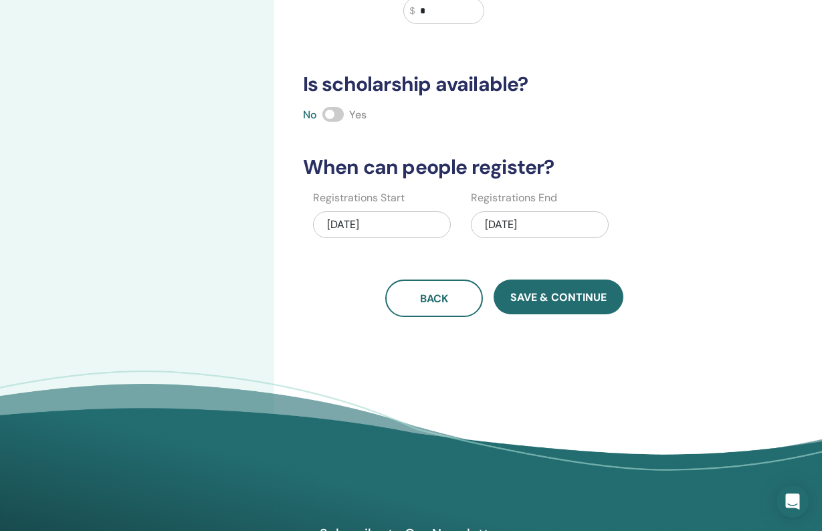
scroll to position [300, 0]
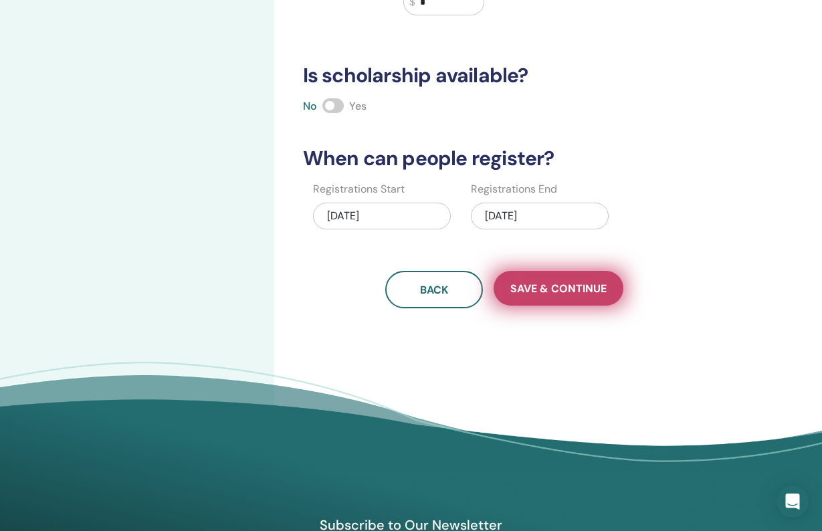
click at [570, 294] on span "Save & Continue" at bounding box center [558, 289] width 96 height 14
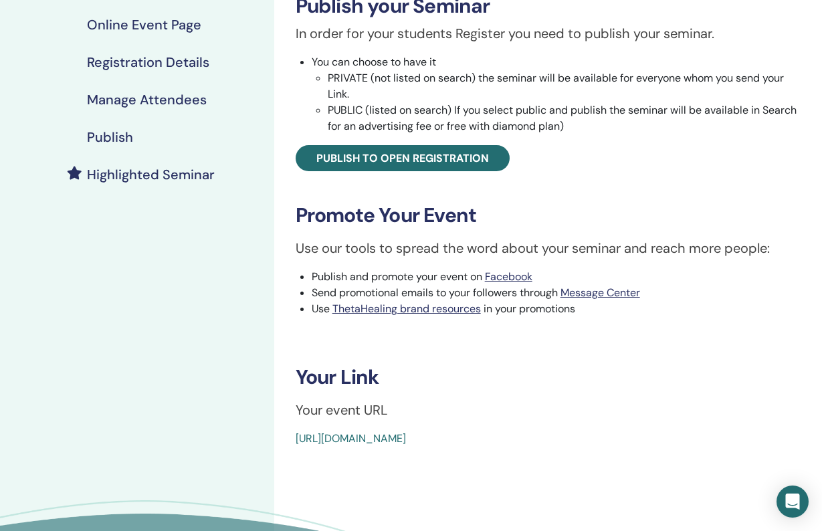
scroll to position [189, 0]
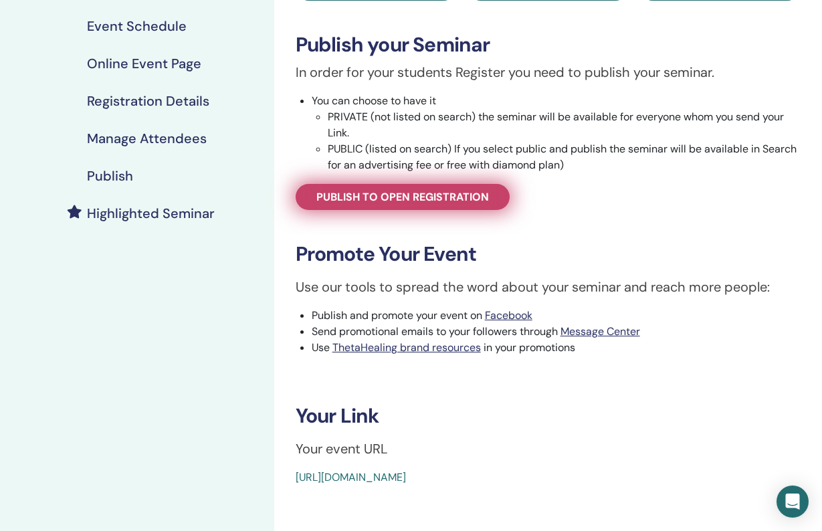
click at [466, 197] on span "Publish to open registration" at bounding box center [402, 197] width 173 height 14
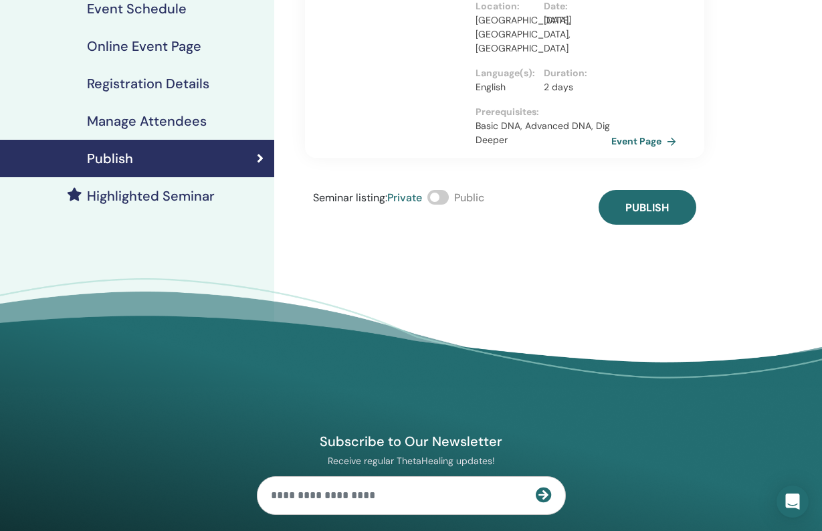
scroll to position [207, 0]
click at [447, 190] on span at bounding box center [437, 197] width 21 height 15
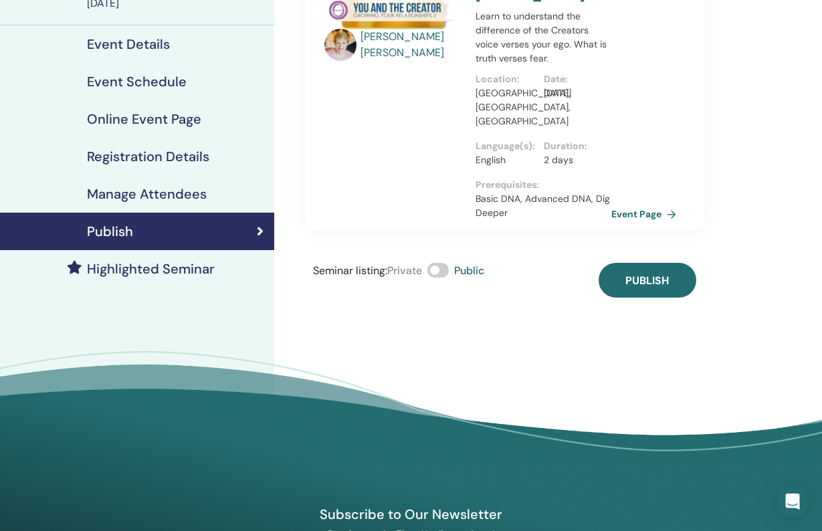
scroll to position [118, 0]
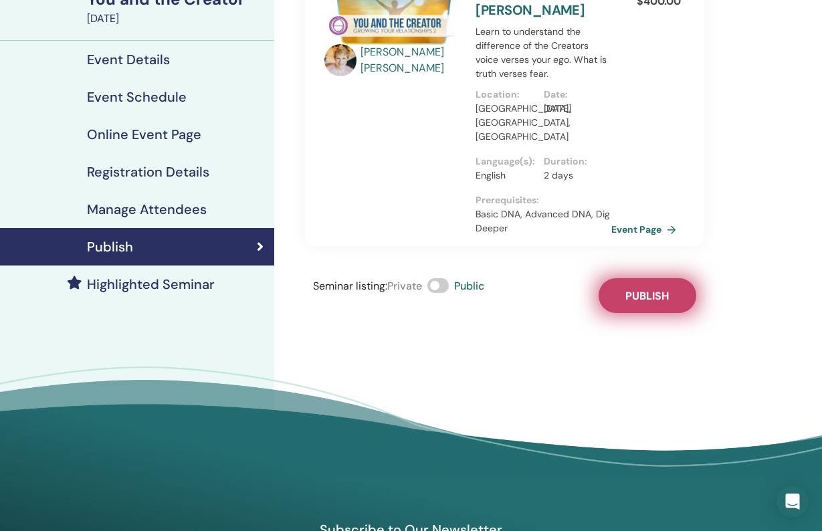
click at [658, 289] on span "Publish" at bounding box center [646, 296] width 43 height 14
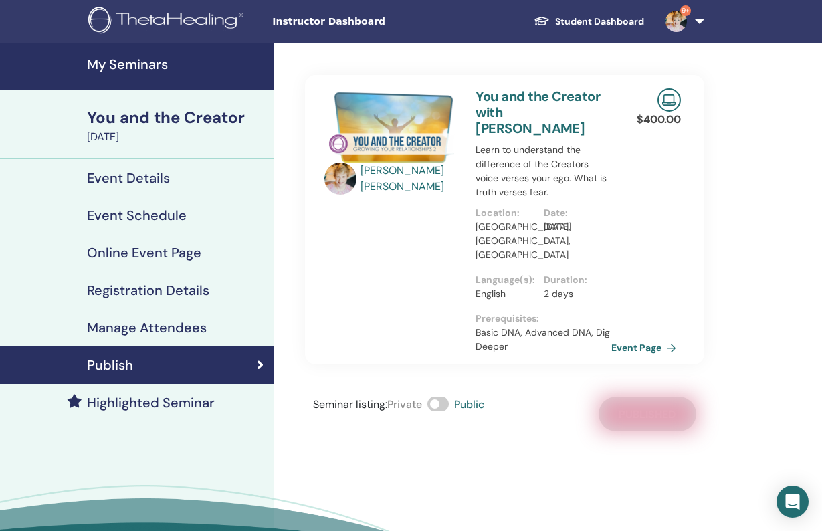
scroll to position [0, 0]
click at [146, 66] on h4 "My Seminars" at bounding box center [176, 64] width 179 height 16
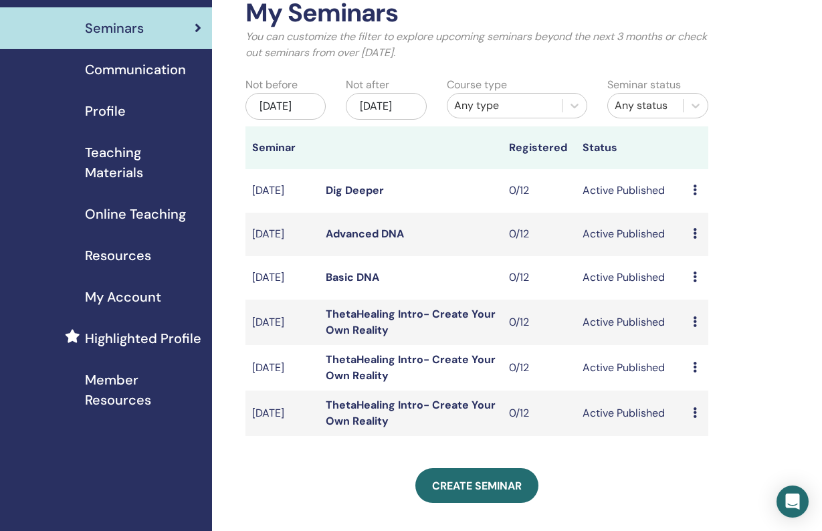
scroll to position [81, 2]
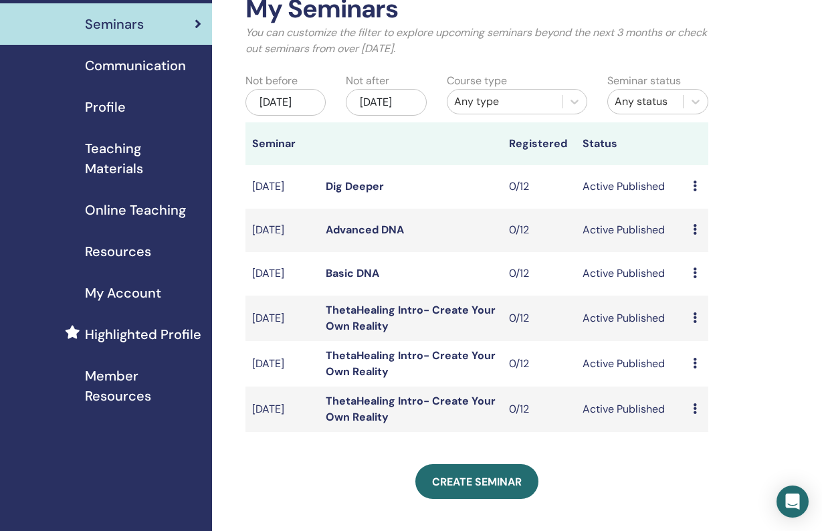
click at [381, 98] on div "[DATE]" at bounding box center [386, 102] width 80 height 27
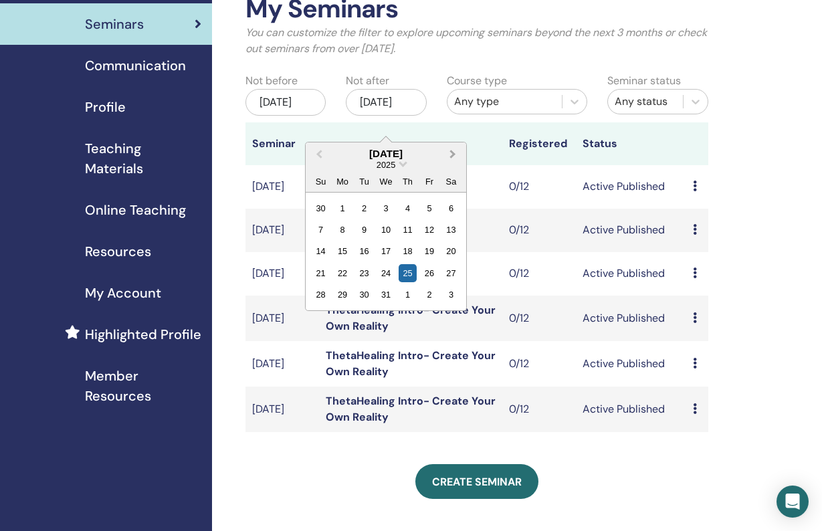
click at [453, 151] on span "Next Month" at bounding box center [453, 153] width 0 height 14
click at [432, 293] on div "30" at bounding box center [430, 295] width 18 height 18
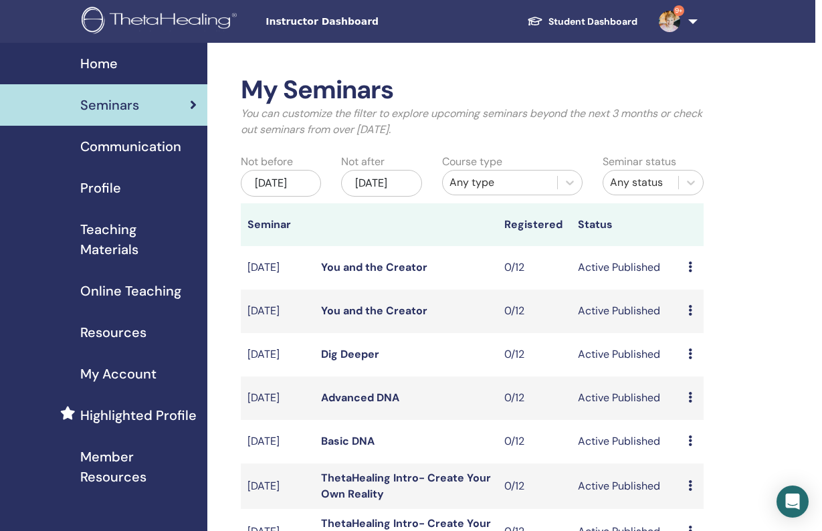
scroll to position [0, 7]
click at [391, 185] on div "[DATE]" at bounding box center [381, 183] width 80 height 27
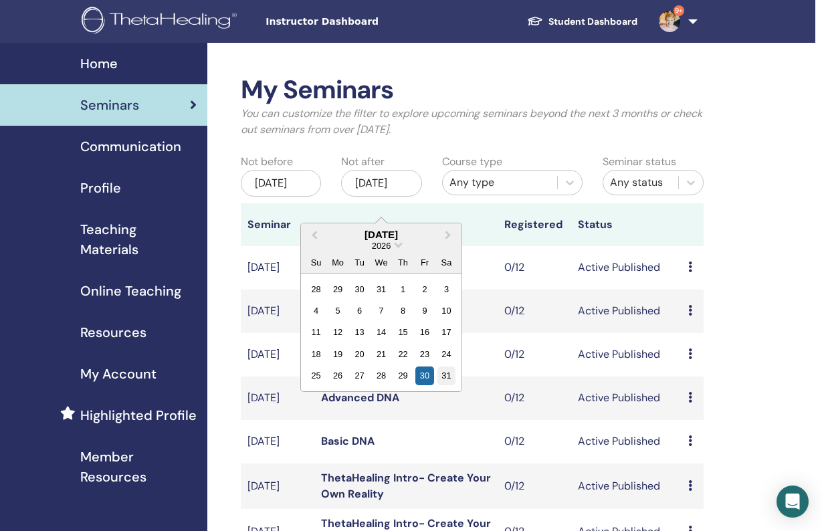
click at [447, 375] on div "31" at bounding box center [446, 376] width 18 height 18
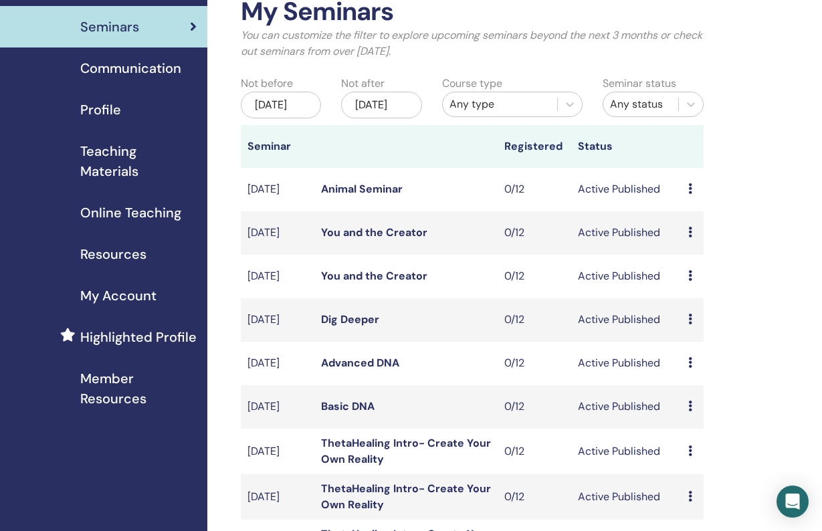
scroll to position [80, 7]
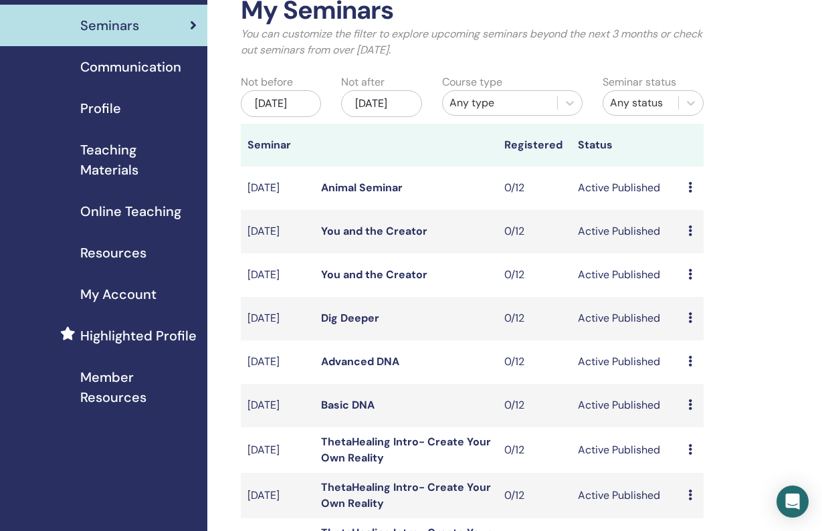
click at [687, 243] on td "Preview Edit Attendees Cancel" at bounding box center [693, 231] width 22 height 43
click at [689, 236] on icon at bounding box center [690, 230] width 4 height 11
click at [756, 276] on div "My Seminars You can customize the filter to explore upcoming seminars beyond th…" at bounding box center [515, 445] width 617 height 965
click at [690, 280] on icon at bounding box center [690, 274] width 4 height 11
click at [694, 364] on p "Cancel" at bounding box center [700, 362] width 51 height 16
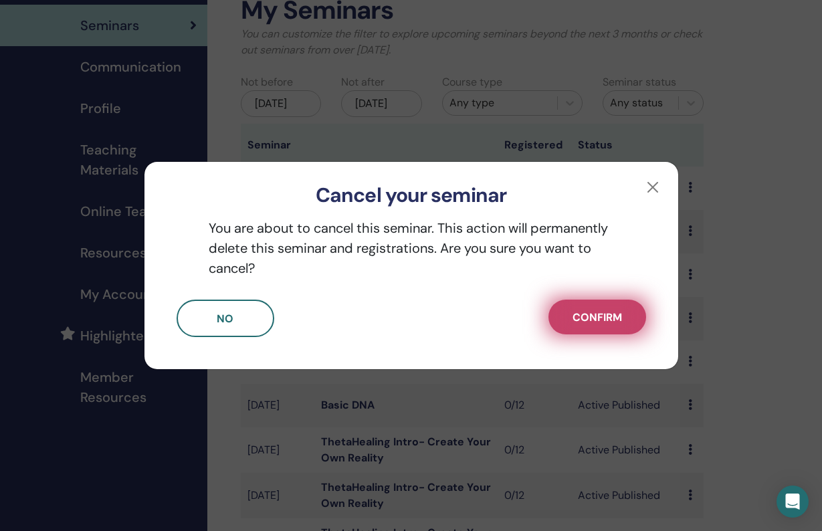
click at [600, 320] on span "Confirm" at bounding box center [596, 317] width 49 height 14
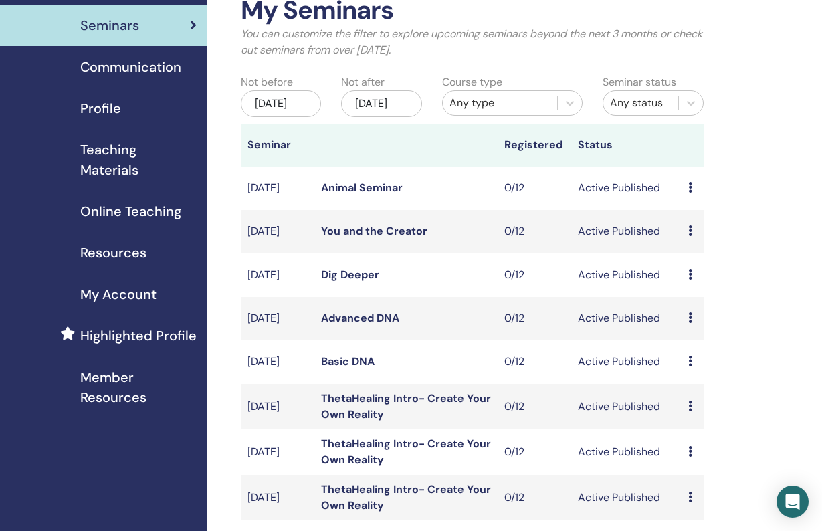
click at [367, 238] on link "You and the Creator" at bounding box center [374, 231] width 106 height 14
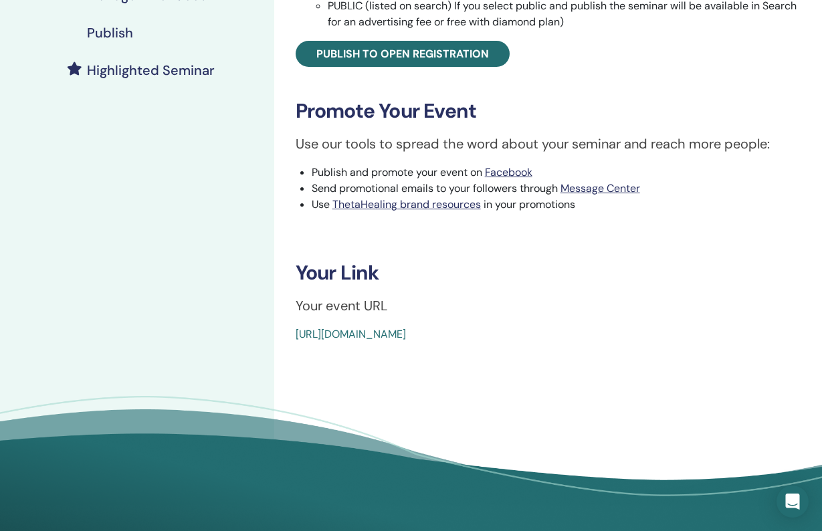
scroll to position [377, 0]
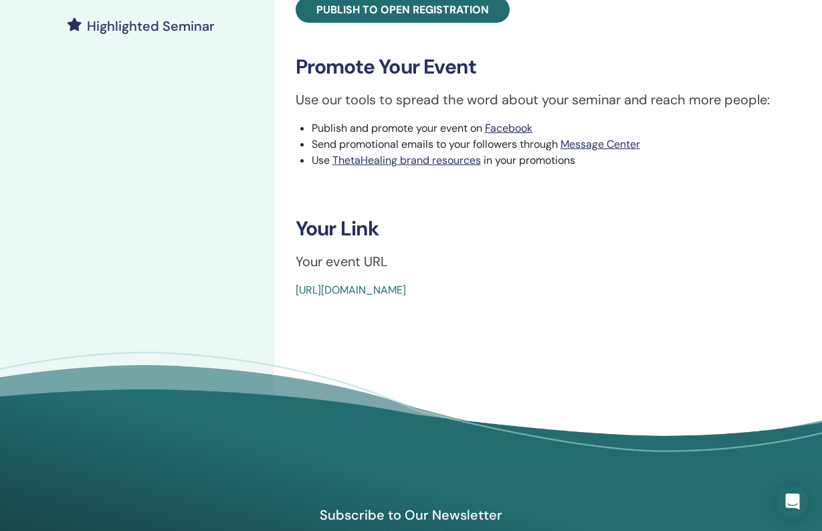
click at [599, 286] on div "[URL][DOMAIN_NAME]" at bounding box center [506, 290] width 421 height 16
drag, startPoint x: 599, startPoint y: 280, endPoint x: 292, endPoint y: 291, distance: 307.2
drag, startPoint x: 292, startPoint y: 291, endPoint x: 631, endPoint y: 302, distance: 339.3
click at [631, 302] on div "You and the Creator Event Type Online Event Status Active Published Registratio…" at bounding box center [548, 75] width 548 height 819
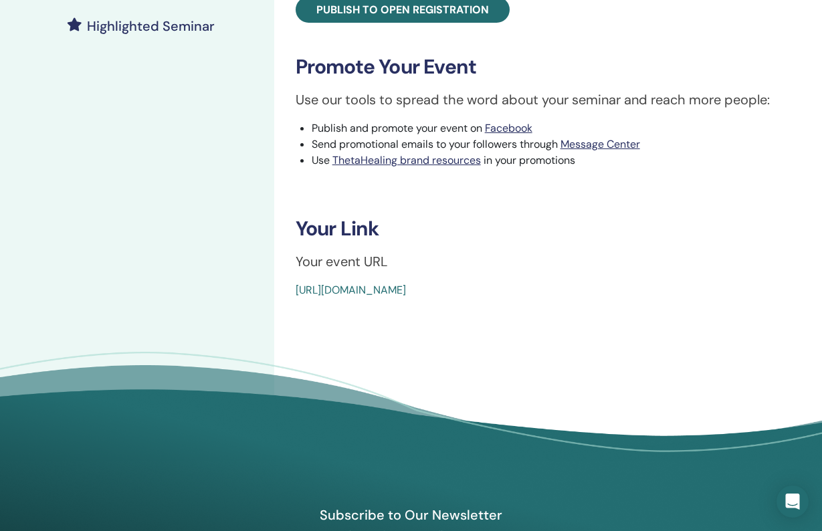
copy link "[URL][DOMAIN_NAME]"
